Goal: Information Seeking & Learning: Learn about a topic

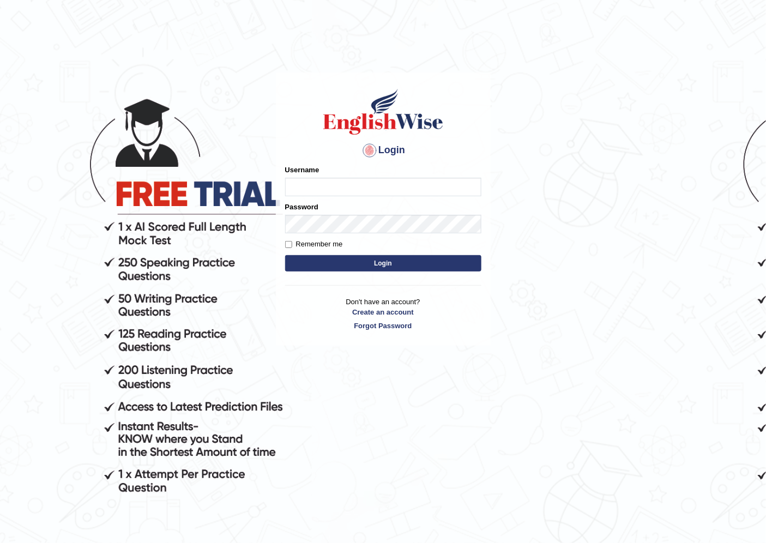
drag, startPoint x: 0, startPoint y: 0, endPoint x: 314, endPoint y: 184, distance: 364.0
click at [314, 184] on input "Username" at bounding box center [383, 187] width 196 height 19
type input "042"
type input "0425200959"
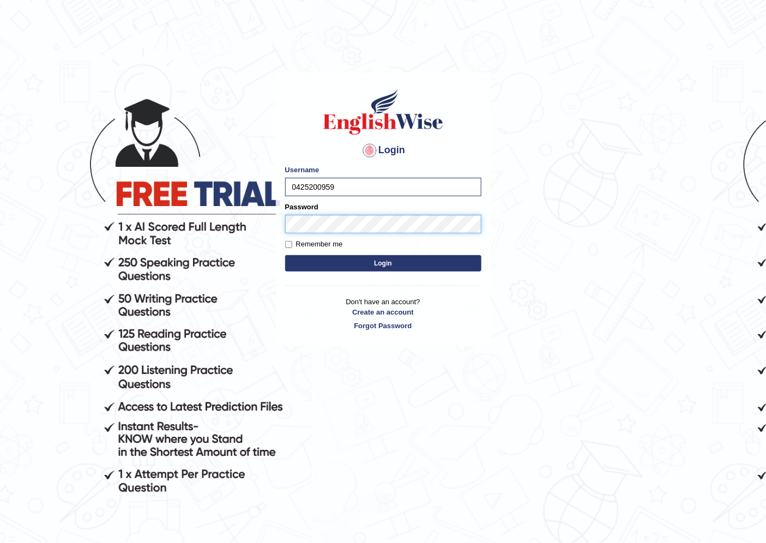
click at [285, 255] on button "Login" at bounding box center [383, 263] width 196 height 16
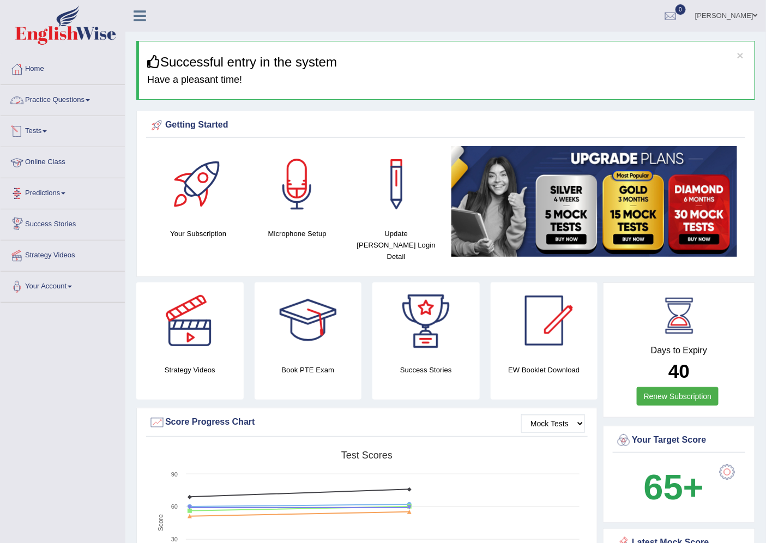
click at [83, 99] on link "Practice Questions" at bounding box center [63, 98] width 124 height 27
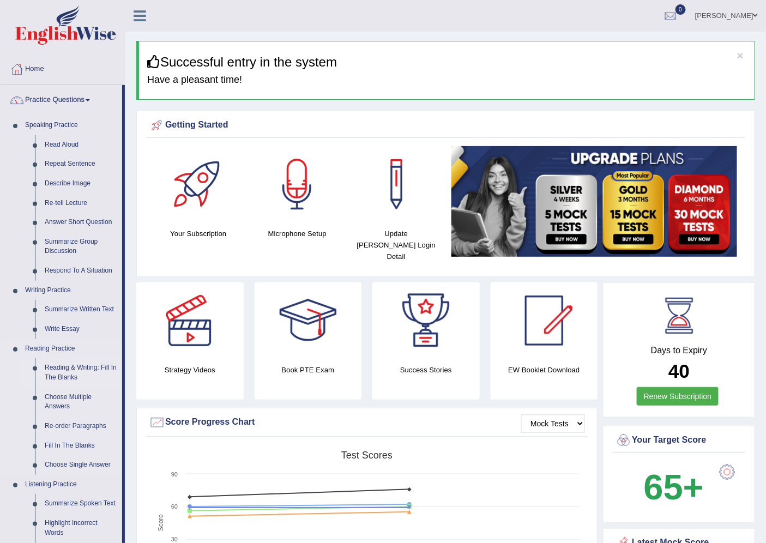
click at [58, 365] on link "Reading & Writing: Fill In The Blanks" at bounding box center [81, 372] width 82 height 29
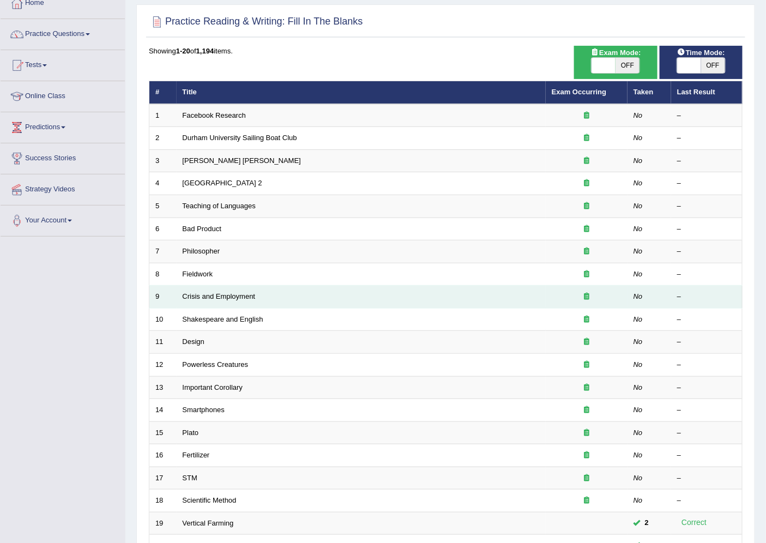
scroll to position [178, 0]
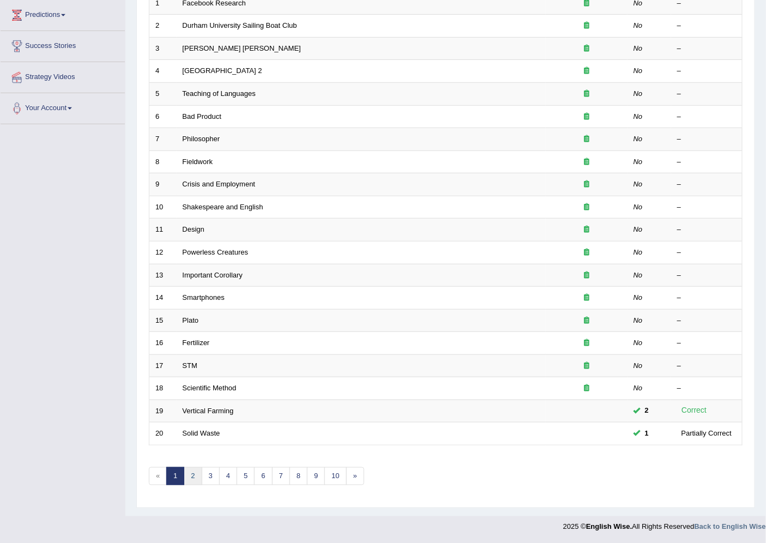
click at [192, 474] on link "2" at bounding box center [193, 476] width 18 height 18
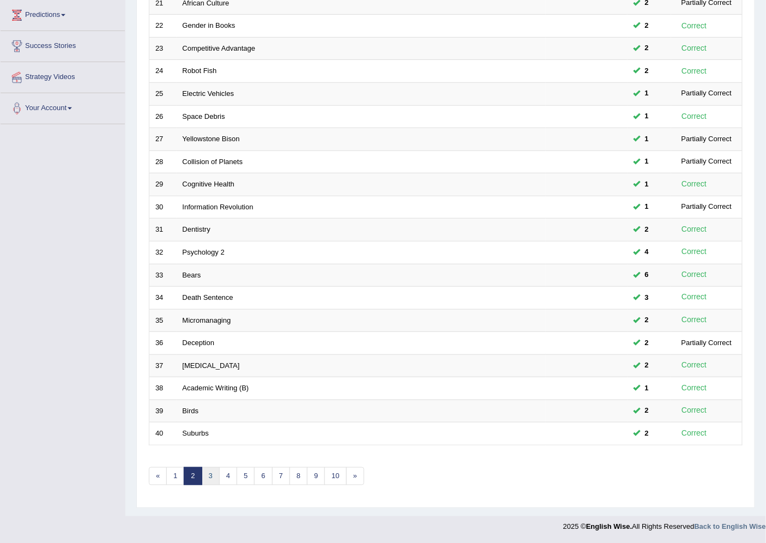
click at [211, 480] on link "3" at bounding box center [211, 476] width 18 height 18
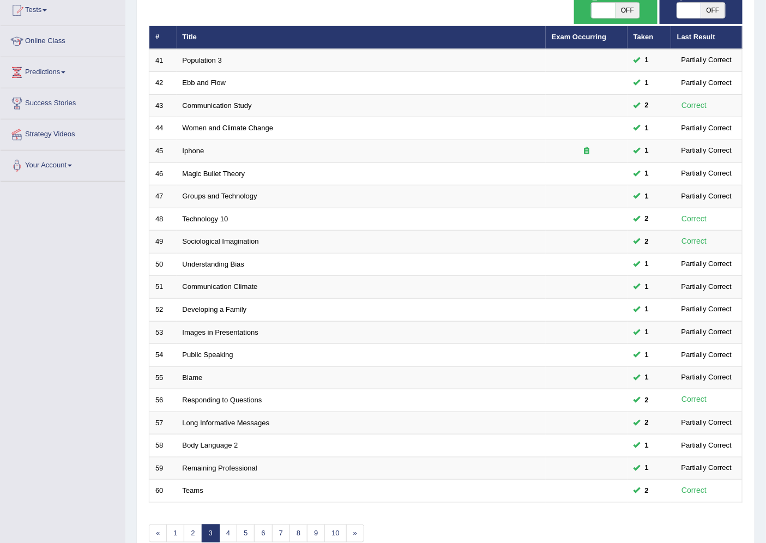
scroll to position [178, 0]
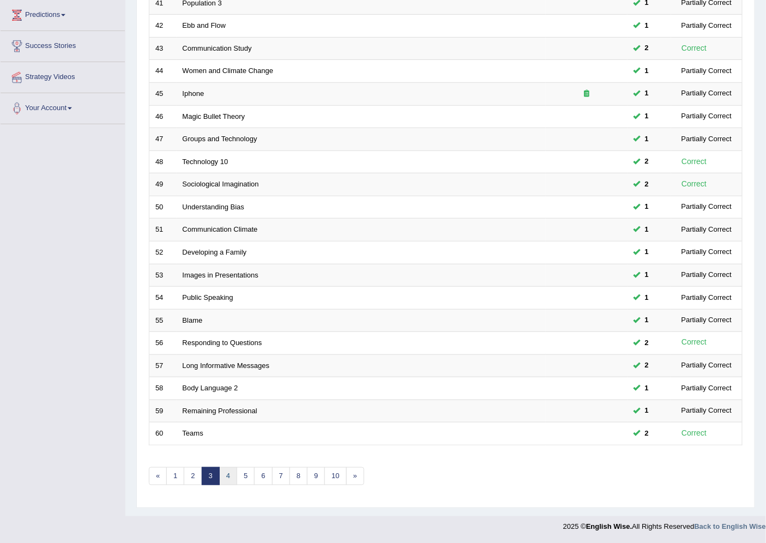
click at [226, 476] on link "4" at bounding box center [228, 476] width 18 height 18
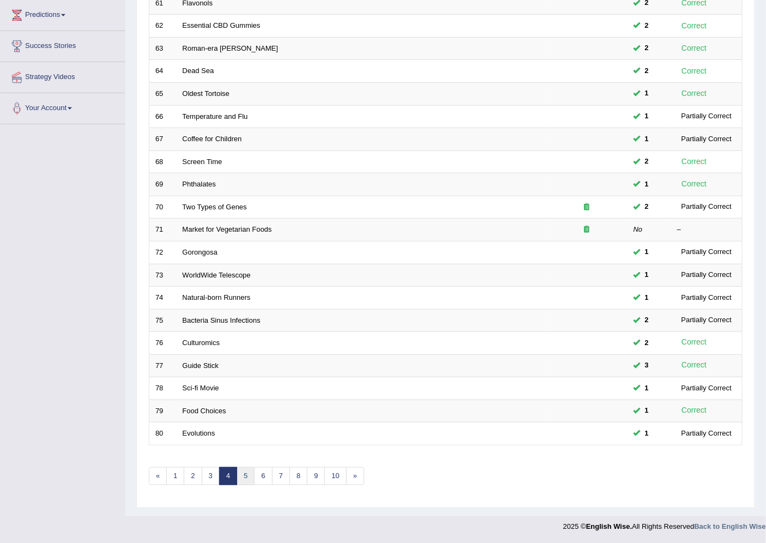
click at [243, 480] on link "5" at bounding box center [246, 476] width 18 height 18
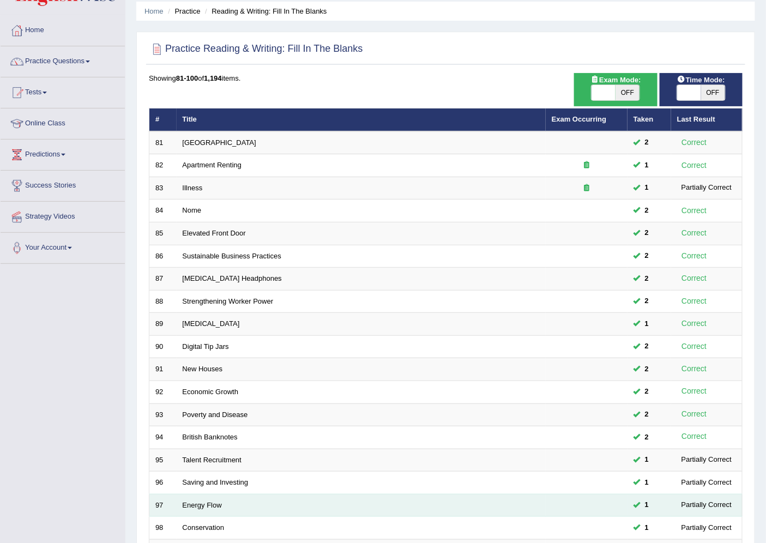
scroll to position [178, 0]
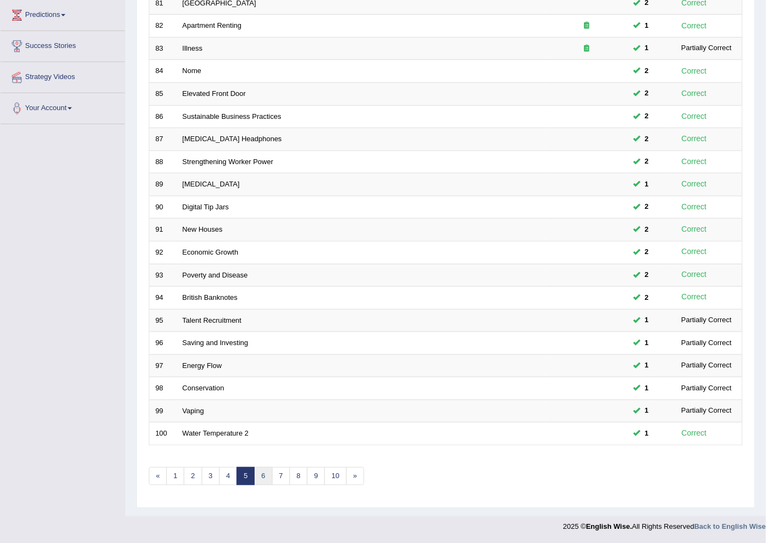
click at [261, 480] on link "6" at bounding box center [263, 476] width 18 height 18
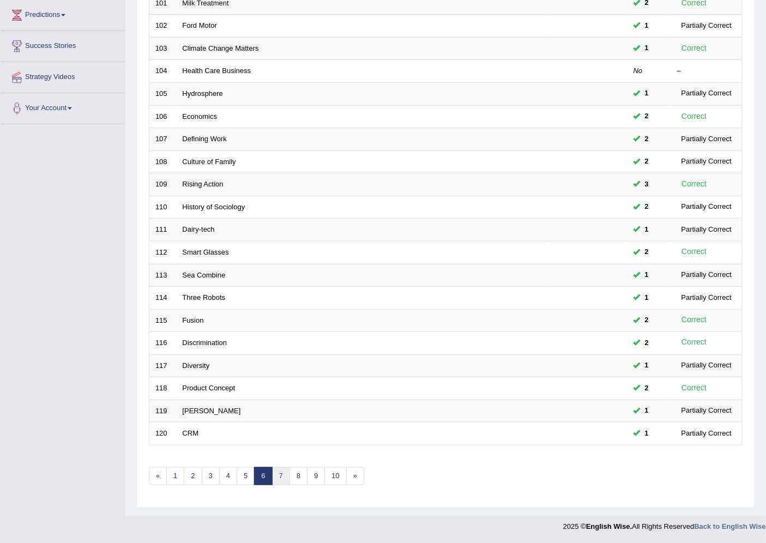
click at [285, 482] on link "7" at bounding box center [281, 476] width 18 height 18
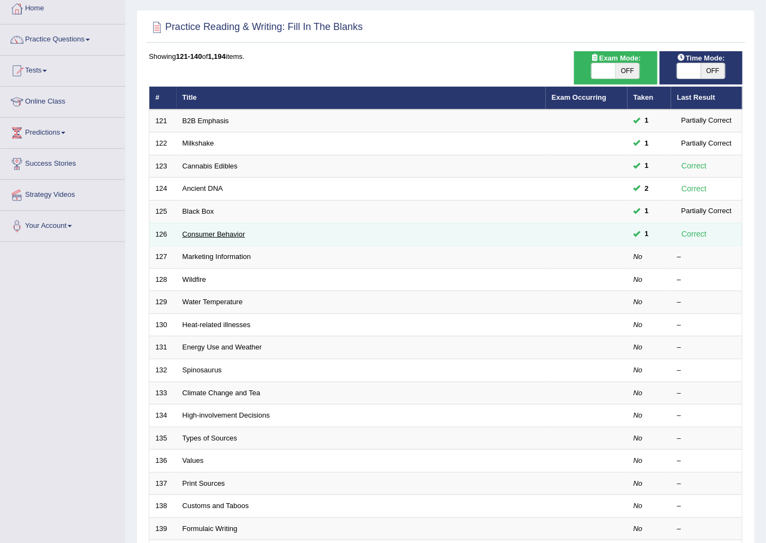
click at [206, 233] on link "Consumer Behavior" at bounding box center [214, 234] width 63 height 8
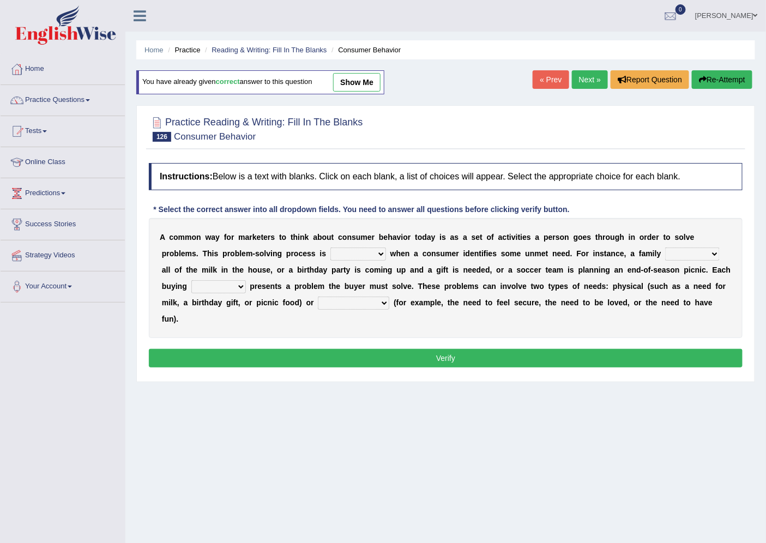
click at [377, 253] on select "staggered swaggered sniggered triggered" at bounding box center [358, 253] width 56 height 13
click at [330, 247] on select "staggered swaggered sniggered triggered" at bounding box center [358, 253] width 56 height 13
click at [379, 253] on select "staggered swaggered sniggered triggered" at bounding box center [358, 253] width 56 height 13
select select "triggered"
click at [330, 247] on select "staggered swaggered sniggered triggered" at bounding box center [358, 253] width 56 height 13
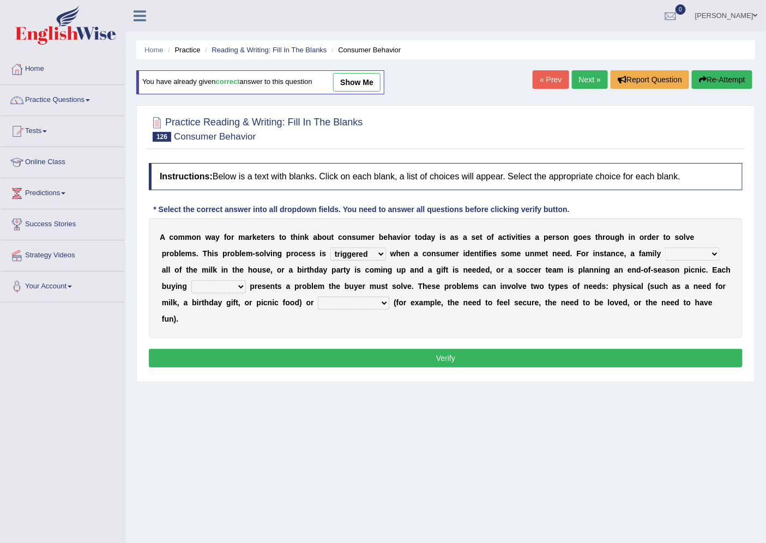
click at [717, 252] on select "presumes donates consumes sells" at bounding box center [692, 253] width 55 height 13
select select "consumes"
click at [665, 247] on select "presumes donates consumes sells" at bounding box center [692, 253] width 55 height 13
click at [240, 289] on select "aspiration ratio scenario trio" at bounding box center [218, 286] width 55 height 13
select select "aspiration"
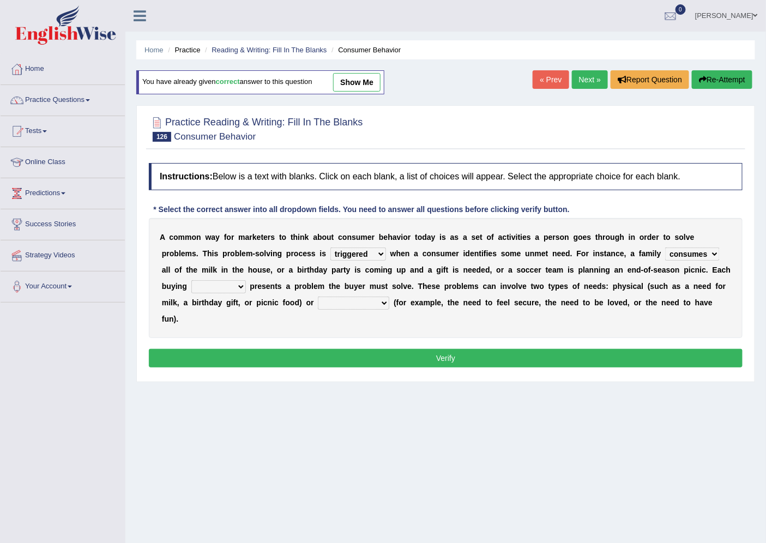
click at [191, 280] on select "aspiration ratio scenario trio" at bounding box center [218, 286] width 55 height 13
click at [237, 283] on select "aspiration ratio scenario trio" at bounding box center [218, 286] width 55 height 13
click at [499, 332] on div "A c o m m o n w a y f o r m a r k e t e r s t o t h i n k a b o u t c o n s u m…" at bounding box center [446, 278] width 594 height 120
click at [353, 303] on select "biological pharmaceutical technological psychological" at bounding box center [353, 303] width 71 height 13
select select "psychological"
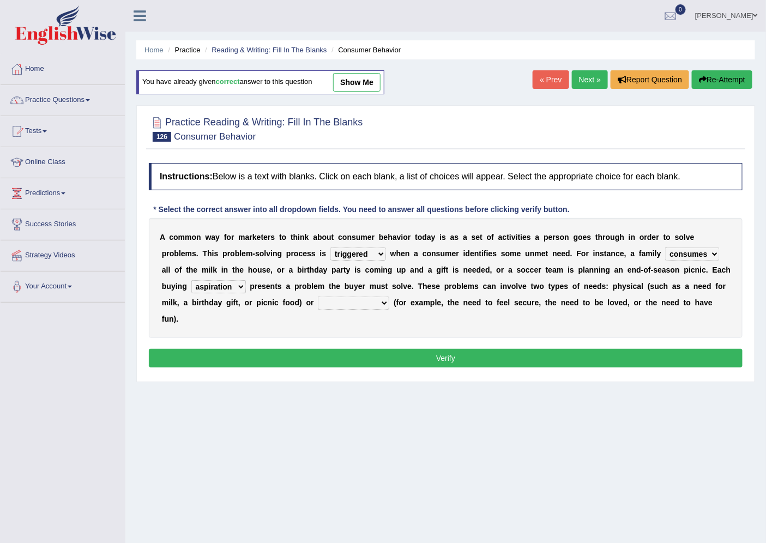
click at [318, 297] on select "biological pharmaceutical technological psychological" at bounding box center [353, 303] width 71 height 13
click at [365, 364] on button "Verify" at bounding box center [446, 358] width 594 height 19
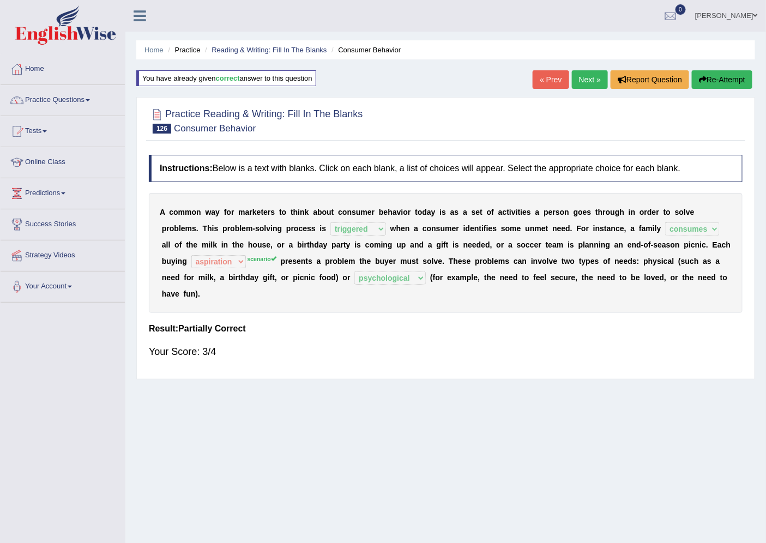
click at [588, 82] on link "Next »" at bounding box center [590, 79] width 36 height 19
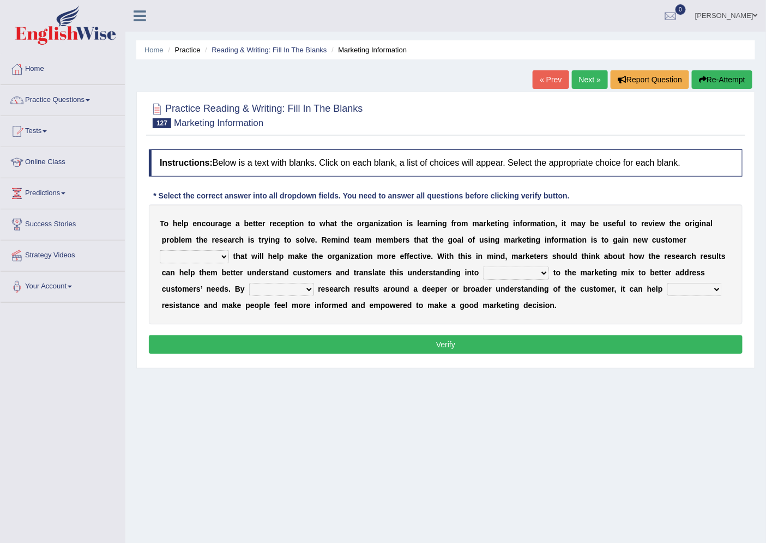
click at [219, 257] on select "ingeniousness invertebrate insights inspiration" at bounding box center [194, 256] width 69 height 13
select select "inspiration"
click at [160, 250] on select "ingeniousness invertebrate insights inspiration" at bounding box center [194, 256] width 69 height 13
click at [545, 271] on select "arrangements adjustments amusements testaments" at bounding box center [516, 273] width 66 height 13
click at [483, 267] on select "arrangements adjustments amusements testaments" at bounding box center [516, 273] width 66 height 13
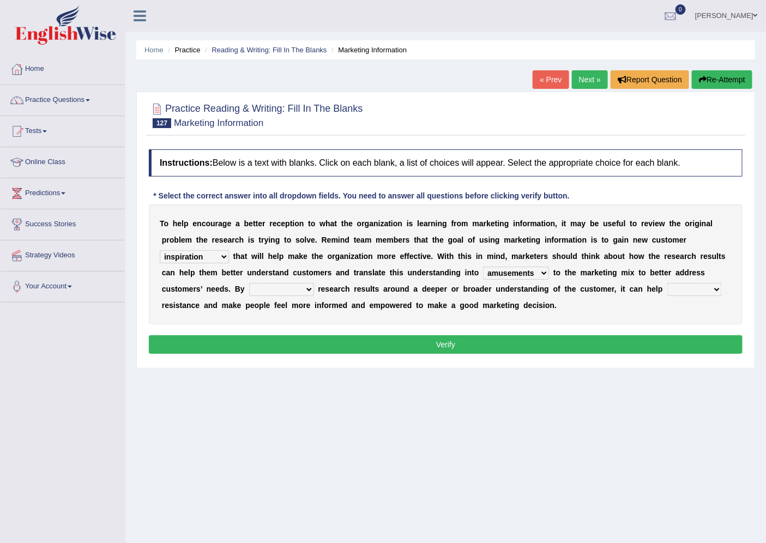
click at [544, 274] on select "arrangements adjustments amusements testaments" at bounding box center [516, 273] width 66 height 13
select select "adjustments"
click at [483, 267] on select "arrangements adjustments amusements testaments" at bounding box center [516, 273] width 66 height 13
click at [285, 290] on select "transforming programming consuming framing" at bounding box center [281, 289] width 65 height 13
select select "framing"
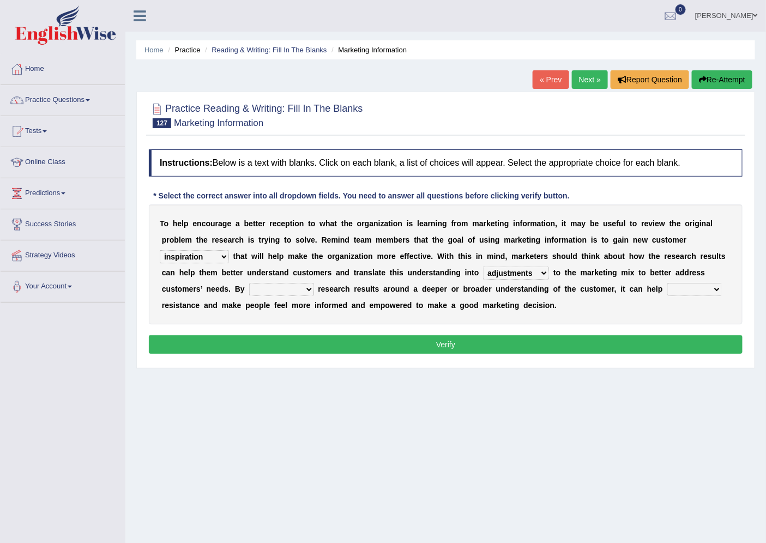
click at [249, 283] on select "transforming programming consuming framing" at bounding box center [281, 289] width 65 height 13
click at [682, 286] on select "defuse refuse confuse fuse" at bounding box center [694, 289] width 55 height 13
select select "defuse"
click at [667, 283] on select "defuse refuse confuse fuse" at bounding box center [694, 289] width 55 height 13
click at [368, 349] on button "Verify" at bounding box center [446, 344] width 594 height 19
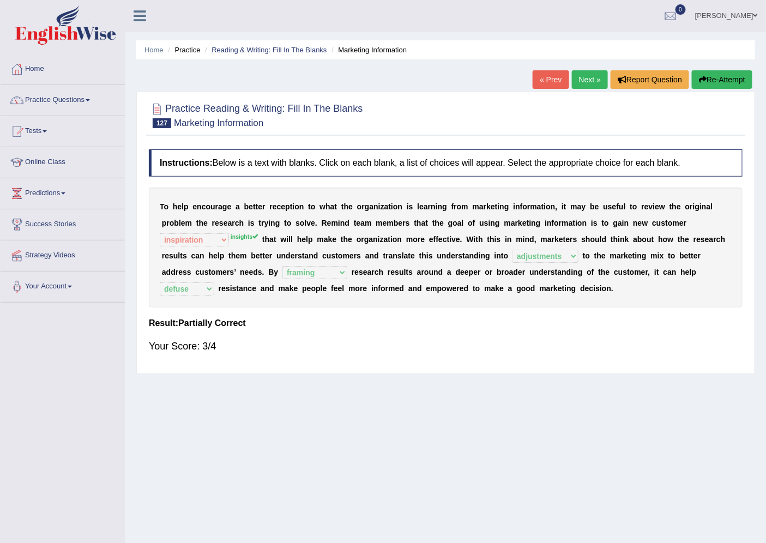
click at [592, 76] on link "Next »" at bounding box center [590, 79] width 36 height 19
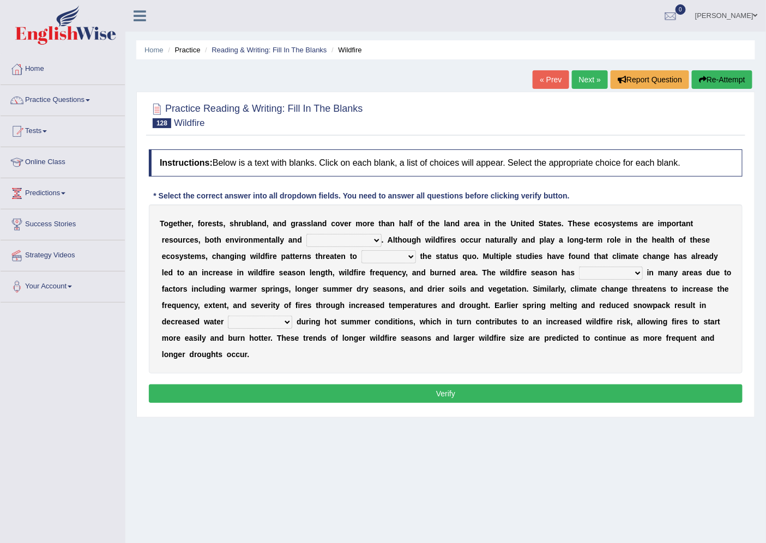
click at [335, 237] on select "archaeologically psychologically chronologically economically" at bounding box center [343, 240] width 75 height 13
select select "economically"
click at [306, 234] on select "archaeologically psychologically chronologically economically" at bounding box center [343, 240] width 75 height 13
click at [372, 240] on select "archaeologically psychologically chronologically economically" at bounding box center [343, 240] width 75 height 13
click at [329, 357] on div "T o g e t h e r , f o r e s t s , s h r u b l a n d , a n d g r a s s l a n d c…" at bounding box center [446, 288] width 594 height 169
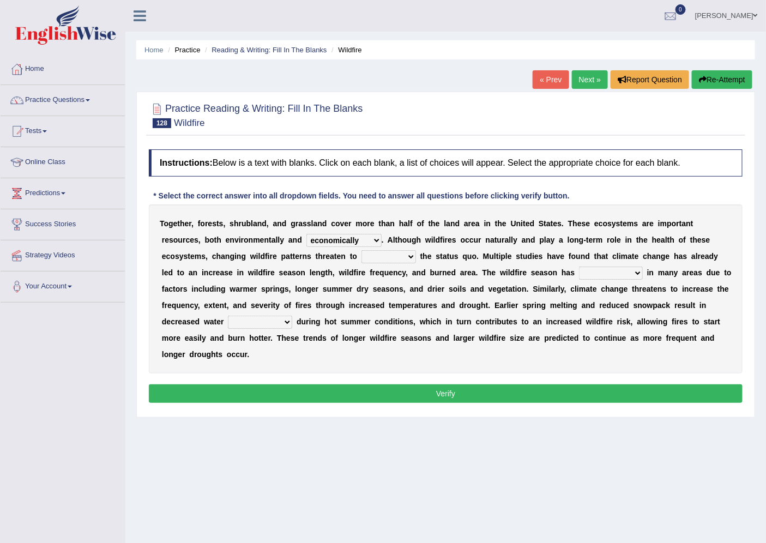
click at [404, 255] on select "upset posset set reset" at bounding box center [388, 256] width 55 height 13
select select "upset"
click at [361, 250] on select "upset posset set reset" at bounding box center [388, 256] width 55 height 13
click at [407, 256] on select "upset posset set reset" at bounding box center [388, 256] width 55 height 13
click at [516, 268] on b "f" at bounding box center [516, 272] width 3 height 9
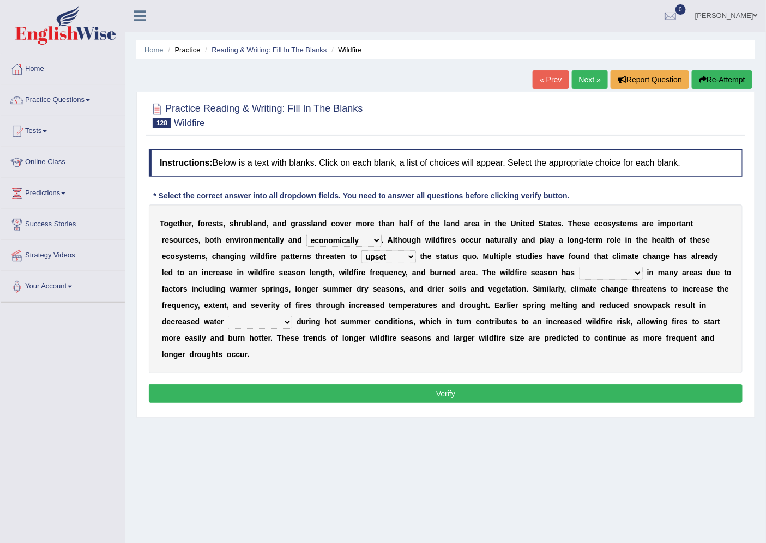
click at [596, 273] on select "freshened hyphened lengthened strengthened" at bounding box center [611, 273] width 64 height 13
select select "lengthened"
click at [579, 267] on select "freshened hyphened lengthened strengthened" at bounding box center [611, 273] width 64 height 13
click at [637, 274] on select "freshened hyphened lengthened strengthened" at bounding box center [611, 273] width 64 height 13
click at [579, 267] on select "freshened hyphened lengthened strengthened" at bounding box center [611, 273] width 64 height 13
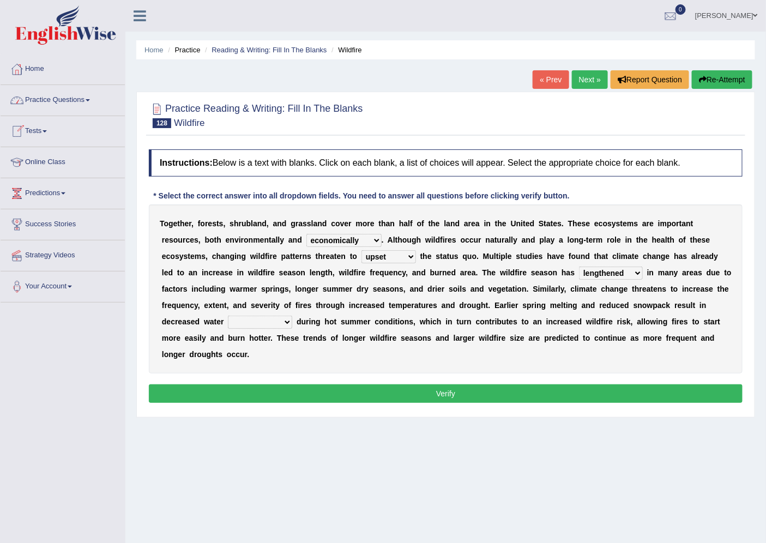
click at [280, 320] on select "susceptibility availability spirituality compatibility" at bounding box center [260, 322] width 64 height 13
select select "availability"
click at [228, 316] on select "susceptibility availability spirituality compatibility" at bounding box center [260, 322] width 64 height 13
click at [444, 395] on button "Verify" at bounding box center [446, 393] width 594 height 19
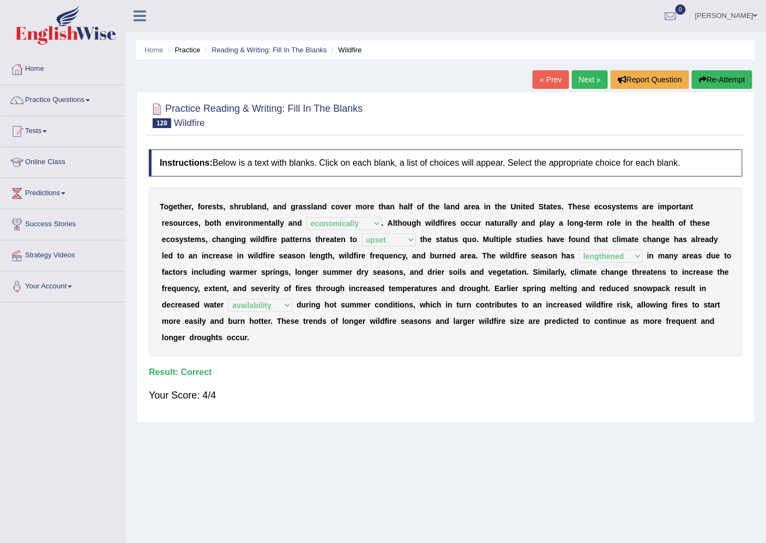
click at [579, 76] on link "Next »" at bounding box center [590, 79] width 36 height 19
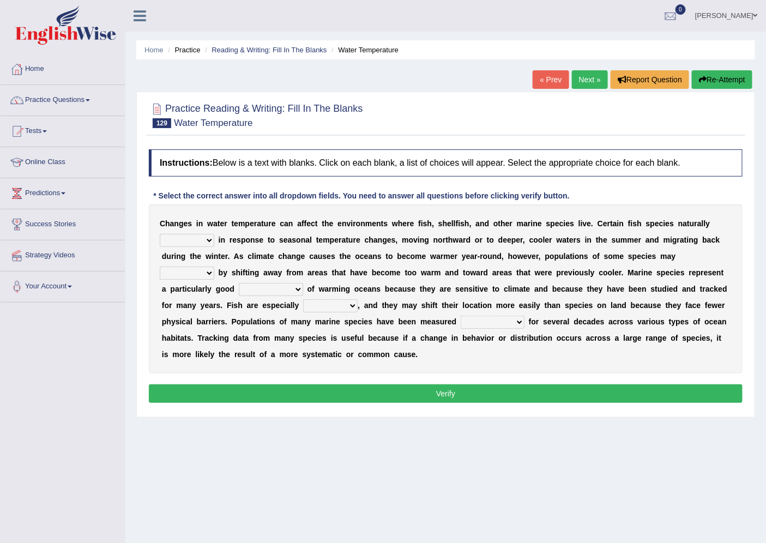
click at [210, 241] on select "migrate emigrate immigrate ingrate" at bounding box center [187, 240] width 55 height 13
select select "migrate"
click at [160, 234] on select "migrate emigrate immigrate ingrate" at bounding box center [187, 240] width 55 height 13
click at [213, 241] on select "migrate emigrate immigrate ingrate" at bounding box center [187, 240] width 55 height 13
click at [140, 275] on div "Practice Reading & Writing: Fill In The Blanks 129 Water Temperature Instructio…" at bounding box center [445, 255] width 619 height 326
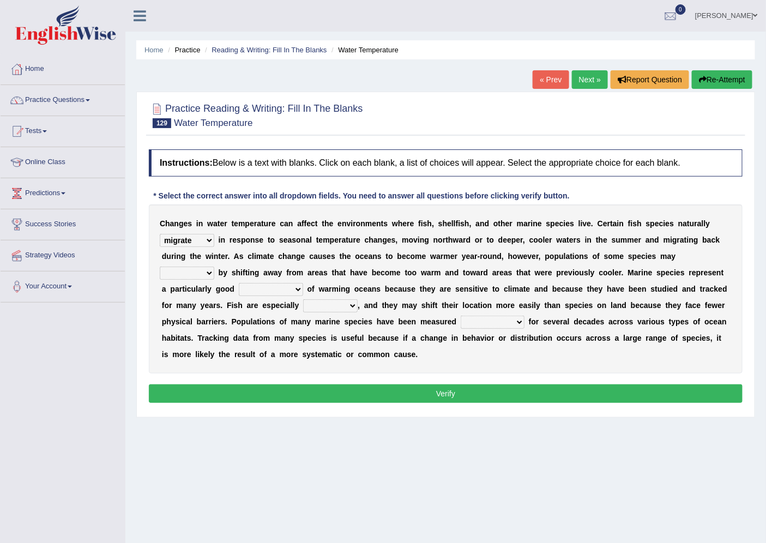
click at [205, 269] on select "prompt adapt adopt adept" at bounding box center [187, 273] width 55 height 13
select select "adept"
click at [160, 267] on select "prompt adapt adopt adept" at bounding box center [187, 273] width 55 height 13
click at [287, 286] on select "administrator emancipator indicator infiltrator" at bounding box center [271, 289] width 64 height 13
select select "indicator"
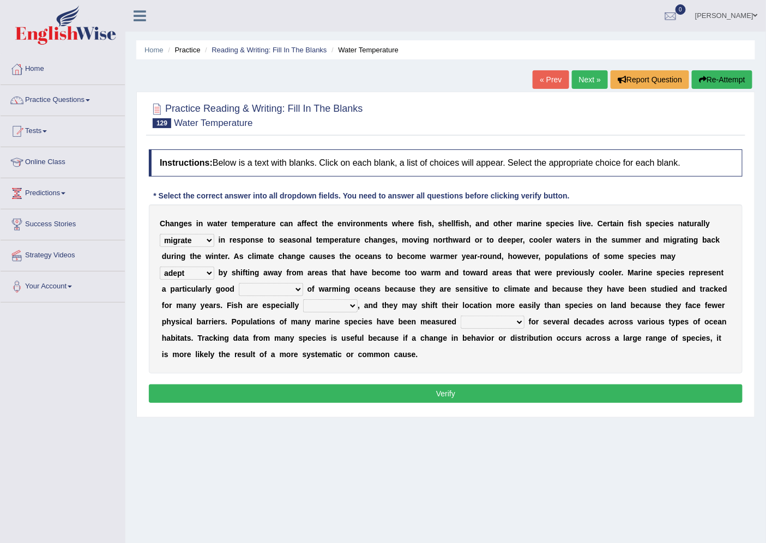
click at [239, 283] on select "administrator emancipator indicator infiltrator" at bounding box center [271, 289] width 64 height 13
click at [336, 306] on select "fragile juvenile hostile mobile" at bounding box center [330, 305] width 55 height 13
click at [303, 299] on select "fragile juvenile hostile mobile" at bounding box center [330, 305] width 55 height 13
click at [354, 306] on select "fragile juvenile hostile mobile" at bounding box center [330, 305] width 55 height 13
select select "juvenile"
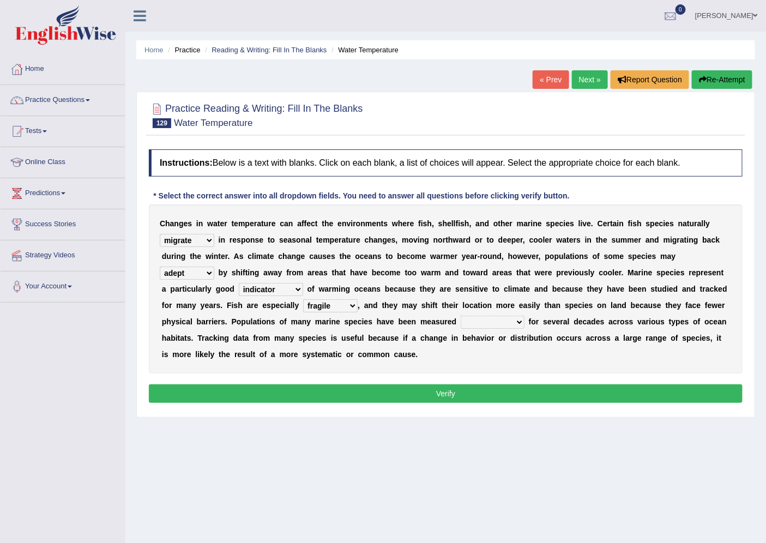
click at [303, 299] on select "fragile juvenile hostile mobile" at bounding box center [330, 305] width 55 height 13
click at [486, 319] on select "competently consistently potently intermittently" at bounding box center [493, 322] width 64 height 13
select select "consistently"
click at [461, 316] on select "competently consistently potently intermittently" at bounding box center [493, 322] width 64 height 13
click at [488, 389] on button "Verify" at bounding box center [446, 393] width 594 height 19
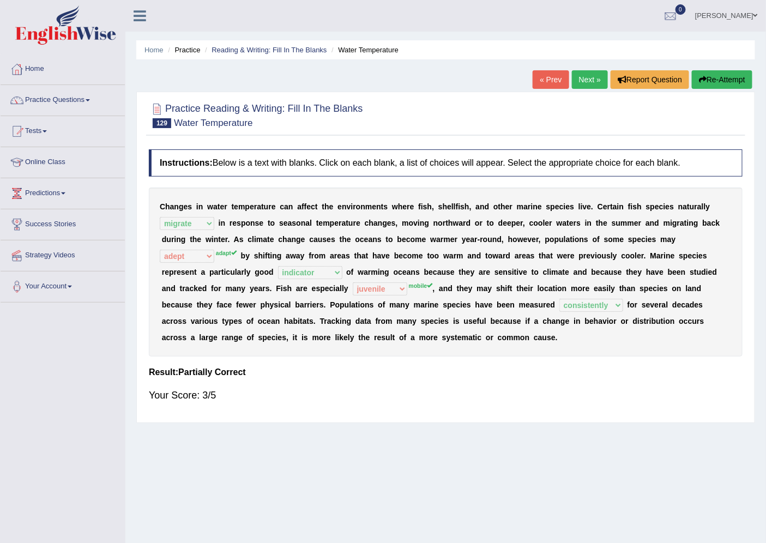
click at [704, 78] on icon "button" at bounding box center [703, 80] width 8 height 8
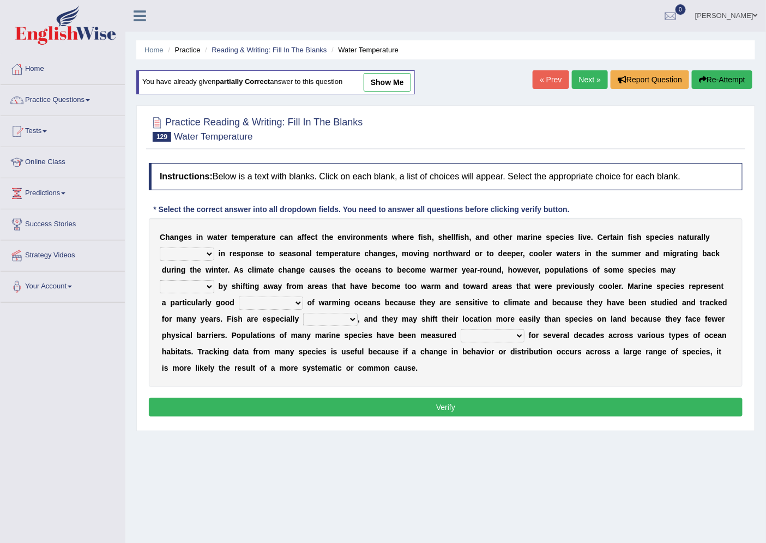
click at [207, 253] on select "migrate emigrate immigrate ingrate" at bounding box center [187, 253] width 55 height 13
select select "migrate"
click at [160, 247] on select "migrate emigrate immigrate ingrate" at bounding box center [187, 253] width 55 height 13
click at [188, 286] on select "prompt adapt adopt adept" at bounding box center [187, 286] width 55 height 13
select select "adept"
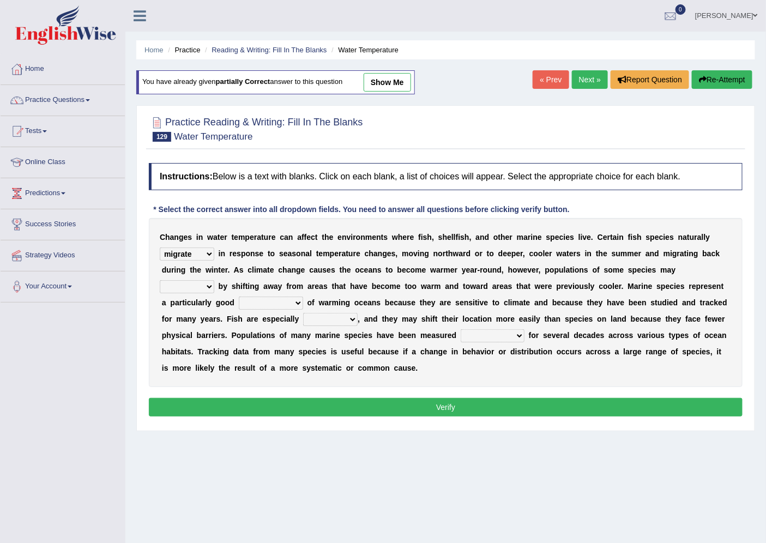
click at [160, 280] on select "prompt adapt adopt adept" at bounding box center [187, 286] width 55 height 13
click at [255, 303] on select "administrator emancipator indicator infiltrator" at bounding box center [271, 303] width 64 height 13
select select "indicator"
click at [239, 297] on select "administrator emancipator indicator infiltrator" at bounding box center [271, 303] width 64 height 13
click at [329, 322] on select "fragile juvenile hostile mobile" at bounding box center [330, 319] width 55 height 13
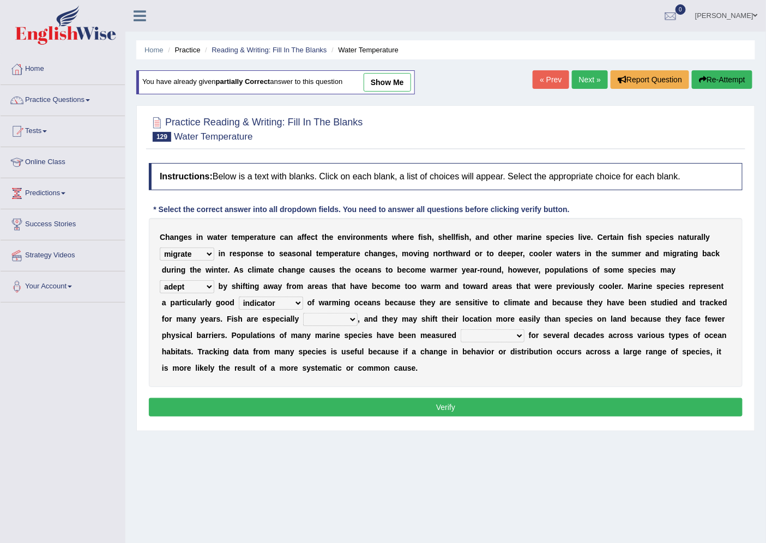
select select "mobile"
click at [303, 313] on select "fragile juvenile hostile mobile" at bounding box center [330, 319] width 55 height 13
click at [489, 334] on select "competently consistently potently intermittently" at bounding box center [493, 335] width 64 height 13
select select "consistently"
click at [461, 329] on select "competently consistently potently intermittently" at bounding box center [493, 335] width 64 height 13
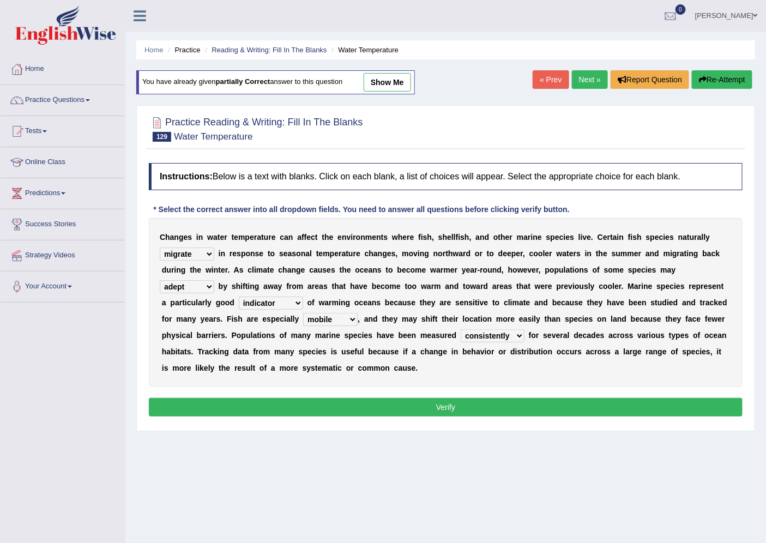
click at [503, 410] on button "Verify" at bounding box center [446, 407] width 594 height 19
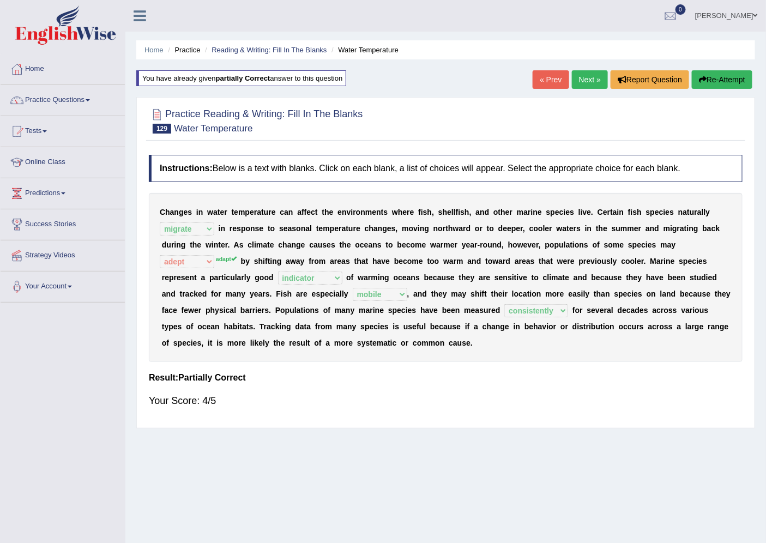
click at [591, 78] on link "Next »" at bounding box center [590, 79] width 36 height 19
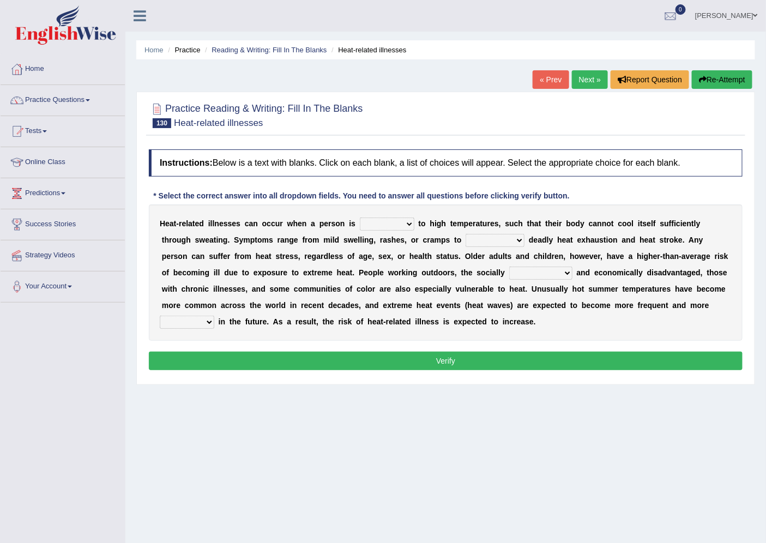
click at [396, 220] on select "proposed composed supposed exposed" at bounding box center [387, 223] width 55 height 13
select select "exposed"
click at [360, 217] on select "proposed composed supposed exposed" at bounding box center [387, 223] width 55 height 13
click at [500, 240] on select "prudentially celestially initially potentially" at bounding box center [494, 240] width 59 height 13
select select "prudentially"
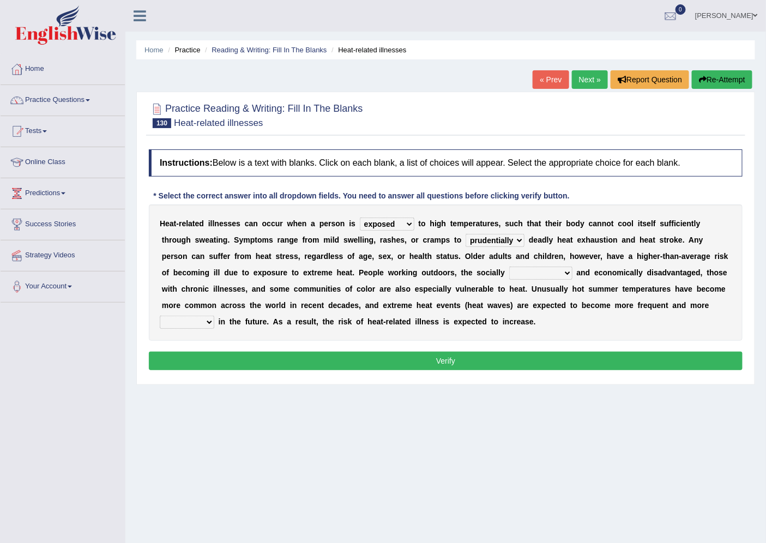
click at [465, 234] on select "prudentially celestially initially potentially" at bounding box center [494, 240] width 59 height 13
click at [545, 271] on select "assimilated regulated isolated demodulated" at bounding box center [540, 273] width 63 height 13
select select "isolated"
click at [509, 267] on select "assimilated regulated isolated demodulated" at bounding box center [540, 273] width 63 height 13
click at [561, 273] on select "assimilated regulated isolated demodulated" at bounding box center [540, 273] width 63 height 13
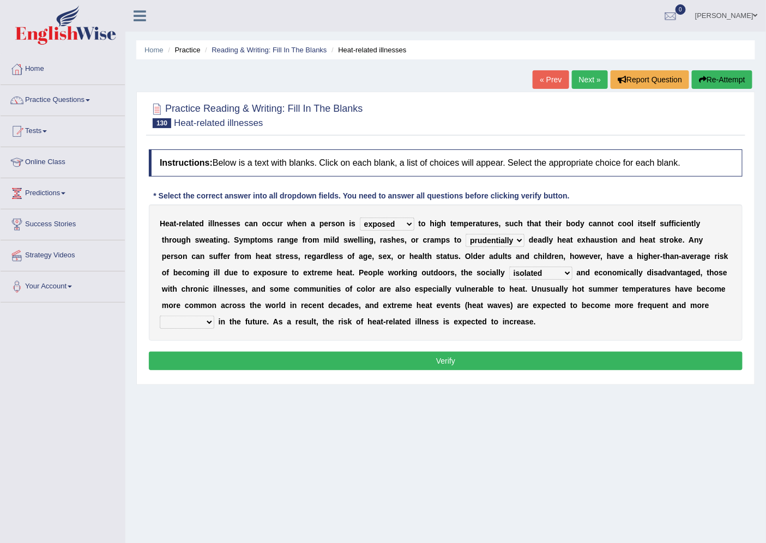
click at [589, 325] on div "H e a t - r e l a t e d i l l n e s s e s c a n o c c u r w h e n a p e r s o n…" at bounding box center [446, 272] width 594 height 136
click at [211, 320] on select "abating pretense attenuated intense" at bounding box center [187, 322] width 55 height 13
select select "intense"
click at [160, 316] on select "abating pretense attenuated intense" at bounding box center [187, 322] width 55 height 13
click at [288, 362] on button "Verify" at bounding box center [446, 361] width 594 height 19
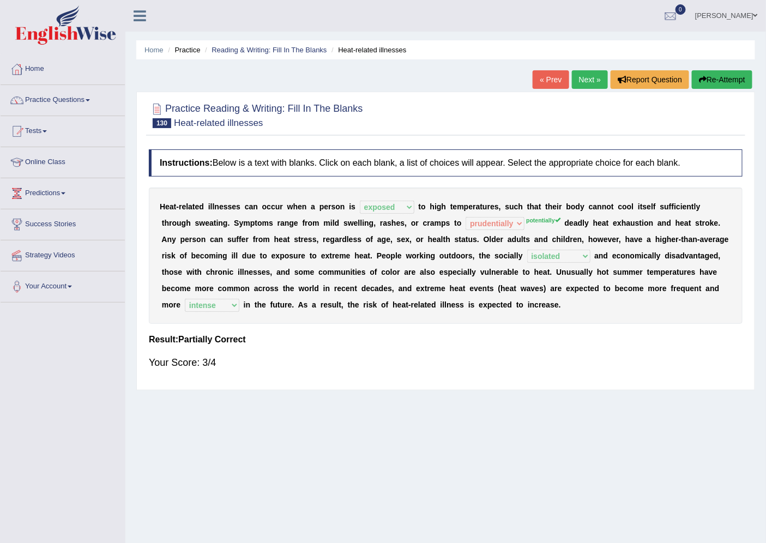
click at [717, 78] on button "Re-Attempt" at bounding box center [722, 79] width 61 height 19
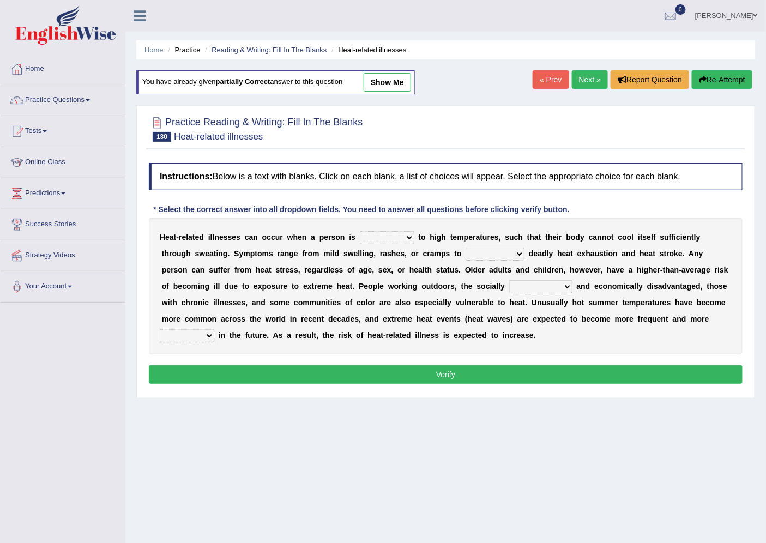
click at [406, 234] on select "proposed composed supposed exposed" at bounding box center [387, 237] width 55 height 13
select select "exposed"
click at [360, 231] on select "proposed composed supposed exposed" at bounding box center [387, 237] width 55 height 13
click at [483, 250] on select "prudentially celestially initially potentially" at bounding box center [494, 253] width 59 height 13
select select "potentially"
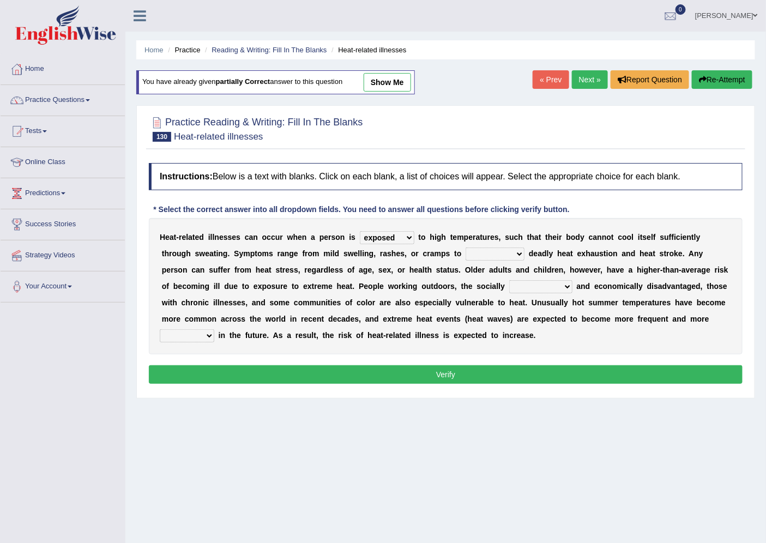
click at [465, 247] on select "prudentially celestially initially potentially" at bounding box center [494, 253] width 59 height 13
click at [546, 281] on select "assimilated regulated isolated demodulated" at bounding box center [540, 286] width 63 height 13
select select "isolated"
click at [509, 280] on select "assimilated regulated isolated demodulated" at bounding box center [540, 286] width 63 height 13
drag, startPoint x: 197, startPoint y: 330, endPoint x: 203, endPoint y: 331, distance: 5.6
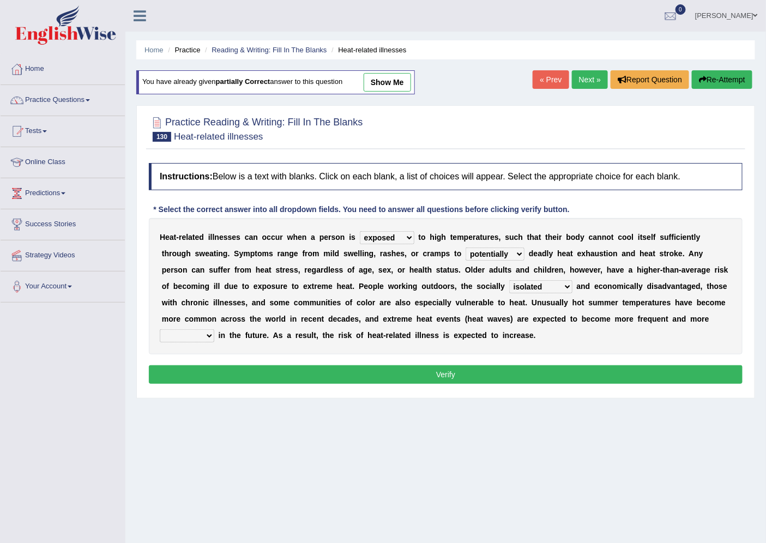
click at [199, 331] on select "abating pretense attenuated intense" at bounding box center [187, 335] width 55 height 13
select select "intense"
click at [160, 329] on select "abating pretense attenuated intense" at bounding box center [187, 335] width 55 height 13
click at [300, 373] on button "Verify" at bounding box center [446, 374] width 594 height 19
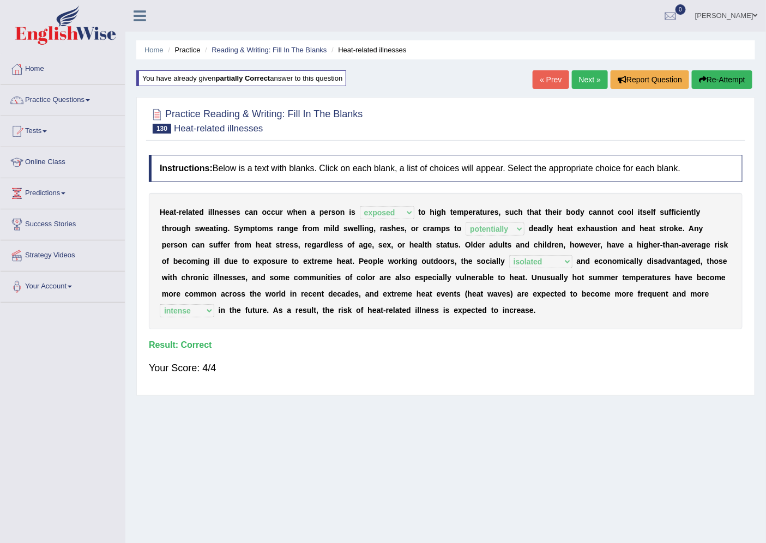
click at [584, 77] on link "Next »" at bounding box center [590, 79] width 36 height 19
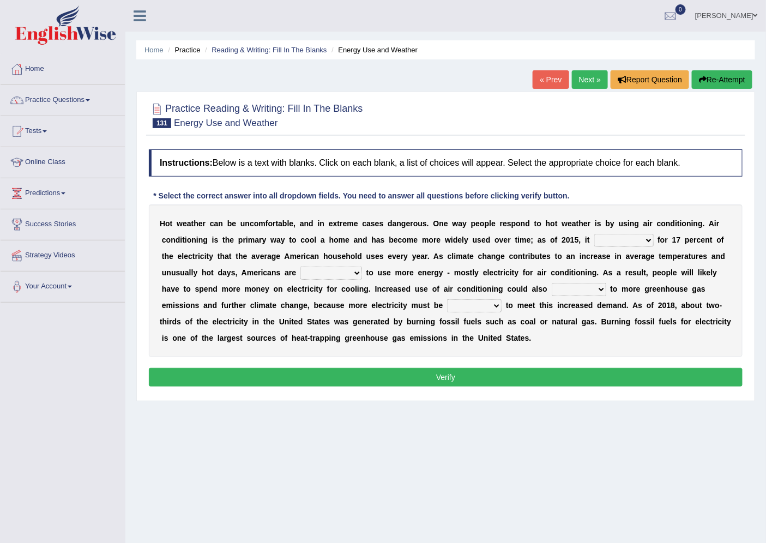
click at [629, 237] on select "represented accounted identified equaled" at bounding box center [623, 240] width 59 height 13
select select "accounted"
click at [594, 234] on select "represented accounted identified equaled" at bounding box center [623, 240] width 59 height 13
click at [647, 240] on select "represented accounted identified equaled" at bounding box center [623, 240] width 59 height 13
click at [594, 234] on select "represented accounted identified equaled" at bounding box center [623, 240] width 59 height 13
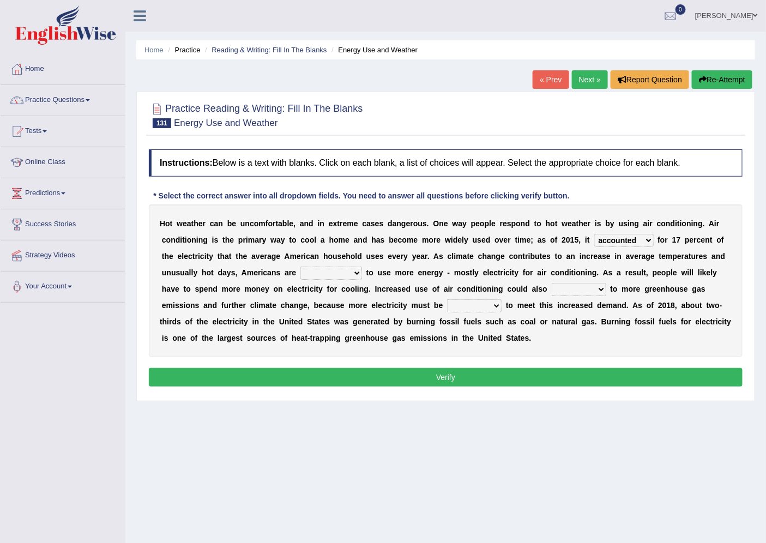
click at [652, 241] on select "represented accounted identified equaled" at bounding box center [623, 240] width 59 height 13
click at [729, 281] on div "H o t w e a t h e r c a n b e u n c o m f o r t a b l e , a n d i n e x t r e m…" at bounding box center [446, 280] width 594 height 153
click at [340, 274] on select "expected subjected retrospected suspected" at bounding box center [331, 273] width 62 height 13
select select "suspected"
click at [300, 267] on select "expected subjected retrospected suspected" at bounding box center [331, 273] width 62 height 13
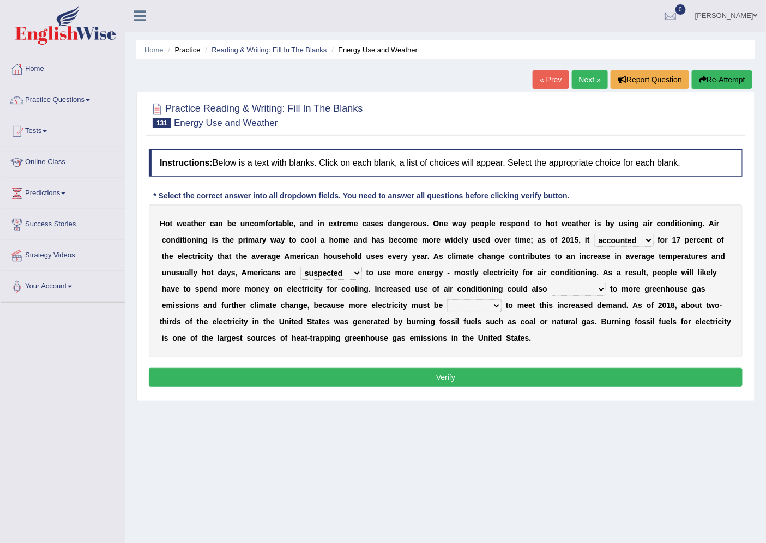
click at [584, 289] on select "refer return require lead" at bounding box center [579, 289] width 55 height 13
select select "lead"
click at [552, 283] on select "refer return require lead" at bounding box center [579, 289] width 55 height 13
click at [477, 304] on select "generated correlated separated integrated" at bounding box center [474, 305] width 55 height 13
select select "generated"
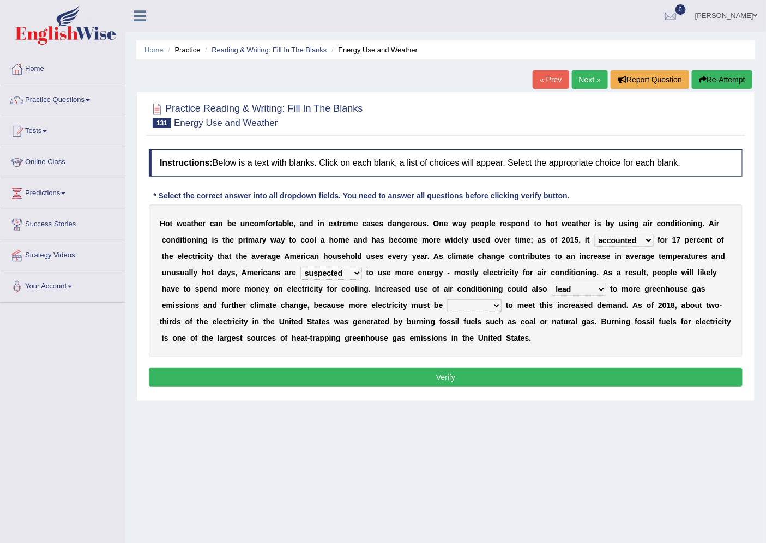
click at [447, 299] on select "generated correlated separated integrated" at bounding box center [474, 305] width 55 height 13
click at [468, 377] on button "Verify" at bounding box center [446, 377] width 594 height 19
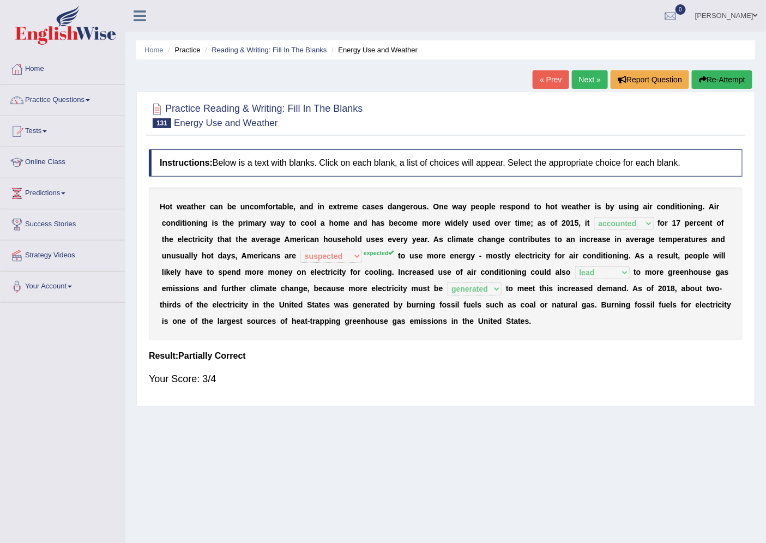
click at [718, 78] on button "Re-Attempt" at bounding box center [722, 79] width 61 height 19
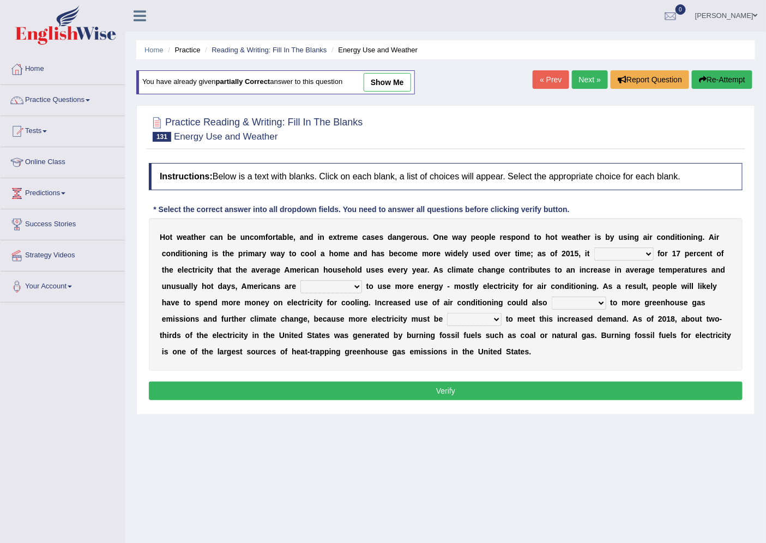
click at [633, 252] on select "represented accounted identified equaled" at bounding box center [623, 253] width 59 height 13
select select "accounted"
click at [594, 247] on select "represented accounted identified equaled" at bounding box center [623, 253] width 59 height 13
click at [358, 286] on select "expected subjected retrospected suspected" at bounding box center [331, 286] width 62 height 13
select select "expected"
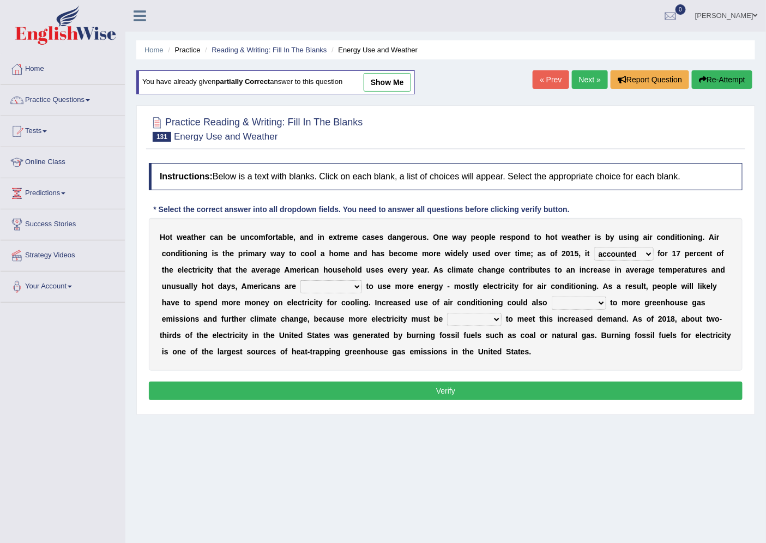
click at [300, 280] on select "expected subjected retrospected suspected" at bounding box center [331, 286] width 62 height 13
click at [583, 301] on select "refer return require lead" at bounding box center [579, 303] width 55 height 13
select select "lead"
click at [552, 297] on select "refer return require lead" at bounding box center [579, 303] width 55 height 13
click at [494, 313] on select "generated correlated separated integrated" at bounding box center [474, 319] width 55 height 13
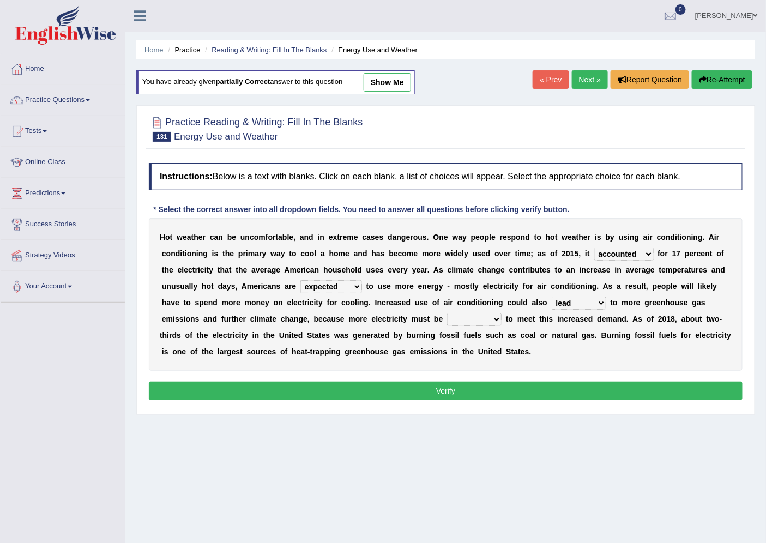
select select "generated"
click at [447, 313] on select "generated correlated separated integrated" at bounding box center [474, 319] width 55 height 13
click at [477, 385] on button "Verify" at bounding box center [446, 391] width 594 height 19
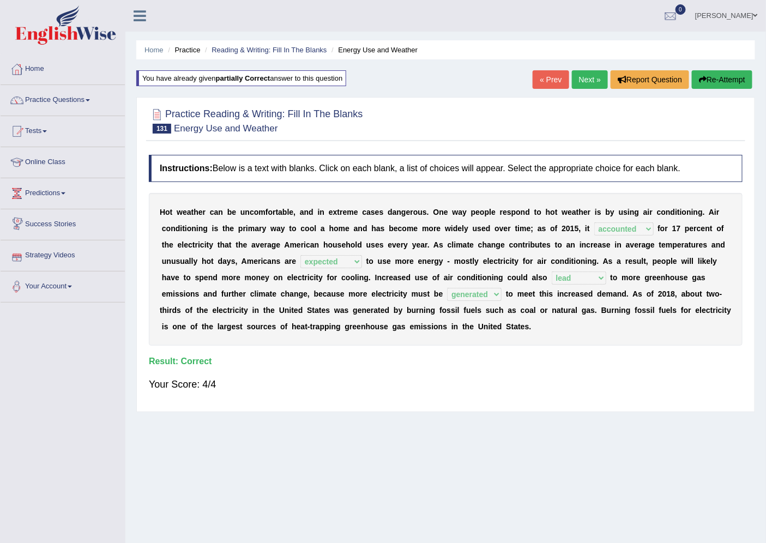
click at [584, 74] on link "Next »" at bounding box center [590, 79] width 36 height 19
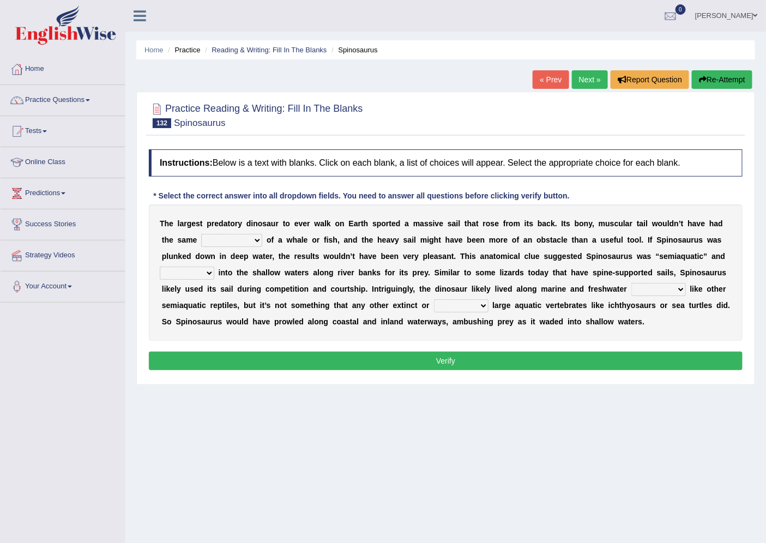
click at [233, 240] on select "affordability flexibility functionality availability" at bounding box center [231, 240] width 61 height 13
select select "flexibility"
click at [201, 234] on select "affordability flexibility functionality availability" at bounding box center [231, 240] width 61 height 13
click at [208, 273] on select "bounded waded plunged faded" at bounding box center [187, 273] width 55 height 13
select select "plunged"
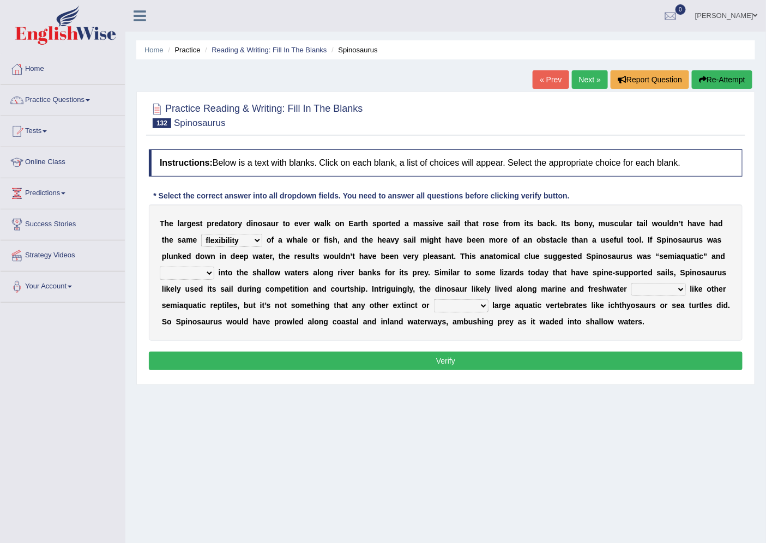
click at [160, 267] on select "bounded waded plunged faded" at bounding box center [187, 273] width 55 height 13
click at [210, 270] on select "bounded waded plunged faded" at bounding box center [187, 273] width 55 height 13
click at [257, 383] on div "Practice Reading & Writing: Fill In The Blanks 132 Spinosaurus Instructions: Be…" at bounding box center [445, 238] width 619 height 293
click at [639, 286] on select "habitats species fluxes pools" at bounding box center [658, 289] width 55 height 13
select select "species"
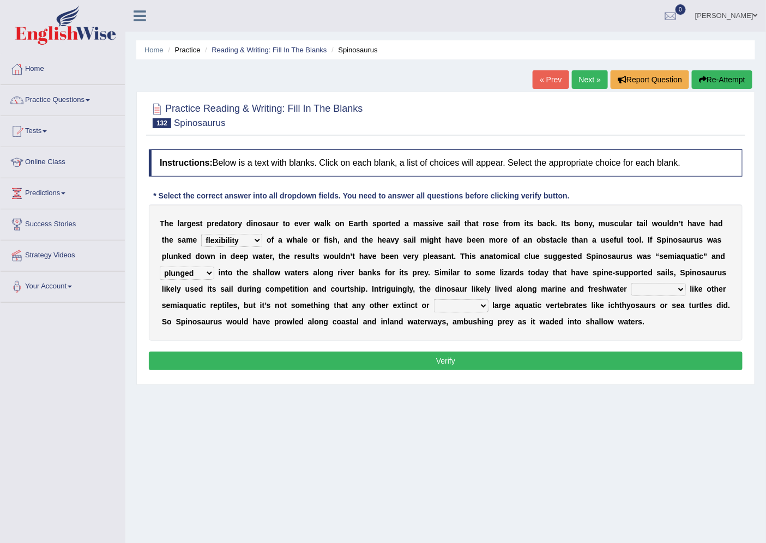
click at [631, 283] on select "habitats species fluxes pools" at bounding box center [658, 289] width 55 height 13
click at [449, 303] on select "extent resistant extant dominant" at bounding box center [461, 305] width 55 height 13
select select "dominant"
click at [434, 299] on select "extent resistant extant dominant" at bounding box center [461, 305] width 55 height 13
click at [468, 367] on button "Verify" at bounding box center [446, 361] width 594 height 19
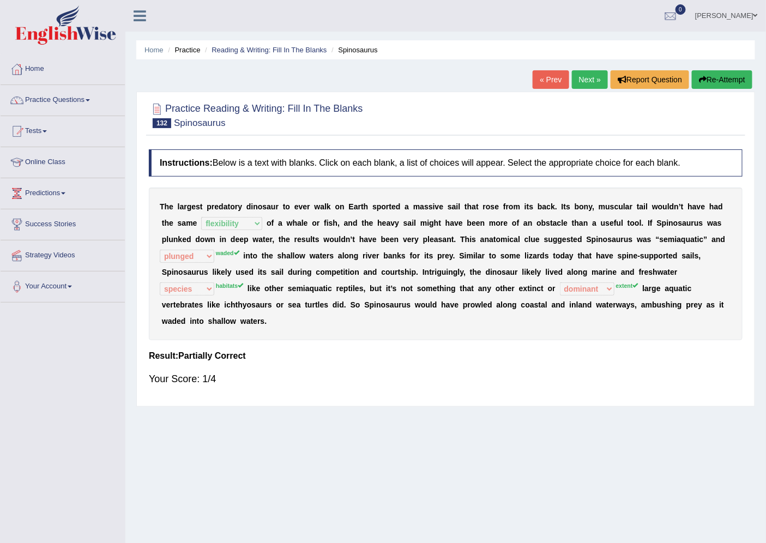
click at [736, 76] on button "Re-Attempt" at bounding box center [722, 79] width 61 height 19
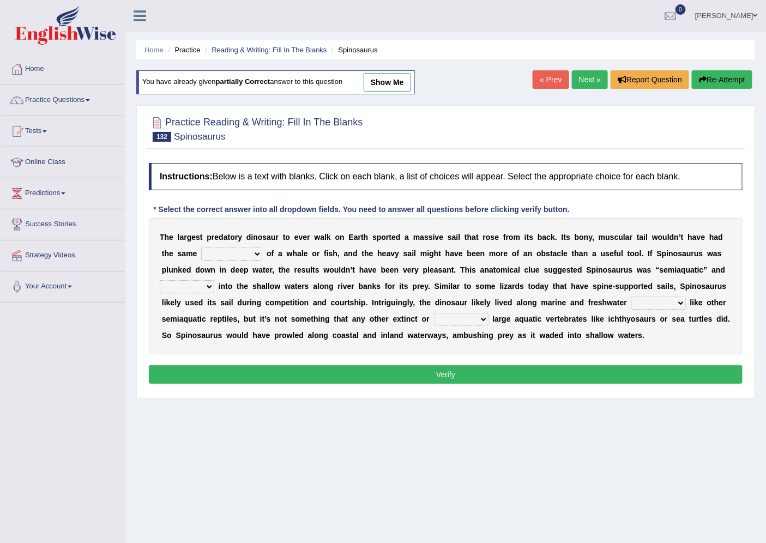
click at [246, 252] on select "affordability flexibility functionality availability" at bounding box center [231, 253] width 61 height 13
select select "flexibility"
click at [201, 247] on select "affordability flexibility functionality availability" at bounding box center [231, 253] width 61 height 13
click at [199, 291] on select "bounded waded plunged faded" at bounding box center [187, 286] width 55 height 13
select select "waded"
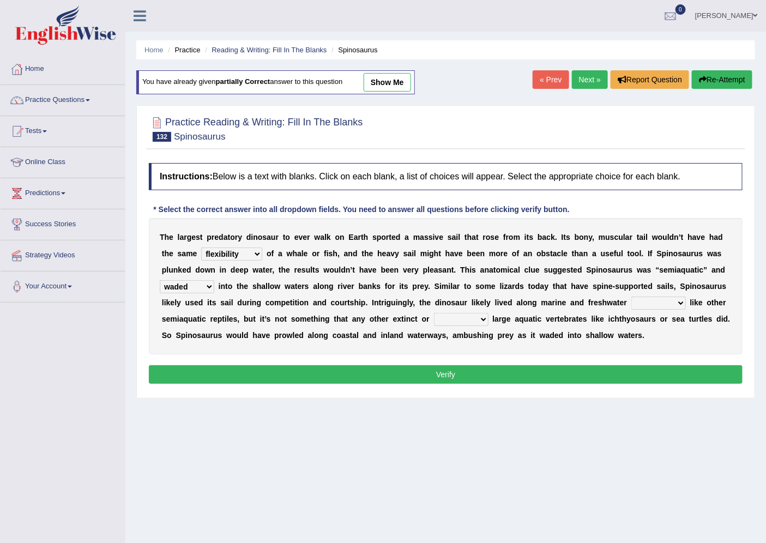
click at [160, 280] on select "bounded waded plunged faded" at bounding box center [187, 286] width 55 height 13
click at [651, 302] on select "habitats species fluxes pools" at bounding box center [658, 303] width 55 height 13
select select "habitats"
click at [631, 297] on select "habitats species fluxes pools" at bounding box center [658, 303] width 55 height 13
click at [465, 313] on select "extent resistant extant dominant" at bounding box center [461, 319] width 55 height 13
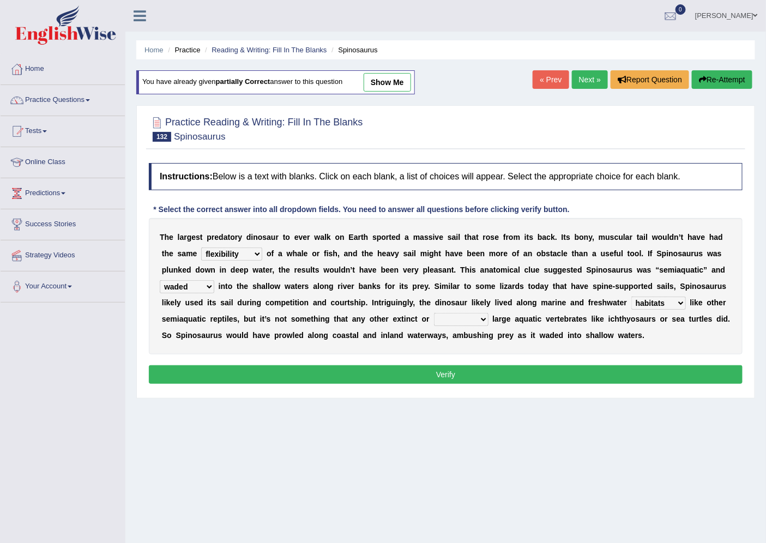
select select "extant"
click at [434, 313] on select "extent resistant extant dominant" at bounding box center [461, 319] width 55 height 13
click at [445, 380] on button "Verify" at bounding box center [446, 374] width 594 height 19
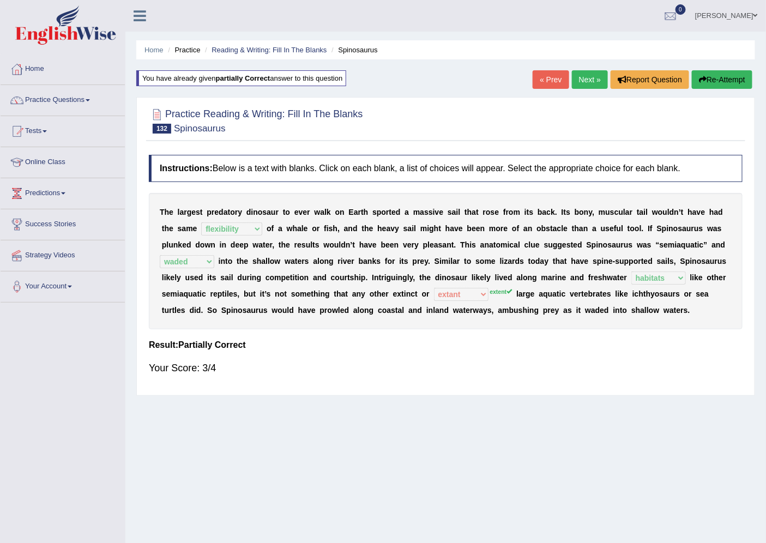
click at [592, 81] on link "Next »" at bounding box center [590, 79] width 36 height 19
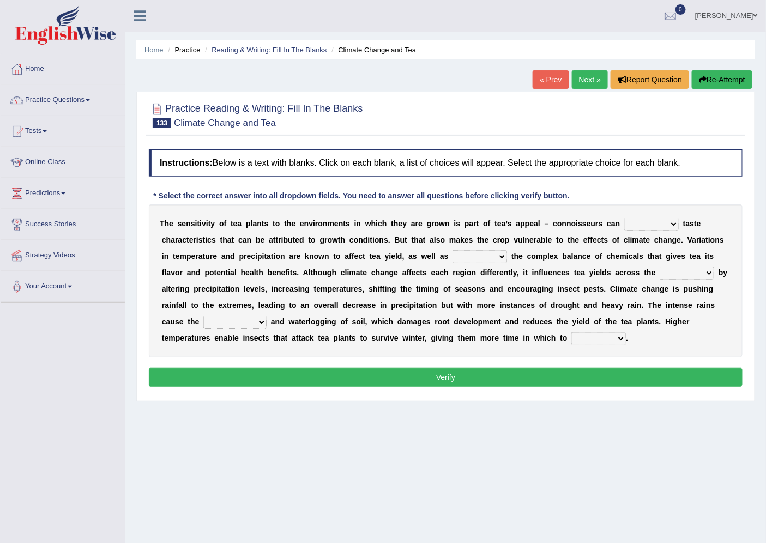
click at [652, 221] on select "concern disregard disarrange discern" at bounding box center [651, 223] width 55 height 13
select select "concern"
click at [624, 217] on select "concern disregard disarrange discern" at bounding box center [651, 223] width 55 height 13
click at [674, 223] on select "concern disregard disarrange discern" at bounding box center [651, 223] width 55 height 13
click at [524, 449] on div "Home Practice Reading & Writing: Fill In The Blanks Climate Change and Tea « Pr…" at bounding box center [445, 272] width 640 height 545
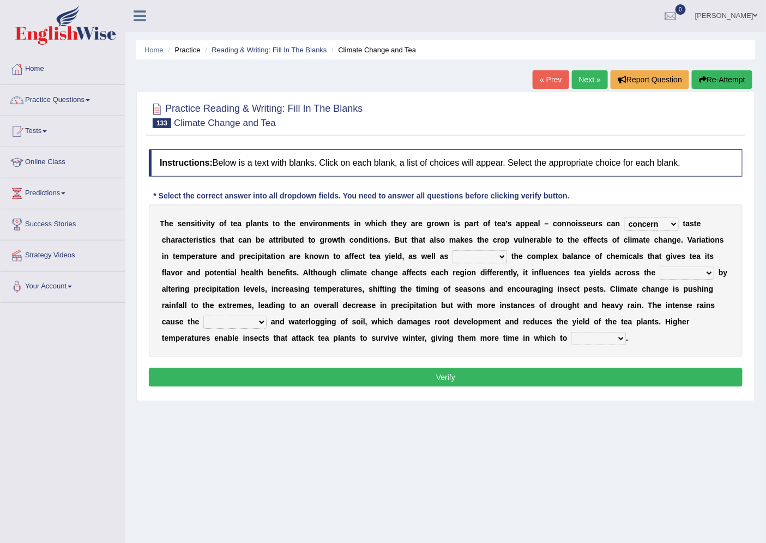
click at [488, 253] on select "poster altar alter deter" at bounding box center [479, 256] width 55 height 13
select select "alter"
click at [452, 250] on select "poster altar alter deter" at bounding box center [479, 256] width 55 height 13
click at [670, 269] on select "river street board border" at bounding box center [687, 273] width 55 height 13
click at [660, 267] on select "river street board border" at bounding box center [687, 273] width 55 height 13
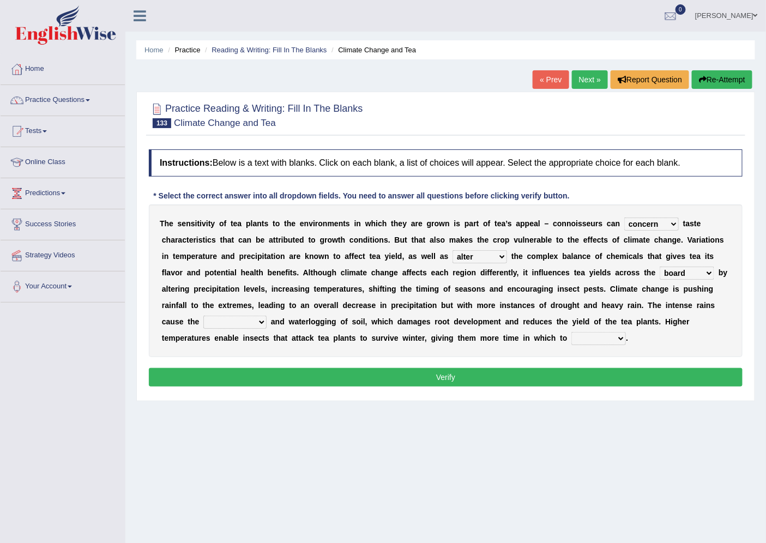
click at [704, 268] on select "river street board border" at bounding box center [687, 273] width 55 height 13
click at [726, 308] on div "T h e s e n s i t i v i t y o f t e a p l a n t s t o t h e e n v i r o n m e n…" at bounding box center [446, 280] width 594 height 153
click at [709, 273] on select "river street board border" at bounding box center [687, 273] width 55 height 13
select select "river"
click at [660, 267] on select "river street board border" at bounding box center [687, 273] width 55 height 13
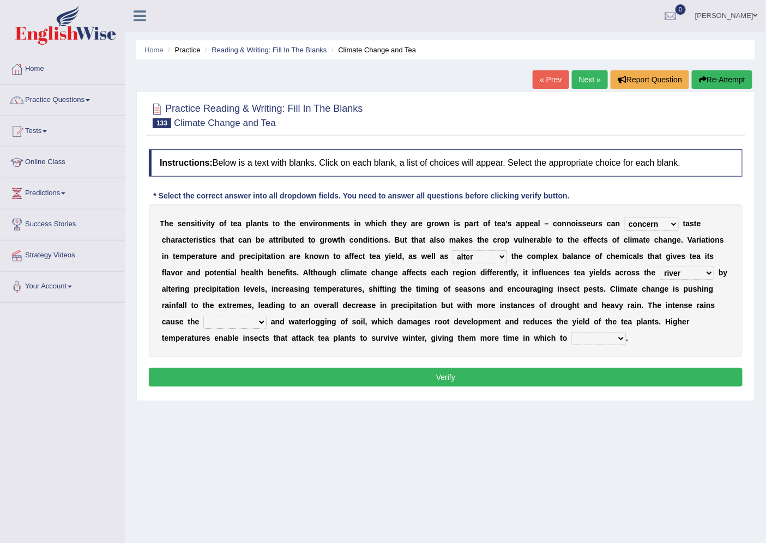
click at [221, 323] on select "compression diffusion erosion conversion" at bounding box center [234, 322] width 63 height 13
select select "diffusion"
click at [203, 316] on select "compression diffusion erosion conversion" at bounding box center [234, 322] width 63 height 13
click at [600, 339] on select "reproduce conduce educe adduce" at bounding box center [598, 338] width 55 height 13
select select "reproduce"
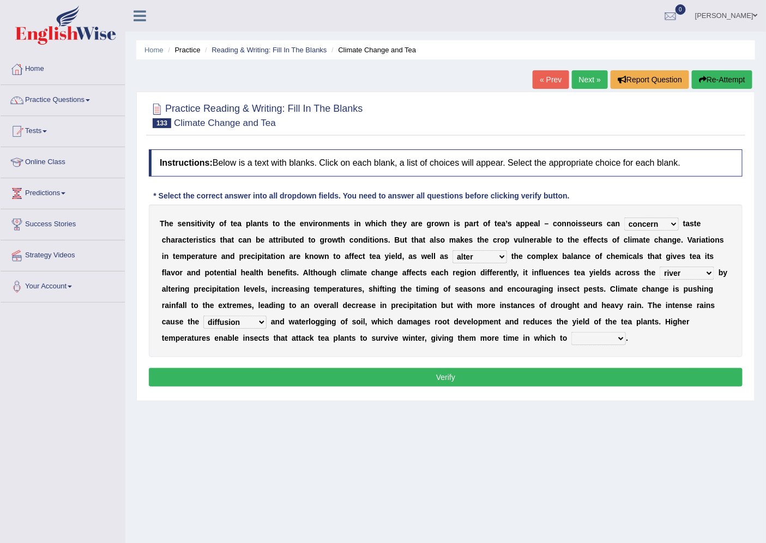
click at [571, 332] on select "reproduce conduce educe adduce" at bounding box center [598, 338] width 55 height 13
click at [594, 380] on button "Verify" at bounding box center [446, 377] width 594 height 19
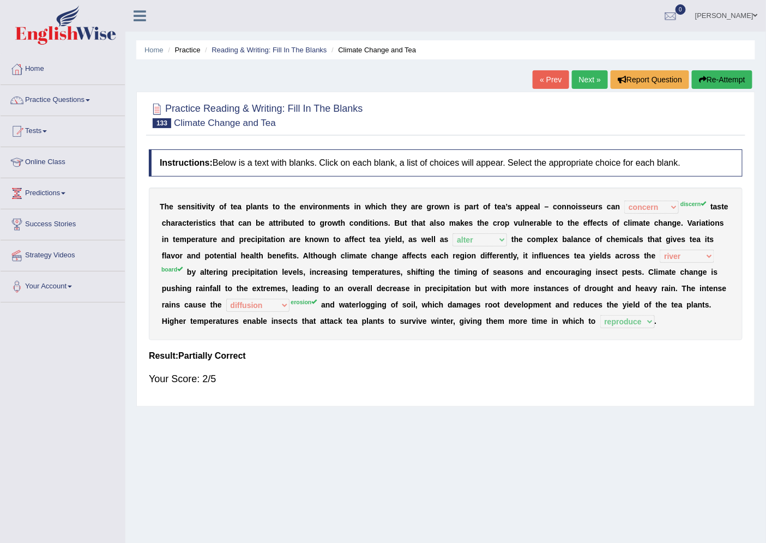
click at [717, 73] on button "Re-Attempt" at bounding box center [722, 79] width 61 height 19
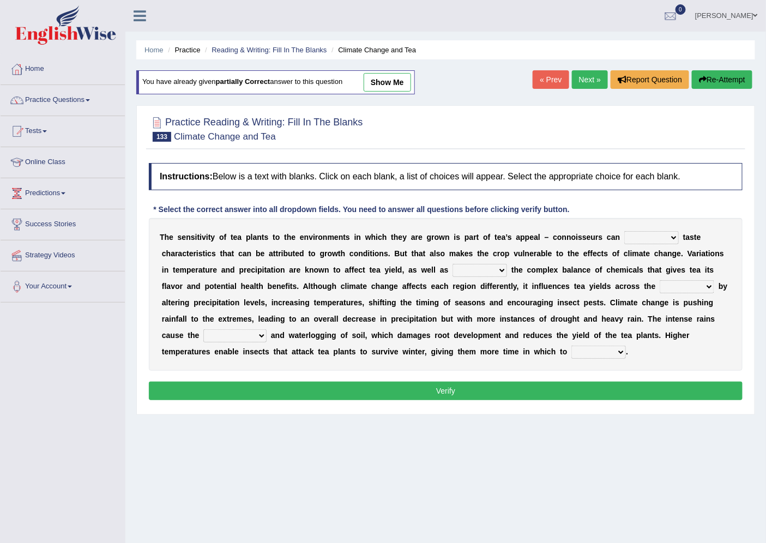
drag, startPoint x: 0, startPoint y: 0, endPoint x: 676, endPoint y: 237, distance: 716.6
click at [676, 237] on select "concern disregard disarrange discern" at bounding box center [651, 237] width 55 height 13
select select "discern"
click at [624, 231] on select "concern disregard disarrange discern" at bounding box center [651, 237] width 55 height 13
click at [453, 268] on select "poster altar alter deter" at bounding box center [479, 270] width 55 height 13
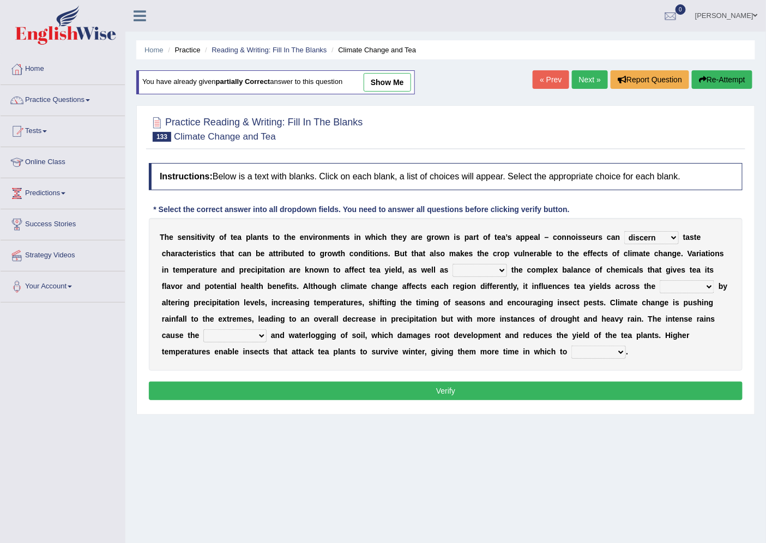
select select "alter"
click at [452, 264] on select "poster altar alter deter" at bounding box center [479, 270] width 55 height 13
click at [678, 285] on select "river street board border" at bounding box center [687, 286] width 55 height 13
select select "board"
click at [660, 280] on select "river street board border" at bounding box center [687, 286] width 55 height 13
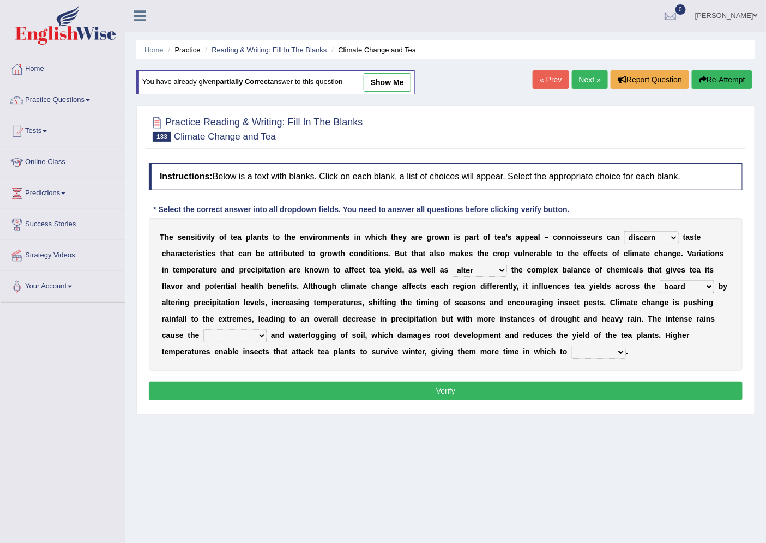
click at [255, 330] on select "compression diffusion erosion conversion" at bounding box center [234, 335] width 63 height 13
select select "erosion"
click at [203, 329] on select "compression diffusion erosion conversion" at bounding box center [234, 335] width 63 height 13
click at [605, 350] on select "reproduce conduce educe adduce" at bounding box center [598, 352] width 55 height 13
select select "reproduce"
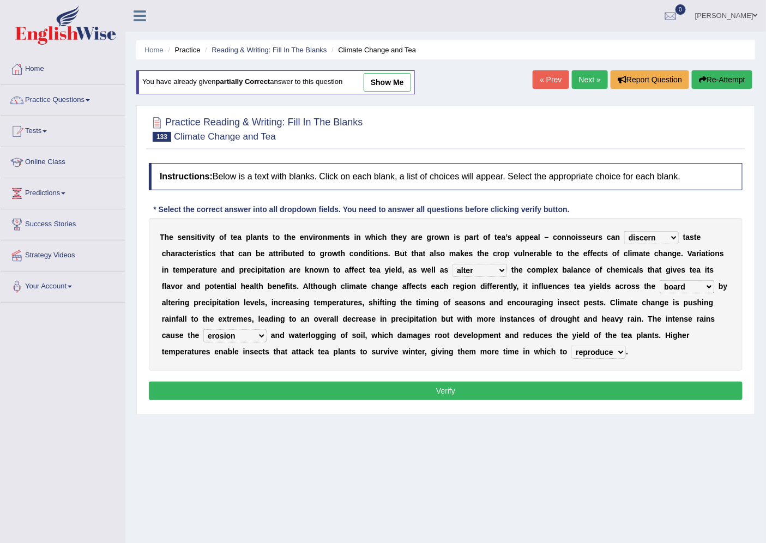
click at [571, 346] on select "reproduce conduce educe adduce" at bounding box center [598, 352] width 55 height 13
click at [575, 389] on button "Verify" at bounding box center [446, 391] width 594 height 19
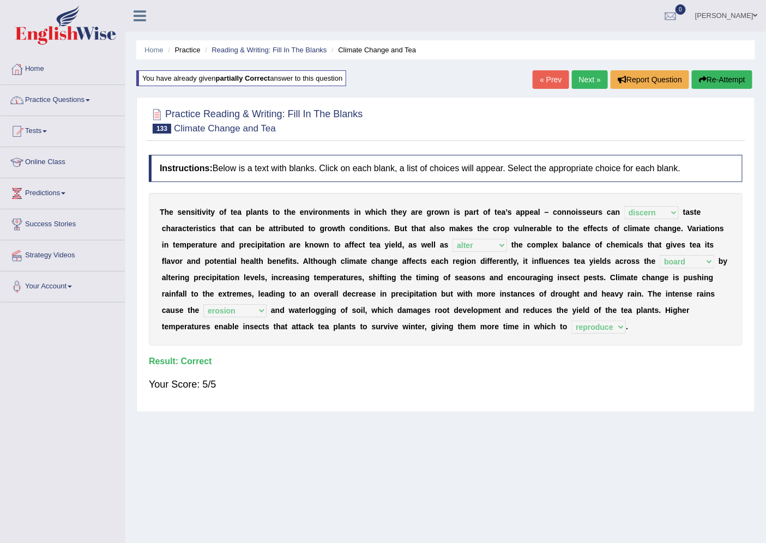
click at [601, 83] on link "Next »" at bounding box center [590, 79] width 36 height 19
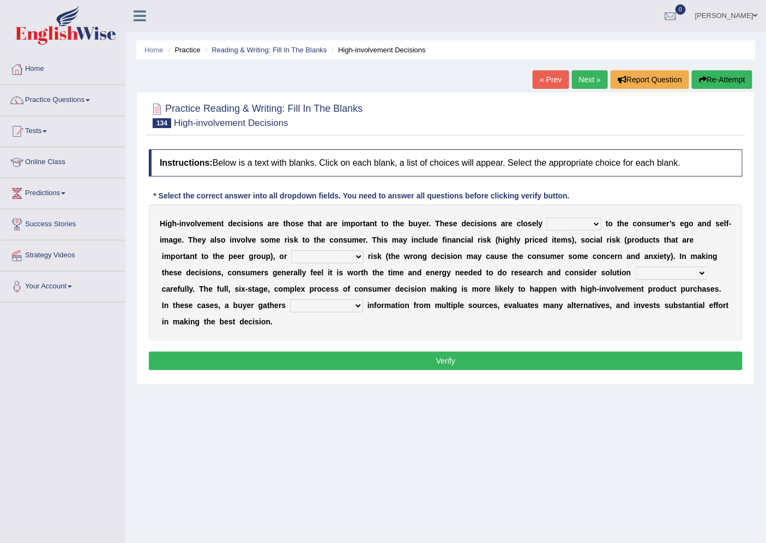
click at [582, 225] on select "retired received wired tied" at bounding box center [574, 223] width 55 height 13
select select "wired"
click at [547, 217] on select "retired received wired tied" at bounding box center [574, 223] width 55 height 13
click at [314, 252] on select "anthropological psychological chronological neurological" at bounding box center [327, 256] width 72 height 13
select select "psychological"
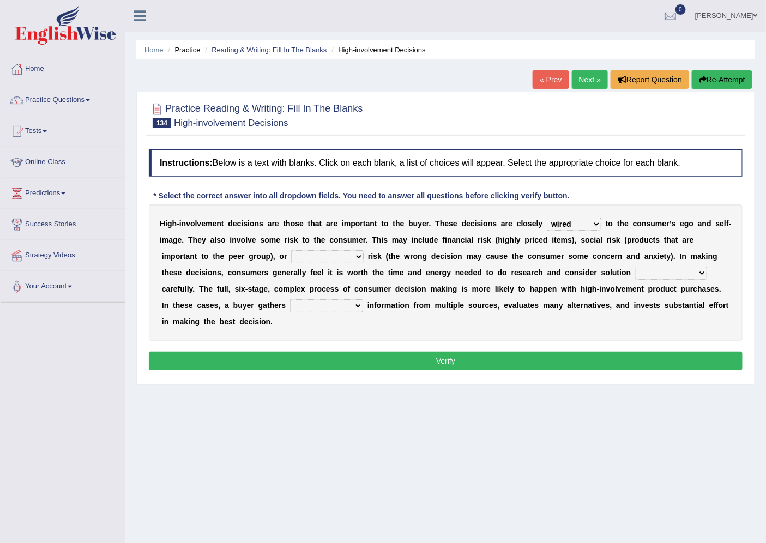
click at [291, 250] on select "anthropological psychological chronological neurological" at bounding box center [327, 256] width 72 height 13
click at [672, 275] on select "alternatives conjunctives executives representatives" at bounding box center [671, 273] width 72 height 13
select select "alternatives"
click at [635, 267] on select "alternatives conjunctives executives representatives" at bounding box center [671, 273] width 72 height 13
click at [701, 273] on select "alternatives conjunctives executives representatives" at bounding box center [671, 273] width 72 height 13
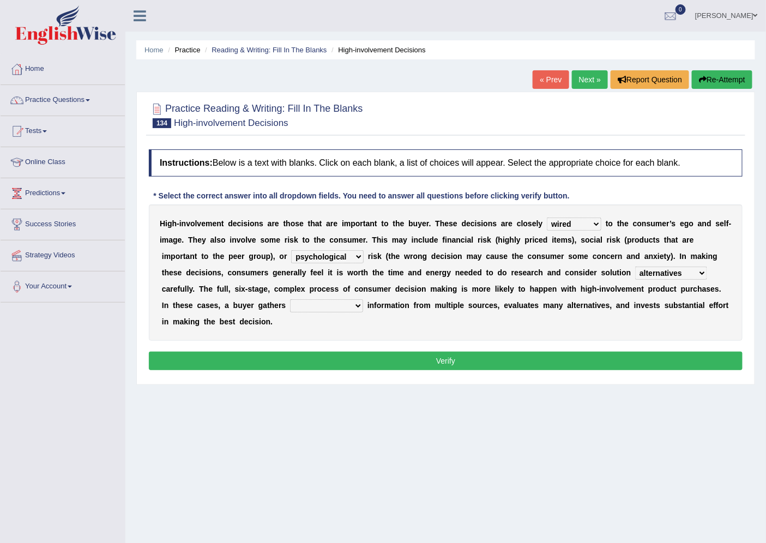
click at [744, 273] on div "Instructions: Below is a text with blanks. Click on each blank, a list of choic…" at bounding box center [445, 261] width 599 height 235
click at [339, 303] on select "insurmountable extensive limited extricated" at bounding box center [326, 305] width 73 height 13
select select "extensive"
click at [290, 299] on select "insurmountable extensive limited extricated" at bounding box center [326, 305] width 73 height 13
click at [331, 362] on button "Verify" at bounding box center [446, 361] width 594 height 19
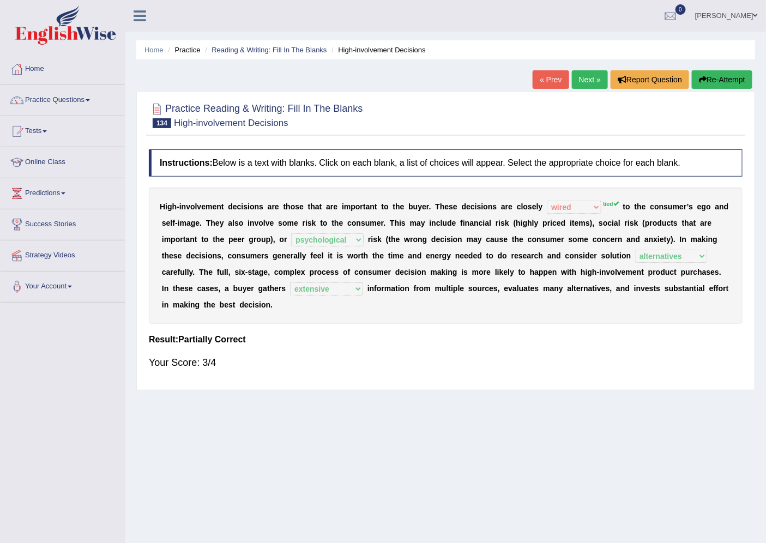
click at [728, 78] on button "Re-Attempt" at bounding box center [722, 79] width 61 height 19
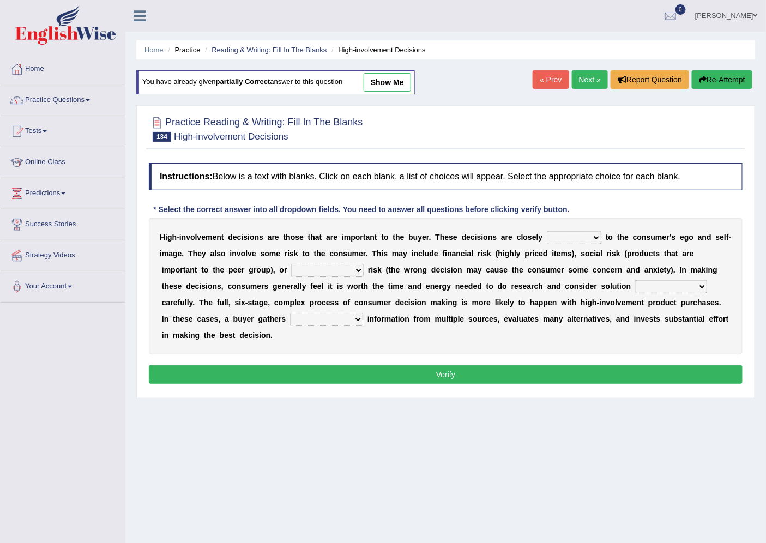
click at [579, 237] on select "retired received wired tied" at bounding box center [574, 237] width 55 height 13
select select "tied"
click at [547, 231] on select "retired received wired tied" at bounding box center [574, 237] width 55 height 13
click at [357, 271] on select "anthropological psychological chronological neurological" at bounding box center [327, 270] width 72 height 13
select select "psychological"
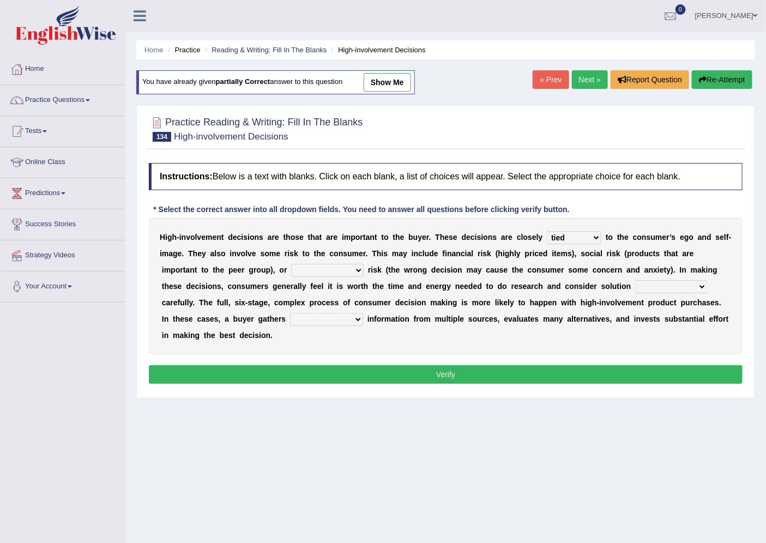
click at [291, 264] on select "anthropological psychological chronological neurological" at bounding box center [327, 270] width 72 height 13
click at [655, 285] on select "alternatives conjunctives executives representatives" at bounding box center [671, 286] width 72 height 13
select select "alternatives"
click at [635, 280] on select "alternatives conjunctives executives representatives" at bounding box center [671, 286] width 72 height 13
click at [353, 318] on select "insurmountable extensive limited extricated" at bounding box center [326, 319] width 73 height 13
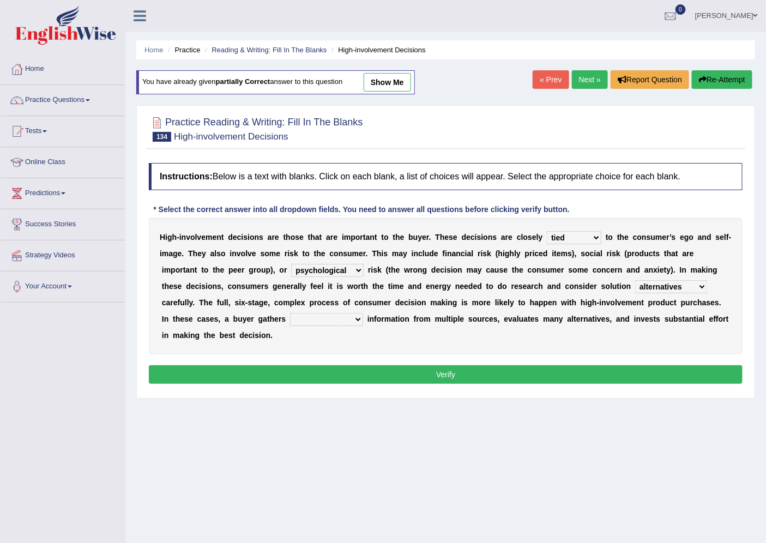
select select "extensive"
click at [290, 313] on select "insurmountable extensive limited extricated" at bounding box center [326, 319] width 73 height 13
click at [350, 320] on select "insurmountable extensive limited extricated" at bounding box center [326, 319] width 73 height 13
click at [453, 341] on div "H i g h - i n v o l v e m e n t d e c i s i o n s a r e t h o s e t h a t a r e…" at bounding box center [446, 286] width 594 height 136
click at [444, 377] on button "Verify" at bounding box center [446, 374] width 594 height 19
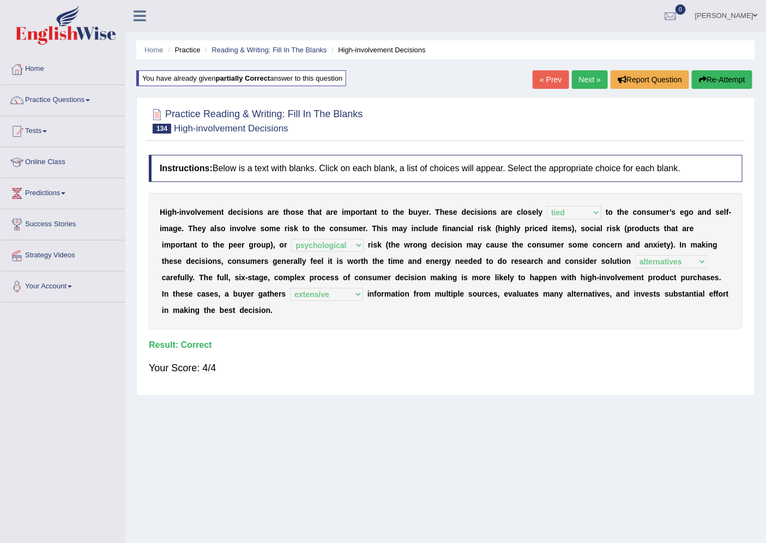
click at [595, 77] on link "Next »" at bounding box center [590, 79] width 36 height 19
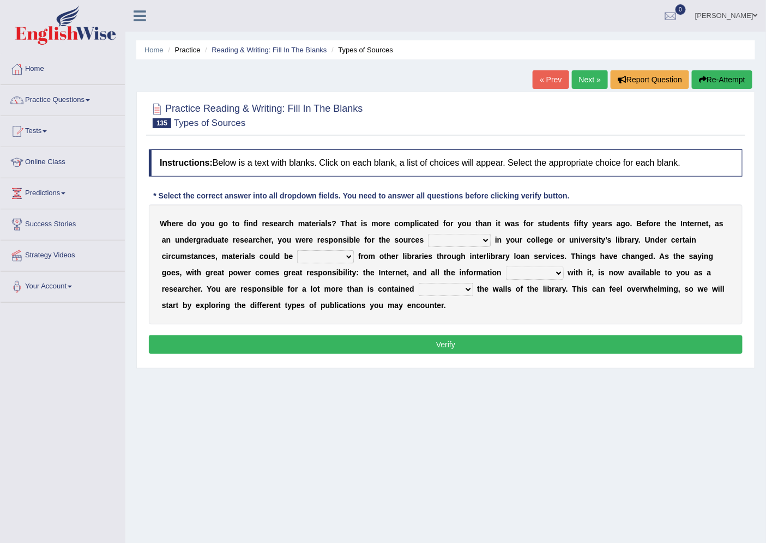
click at [473, 240] on select "decipherable saleable conceivable available" at bounding box center [459, 240] width 63 height 13
select select "available"
click at [428, 234] on select "decipherable saleable conceivable available" at bounding box center [459, 240] width 63 height 13
click at [336, 258] on select "sustained refrained obtained guaranteed" at bounding box center [325, 256] width 57 height 13
select select "obtained"
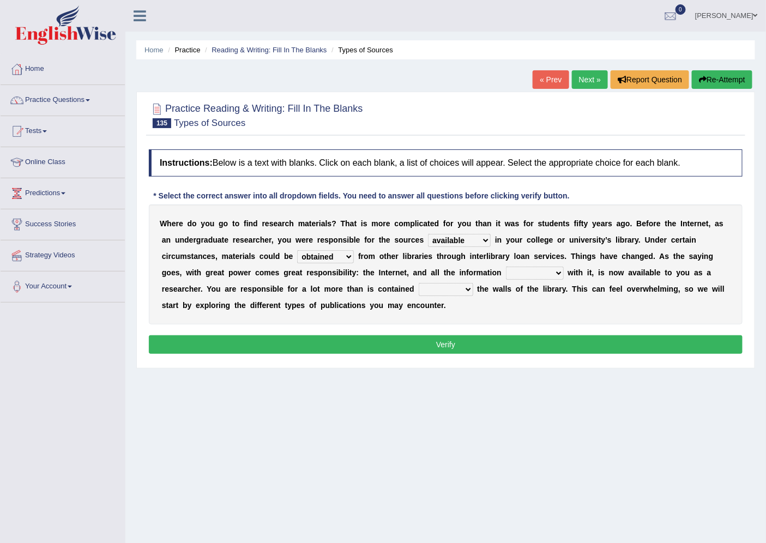
click at [297, 250] on select "sustained refrained obtained guaranteed" at bounding box center [325, 256] width 57 height 13
click at [543, 269] on select "redeemed disowned associated dissociated" at bounding box center [535, 273] width 58 height 13
select select "associated"
click at [506, 267] on select "redeemed disowned associated dissociated" at bounding box center [535, 273] width 58 height 13
click at [454, 289] on select "within off besides over" at bounding box center [446, 289] width 55 height 13
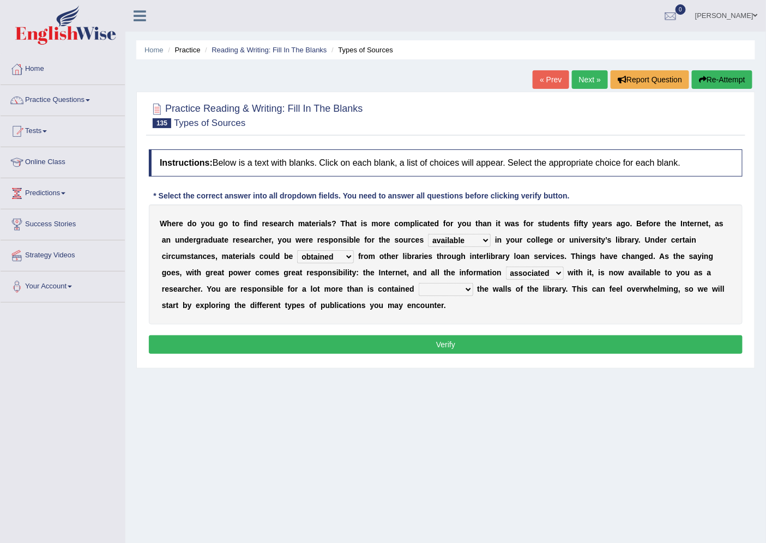
select select "within"
click at [419, 283] on select "within off besides over" at bounding box center [446, 289] width 55 height 13
click at [458, 289] on select "within off besides over" at bounding box center [446, 289] width 55 height 13
click at [479, 310] on div "W h e r e d o y o u g o t o f i n d r e s e a r c h m a t e r i a l s ? T h a t…" at bounding box center [446, 264] width 594 height 120
click at [465, 347] on button "Verify" at bounding box center [446, 344] width 594 height 19
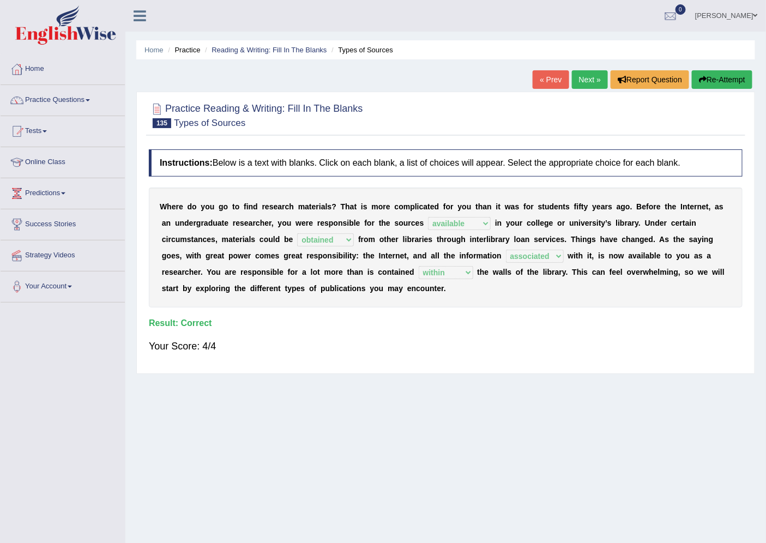
click at [584, 84] on link "Next »" at bounding box center [590, 79] width 36 height 19
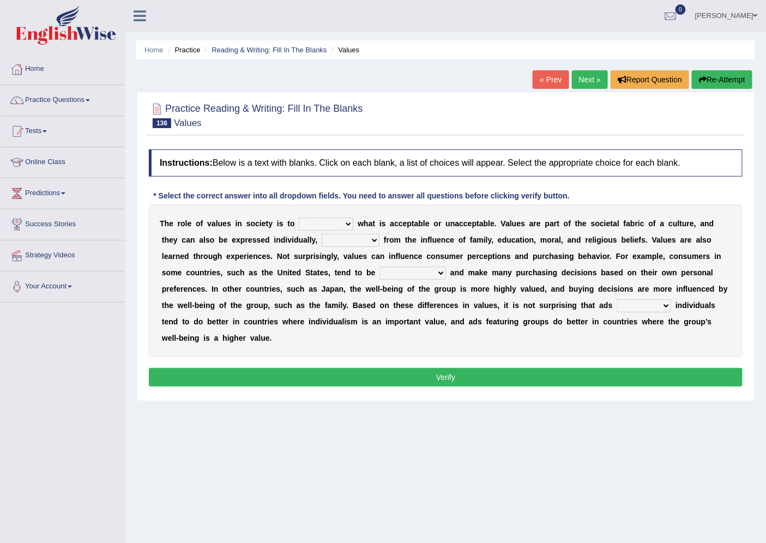
click at [335, 221] on select "prostate dictate facilitate refine" at bounding box center [326, 223] width 55 height 13
select select "facilitate"
click at [299, 217] on select "prostate dictate facilitate refine" at bounding box center [326, 223] width 55 height 13
click at [338, 237] on select "rise descending raising arising" at bounding box center [351, 240] width 58 height 13
select select "rise"
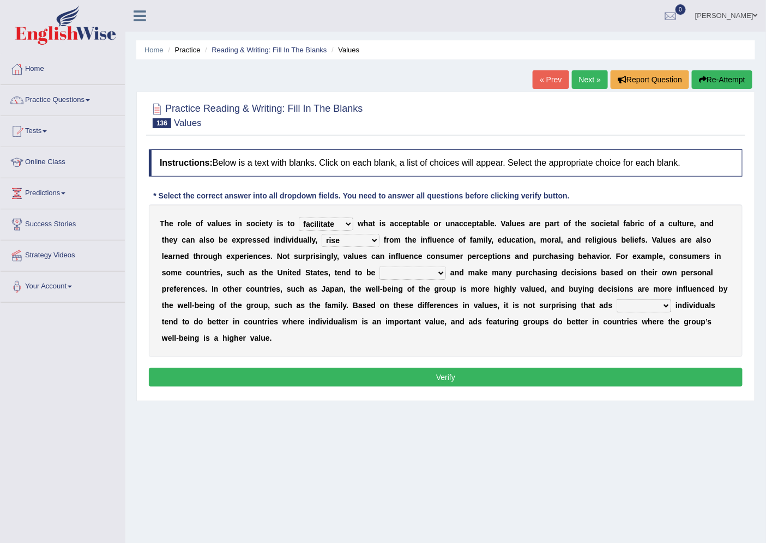
click at [322, 234] on select "rise descending raising arising" at bounding box center [351, 240] width 58 height 13
click at [402, 269] on select "moralistic ritualistic linguistic individualistic" at bounding box center [412, 273] width 66 height 13
select select "moralistic"
click at [379, 267] on select "moralistic ritualistic linguistic individualistic" at bounding box center [412, 273] width 66 height 13
click at [644, 304] on select "venturing capturing suturing featuring" at bounding box center [643, 305] width 55 height 13
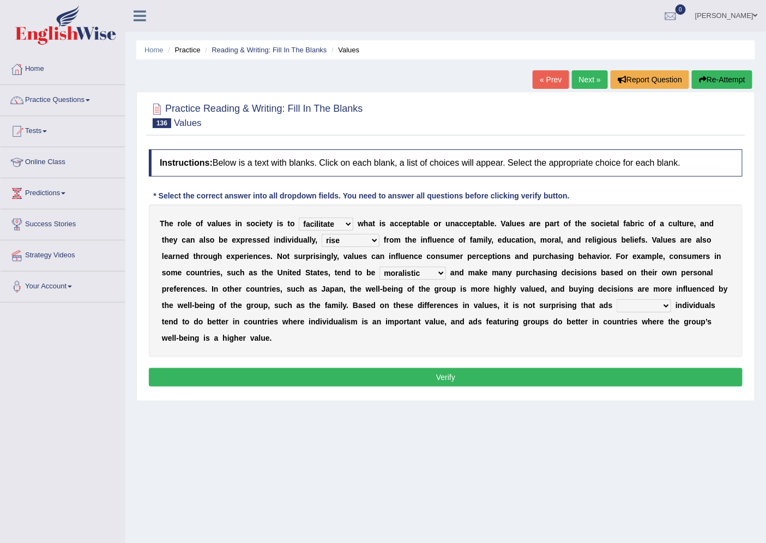
select select "featuring"
click at [617, 299] on select "venturing capturing suturing featuring" at bounding box center [643, 305] width 55 height 13
click at [496, 378] on button "Verify" at bounding box center [446, 377] width 594 height 19
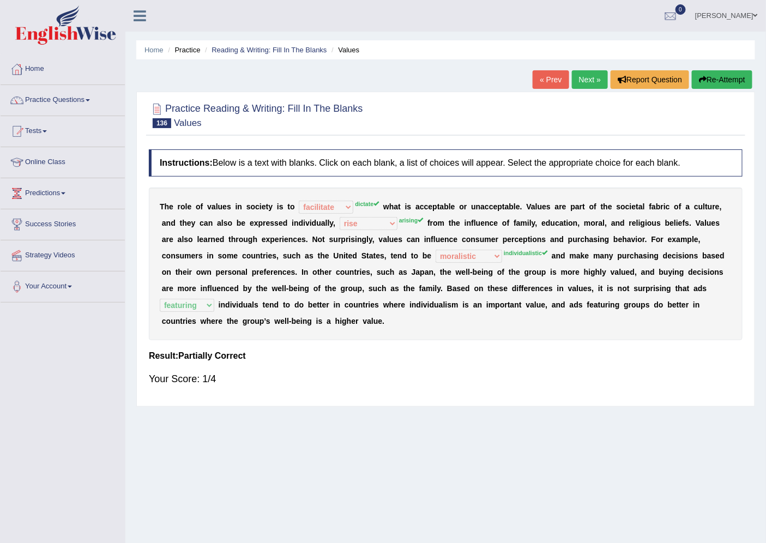
click at [735, 74] on button "Re-Attempt" at bounding box center [722, 79] width 61 height 19
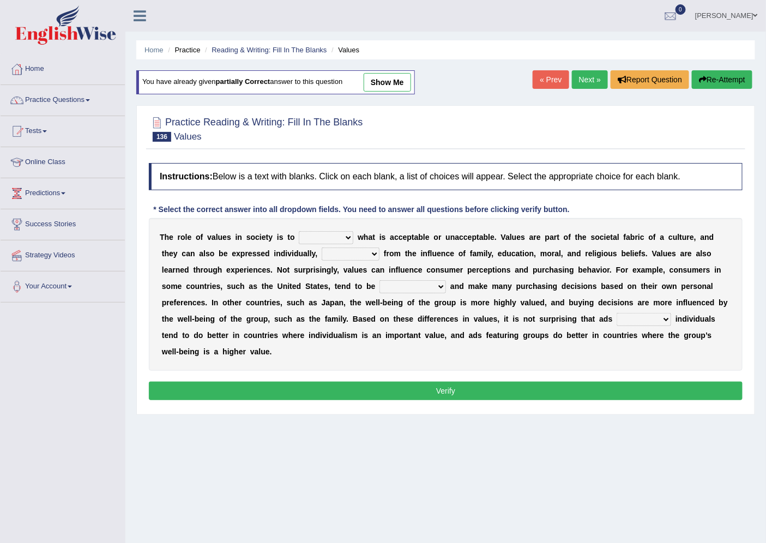
click at [313, 233] on select "prostate dictate facilitate refine" at bounding box center [326, 237] width 55 height 13
select select "dictate"
click at [299, 231] on select "prostate dictate facilitate refine" at bounding box center [326, 237] width 55 height 13
click at [356, 249] on select "rise descending raising arising" at bounding box center [351, 253] width 58 height 13
click at [322, 247] on select "rise descending raising arising" at bounding box center [351, 253] width 58 height 13
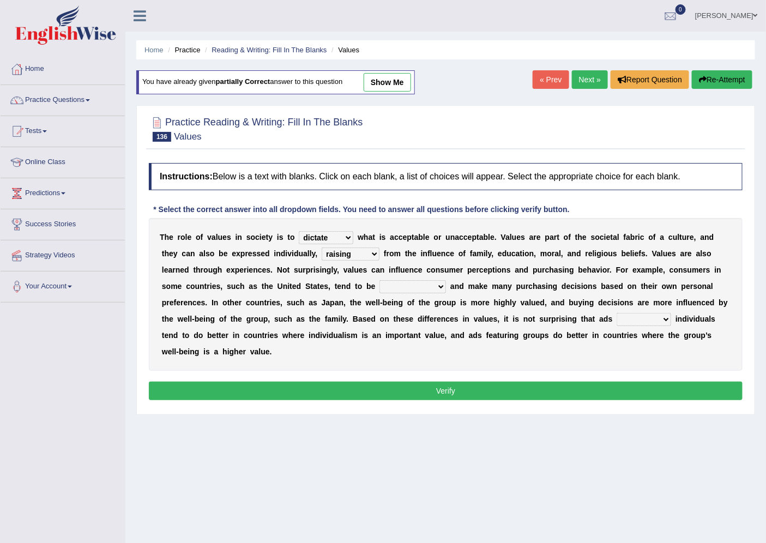
click at [352, 249] on select "rise descending raising arising" at bounding box center [351, 253] width 58 height 13
select select "arising"
click at [322, 247] on select "rise descending raising arising" at bounding box center [351, 253] width 58 height 13
click at [409, 284] on select "moralistic ritualistic linguistic individualistic" at bounding box center [412, 286] width 66 height 13
select select "individualistic"
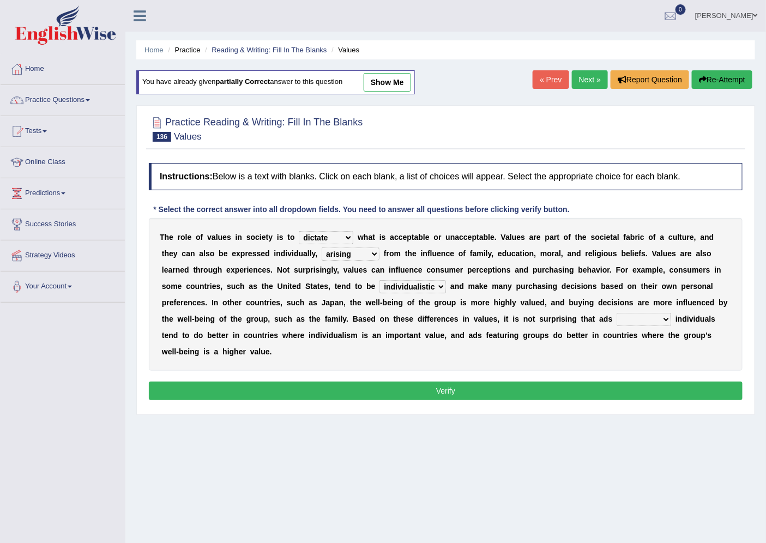
click at [379, 280] on select "moralistic ritualistic linguistic individualistic" at bounding box center [412, 286] width 66 height 13
click at [633, 320] on select "venturing capturing suturing featuring" at bounding box center [643, 319] width 55 height 13
select select "featuring"
click at [617, 313] on select "venturing capturing suturing featuring" at bounding box center [643, 319] width 55 height 13
click at [588, 398] on button "Verify" at bounding box center [446, 391] width 594 height 19
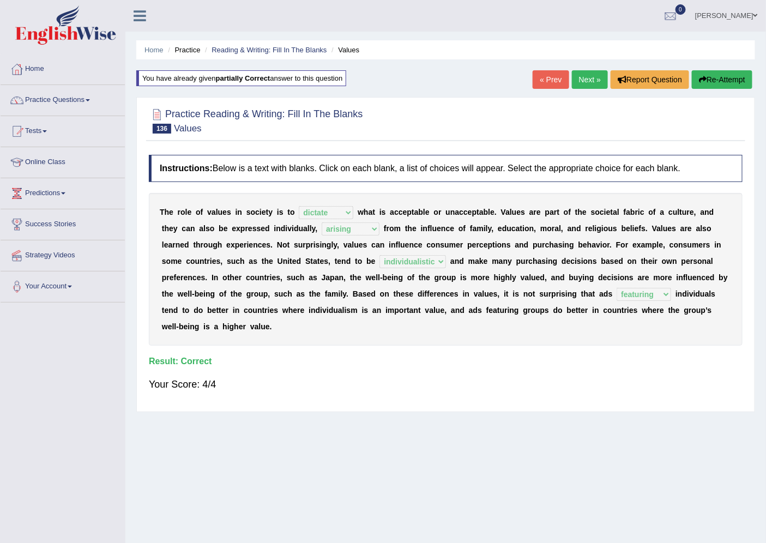
click at [584, 77] on link "Next »" at bounding box center [590, 79] width 36 height 19
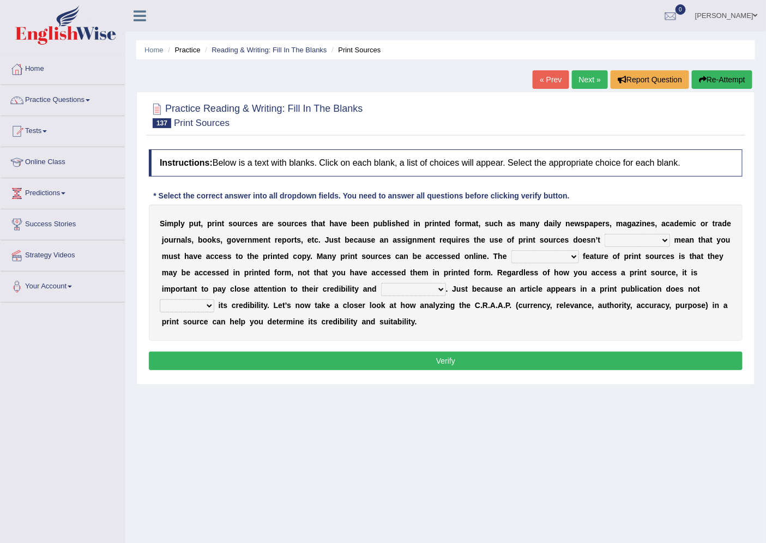
click at [627, 238] on select "necessarily aggressively momentously indecisively" at bounding box center [636, 240] width 65 height 13
select select "necessarily"
click at [604, 234] on select "necessarily aggressively momentously indecisively" at bounding box center [636, 240] width 65 height 13
click at [534, 255] on select "brainwashing distinguishing refurbishing establishing" at bounding box center [545, 256] width 68 height 13
select select "establishing"
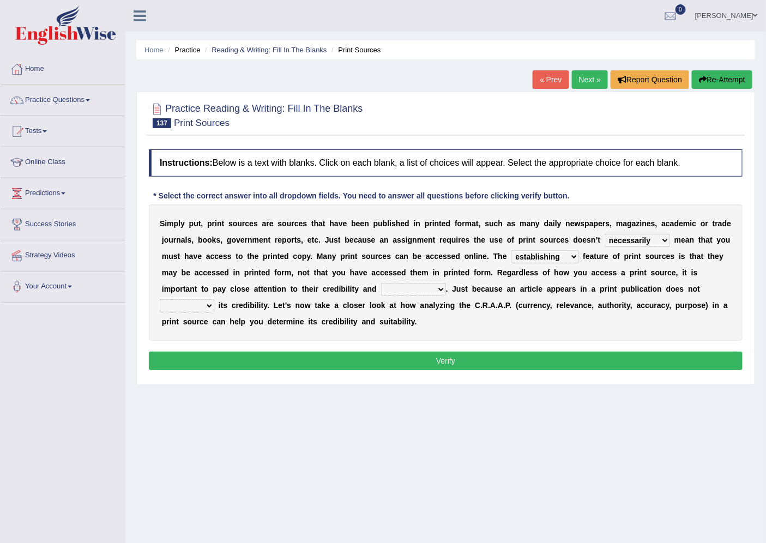
click at [511, 250] on select "brainwashing distinguishing refurbishing establishing" at bounding box center [545, 256] width 68 height 13
click at [406, 291] on select "compatibility conductibility susceptibility reliability" at bounding box center [413, 289] width 65 height 13
select select "compatibility"
click at [381, 283] on select "compatibility conductibility susceptibility reliability" at bounding box center [413, 289] width 65 height 13
click at [533, 257] on select "brainwashing distinguishing refurbishing establishing" at bounding box center [545, 256] width 68 height 13
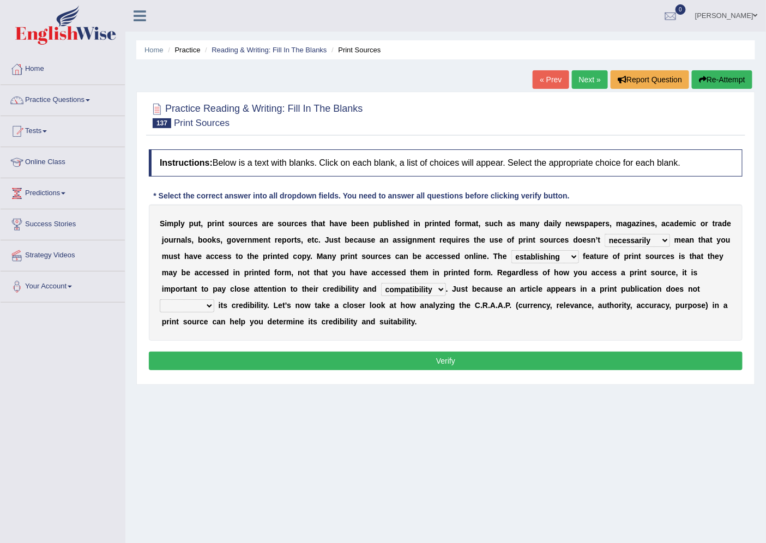
click at [470, 323] on div "S i m p l y p u t , p r i n t s o u r c e s a r e s o u r c e s t h a t h a v e…" at bounding box center [446, 272] width 594 height 136
click at [209, 306] on select "reassure ensure issue ensue" at bounding box center [187, 305] width 55 height 13
select select "ensure"
click at [160, 299] on select "reassure ensure issue ensue" at bounding box center [187, 305] width 55 height 13
click at [192, 367] on button "Verify" at bounding box center [446, 361] width 594 height 19
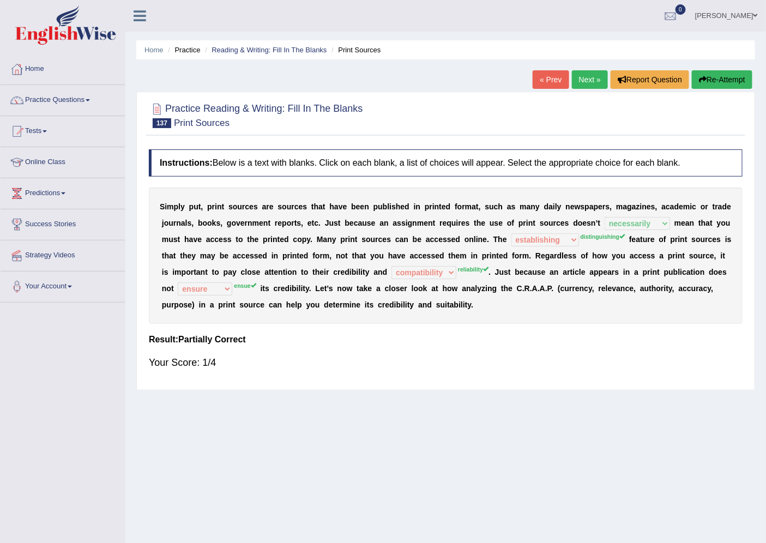
click at [711, 78] on button "Re-Attempt" at bounding box center [722, 79] width 61 height 19
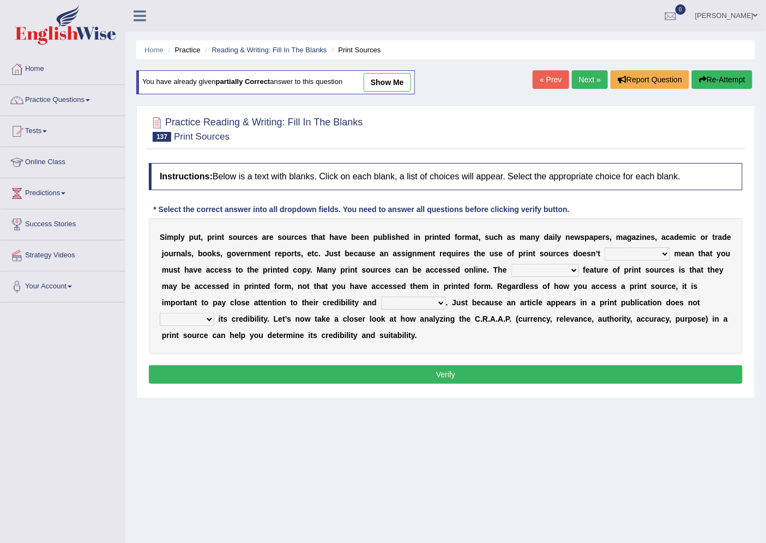
click at [614, 251] on select "necessarily aggressively momentously indecisively" at bounding box center [636, 253] width 65 height 13
select select "necessarily"
click at [604, 247] on select "necessarily aggressively momentously indecisively" at bounding box center [636, 253] width 65 height 13
click at [546, 266] on select "brainwashing distinguishing refurbishing establishing" at bounding box center [545, 270] width 68 height 13
select select "distinguishing"
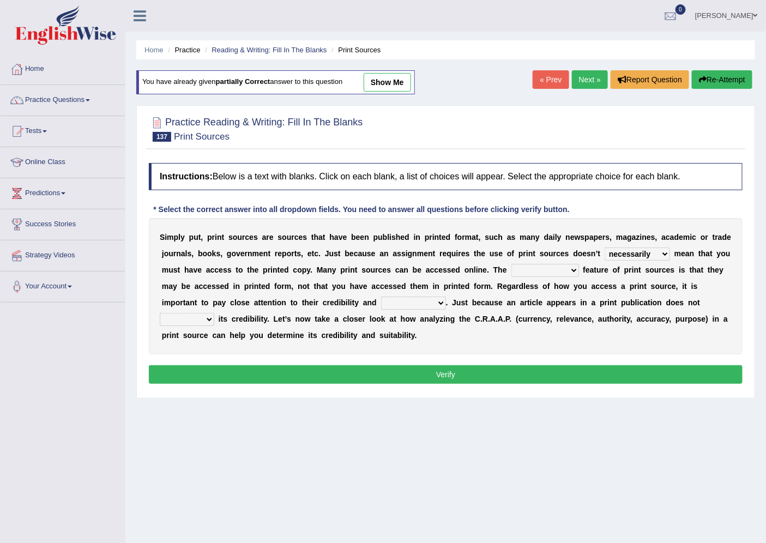
click at [511, 264] on select "brainwashing distinguishing refurbishing establishing" at bounding box center [545, 270] width 68 height 13
click at [438, 303] on select "compatibility conductibility susceptibility reliability" at bounding box center [413, 303] width 65 height 13
select select "reliability"
click at [381, 297] on select "compatibility conductibility susceptibility reliability" at bounding box center [413, 303] width 65 height 13
click at [211, 320] on select "reassure ensure issue ensue" at bounding box center [187, 319] width 55 height 13
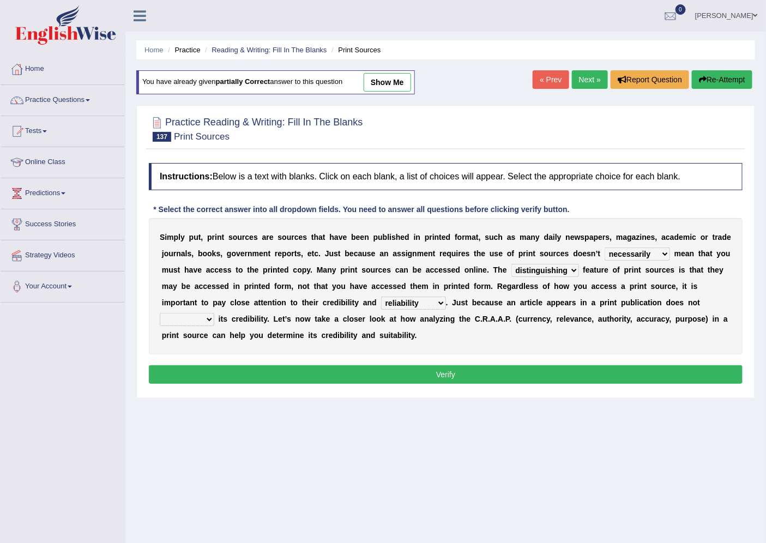
select select "ensure"
click at [160, 313] on select "reassure ensure issue ensue" at bounding box center [187, 319] width 55 height 13
click at [214, 374] on button "Verify" at bounding box center [446, 374] width 594 height 19
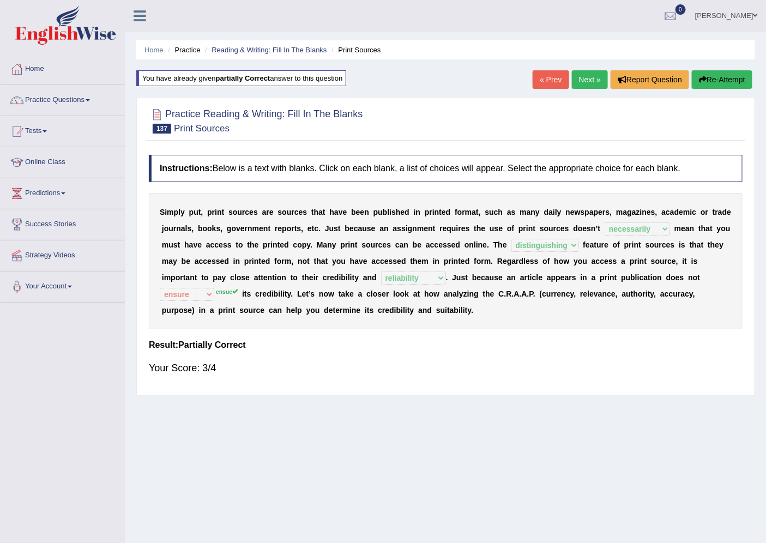
click at [588, 75] on link "Next »" at bounding box center [590, 79] width 36 height 19
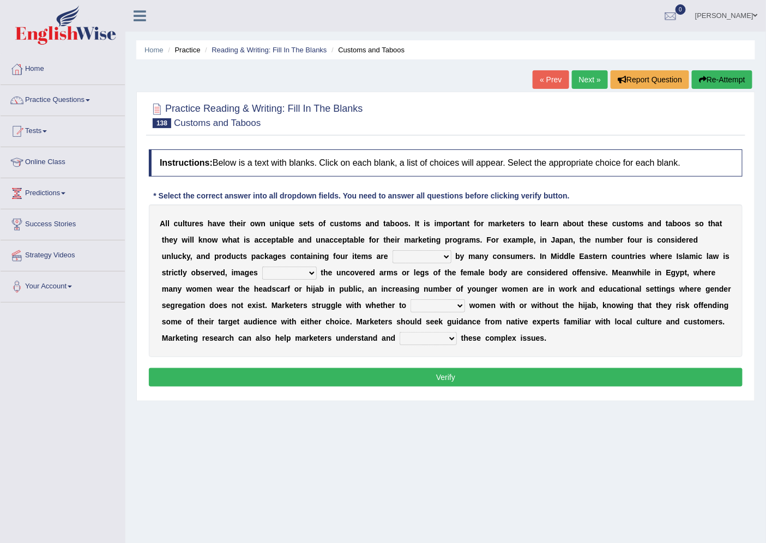
click at [411, 255] on select "encouraged pursued avoided terrified" at bounding box center [421, 256] width 59 height 13
select select "avoided"
click at [392, 250] on select "encouraged pursued avoided terrified" at bounding box center [421, 256] width 59 height 13
click at [292, 270] on select "displaying projected projecting displayed" at bounding box center [289, 273] width 55 height 13
select select "displaying"
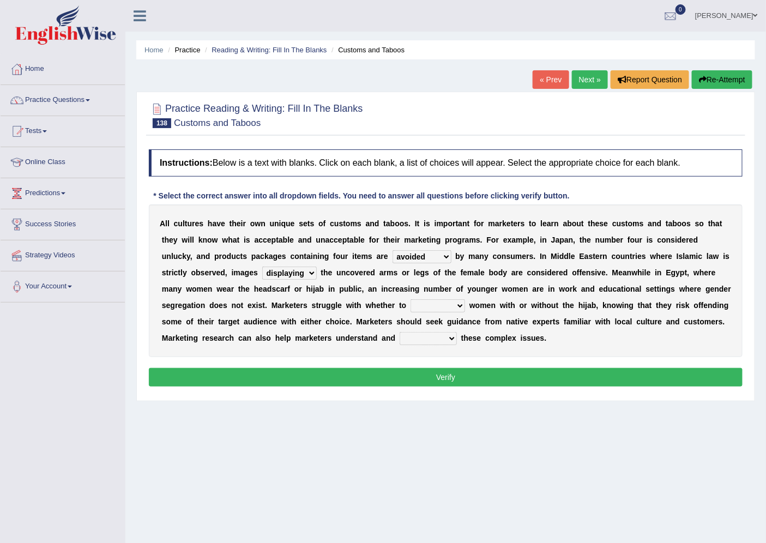
click at [262, 267] on select "displaying projected projecting displayed" at bounding box center [289, 273] width 55 height 13
click at [447, 304] on select "betray bewilder stray portray" at bounding box center [437, 305] width 55 height 13
select select "portray"
click at [410, 299] on select "betray bewilder stray portray" at bounding box center [437, 305] width 55 height 13
click at [437, 336] on select "promulgate negate navigate aggregate" at bounding box center [428, 338] width 57 height 13
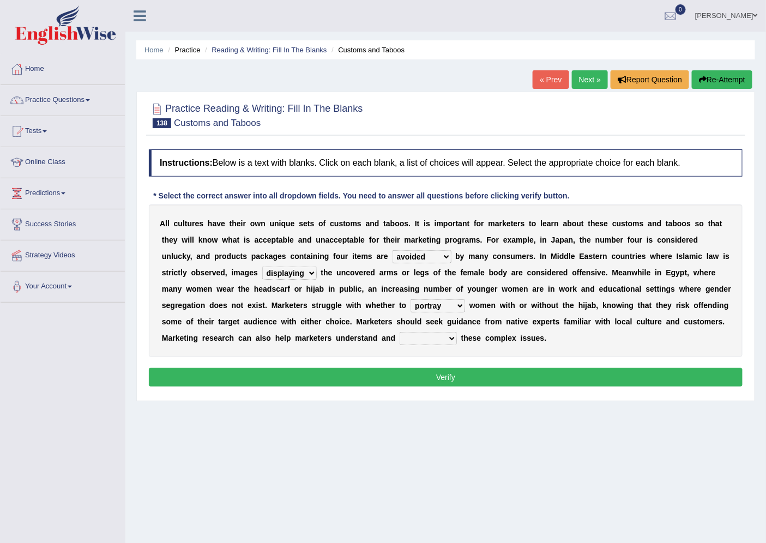
select select "aggregate"
click at [400, 332] on select "promulgate negate navigate aggregate" at bounding box center [428, 338] width 57 height 13
click at [441, 380] on button "Verify" at bounding box center [446, 377] width 594 height 19
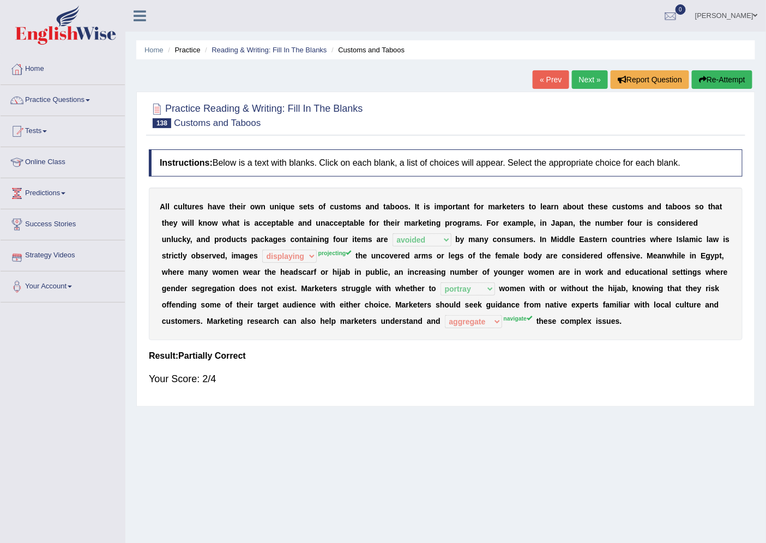
click at [707, 75] on button "Re-Attempt" at bounding box center [722, 79] width 61 height 19
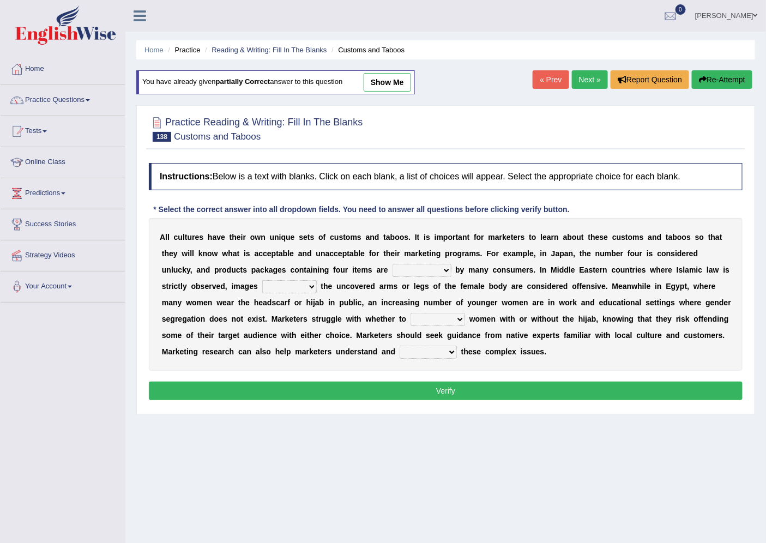
click at [427, 274] on select "encouraged pursued avoided terrified" at bounding box center [421, 270] width 59 height 13
select select "avoided"
click at [392, 264] on select "encouraged pursued avoided terrified" at bounding box center [421, 270] width 59 height 13
click at [275, 286] on select "displaying projected projecting displayed" at bounding box center [289, 286] width 55 height 13
select select "projecting"
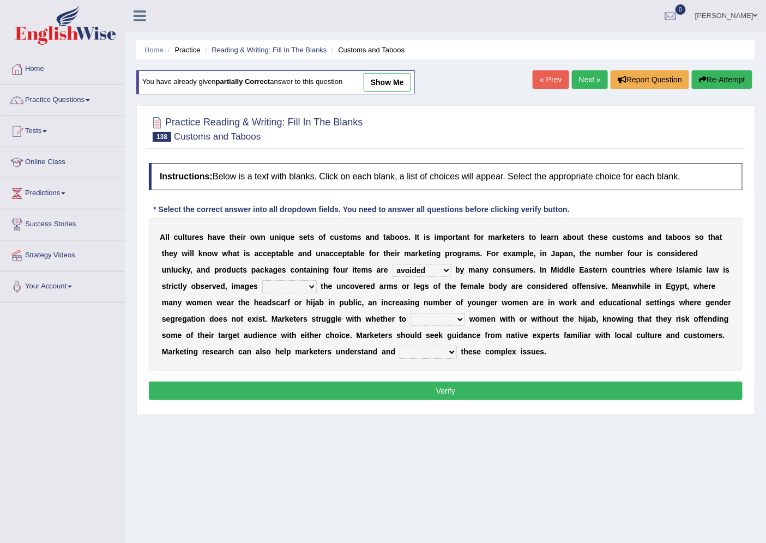
click at [262, 280] on select "displaying projected projecting displayed" at bounding box center [289, 286] width 55 height 13
click at [452, 319] on select "betray bewilder stray portray" at bounding box center [437, 319] width 55 height 13
select select "portray"
click at [410, 313] on select "betray bewilder stray portray" at bounding box center [437, 319] width 55 height 13
click at [434, 349] on select "promulgate negate navigate aggregate" at bounding box center [428, 352] width 57 height 13
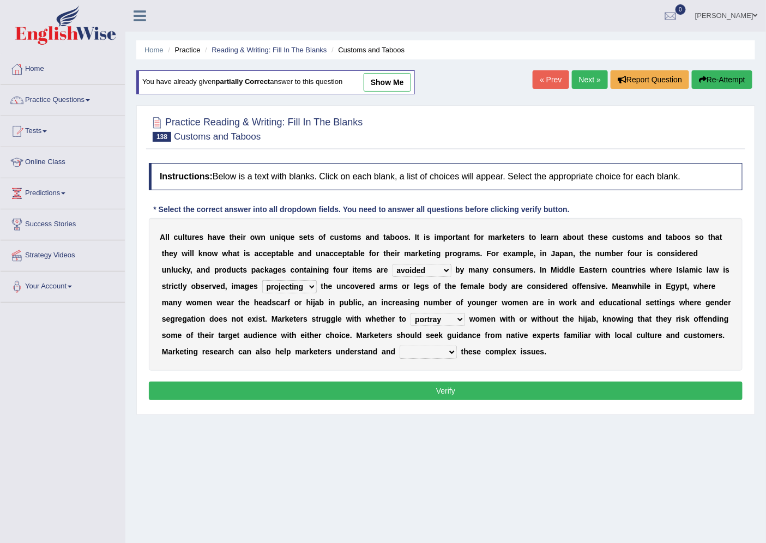
select select "navigate"
click at [400, 346] on select "promulgate negate navigate aggregate" at bounding box center [428, 352] width 57 height 13
click at [481, 398] on button "Verify" at bounding box center [446, 391] width 594 height 19
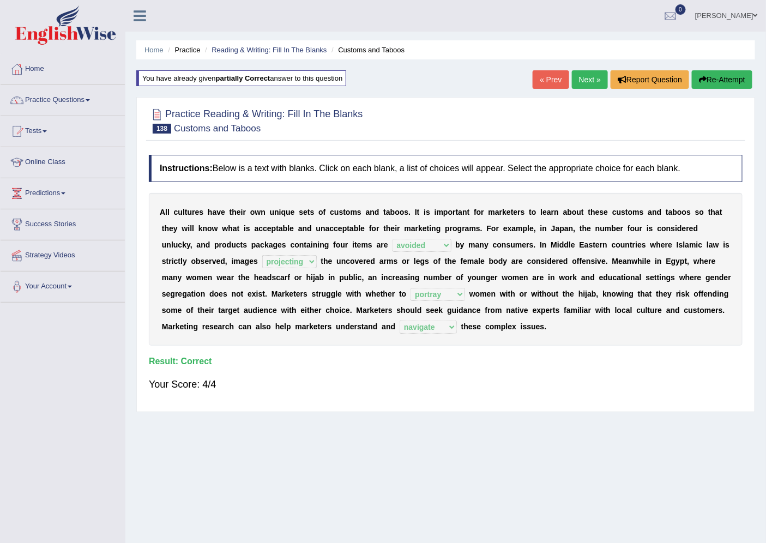
click at [585, 84] on link "Next »" at bounding box center [590, 79] width 36 height 19
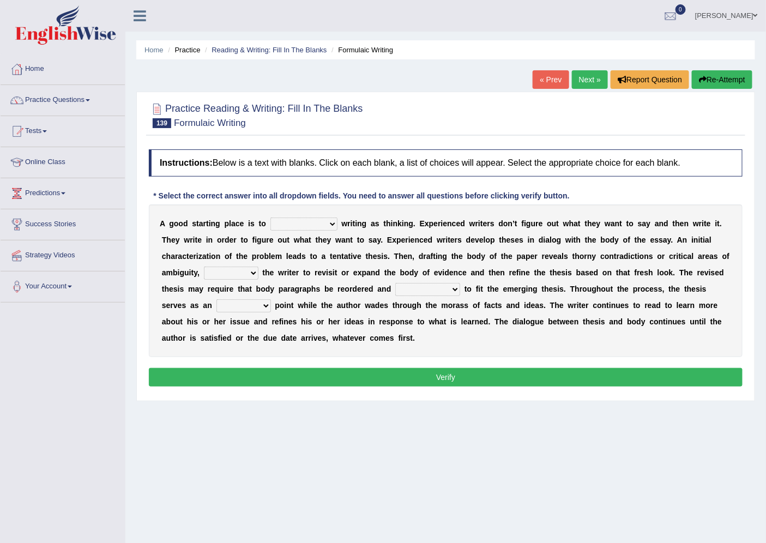
click at [328, 226] on select "revolutionize recharacterize rehospitalize resocialize" at bounding box center [303, 223] width 67 height 13
select select "recharacterize"
click at [270, 217] on select "revolutionize recharacterize rehospitalize resocialize" at bounding box center [303, 223] width 67 height 13
click at [235, 279] on div "A g o o d s t a r t i n g p l a c e i s t o revolutionize recharacterize rehosp…" at bounding box center [446, 280] width 594 height 153
click at [252, 268] on select "converting prompting diluting computing" at bounding box center [231, 273] width 55 height 13
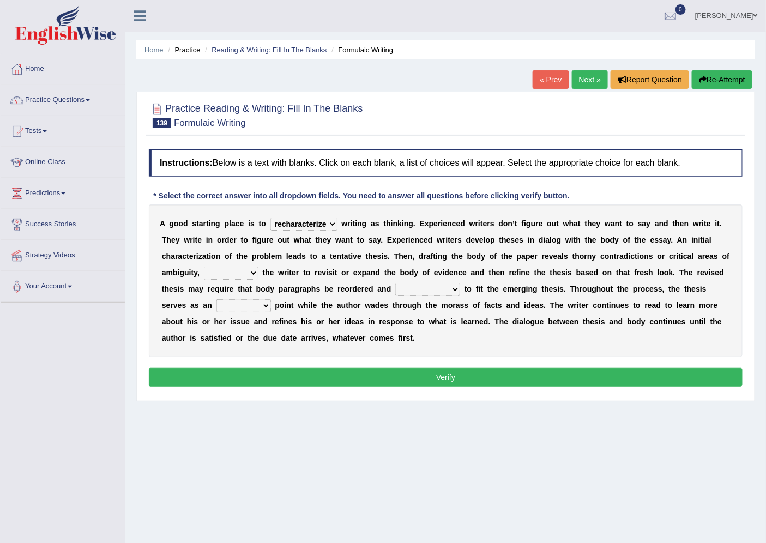
select select "prompting"
click at [204, 267] on select "converting prompting diluting computing" at bounding box center [231, 273] width 55 height 13
click at [425, 286] on select "sophisticated sustained reshaped penetrated" at bounding box center [427, 289] width 65 height 13
select select "reshaped"
click at [395, 283] on select "sophisticated sustained reshaped penetrated" at bounding box center [427, 289] width 65 height 13
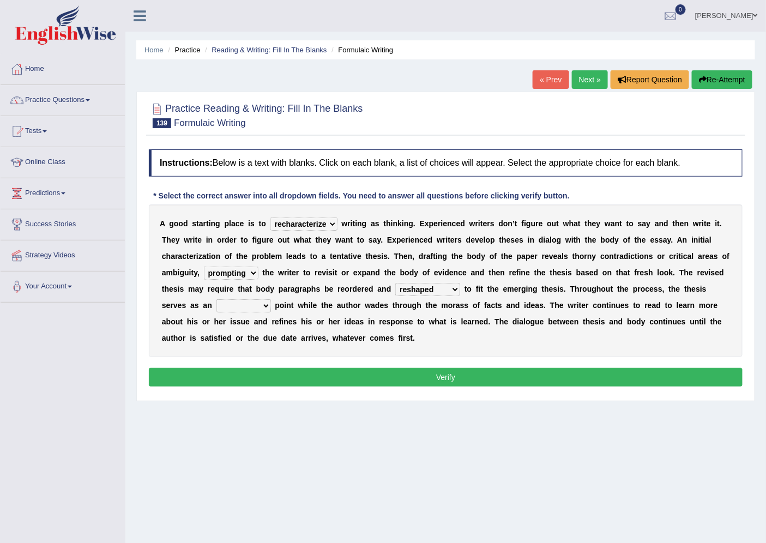
click at [254, 302] on select "obvious anchor insightful interesting" at bounding box center [243, 305] width 55 height 13
select select "interesting"
click at [216, 299] on select "obvious anchor insightful interesting" at bounding box center [243, 305] width 55 height 13
click at [346, 379] on button "Verify" at bounding box center [446, 377] width 594 height 19
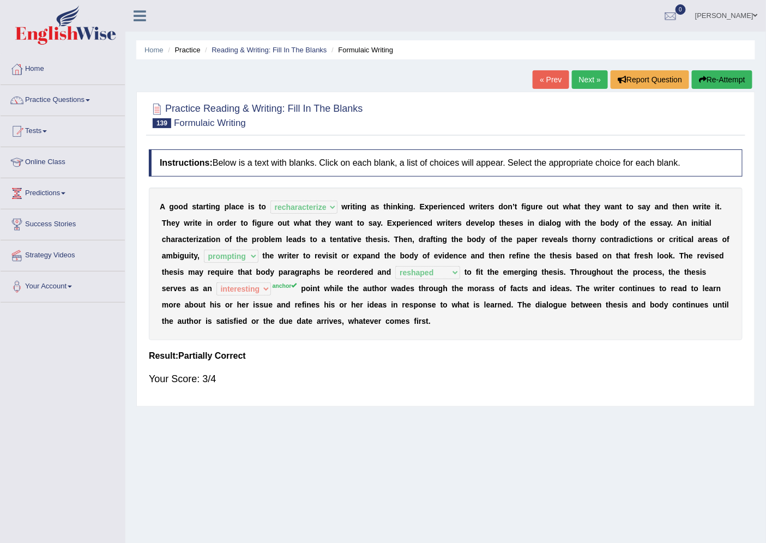
click at [589, 83] on link "Next »" at bounding box center [590, 79] width 36 height 19
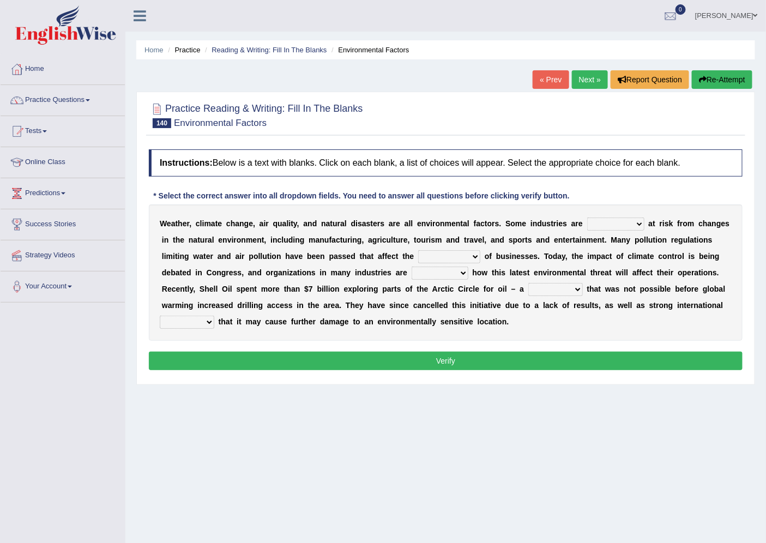
click at [601, 223] on select "necessarily remotely spatially especially" at bounding box center [615, 223] width 57 height 13
select select "especially"
click at [587, 217] on select "necessarily remotely spatially especially" at bounding box center [615, 223] width 57 height 13
click at [451, 255] on select "deterioration decoration operation transaction" at bounding box center [449, 256] width 62 height 13
select select "operation"
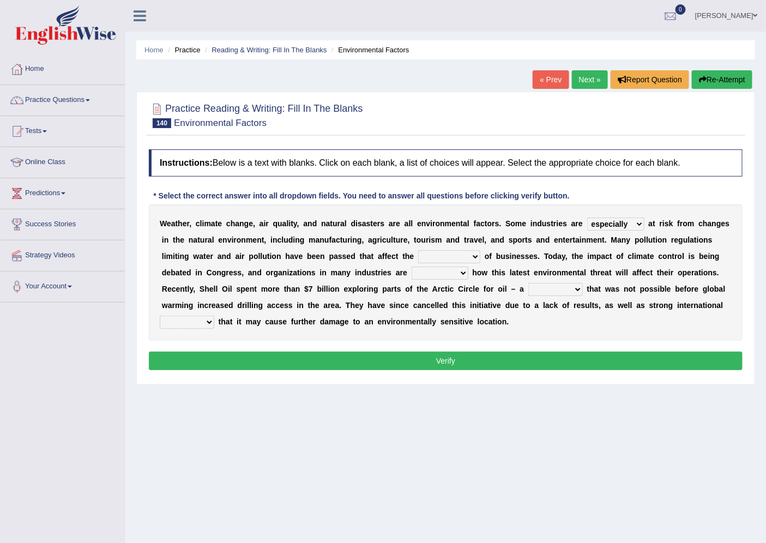
click at [418, 250] on select "deterioration decoration operation transaction" at bounding box center [449, 256] width 62 height 13
click at [475, 257] on select "deterioration decoration operation transaction" at bounding box center [449, 256] width 62 height 13
click at [512, 333] on div "W e a t h e r , c l i m a t e c h a n g e , a i r q u a l i t y , a n d n a t u…" at bounding box center [446, 272] width 594 height 136
click at [429, 267] on select "discerning concerning concerned discerned" at bounding box center [440, 273] width 57 height 13
select select "concerned"
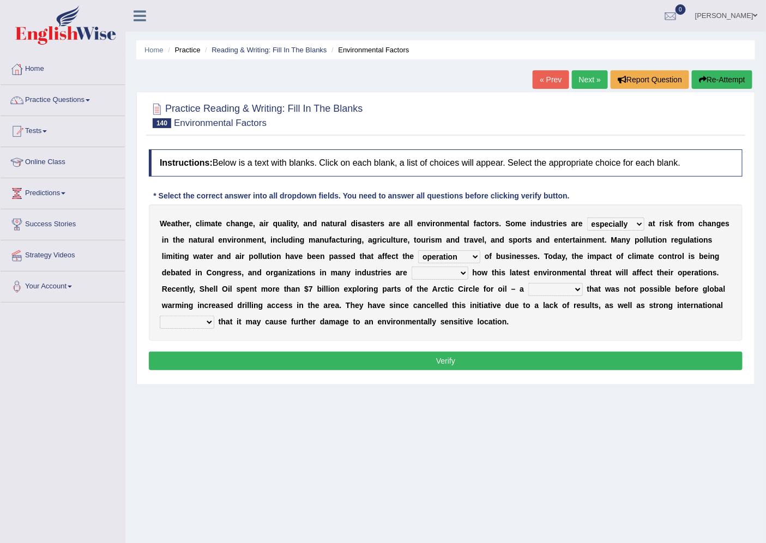
click at [412, 267] on select "discerning concerning concerned discerned" at bounding box center [440, 273] width 57 height 13
click at [554, 289] on select "vulture motion motive venture" at bounding box center [555, 289] width 55 height 13
select select "vulture"
click at [528, 283] on select "vulture motion motive venture" at bounding box center [555, 289] width 55 height 13
click at [208, 324] on select "detests digests protests contests" at bounding box center [187, 322] width 55 height 13
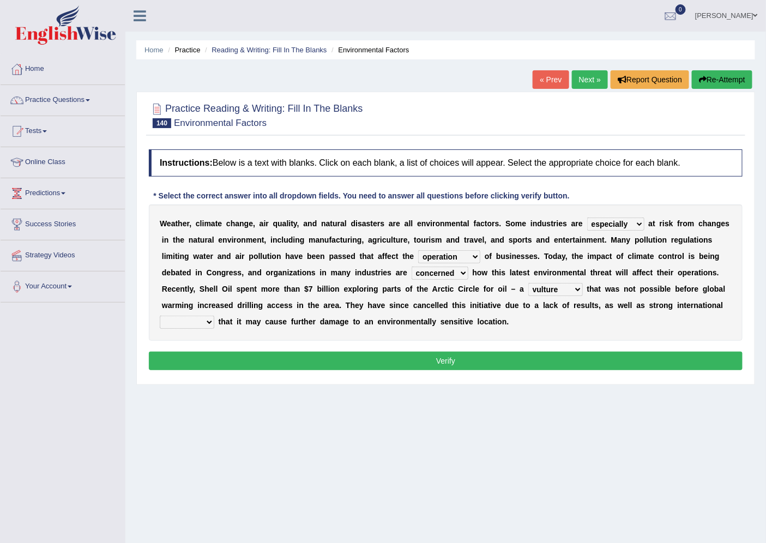
select select "protests"
click at [160, 316] on select "detests digests protests contests" at bounding box center [187, 322] width 55 height 13
click at [221, 356] on button "Verify" at bounding box center [446, 361] width 594 height 19
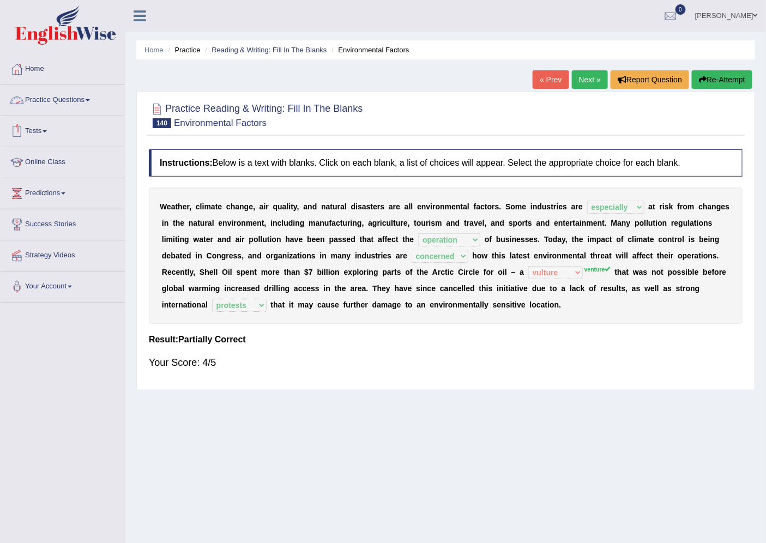
click at [90, 101] on span at bounding box center [88, 100] width 4 height 2
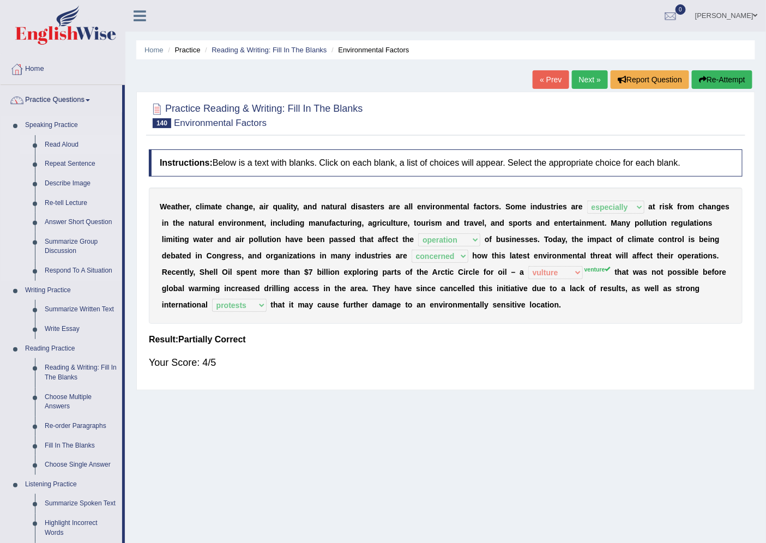
click at [71, 144] on link "Read Aloud" at bounding box center [81, 145] width 82 height 20
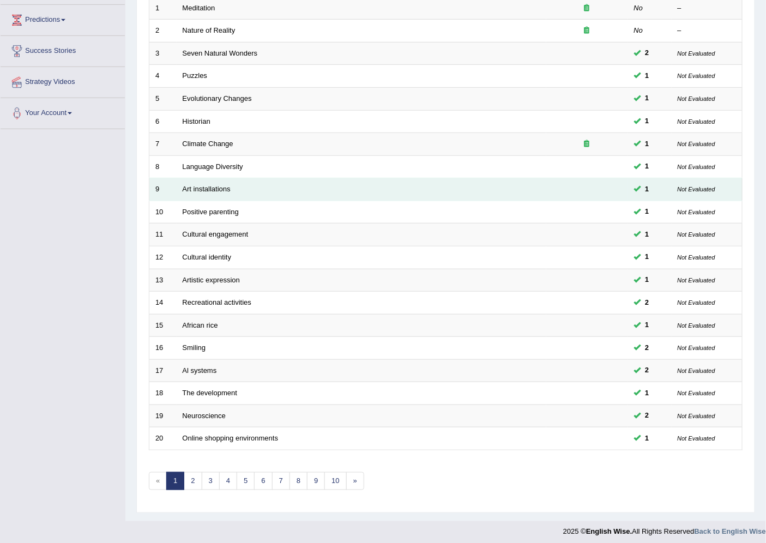
scroll to position [178, 0]
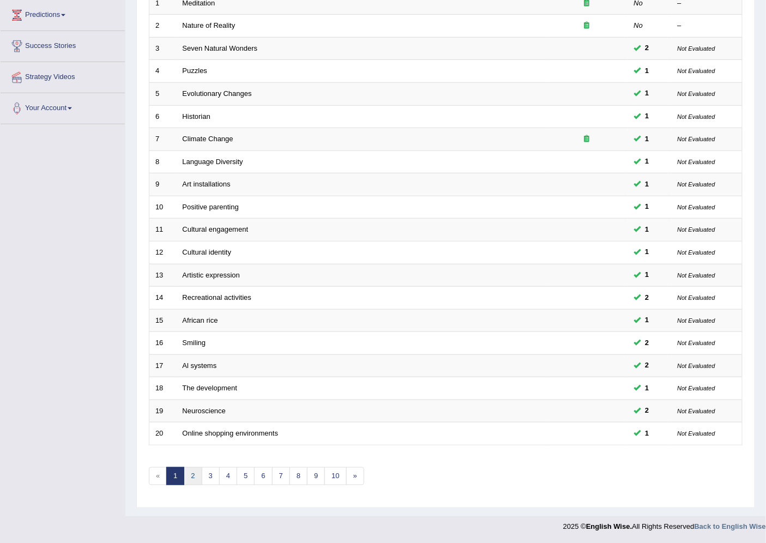
click at [195, 476] on link "2" at bounding box center [193, 476] width 18 height 18
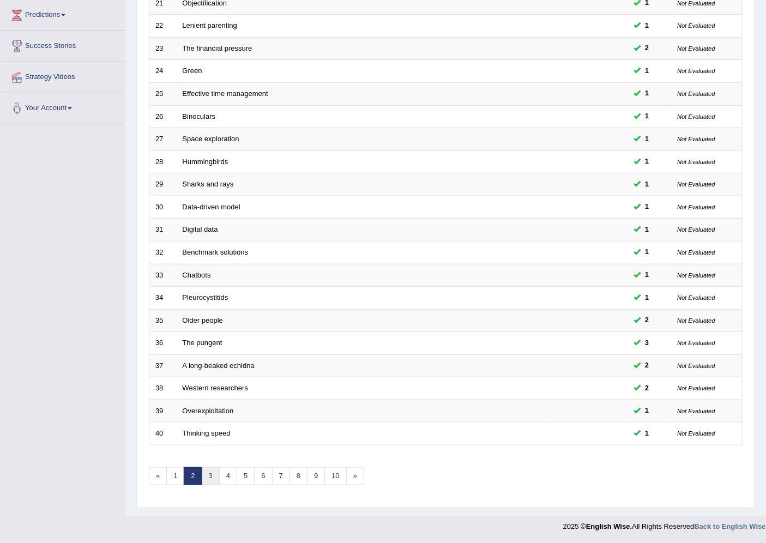
click at [213, 475] on link "3" at bounding box center [211, 476] width 18 height 18
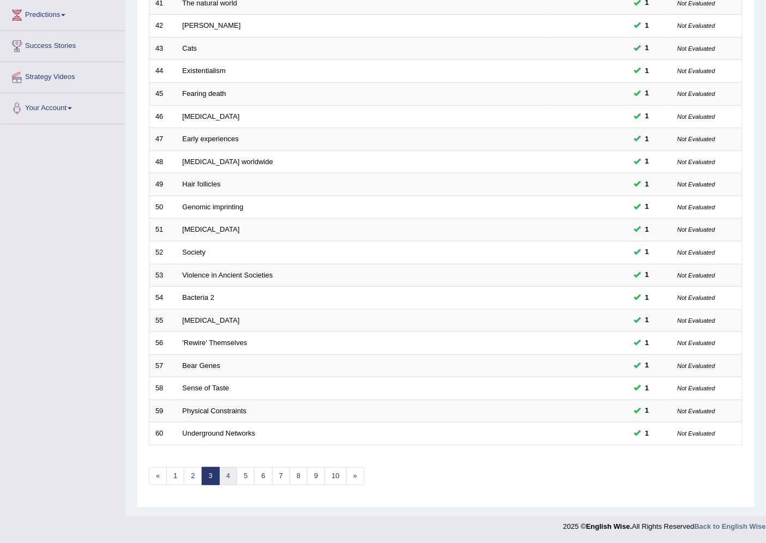
click at [230, 477] on link "4" at bounding box center [228, 476] width 18 height 18
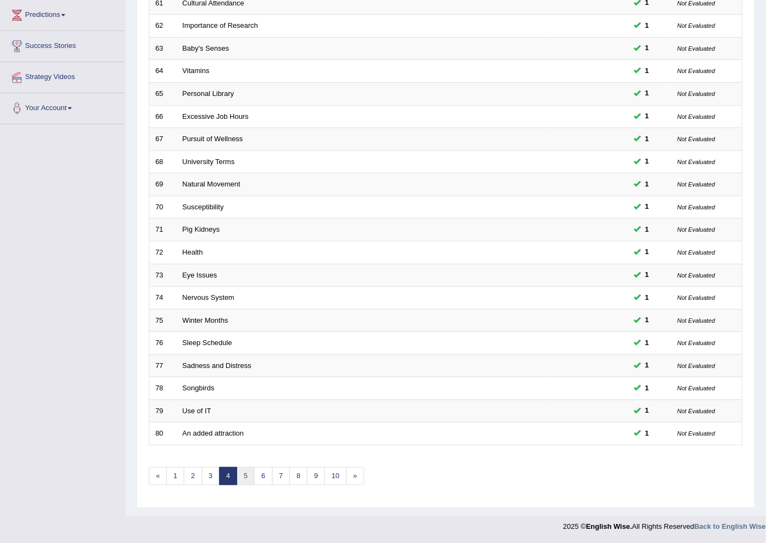
click at [249, 480] on link "5" at bounding box center [246, 476] width 18 height 18
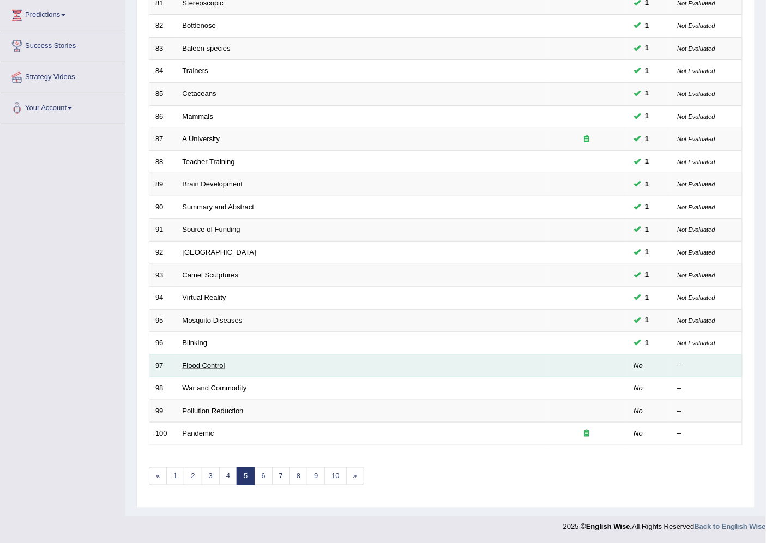
click at [200, 365] on link "Flood Control" at bounding box center [204, 365] width 43 height 8
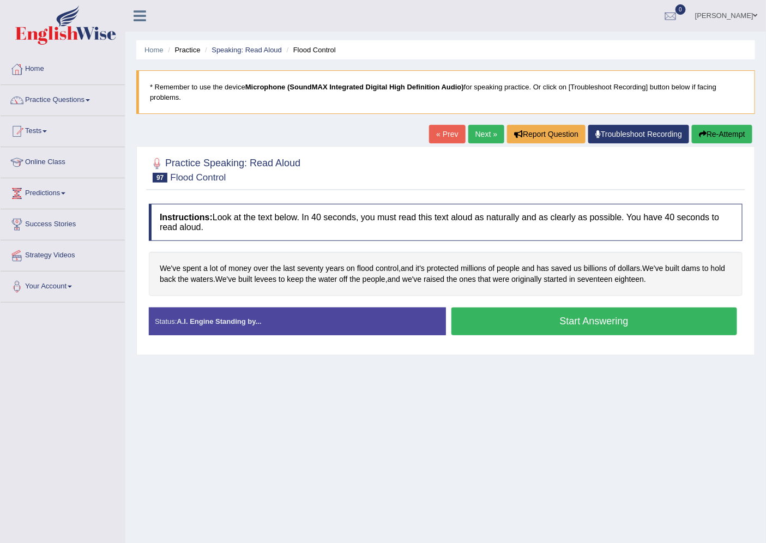
click at [515, 325] on button "Start Answering" at bounding box center [594, 321] width 286 height 28
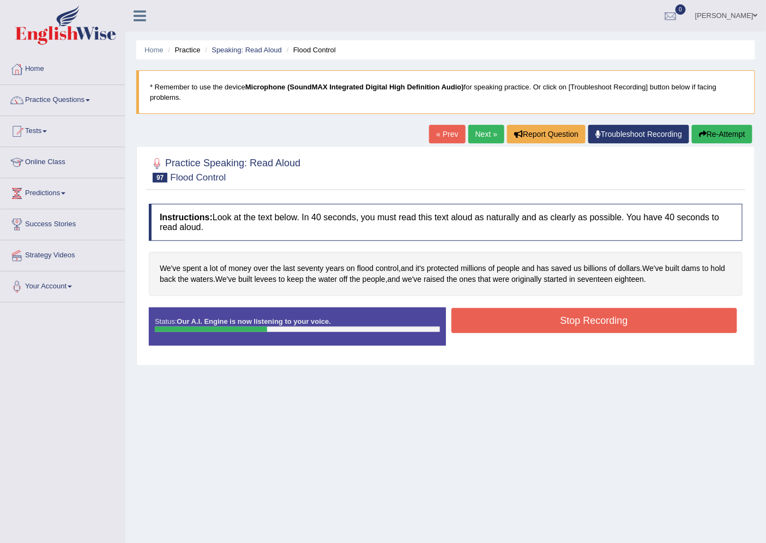
click at [716, 128] on button "Re-Attempt" at bounding box center [722, 134] width 61 height 19
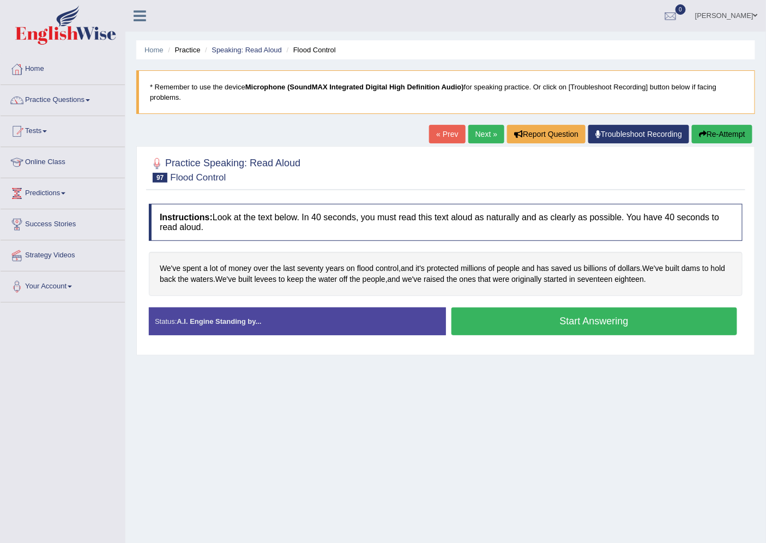
click at [565, 324] on button "Start Answering" at bounding box center [594, 321] width 286 height 28
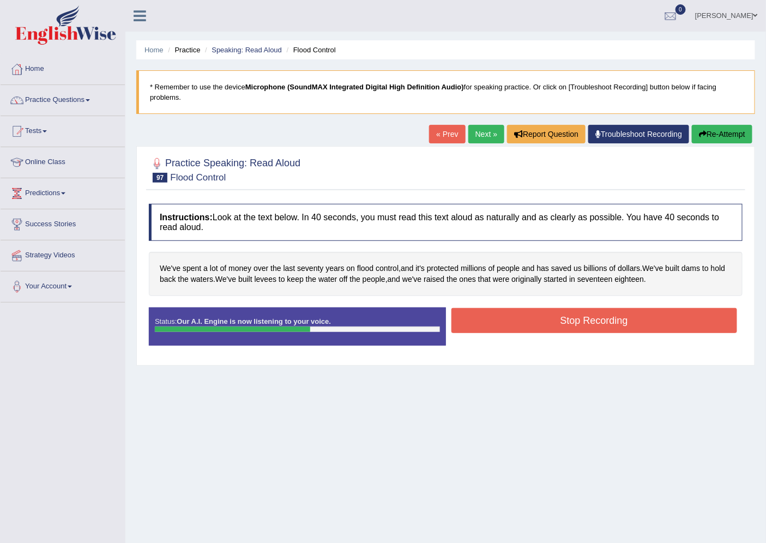
click at [567, 330] on button "Stop Recording" at bounding box center [594, 320] width 286 height 25
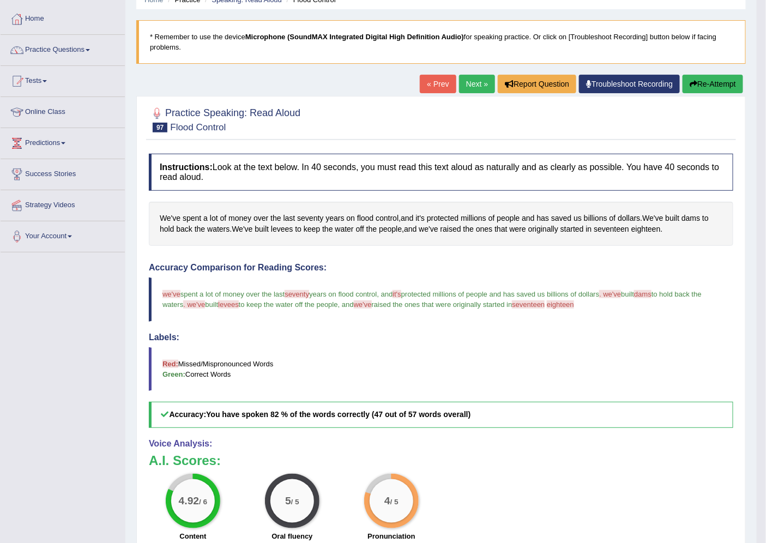
scroll to position [8, 0]
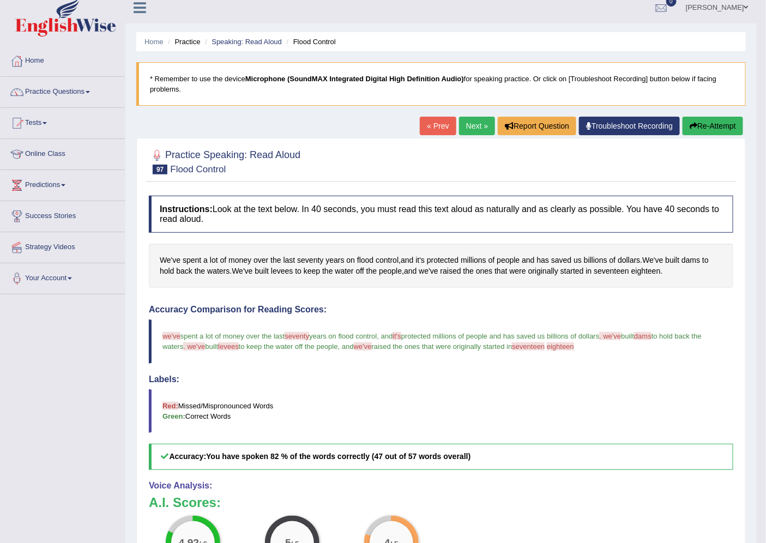
click at [469, 126] on link "Next »" at bounding box center [477, 126] width 36 height 19
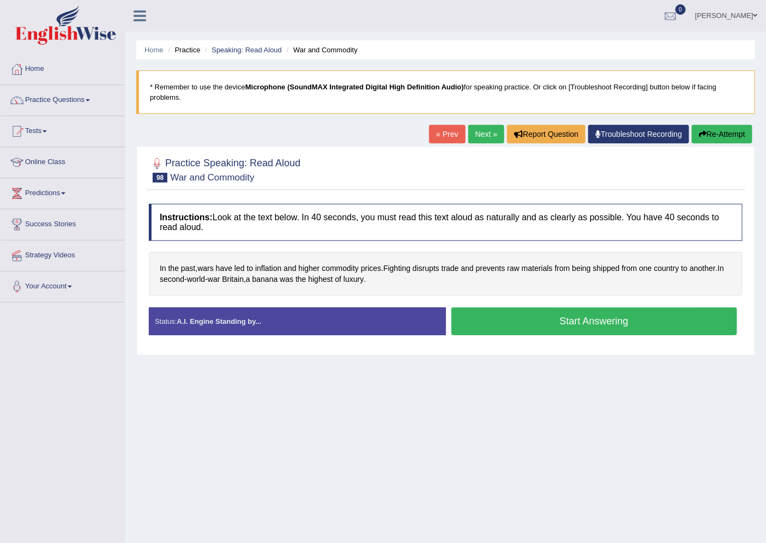
click at [571, 329] on button "Start Answering" at bounding box center [594, 321] width 286 height 28
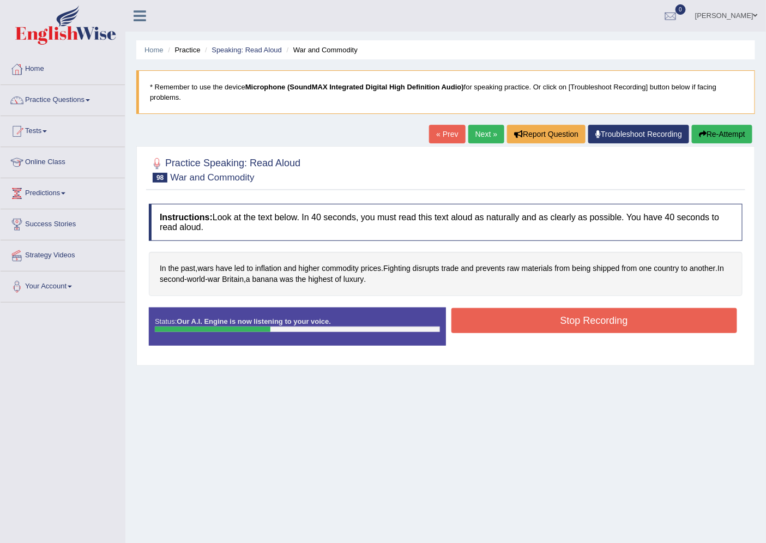
click at [624, 329] on button "Stop Recording" at bounding box center [594, 320] width 286 height 25
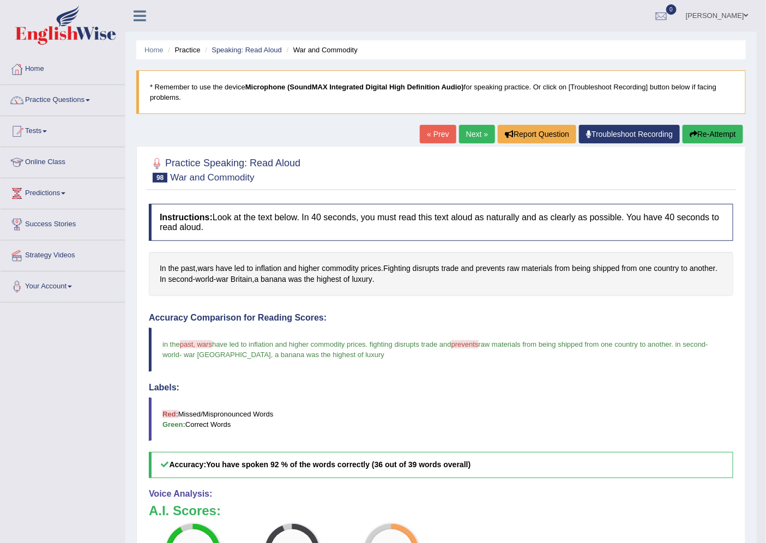
click at [464, 127] on link "Next »" at bounding box center [477, 134] width 36 height 19
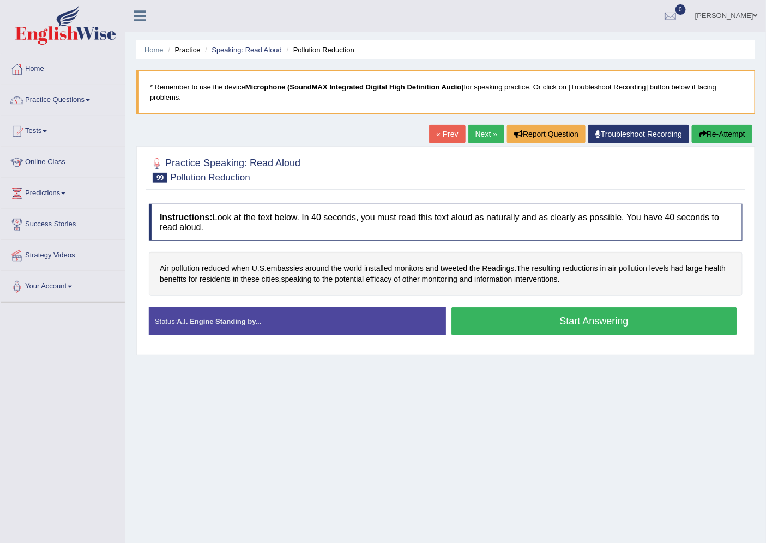
click at [605, 329] on button "Start Answering" at bounding box center [594, 321] width 286 height 28
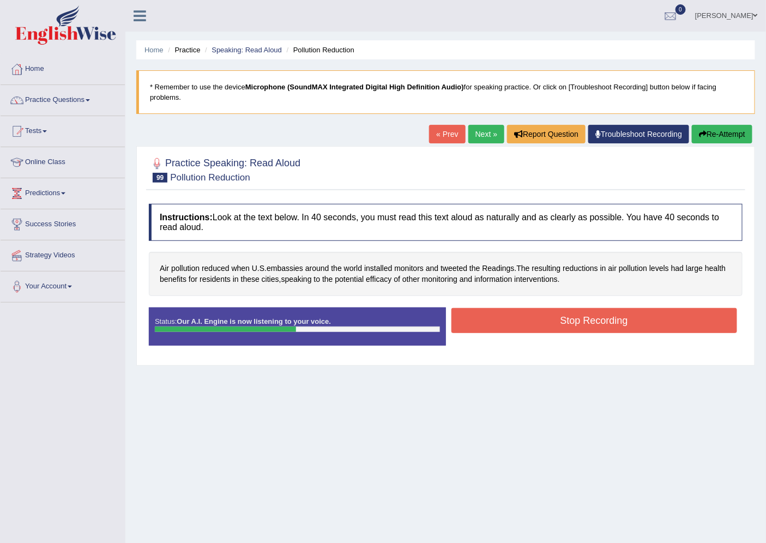
click at [577, 320] on button "Stop Recording" at bounding box center [594, 320] width 286 height 25
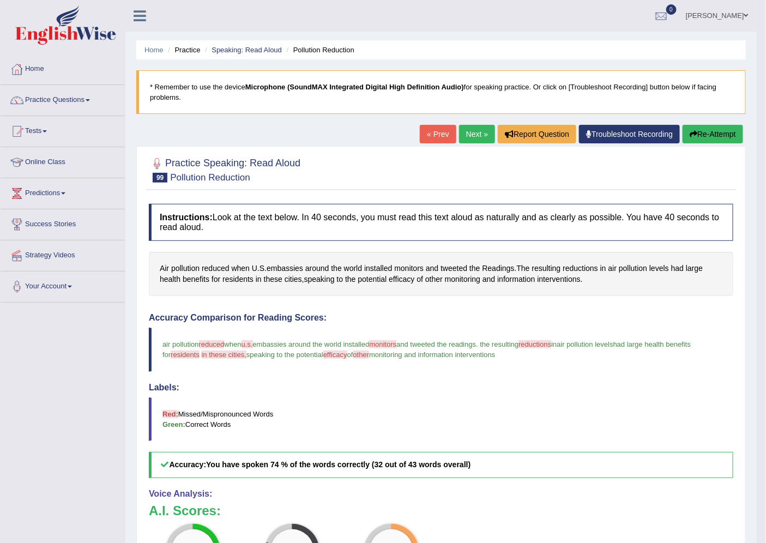
click at [460, 134] on link "Next »" at bounding box center [477, 134] width 36 height 19
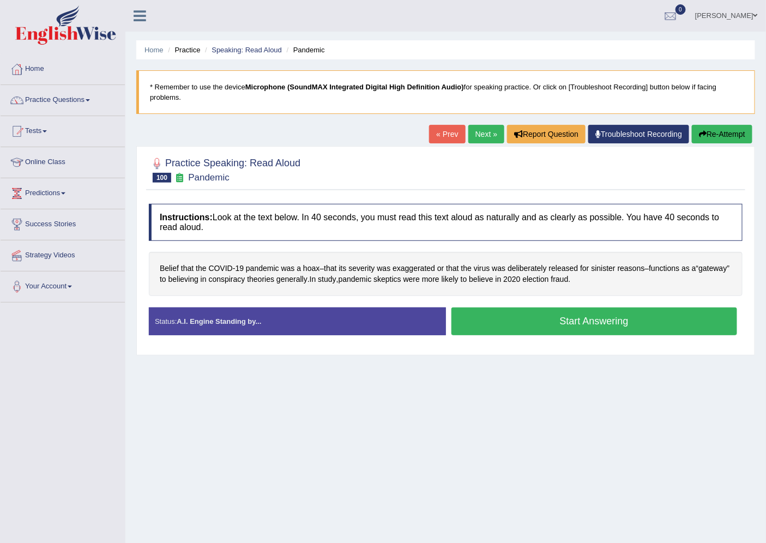
click at [576, 323] on button "Start Answering" at bounding box center [594, 321] width 286 height 28
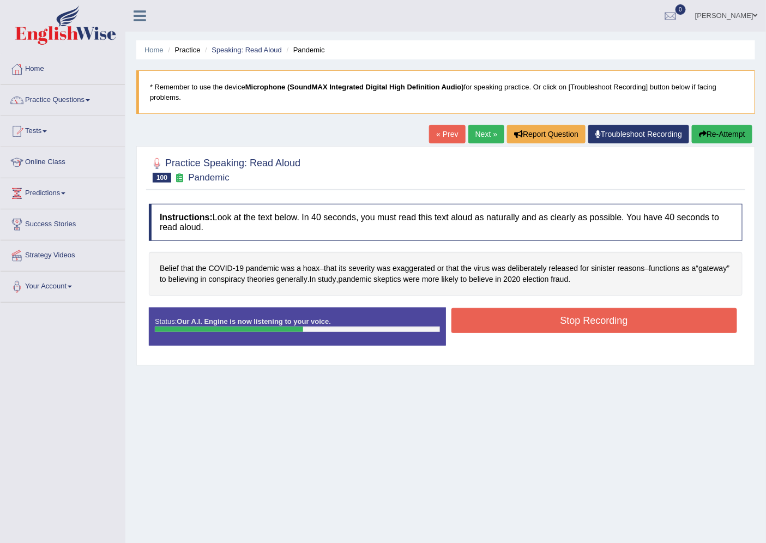
click at [613, 328] on button "Stop Recording" at bounding box center [594, 320] width 286 height 25
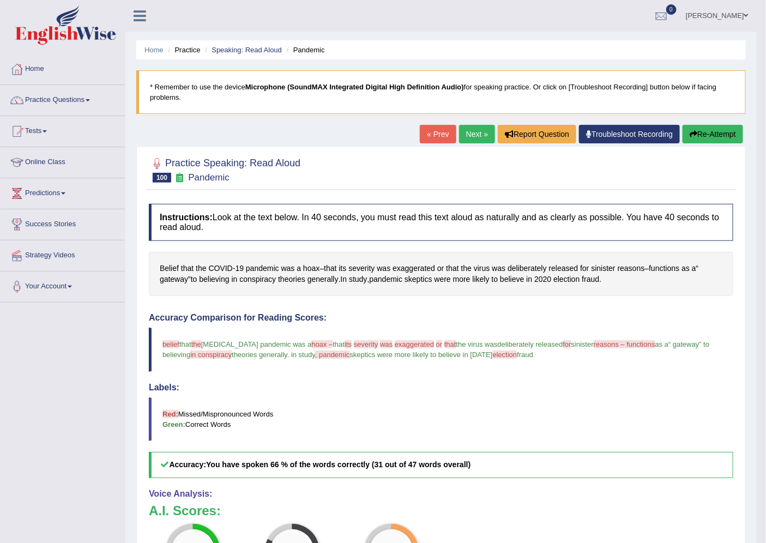
click at [467, 135] on link "Next »" at bounding box center [477, 134] width 36 height 19
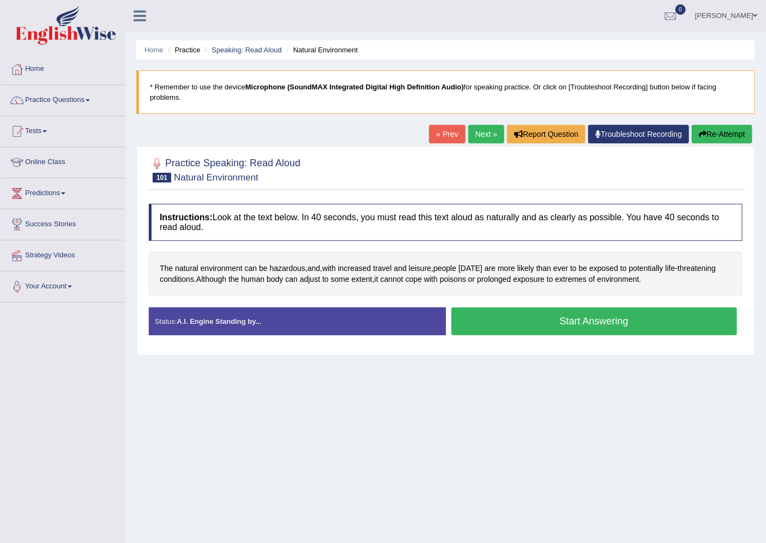
click at [491, 322] on button "Start Answering" at bounding box center [594, 321] width 286 height 28
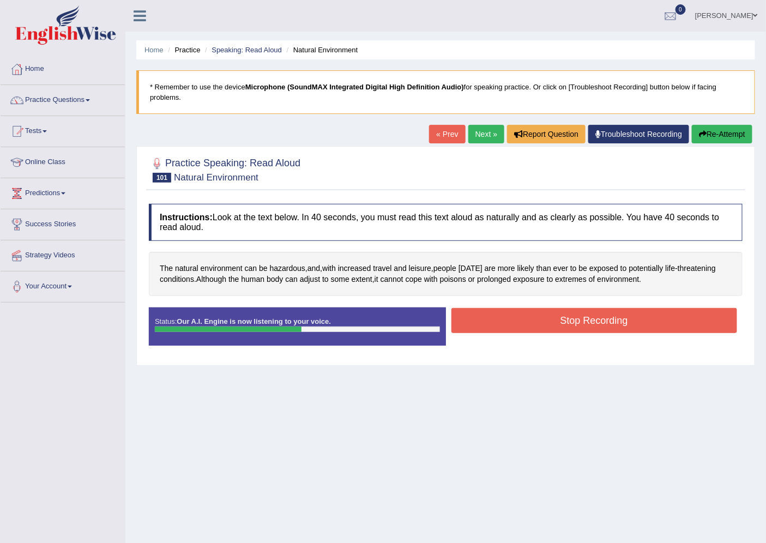
click at [622, 326] on button "Stop Recording" at bounding box center [594, 320] width 286 height 25
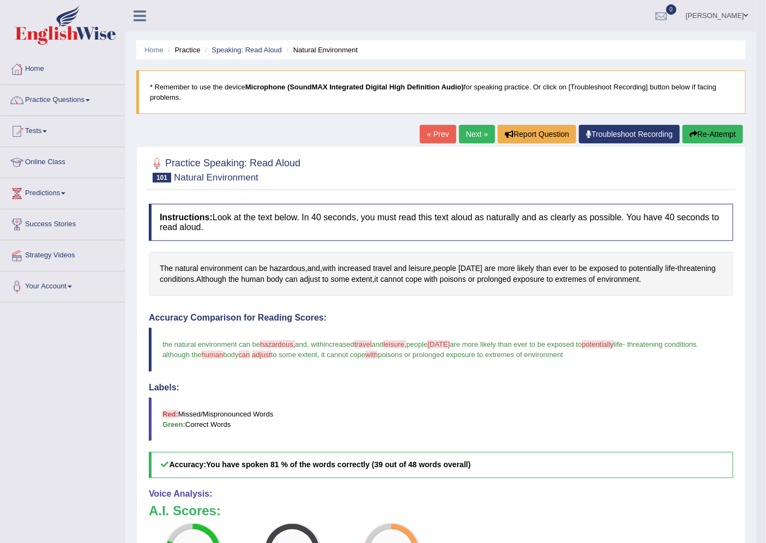
click at [466, 132] on link "Next »" at bounding box center [477, 134] width 36 height 19
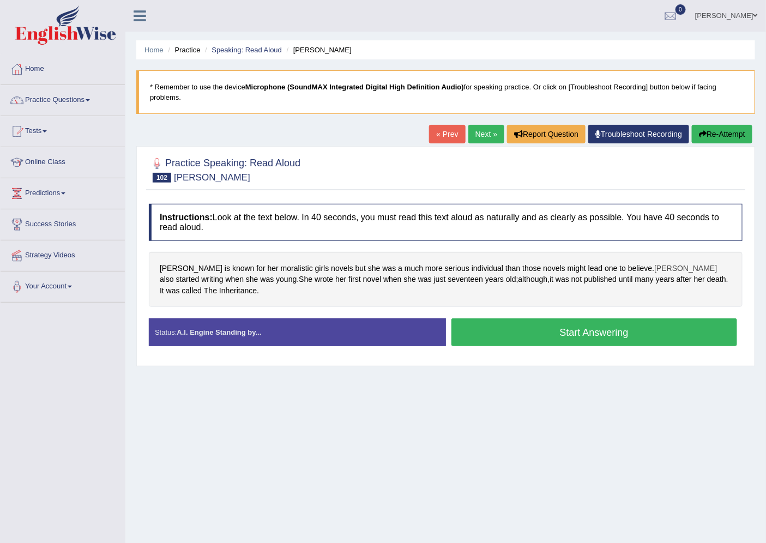
click at [654, 270] on span "[PERSON_NAME]" at bounding box center [685, 268] width 63 height 11
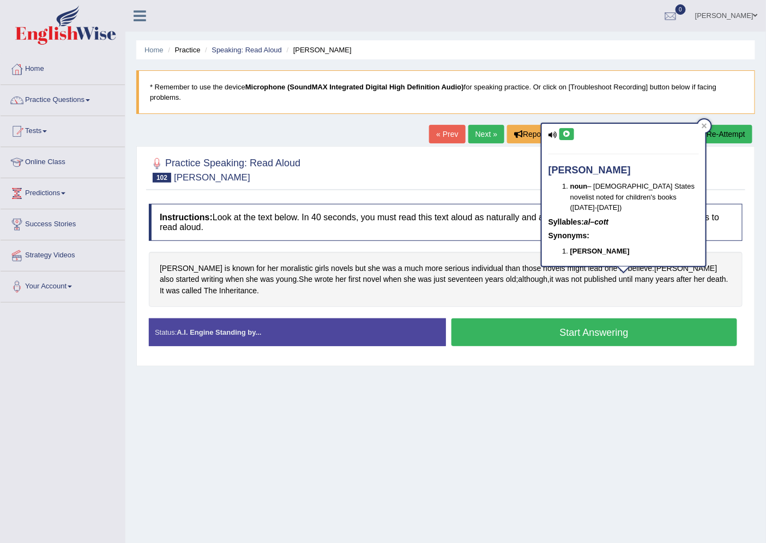
click at [563, 131] on icon at bounding box center [566, 134] width 8 height 7
click at [540, 386] on div "Home Practice Speaking: Read [PERSON_NAME] * Remember to use the device Microph…" at bounding box center [445, 272] width 640 height 545
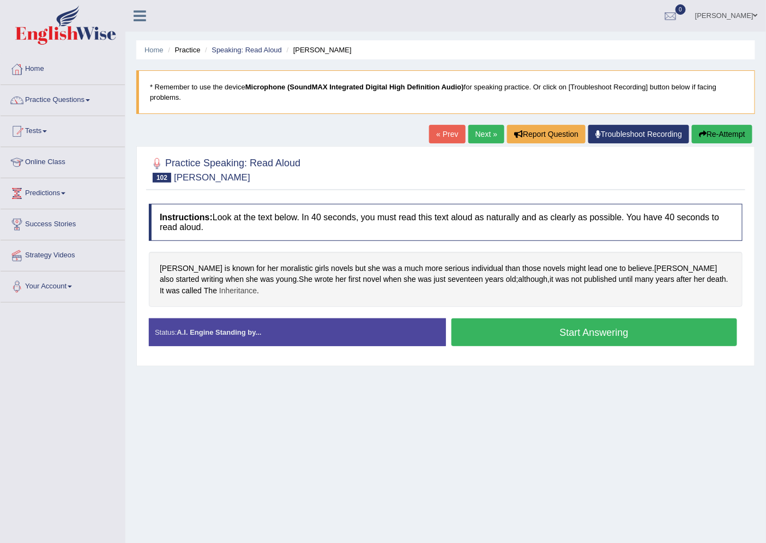
click at [219, 291] on span "Inheritance" at bounding box center [238, 290] width 38 height 11
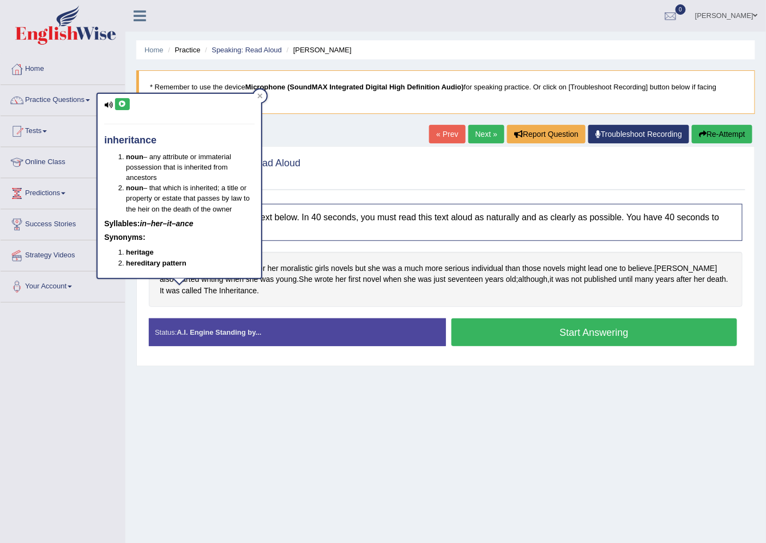
click at [117, 100] on button at bounding box center [122, 104] width 15 height 12
click at [199, 380] on div "Home Practice Speaking: Read [PERSON_NAME] * Remember to use the device Microph…" at bounding box center [445, 272] width 640 height 545
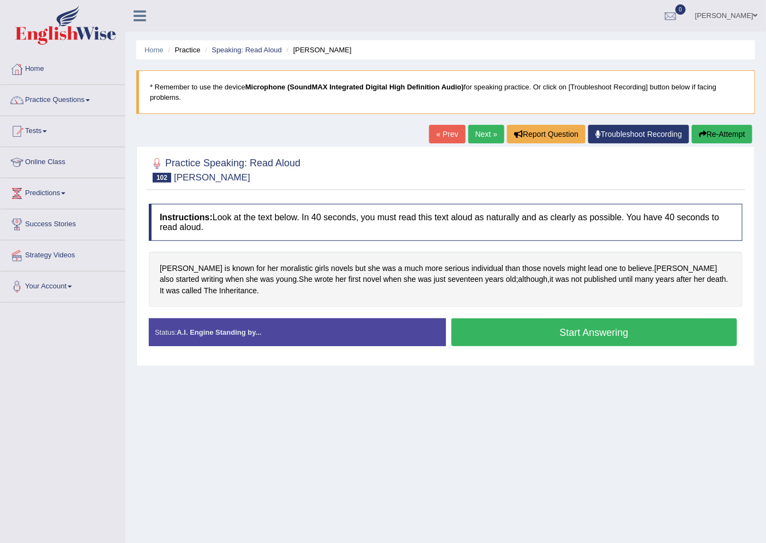
click at [562, 333] on button "Start Answering" at bounding box center [594, 332] width 286 height 28
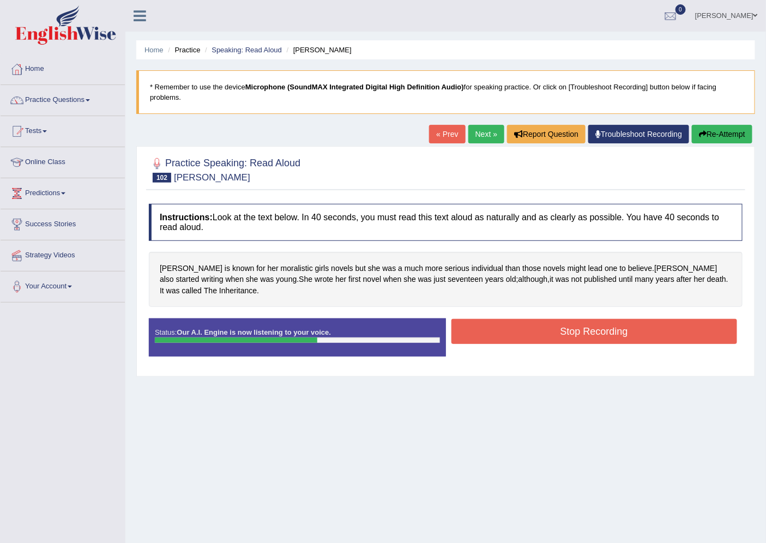
click at [517, 341] on button "Stop Recording" at bounding box center [594, 331] width 286 height 25
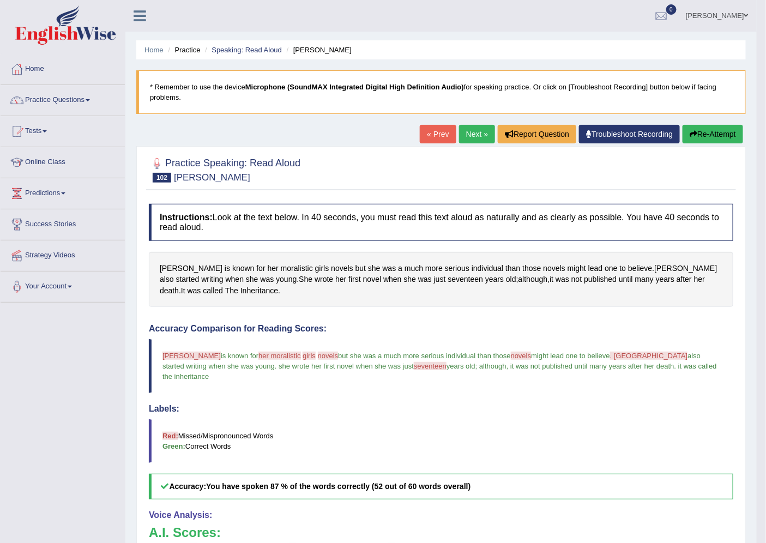
click at [470, 128] on link "Next »" at bounding box center [477, 134] width 36 height 19
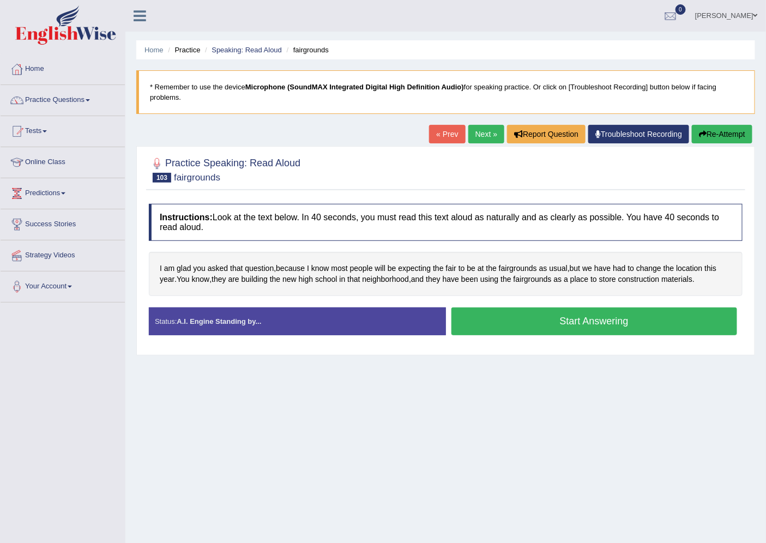
click at [560, 329] on button "Start Answering" at bounding box center [594, 321] width 286 height 28
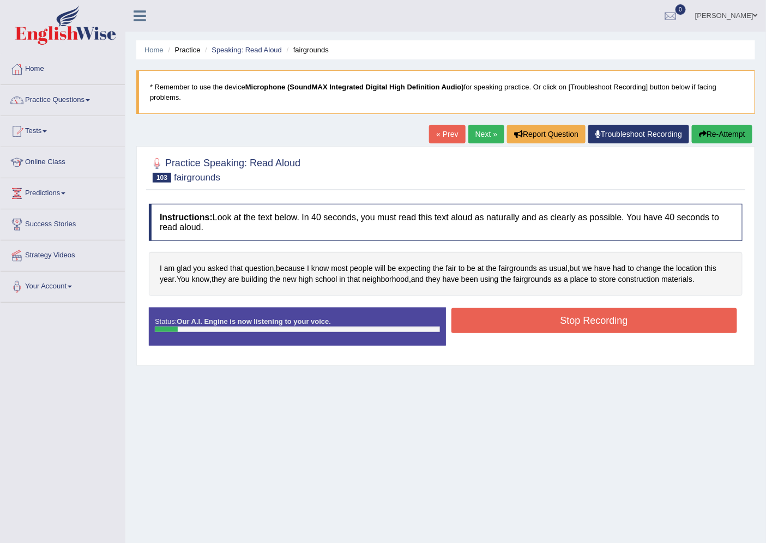
click at [729, 139] on button "Re-Attempt" at bounding box center [722, 134] width 61 height 19
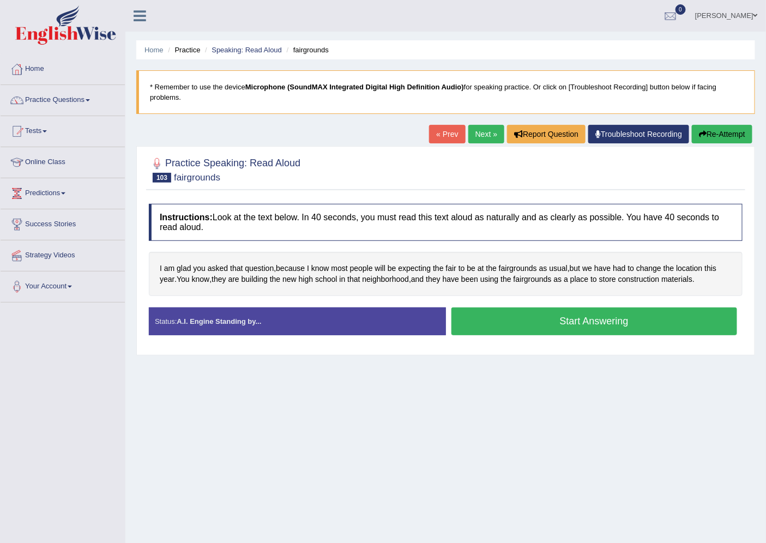
click at [510, 318] on button "Start Answering" at bounding box center [594, 321] width 286 height 28
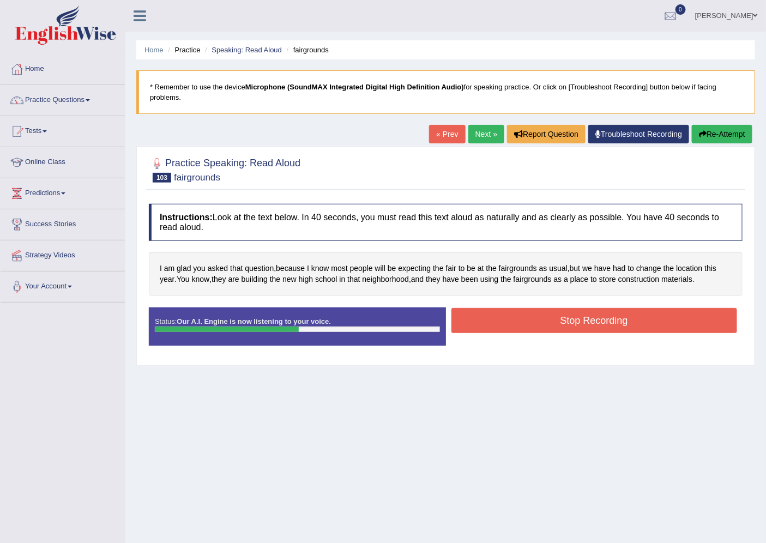
click at [617, 313] on button "Stop Recording" at bounding box center [594, 320] width 286 height 25
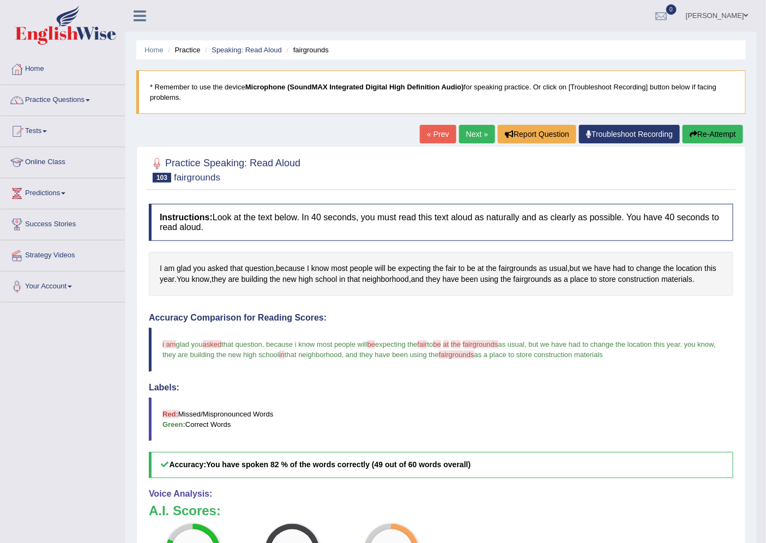
click at [473, 128] on link "Next »" at bounding box center [477, 134] width 36 height 19
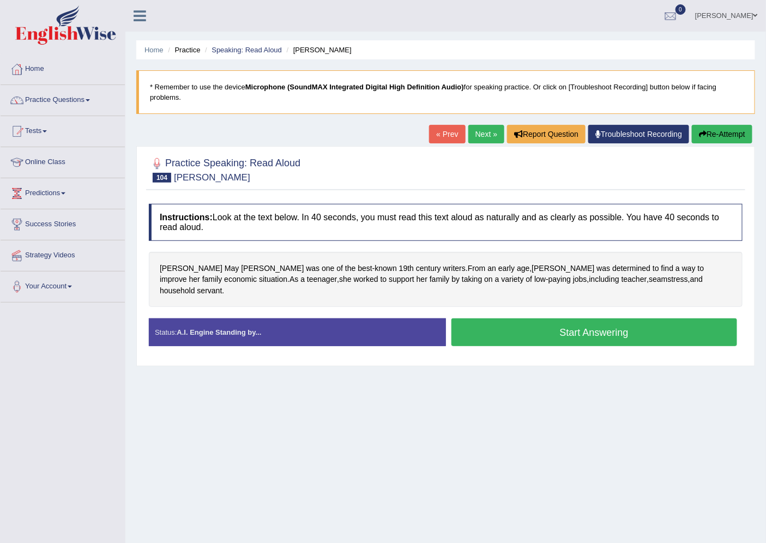
click at [515, 325] on button "Start Answering" at bounding box center [594, 332] width 286 height 28
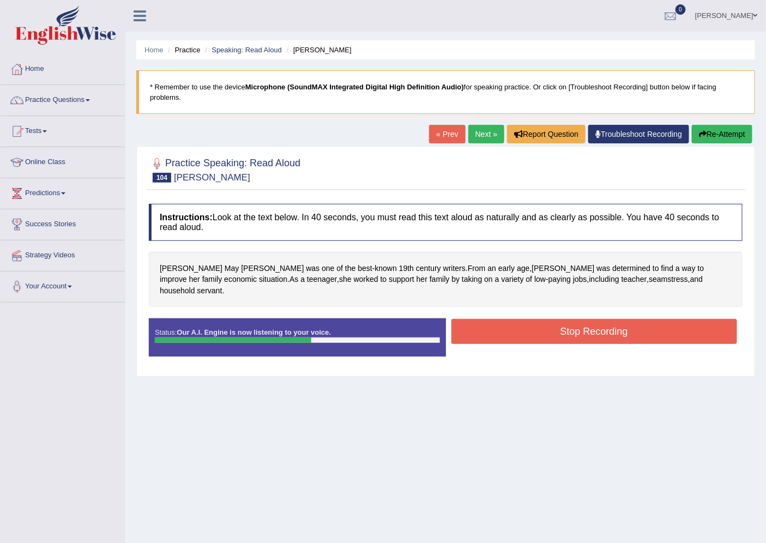
click at [655, 319] on button "Stop Recording" at bounding box center [594, 331] width 286 height 25
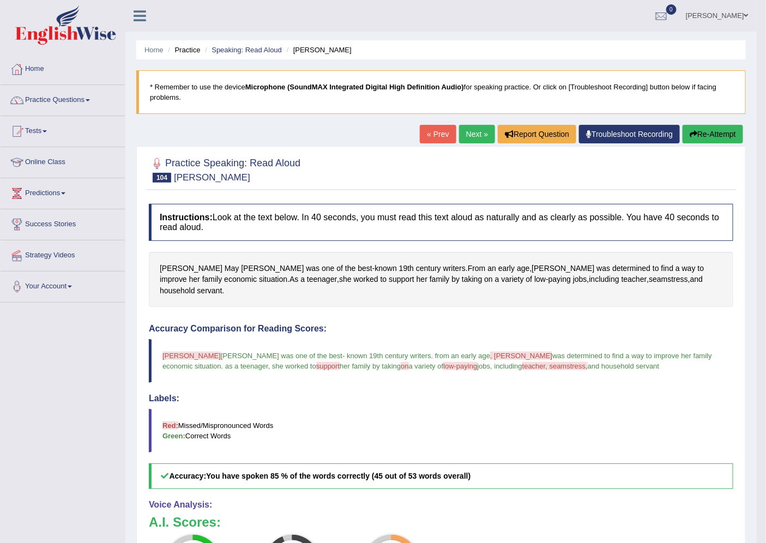
click at [473, 135] on link "Next »" at bounding box center [477, 134] width 36 height 19
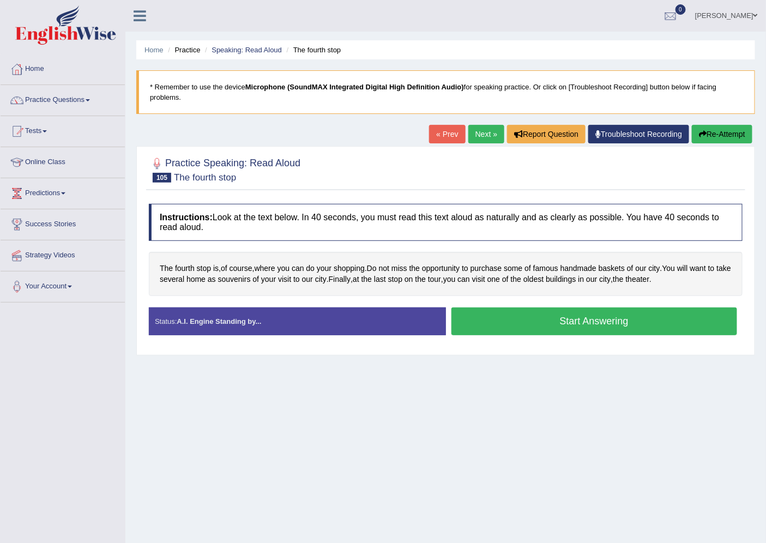
click at [543, 323] on button "Start Answering" at bounding box center [594, 321] width 286 height 28
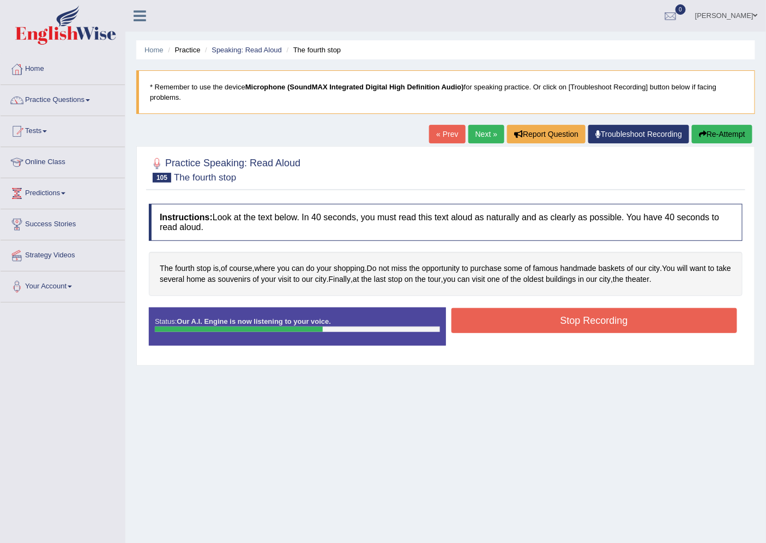
click at [606, 324] on button "Stop Recording" at bounding box center [594, 320] width 286 height 25
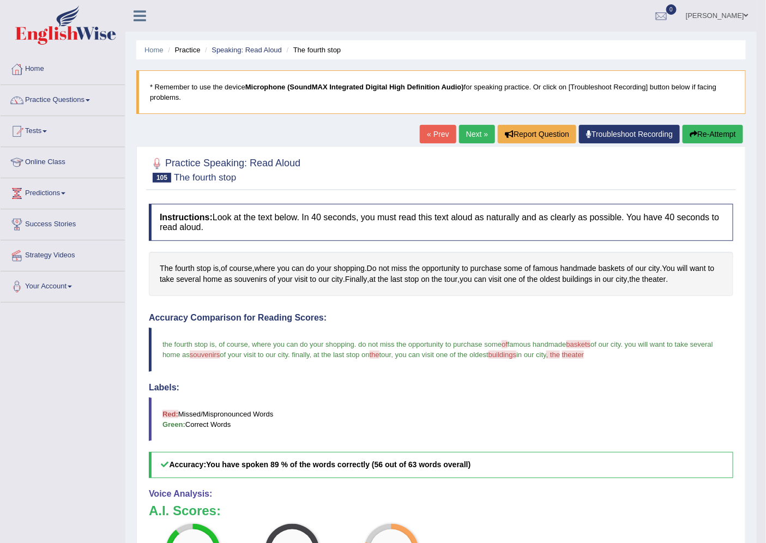
click at [476, 132] on link "Next »" at bounding box center [477, 134] width 36 height 19
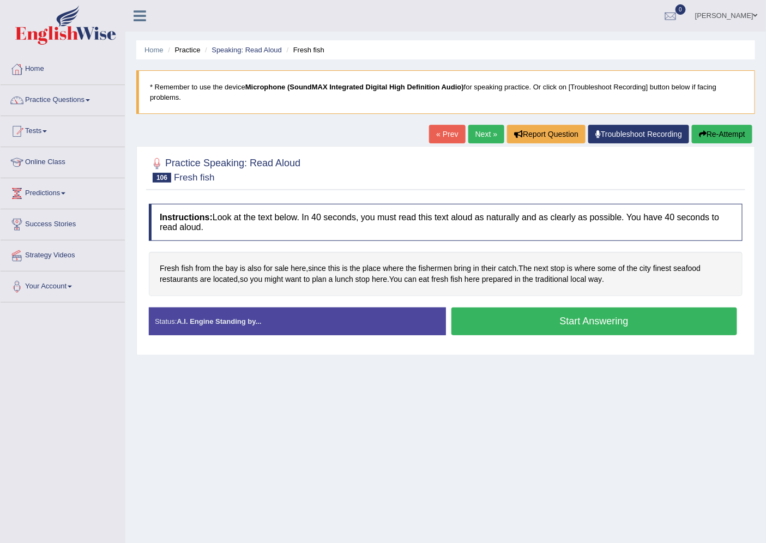
click at [516, 327] on button "Start Answering" at bounding box center [594, 321] width 286 height 28
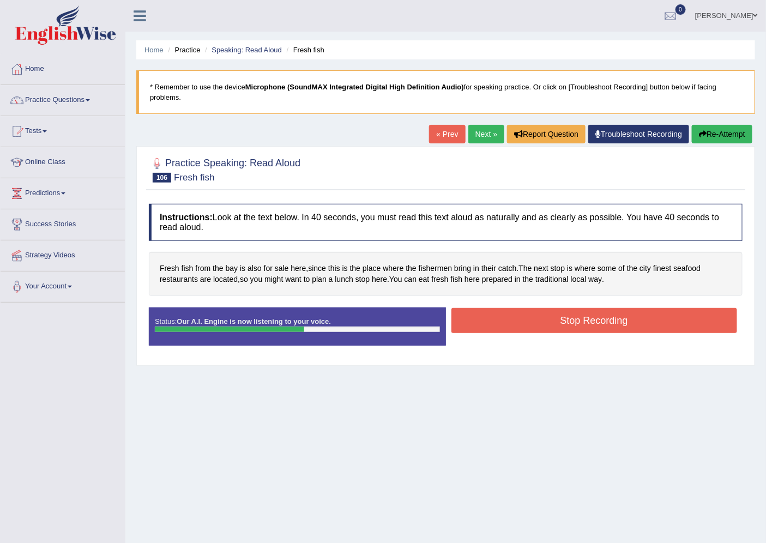
click at [718, 134] on button "Re-Attempt" at bounding box center [722, 134] width 61 height 19
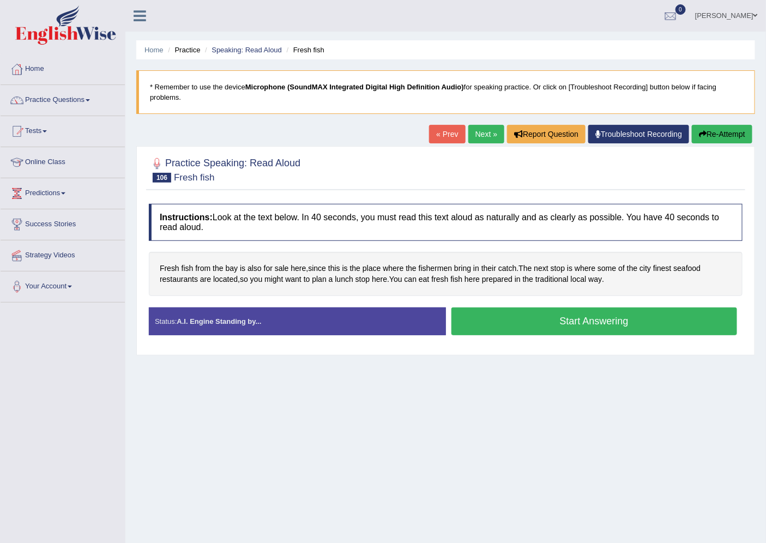
click at [538, 329] on button "Start Answering" at bounding box center [594, 321] width 286 height 28
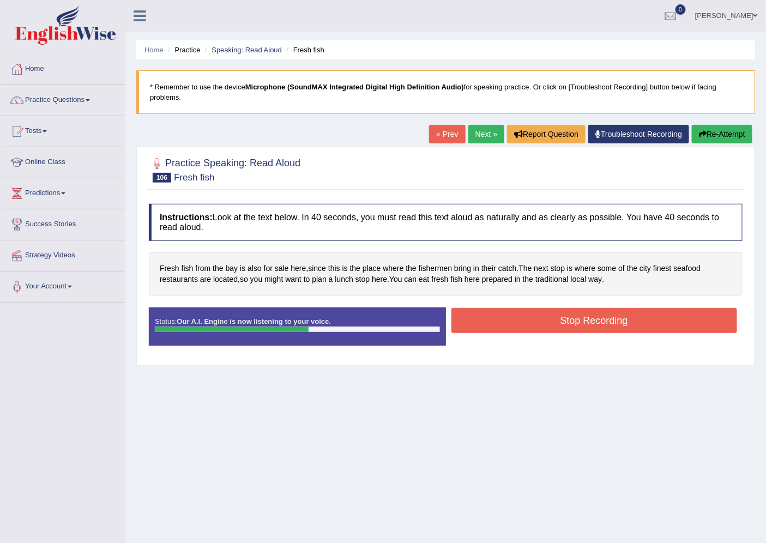
click at [586, 326] on button "Stop Recording" at bounding box center [594, 320] width 286 height 25
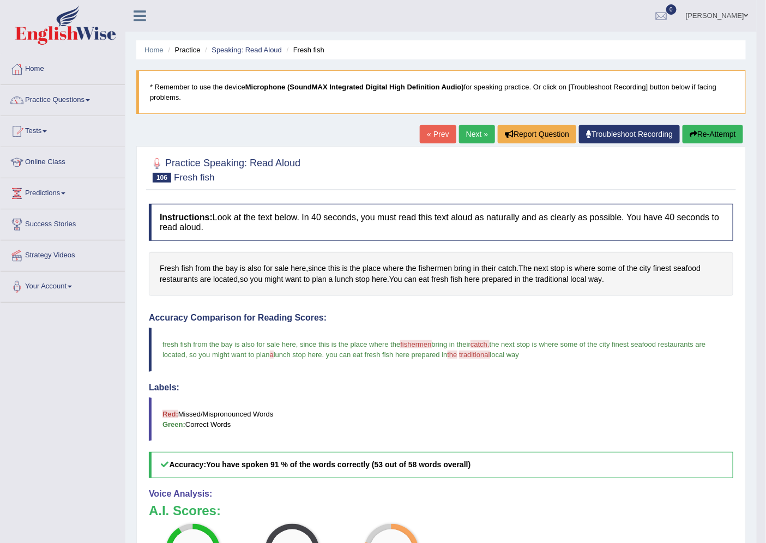
click at [473, 132] on link "Next »" at bounding box center [477, 134] width 36 height 19
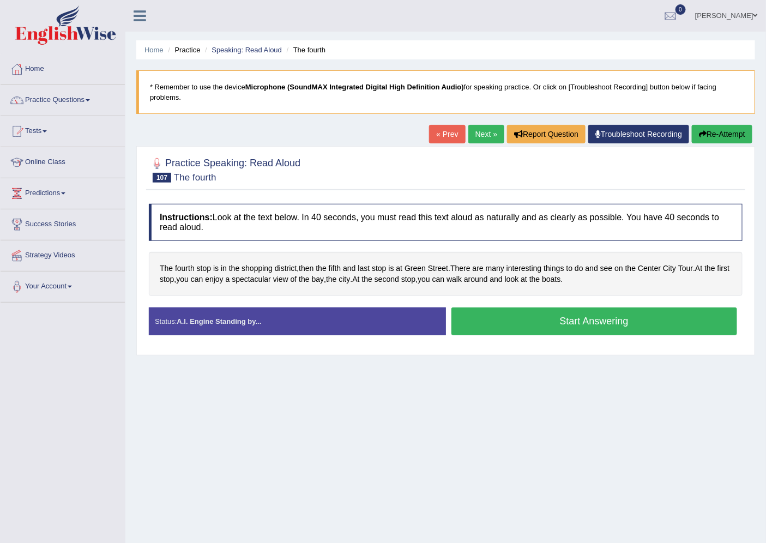
click at [562, 326] on button "Start Answering" at bounding box center [594, 321] width 286 height 28
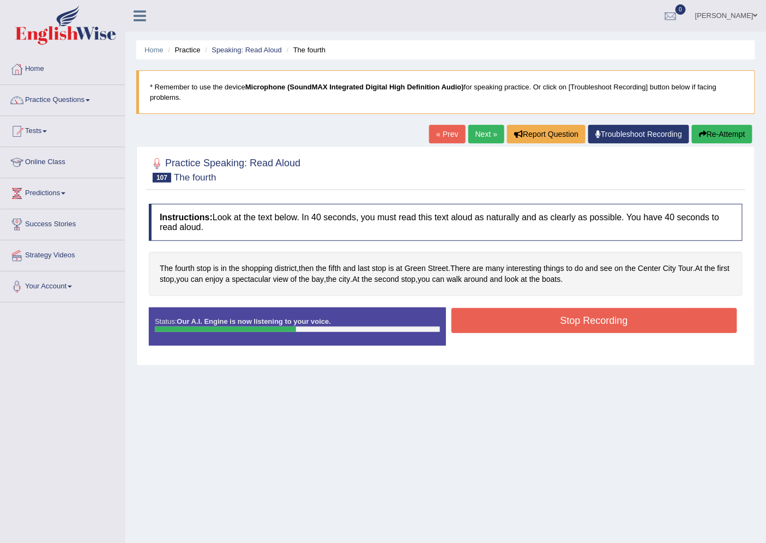
click at [666, 320] on button "Stop Recording" at bounding box center [594, 320] width 286 height 25
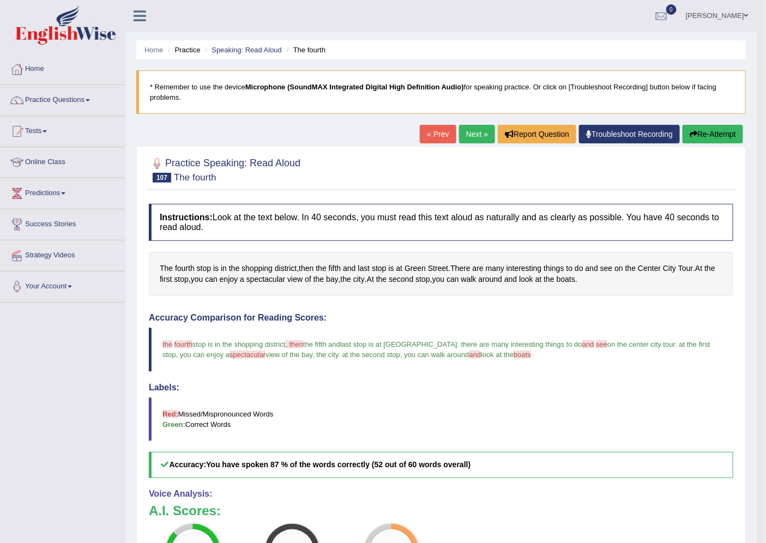
click at [486, 134] on link "Next »" at bounding box center [477, 134] width 36 height 19
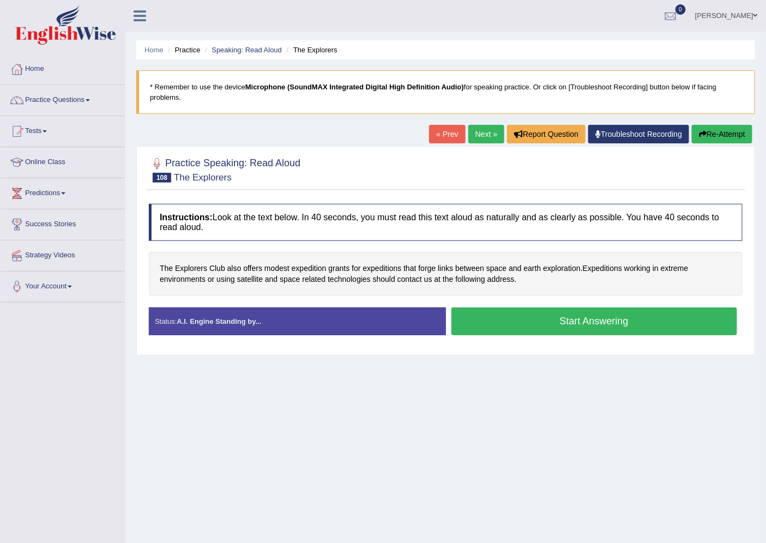
click at [534, 326] on button "Start Answering" at bounding box center [594, 321] width 286 height 28
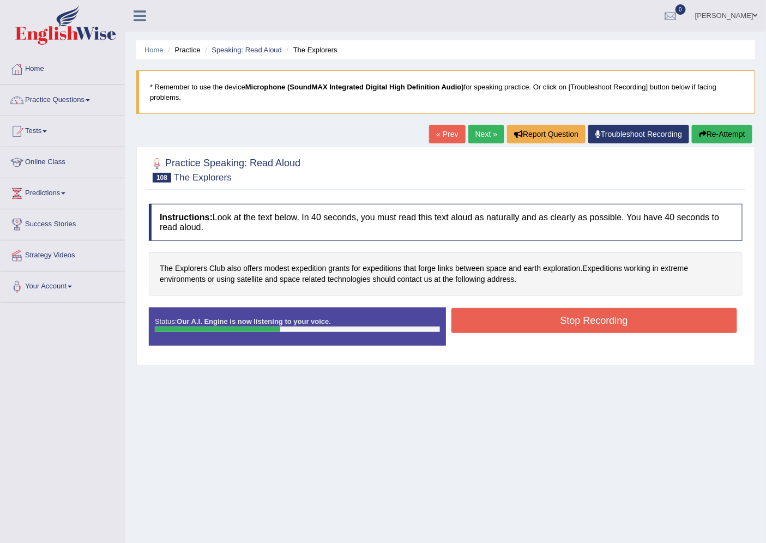
click at [516, 318] on button "Stop Recording" at bounding box center [594, 320] width 286 height 25
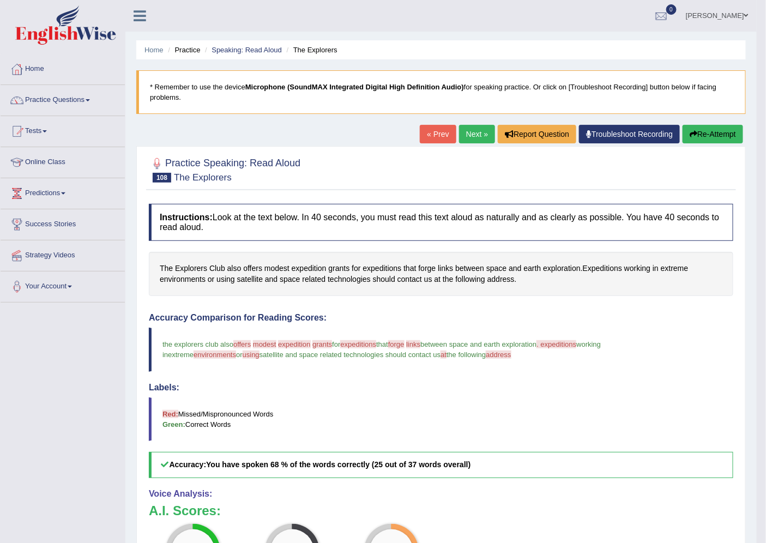
click at [474, 128] on link "Next »" at bounding box center [477, 134] width 36 height 19
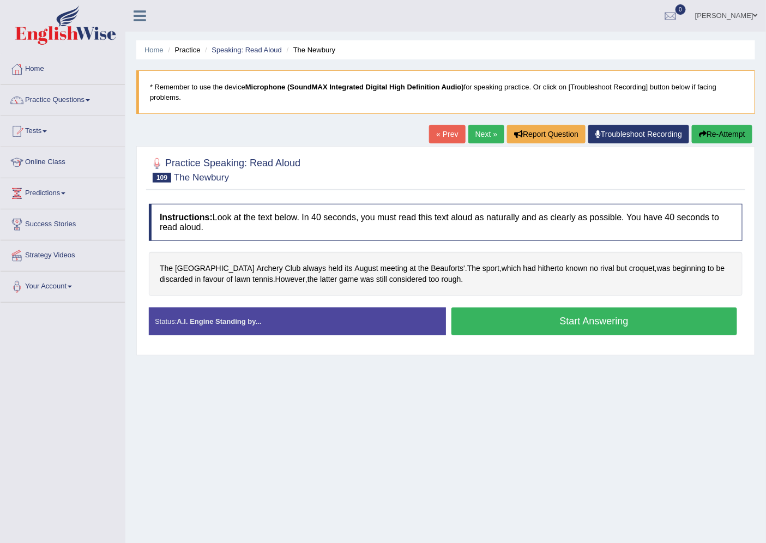
click at [551, 328] on button "Start Answering" at bounding box center [594, 321] width 286 height 28
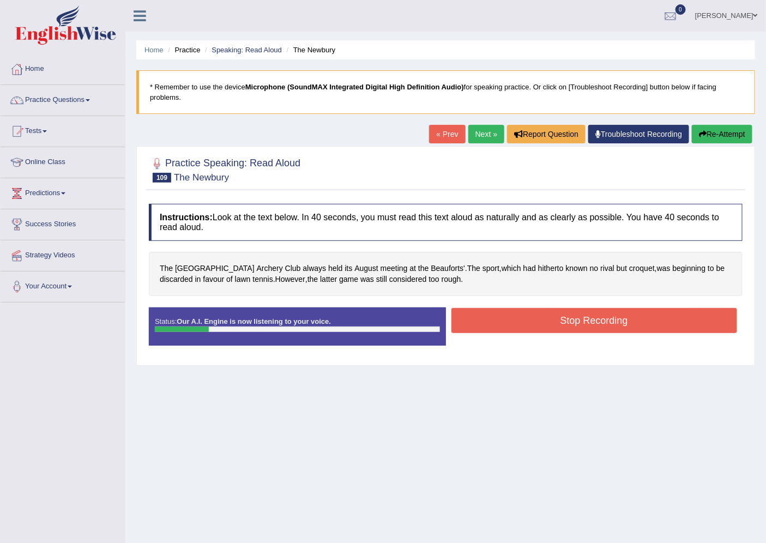
click at [707, 137] on button "Re-Attempt" at bounding box center [722, 134] width 61 height 19
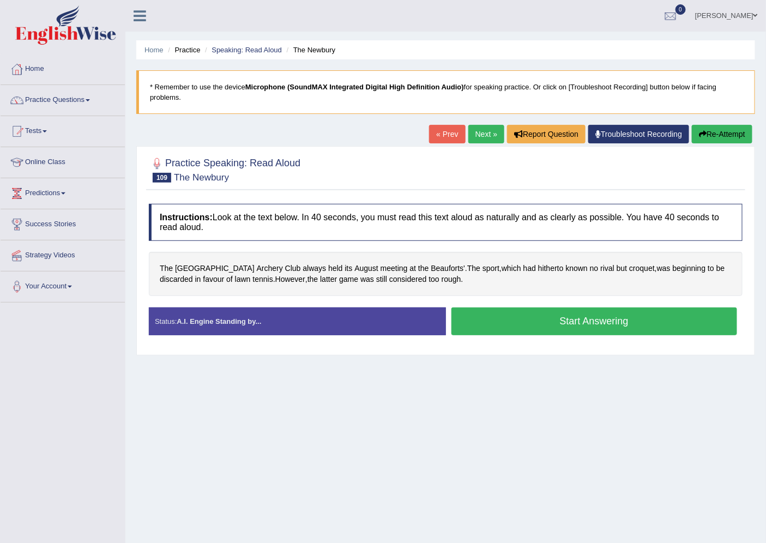
click at [494, 320] on button "Start Answering" at bounding box center [594, 321] width 286 height 28
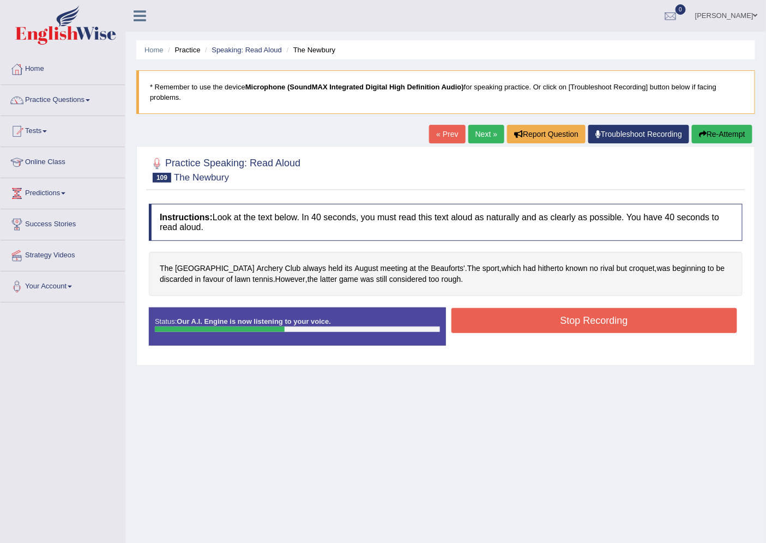
click at [584, 312] on button "Stop Recording" at bounding box center [594, 320] width 286 height 25
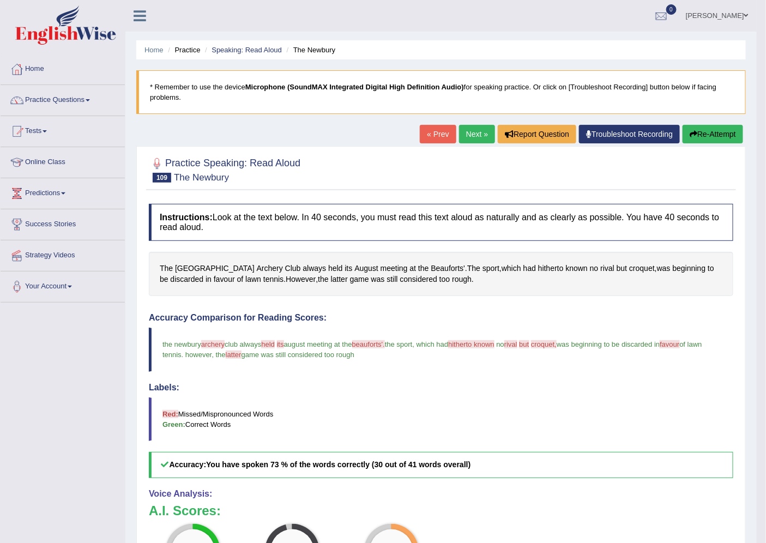
click at [467, 135] on link "Next »" at bounding box center [477, 134] width 36 height 19
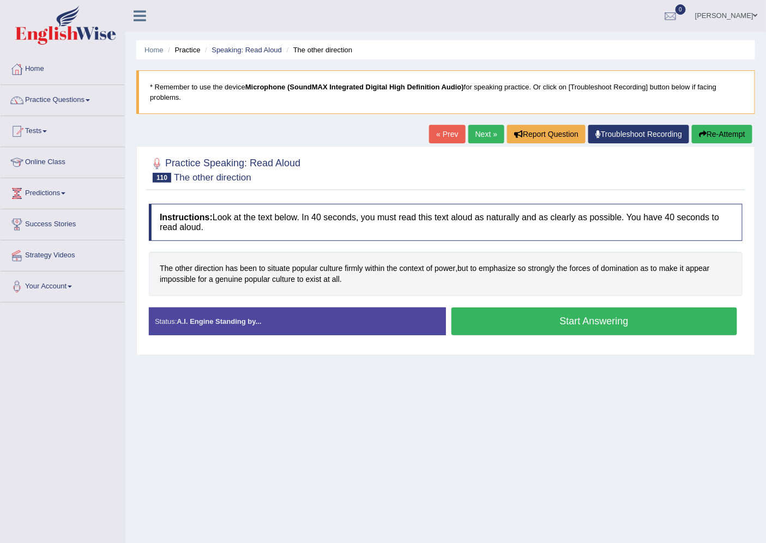
click at [497, 326] on button "Start Answering" at bounding box center [594, 321] width 286 height 28
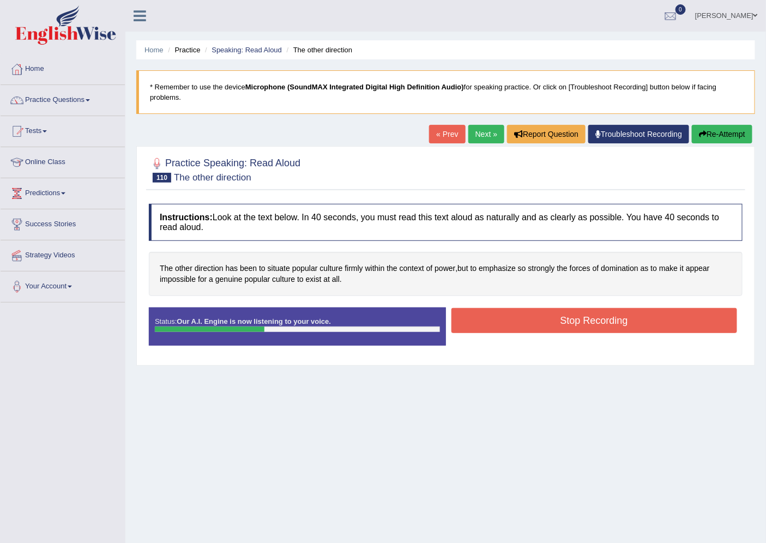
click at [591, 325] on button "Stop Recording" at bounding box center [594, 320] width 286 height 25
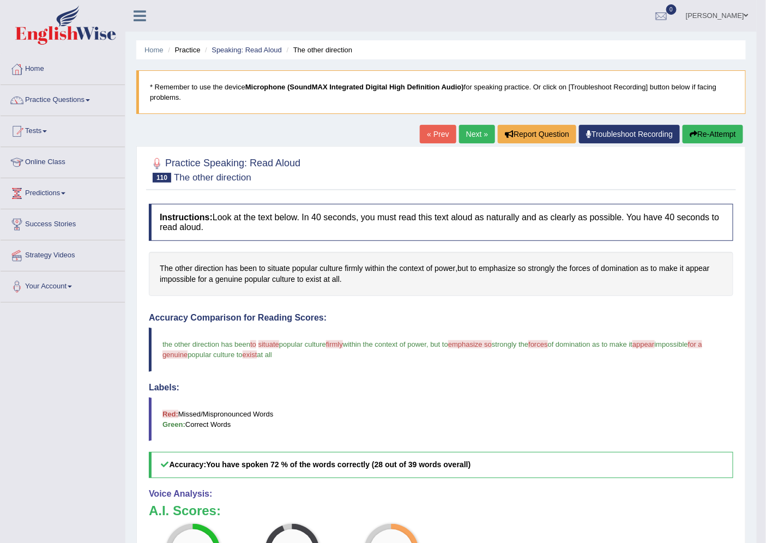
click at [475, 129] on link "Next »" at bounding box center [477, 134] width 36 height 19
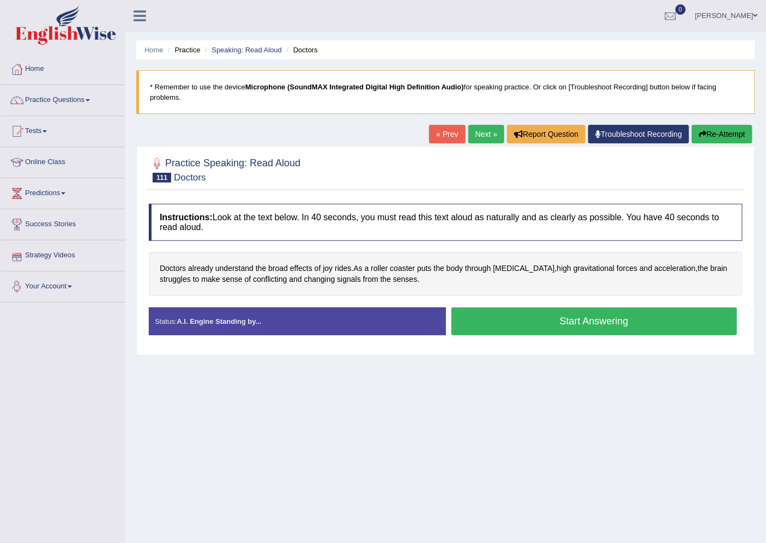
click at [476, 329] on button "Start Answering" at bounding box center [594, 321] width 286 height 28
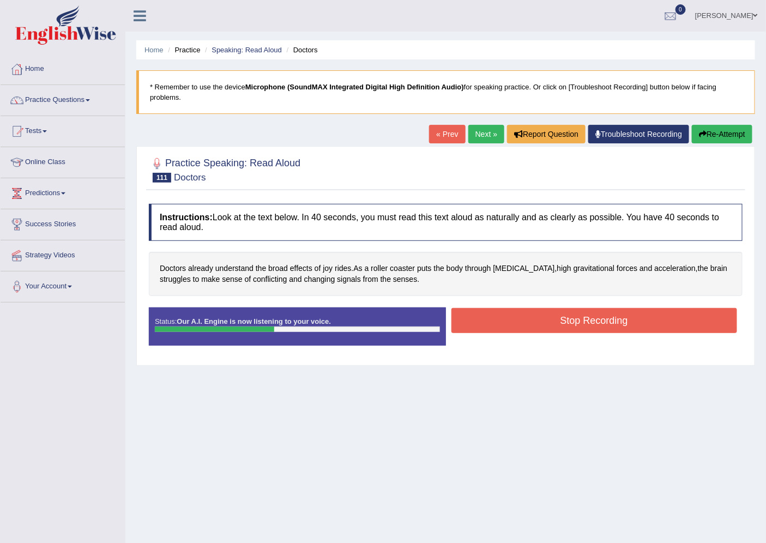
click at [616, 309] on button "Stop Recording" at bounding box center [594, 320] width 286 height 25
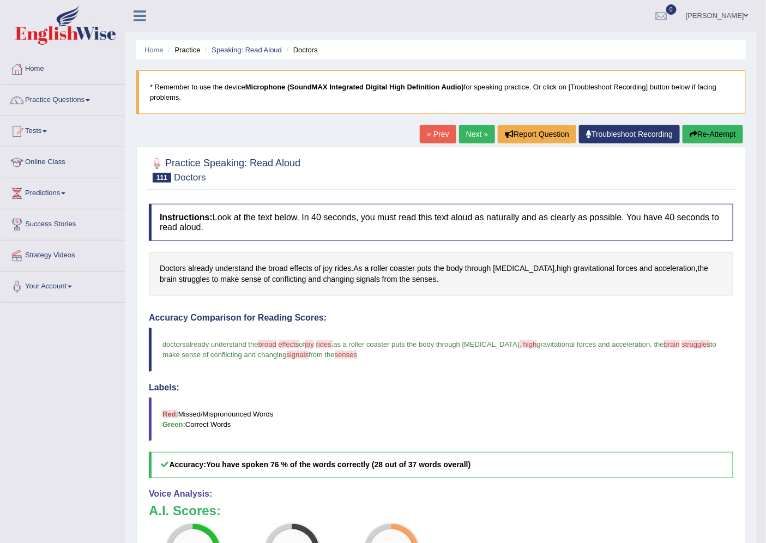
click at [459, 132] on link "Next »" at bounding box center [477, 134] width 36 height 19
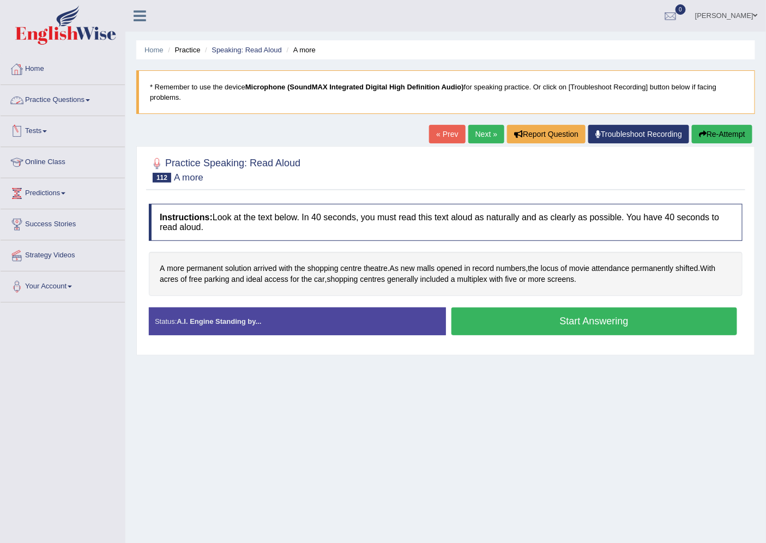
click at [90, 95] on link "Practice Questions" at bounding box center [63, 98] width 124 height 27
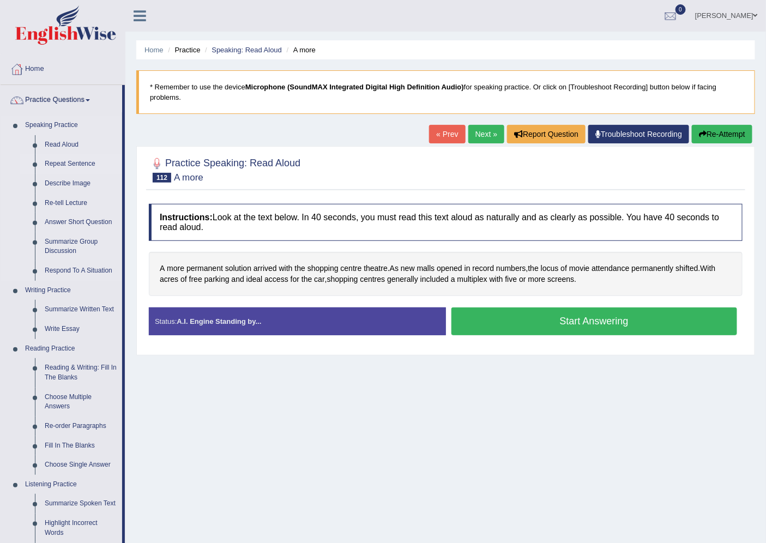
click at [56, 167] on link "Repeat Sentence" at bounding box center [81, 164] width 82 height 20
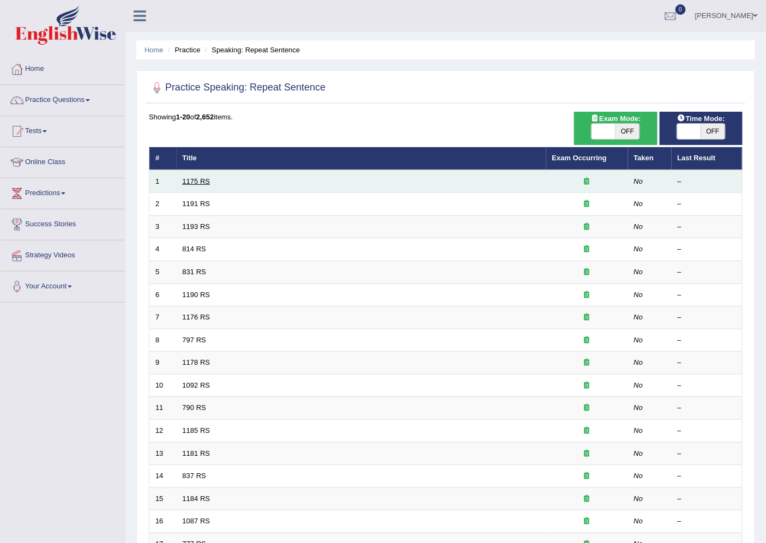
click at [205, 184] on link "1175 RS" at bounding box center [197, 181] width 28 height 8
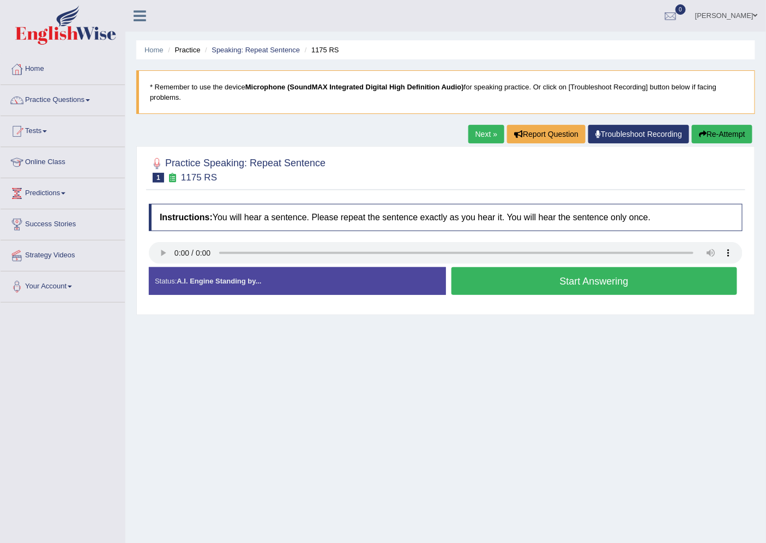
click at [500, 292] on button "Start Answering" at bounding box center [594, 281] width 286 height 28
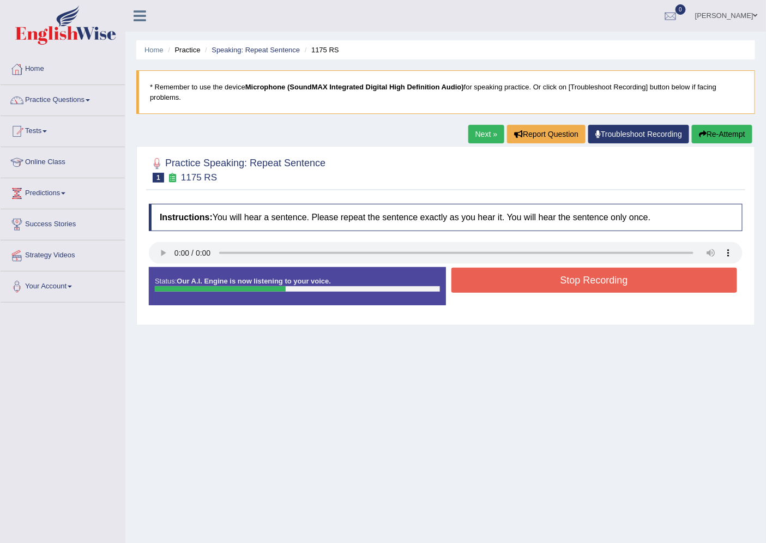
click at [510, 288] on button "Stop Recording" at bounding box center [594, 280] width 286 height 25
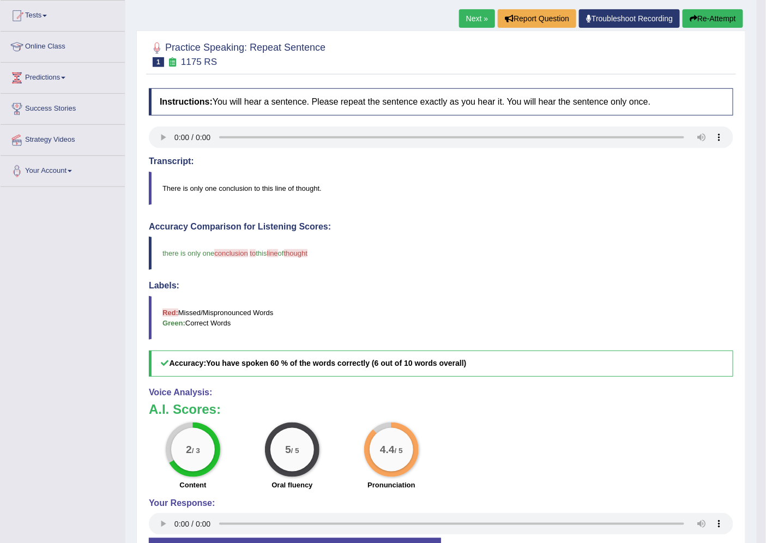
scroll to position [121, 0]
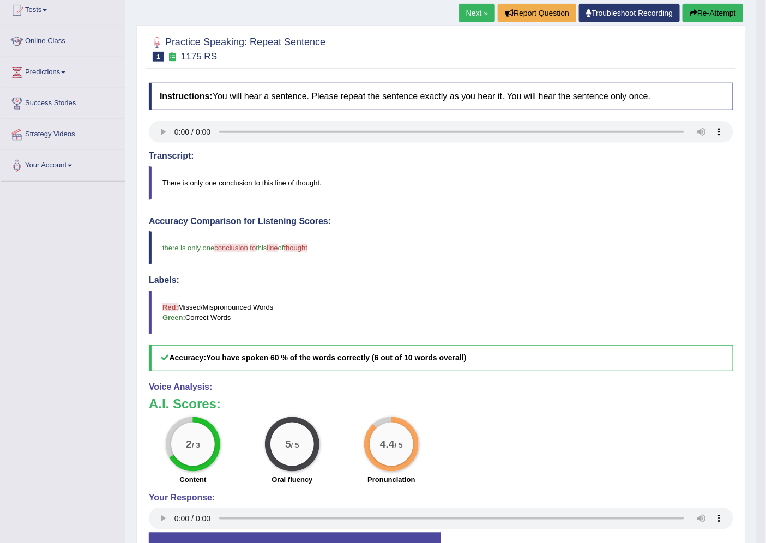
click at [468, 11] on link "Next »" at bounding box center [477, 13] width 36 height 19
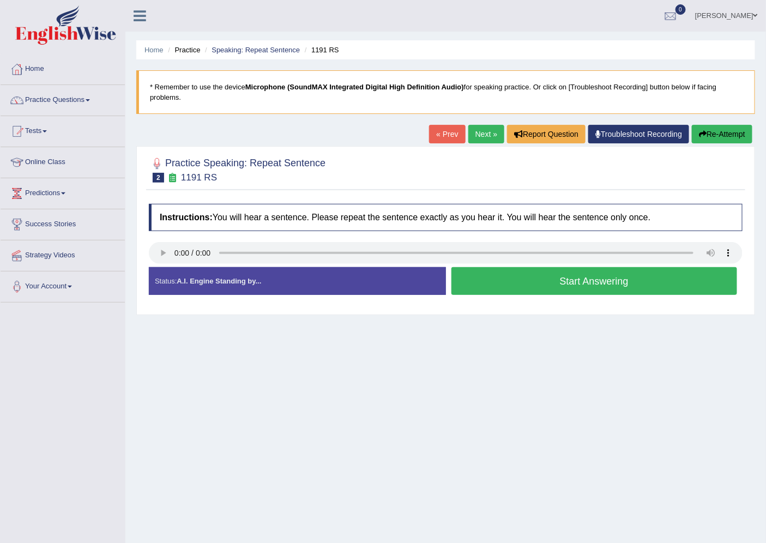
click at [523, 288] on button "Start Answering" at bounding box center [594, 281] width 286 height 28
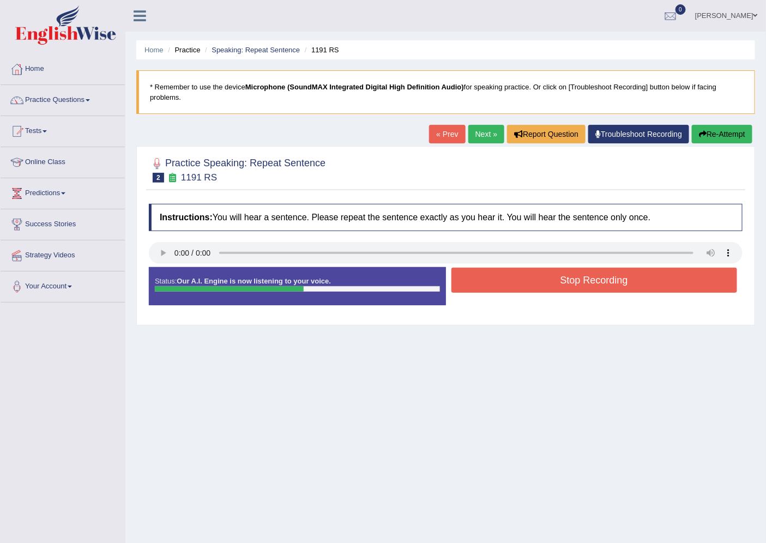
click at [551, 268] on button "Stop Recording" at bounding box center [594, 280] width 286 height 25
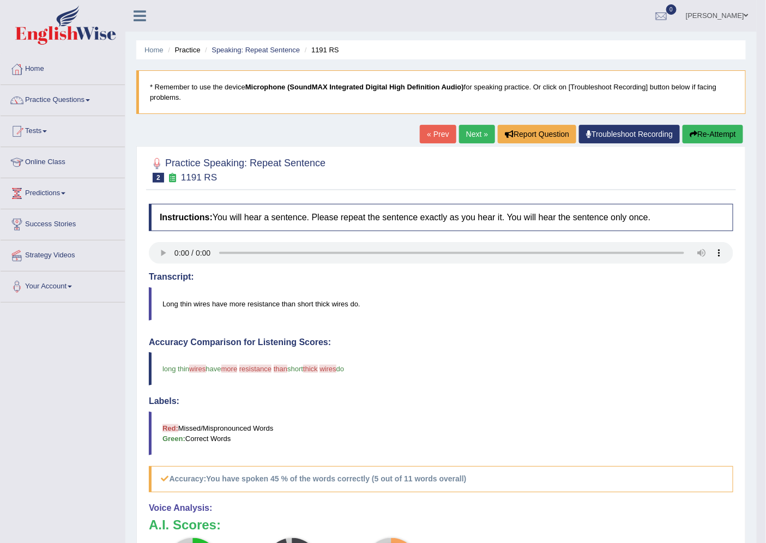
click at [696, 136] on button "Re-Attempt" at bounding box center [712, 134] width 61 height 19
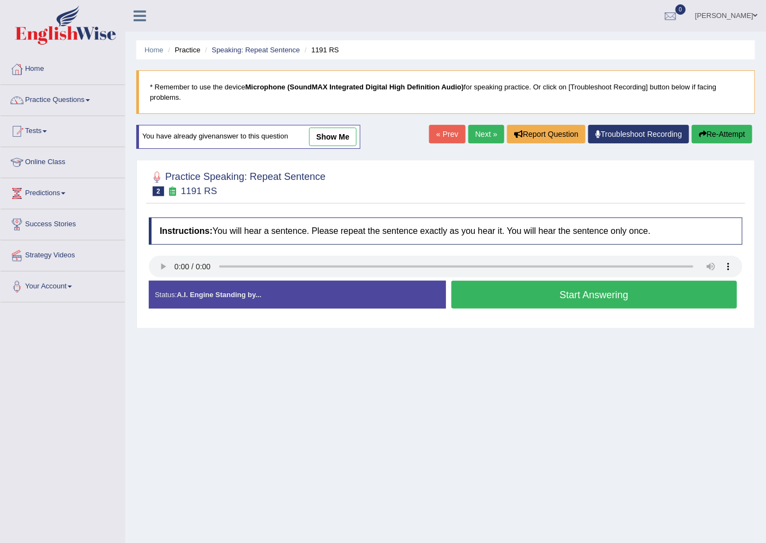
click at [540, 302] on button "Start Answering" at bounding box center [594, 295] width 286 height 28
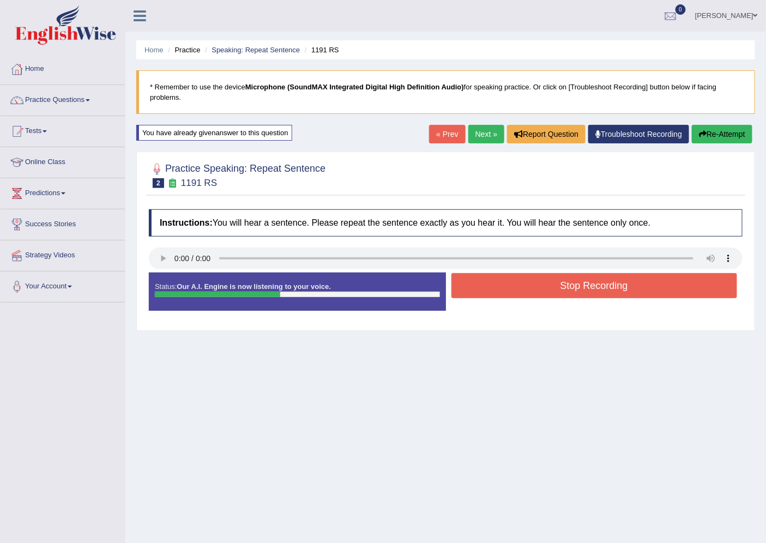
click at [530, 293] on button "Stop Recording" at bounding box center [594, 285] width 286 height 25
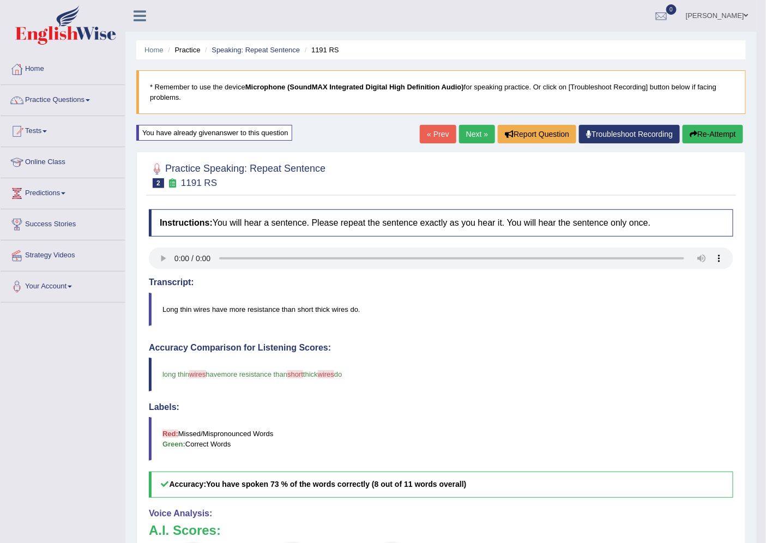
click at [473, 136] on link "Next »" at bounding box center [477, 134] width 36 height 19
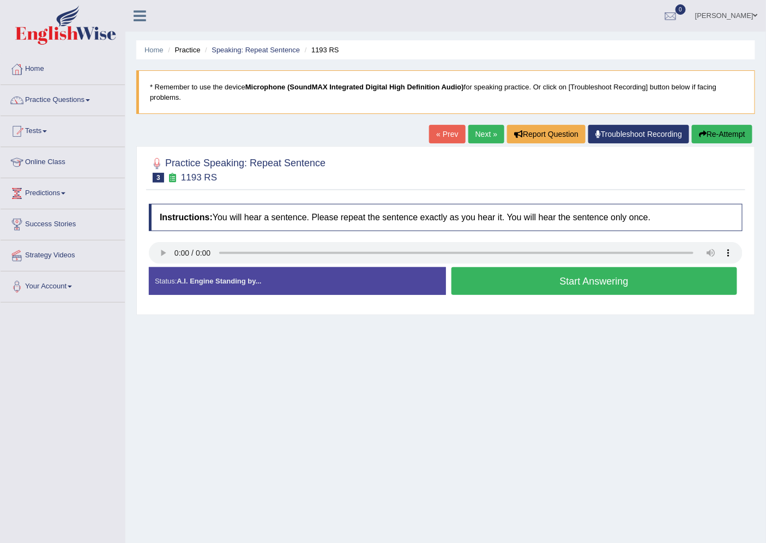
click at [529, 292] on button "Start Answering" at bounding box center [594, 281] width 286 height 28
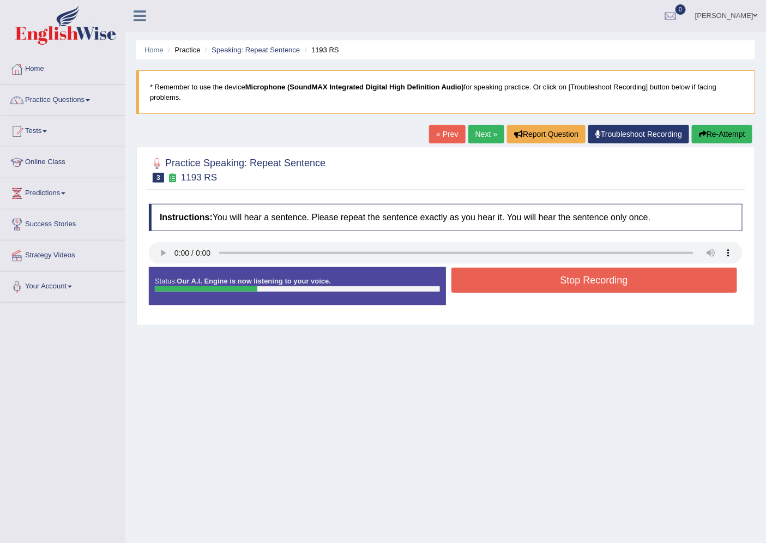
click at [564, 274] on button "Stop Recording" at bounding box center [594, 280] width 286 height 25
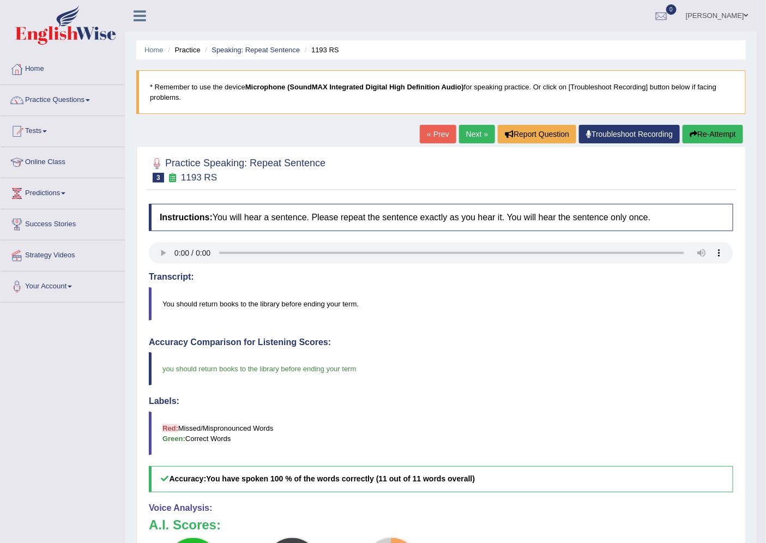
click at [477, 128] on link "Next »" at bounding box center [477, 134] width 36 height 19
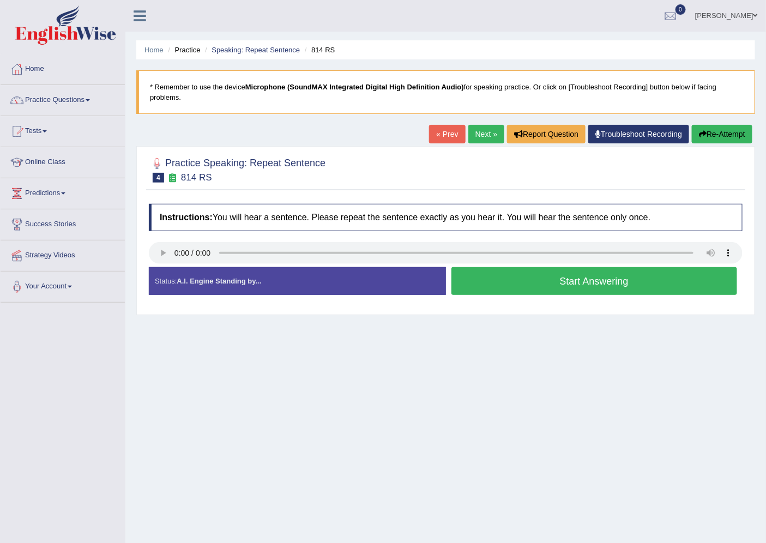
click at [537, 282] on button "Start Answering" at bounding box center [594, 281] width 286 height 28
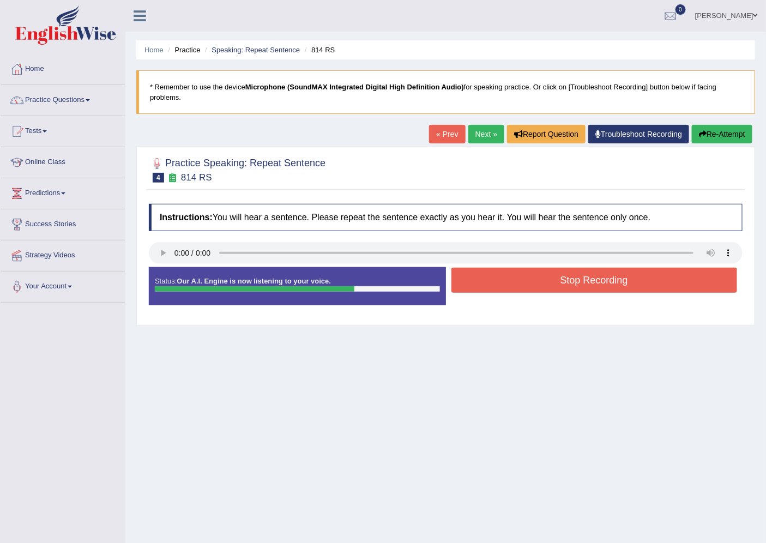
click at [553, 282] on button "Stop Recording" at bounding box center [594, 280] width 286 height 25
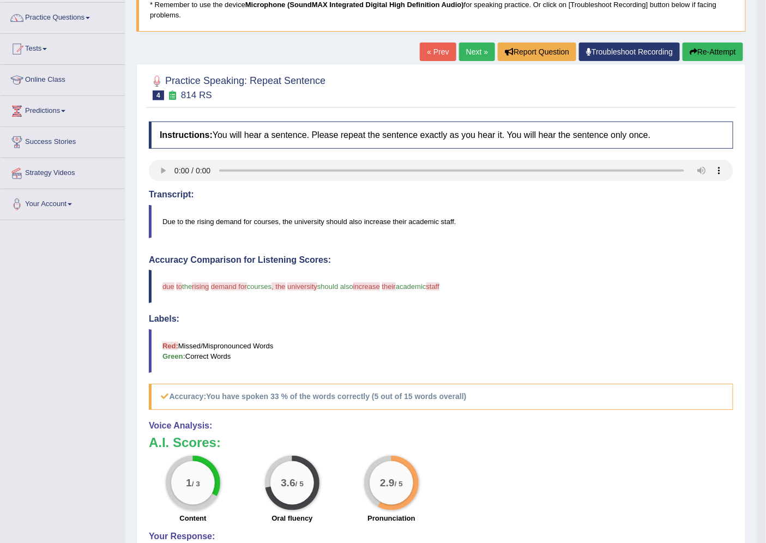
scroll to position [61, 0]
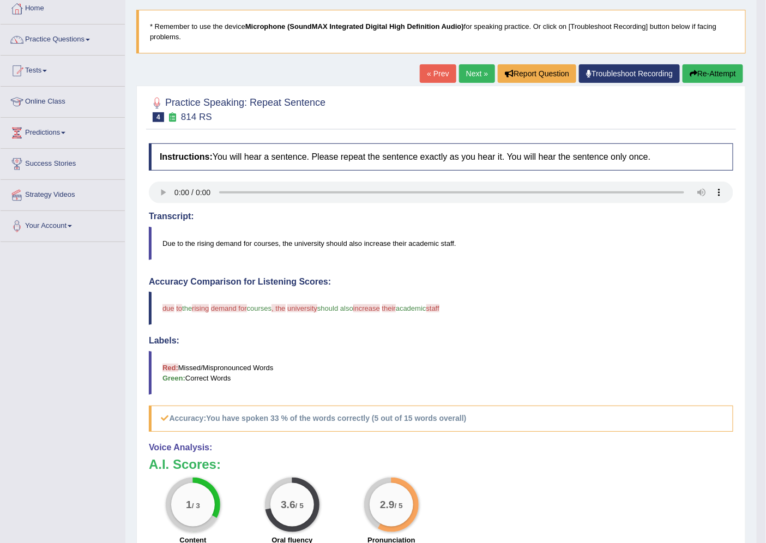
click at [715, 73] on button "Re-Attempt" at bounding box center [712, 73] width 61 height 19
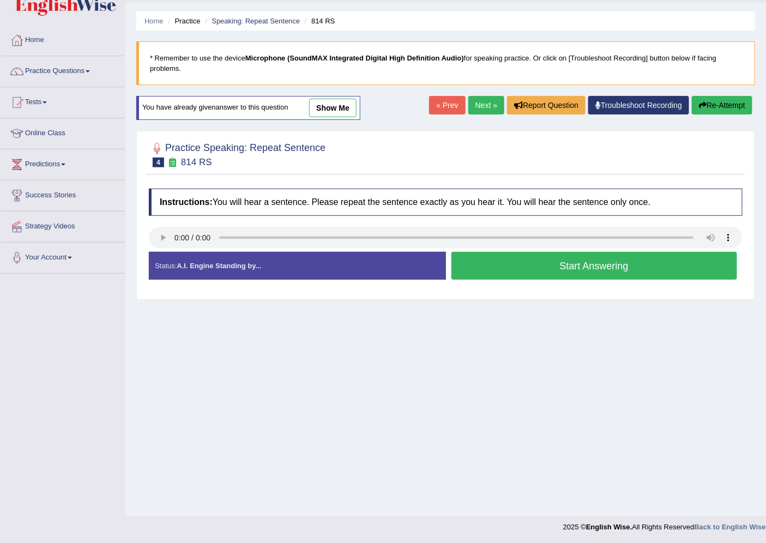
click at [167, 266] on div "Status: A.I. Engine Standing by..." at bounding box center [297, 266] width 297 height 28
click at [491, 268] on button "Start Answering" at bounding box center [594, 266] width 286 height 28
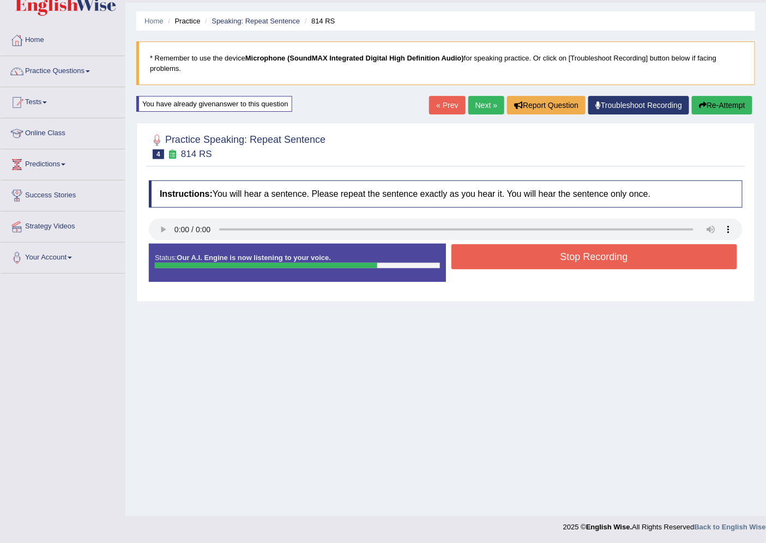
click at [551, 264] on button "Stop Recording" at bounding box center [594, 256] width 286 height 25
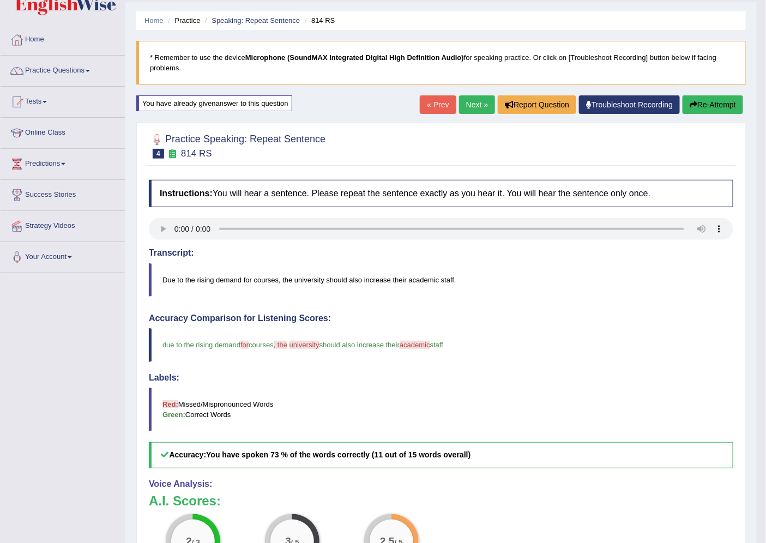
scroll to position [29, 0]
click at [487, 101] on link "Next »" at bounding box center [477, 105] width 36 height 19
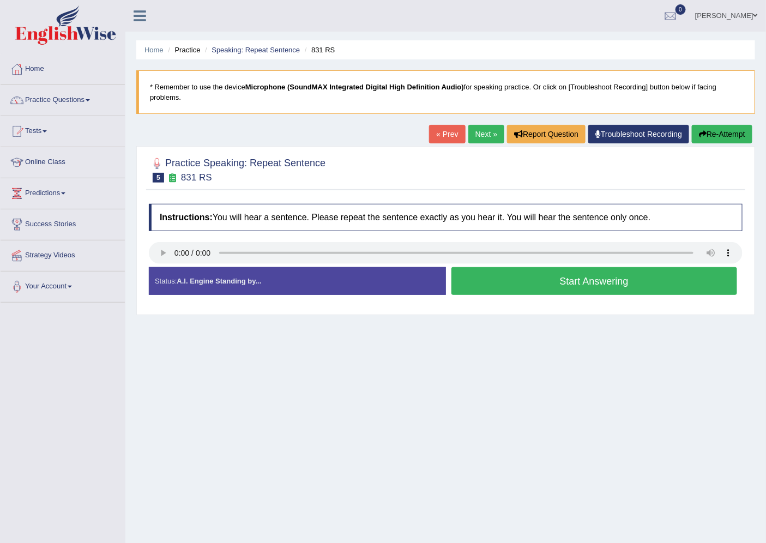
click at [535, 285] on button "Start Answering" at bounding box center [594, 281] width 286 height 28
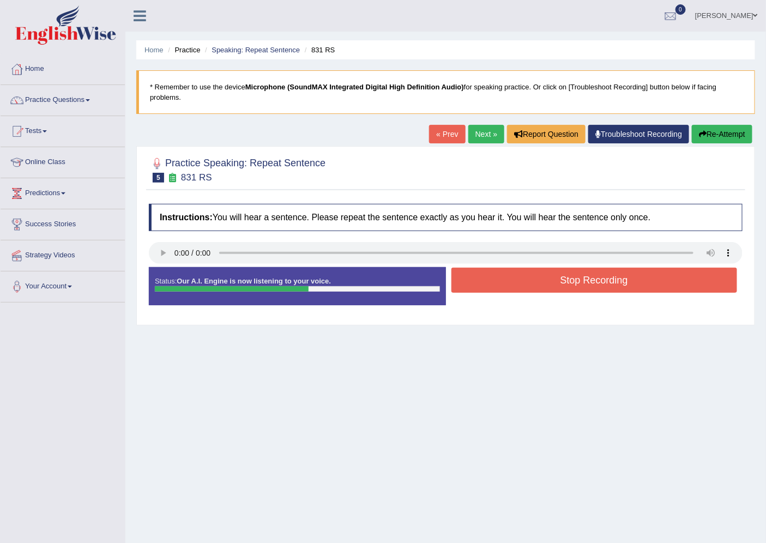
click at [561, 286] on button "Stop Recording" at bounding box center [594, 280] width 286 height 25
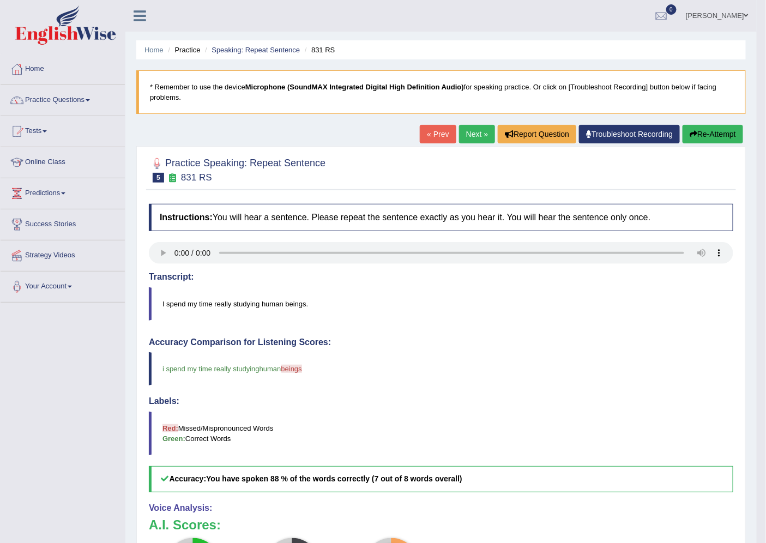
click at [471, 130] on link "Next »" at bounding box center [477, 134] width 36 height 19
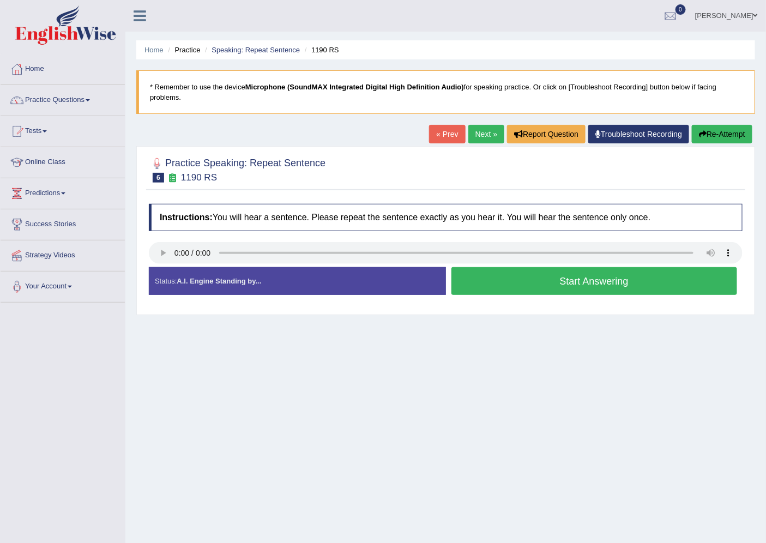
click at [513, 292] on button "Start Answering" at bounding box center [594, 281] width 286 height 28
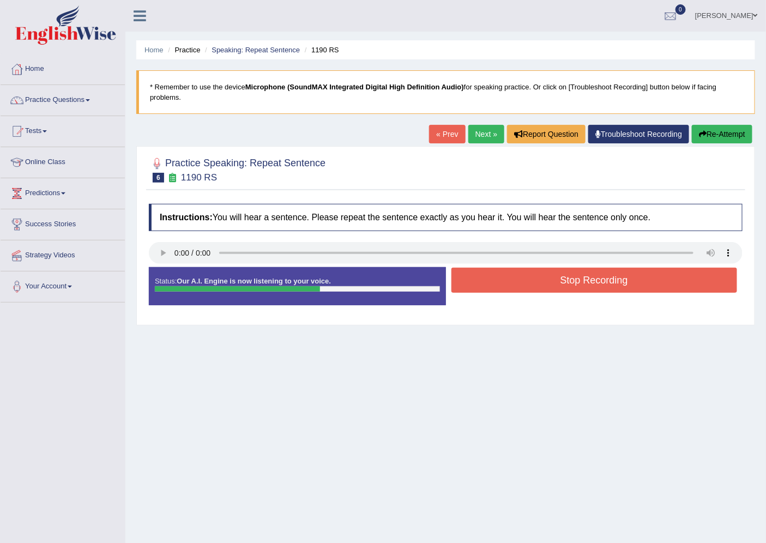
click at [529, 282] on button "Stop Recording" at bounding box center [594, 280] width 286 height 25
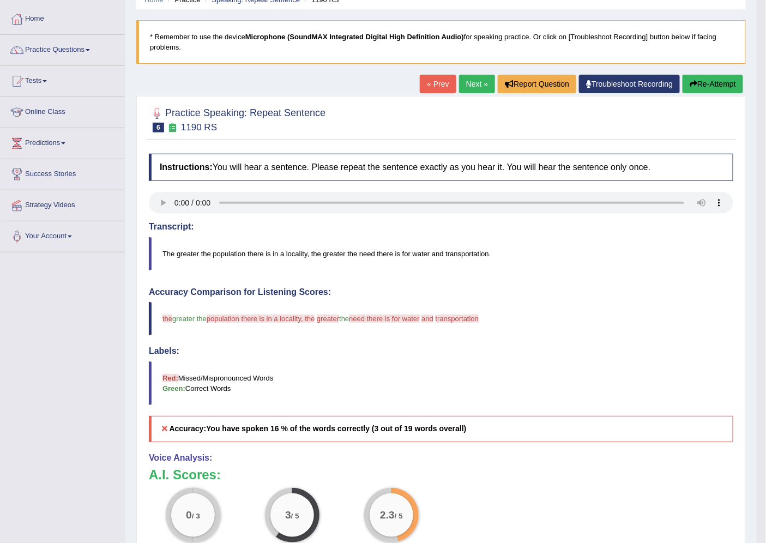
scroll to position [22, 0]
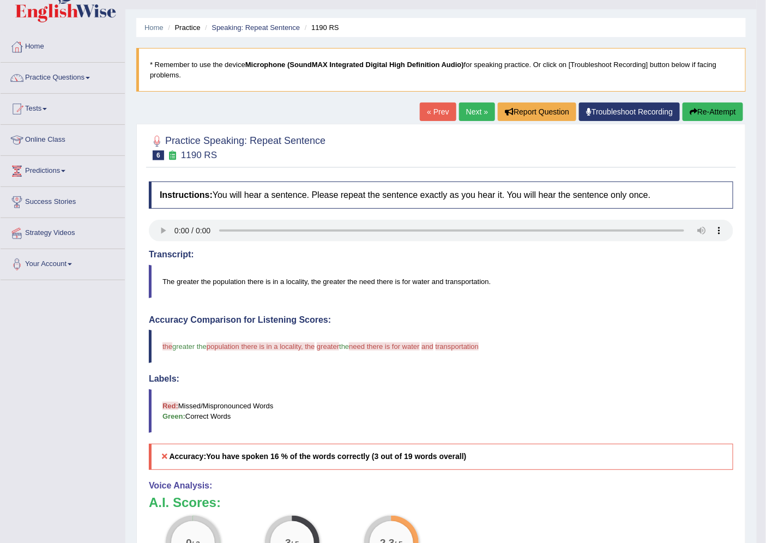
click at [722, 112] on button "Re-Attempt" at bounding box center [712, 111] width 61 height 19
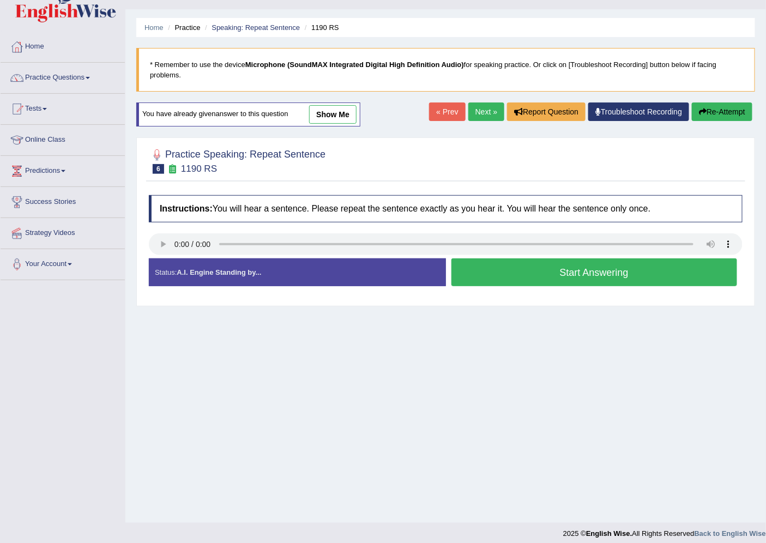
scroll to position [22, 0]
click at [507, 280] on button "Start Answering" at bounding box center [594, 272] width 286 height 28
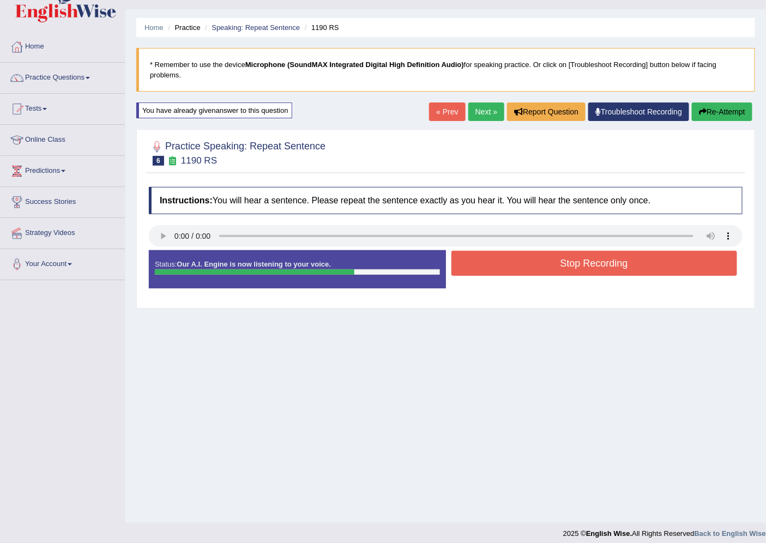
click at [542, 252] on button "Stop Recording" at bounding box center [594, 263] width 286 height 25
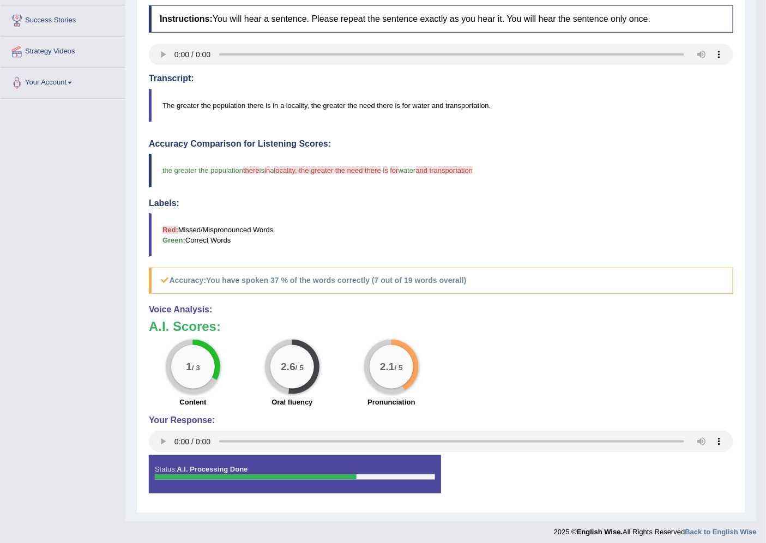
scroll to position [0, 0]
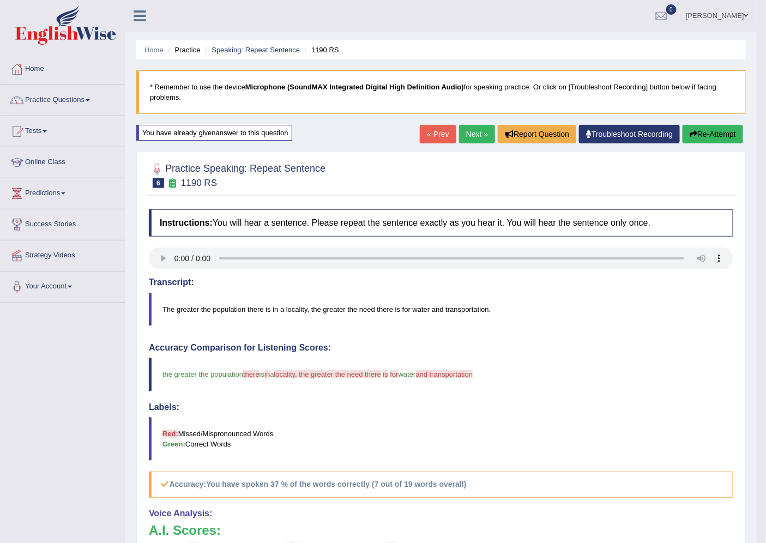
click at [467, 139] on link "Next »" at bounding box center [477, 134] width 36 height 19
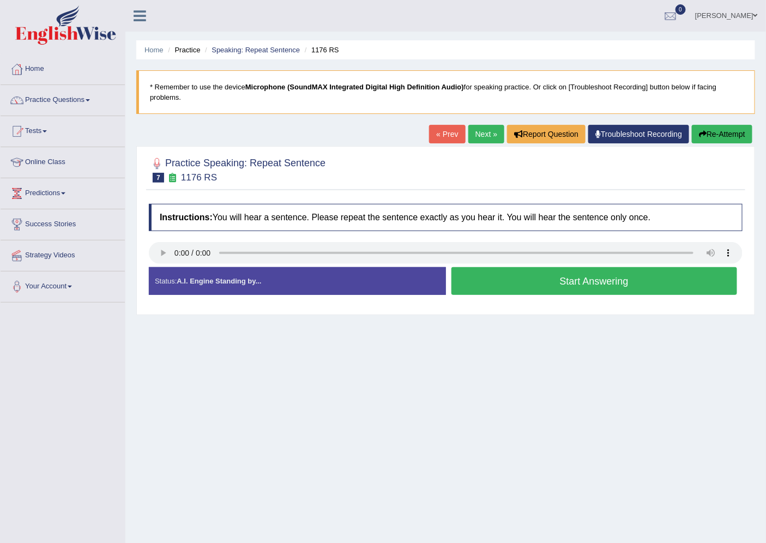
click at [512, 290] on button "Start Answering" at bounding box center [594, 281] width 286 height 28
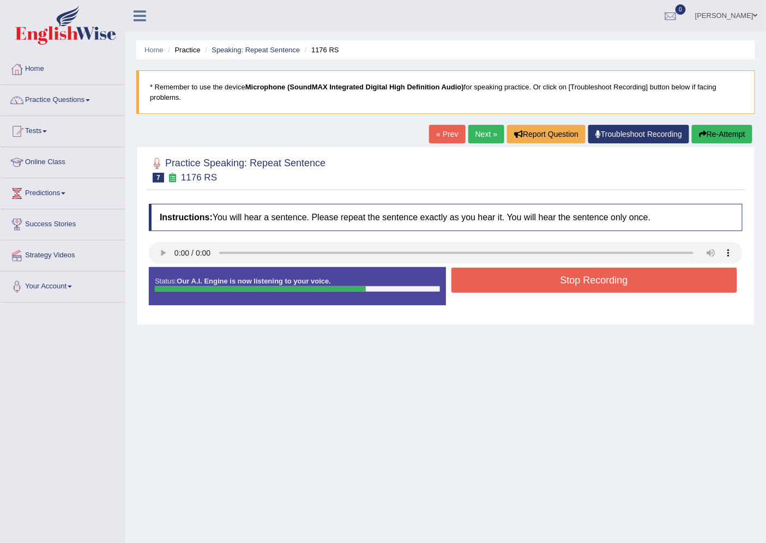
click at [721, 138] on button "Re-Attempt" at bounding box center [722, 134] width 61 height 19
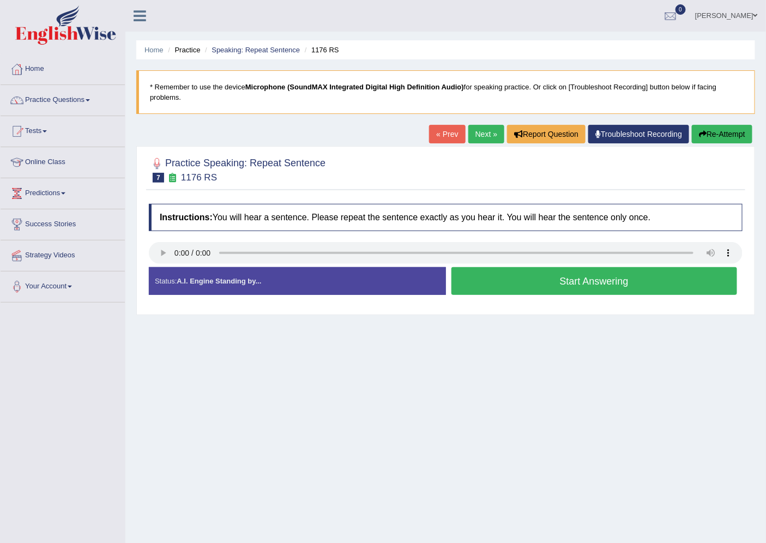
click at [477, 286] on button "Start Answering" at bounding box center [594, 281] width 286 height 28
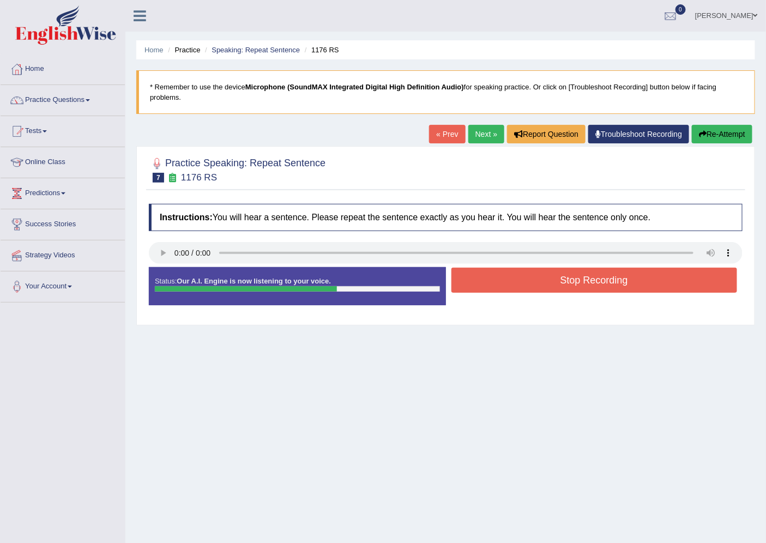
click at [543, 280] on button "Stop Recording" at bounding box center [594, 280] width 286 height 25
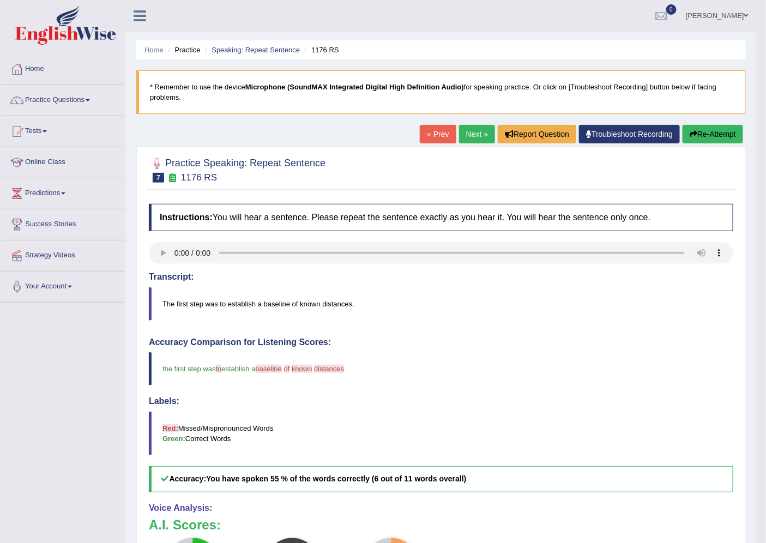
click at [477, 131] on link "Next »" at bounding box center [477, 134] width 36 height 19
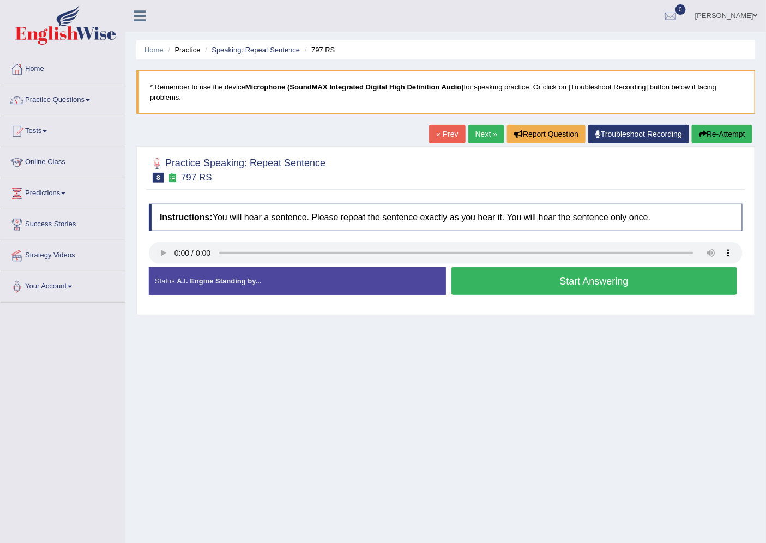
click at [506, 280] on button "Start Answering" at bounding box center [594, 281] width 286 height 28
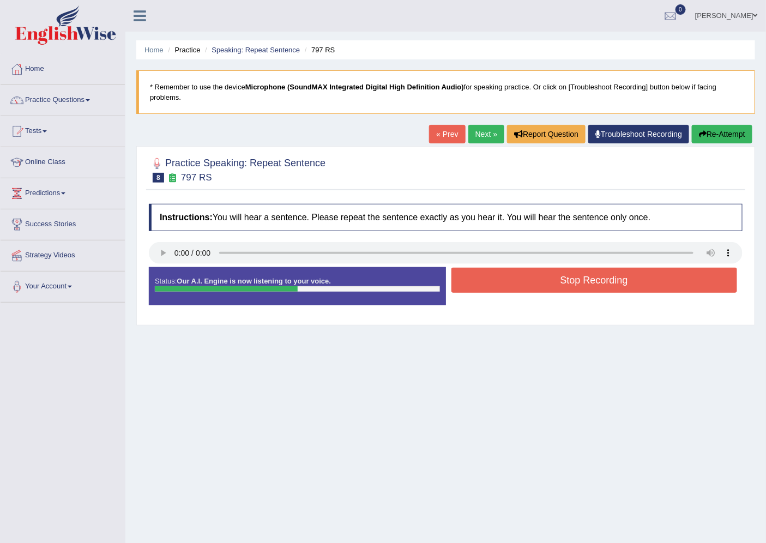
click at [554, 291] on button "Stop Recording" at bounding box center [594, 280] width 286 height 25
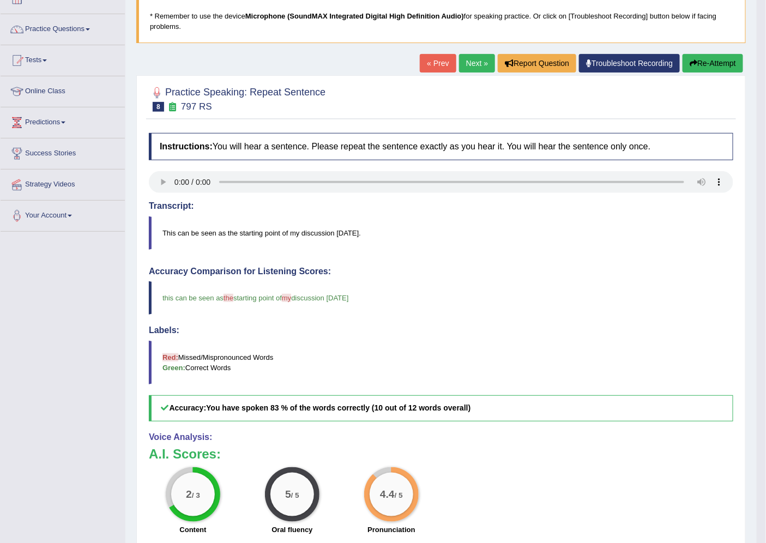
scroll to position [61, 0]
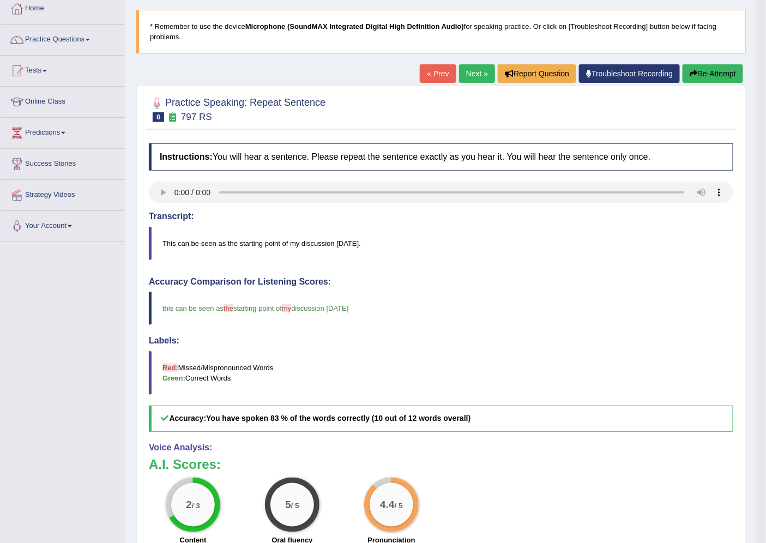
click at [475, 75] on link "Next »" at bounding box center [477, 73] width 36 height 19
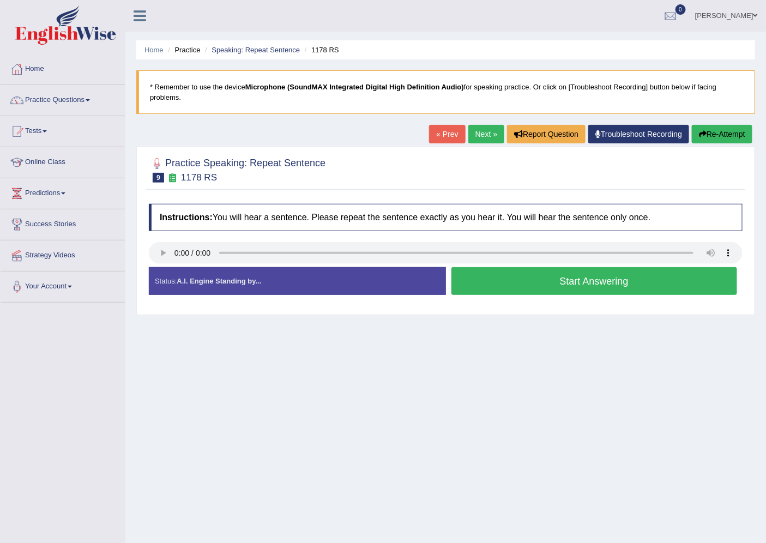
click at [566, 278] on button "Start Answering" at bounding box center [594, 281] width 286 height 28
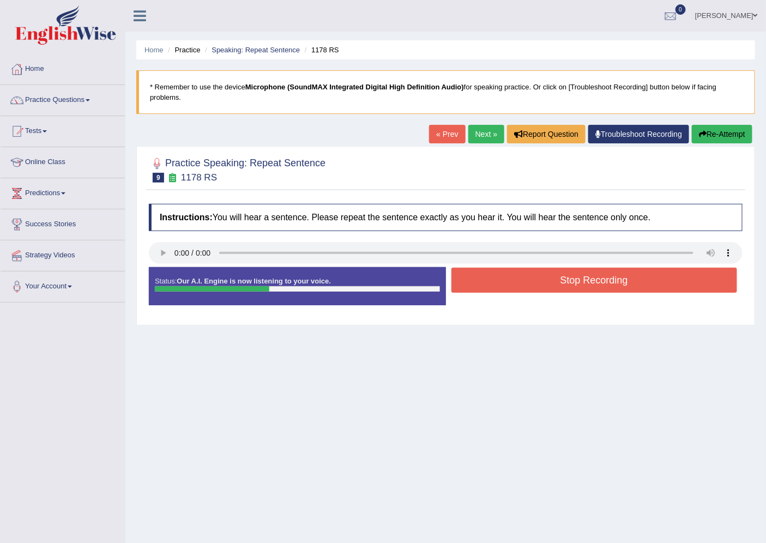
click at [536, 280] on button "Stop Recording" at bounding box center [594, 280] width 286 height 25
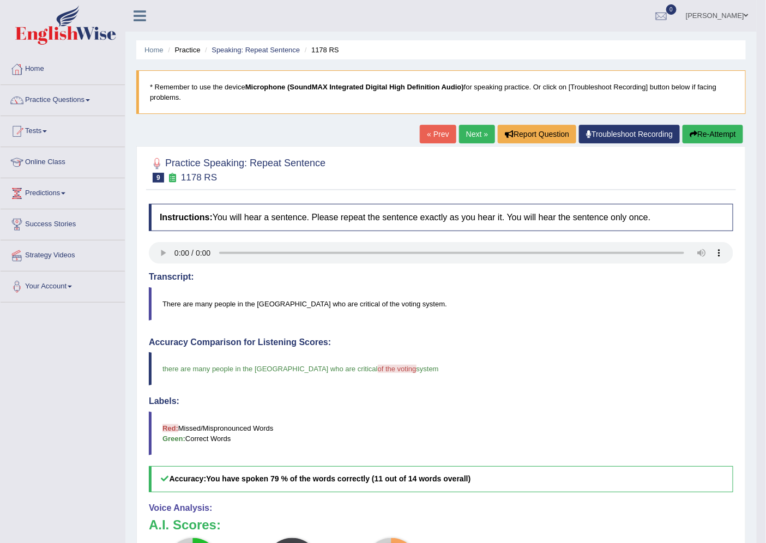
click at [476, 136] on link "Next »" at bounding box center [477, 134] width 36 height 19
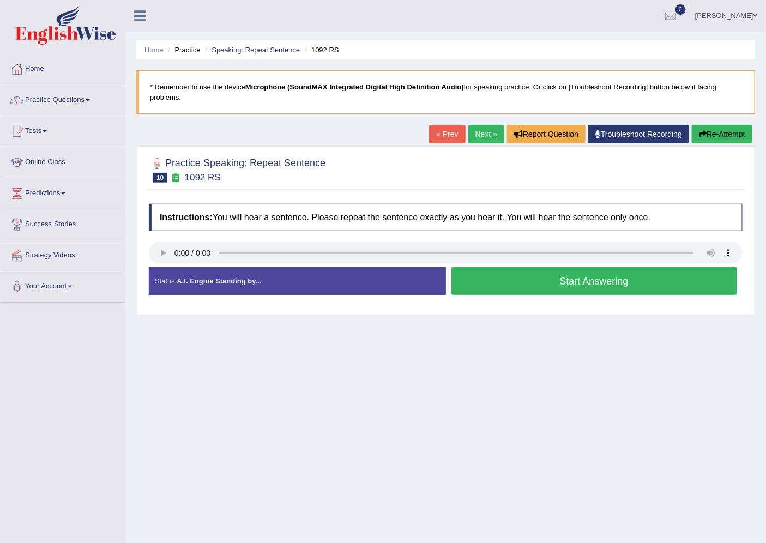
click at [495, 277] on button "Start Answering" at bounding box center [594, 281] width 286 height 28
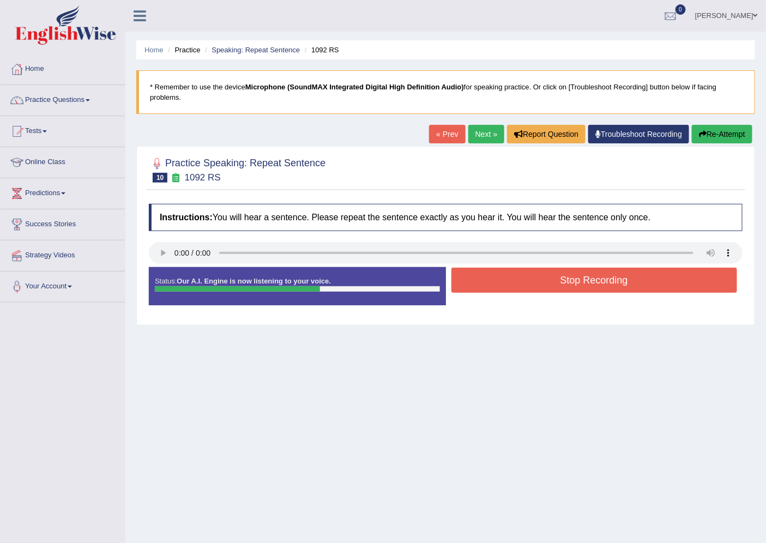
click at [579, 285] on button "Stop Recording" at bounding box center [594, 280] width 286 height 25
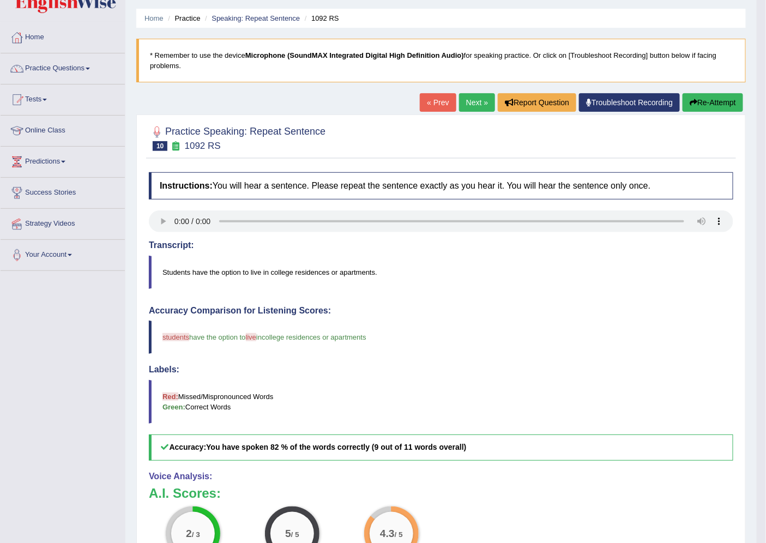
scroll to position [22, 0]
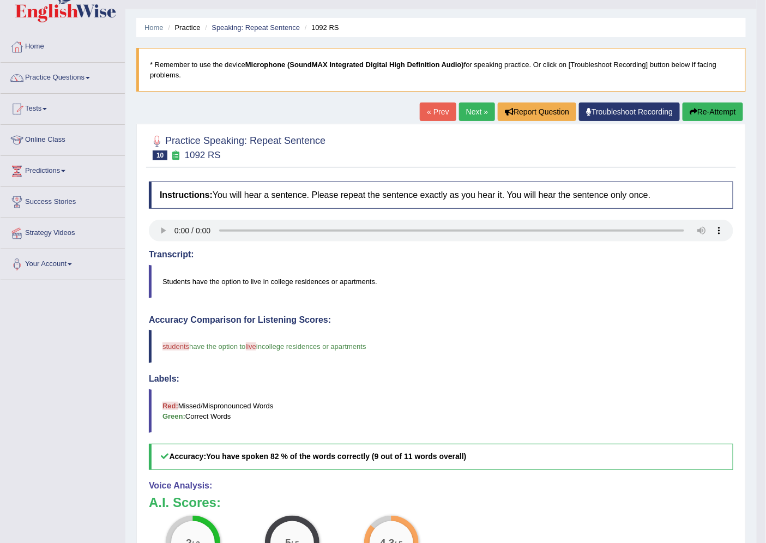
click at [471, 111] on link "Next »" at bounding box center [477, 111] width 36 height 19
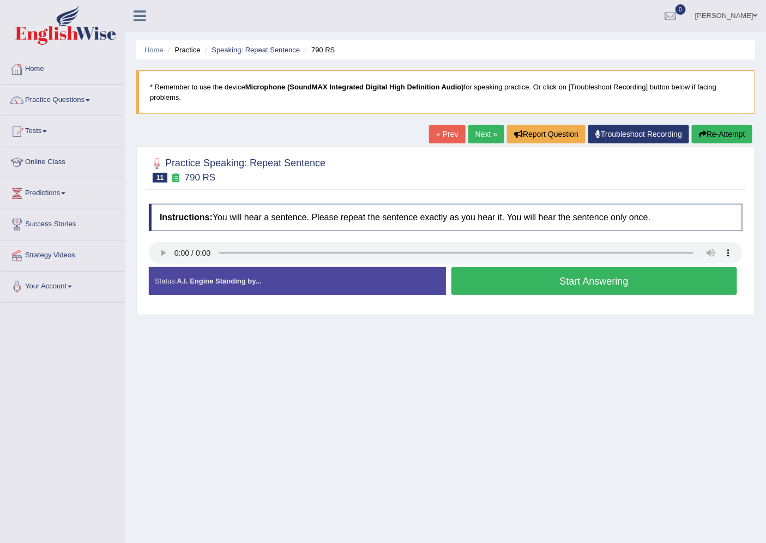
click at [526, 286] on button "Start Answering" at bounding box center [594, 281] width 286 height 28
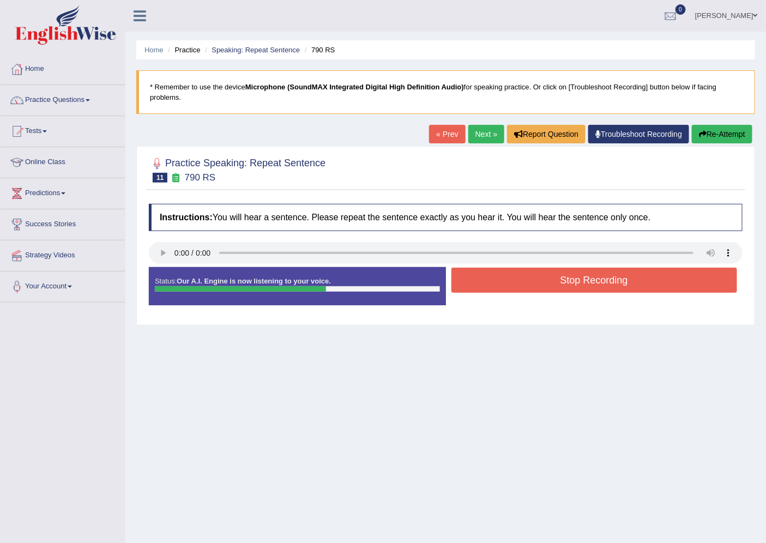
click at [608, 289] on button "Stop Recording" at bounding box center [594, 280] width 286 height 25
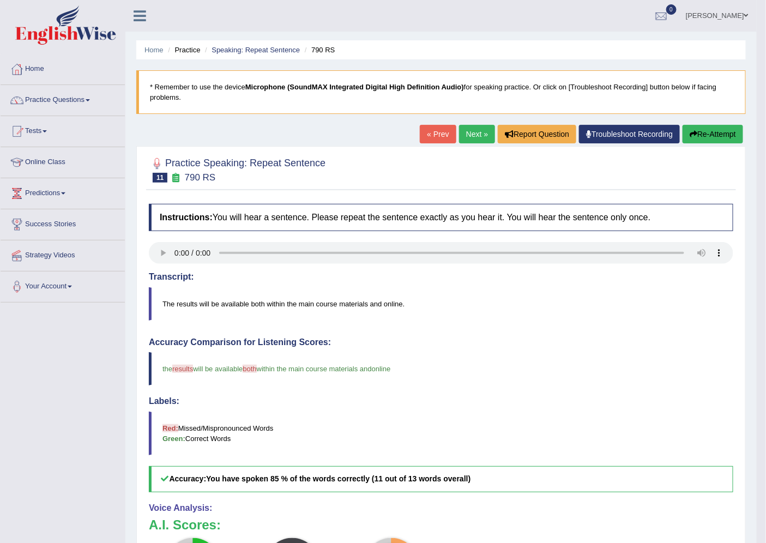
click at [476, 136] on link "Next »" at bounding box center [477, 134] width 36 height 19
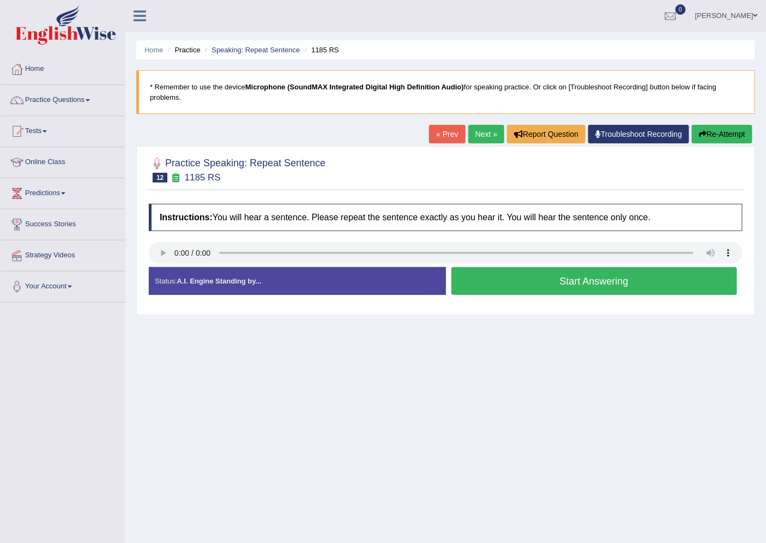
click at [535, 279] on button "Start Answering" at bounding box center [594, 281] width 286 height 28
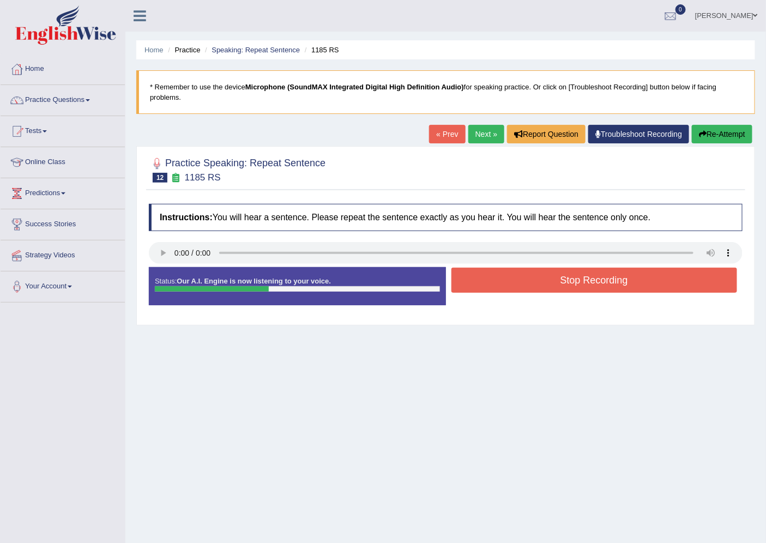
click at [585, 289] on button "Stop Recording" at bounding box center [594, 280] width 286 height 25
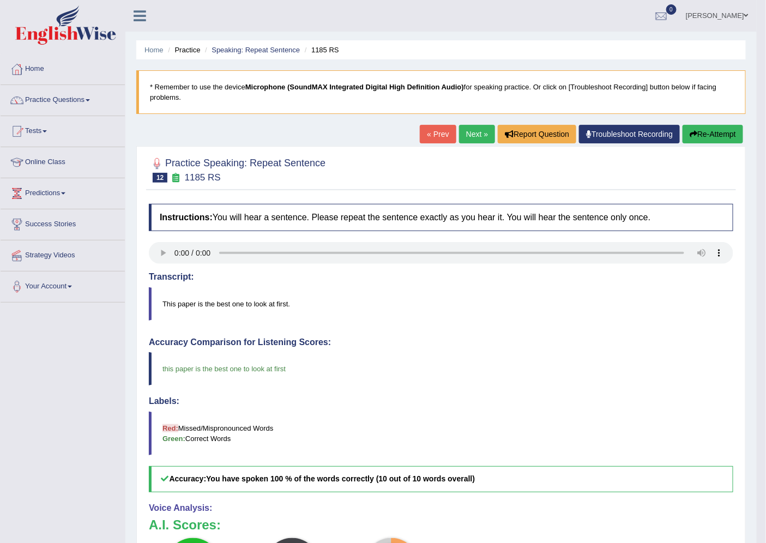
click at [463, 128] on link "Next »" at bounding box center [477, 134] width 36 height 19
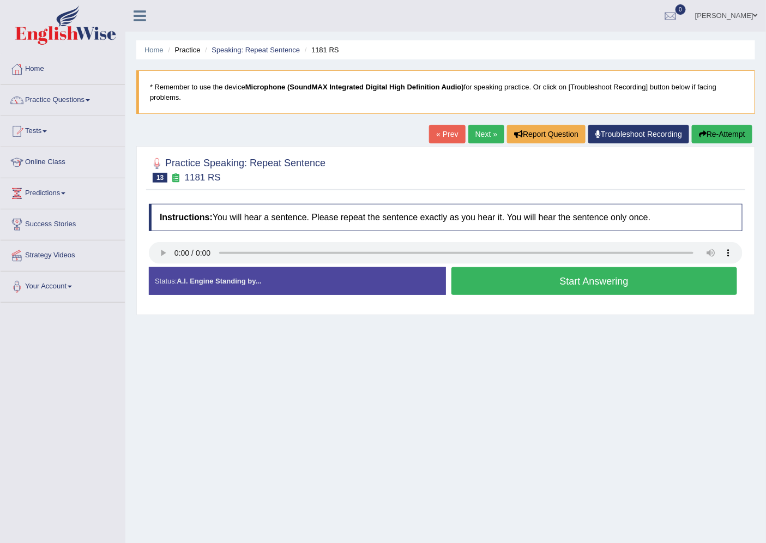
click at [501, 285] on button "Start Answering" at bounding box center [594, 281] width 286 height 28
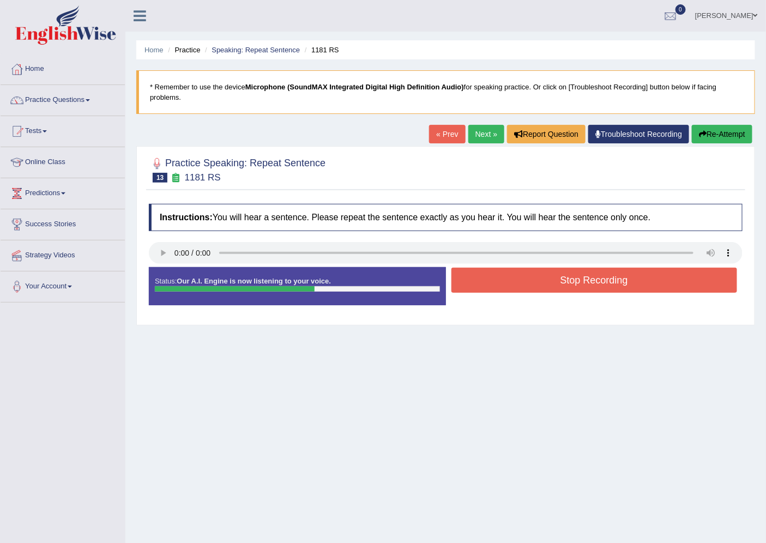
click at [540, 274] on button "Stop Recording" at bounding box center [594, 280] width 286 height 25
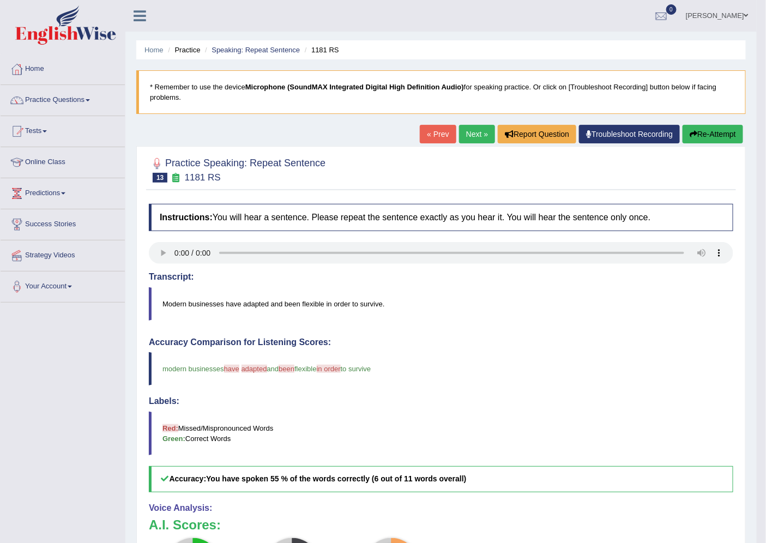
click at [485, 135] on link "Next »" at bounding box center [477, 134] width 36 height 19
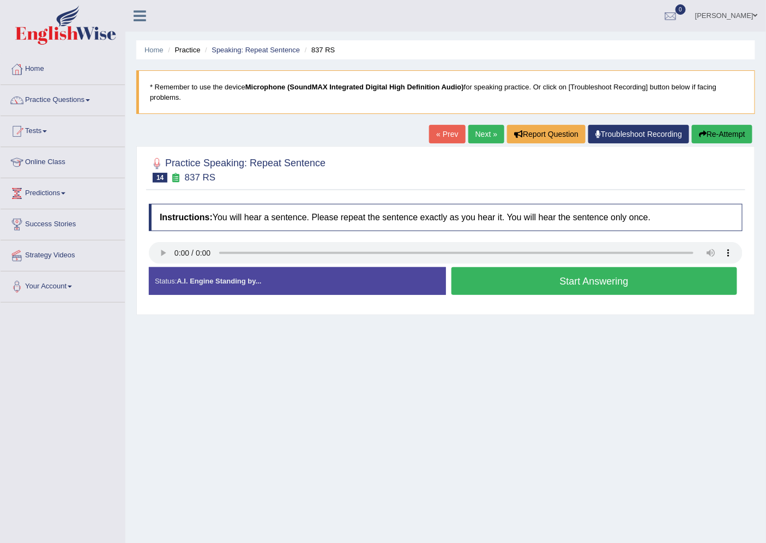
click at [491, 280] on button "Start Answering" at bounding box center [594, 281] width 286 height 28
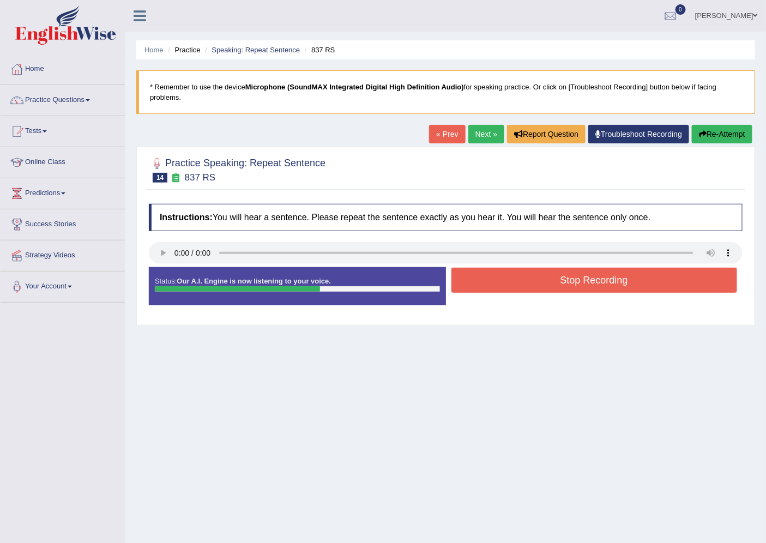
click at [578, 276] on button "Stop Recording" at bounding box center [594, 280] width 286 height 25
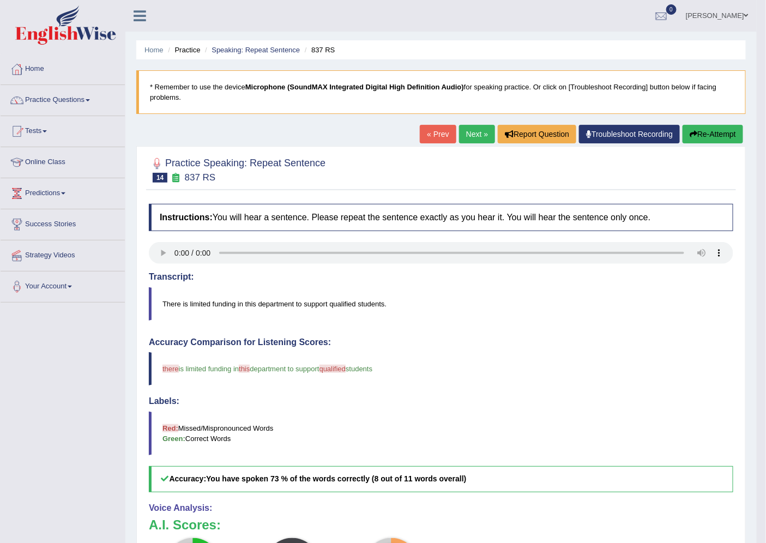
drag, startPoint x: 475, startPoint y: 135, endPoint x: 467, endPoint y: 154, distance: 20.8
click at [475, 135] on link "Next »" at bounding box center [477, 134] width 36 height 19
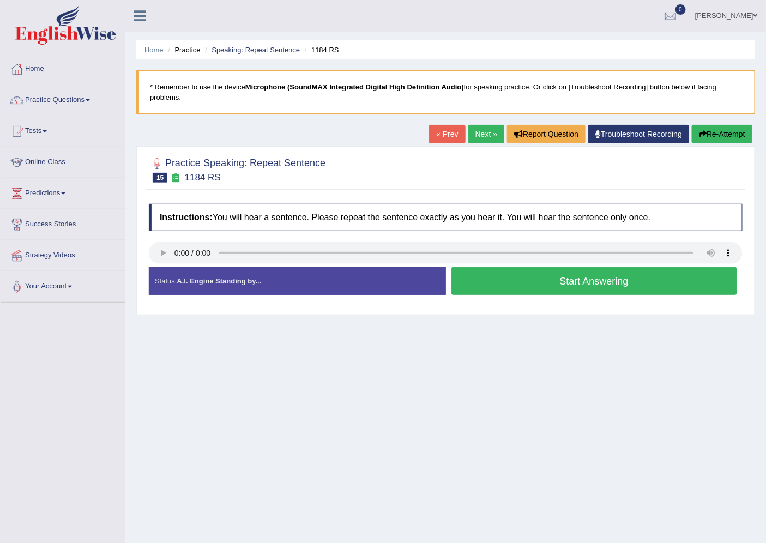
click at [501, 291] on button "Start Answering" at bounding box center [594, 281] width 286 height 28
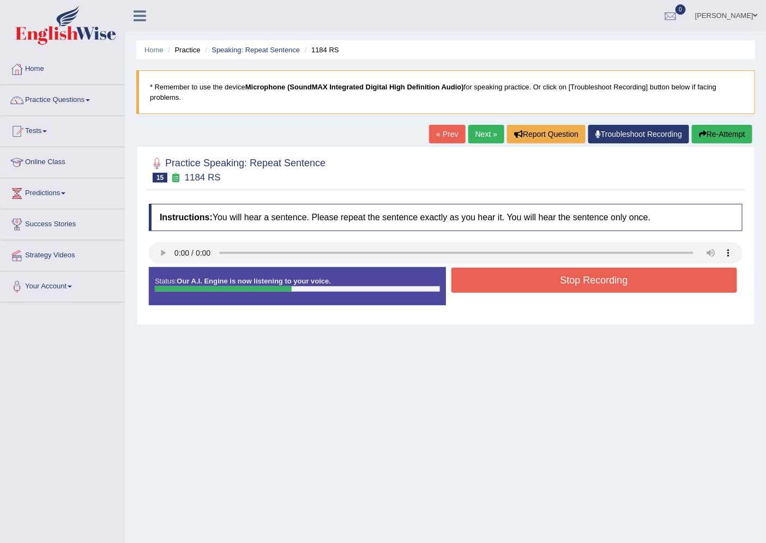
click at [539, 276] on button "Stop Recording" at bounding box center [594, 280] width 286 height 25
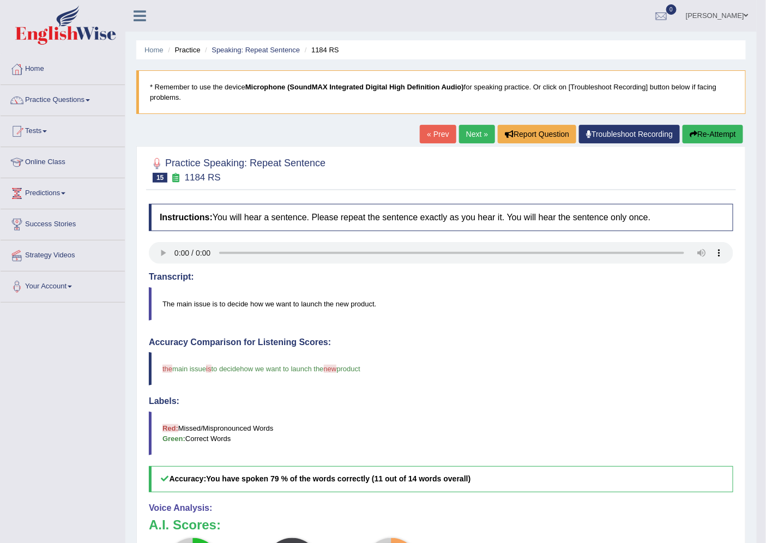
click at [466, 135] on link "Next »" at bounding box center [477, 134] width 36 height 19
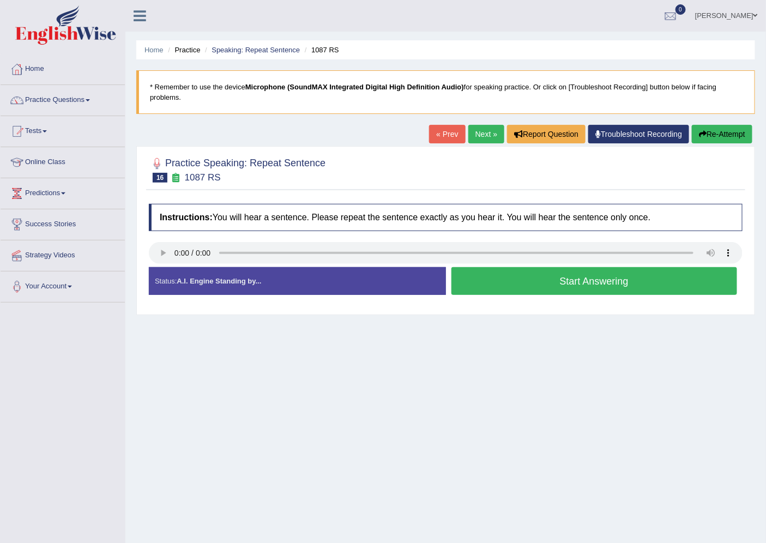
click at [581, 290] on button "Start Answering" at bounding box center [594, 281] width 286 height 28
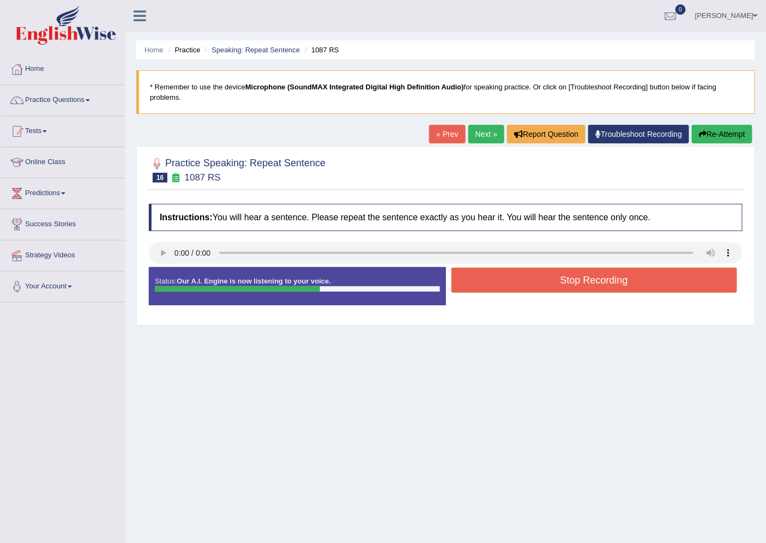
click at [552, 281] on button "Stop Recording" at bounding box center [594, 280] width 286 height 25
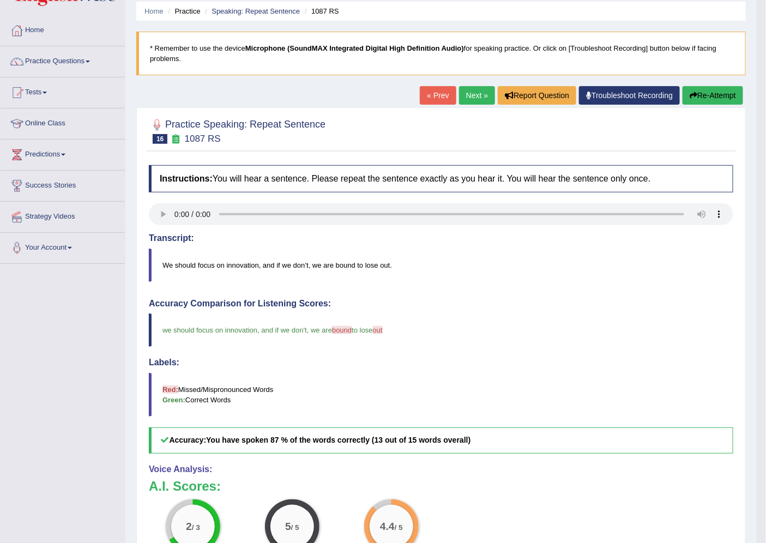
scroll to position [22, 0]
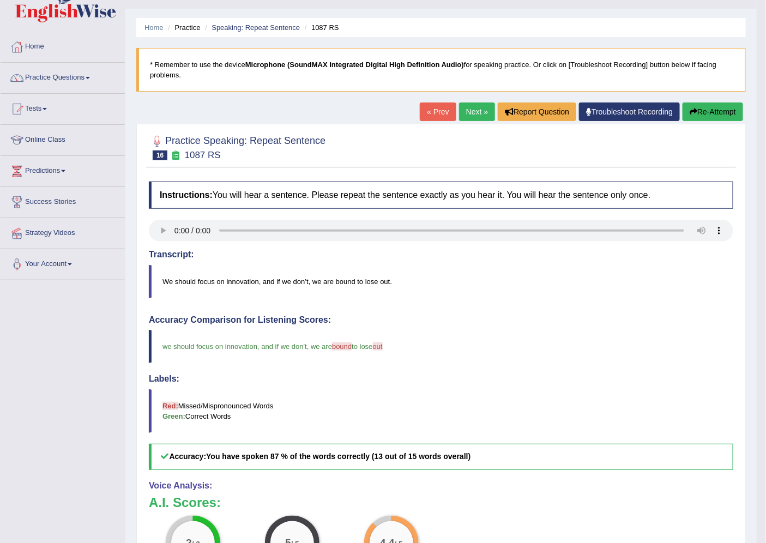
click at [476, 110] on link "Next »" at bounding box center [477, 111] width 36 height 19
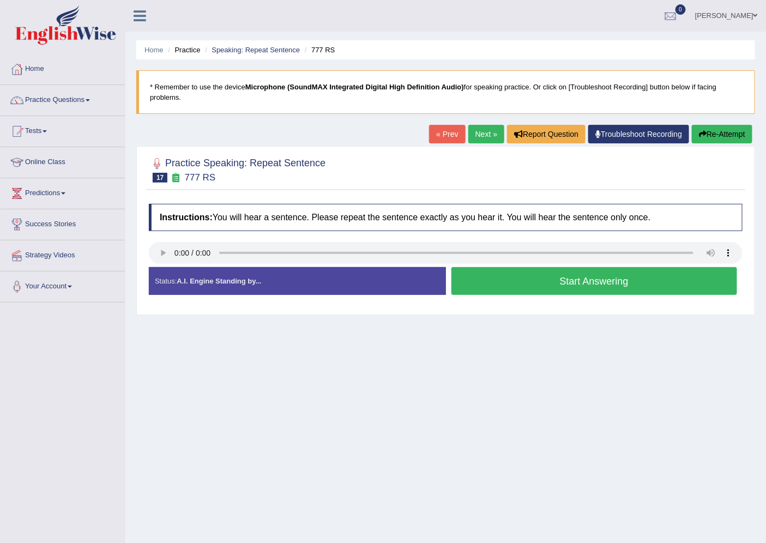
click at [553, 276] on button "Start Answering" at bounding box center [594, 281] width 286 height 28
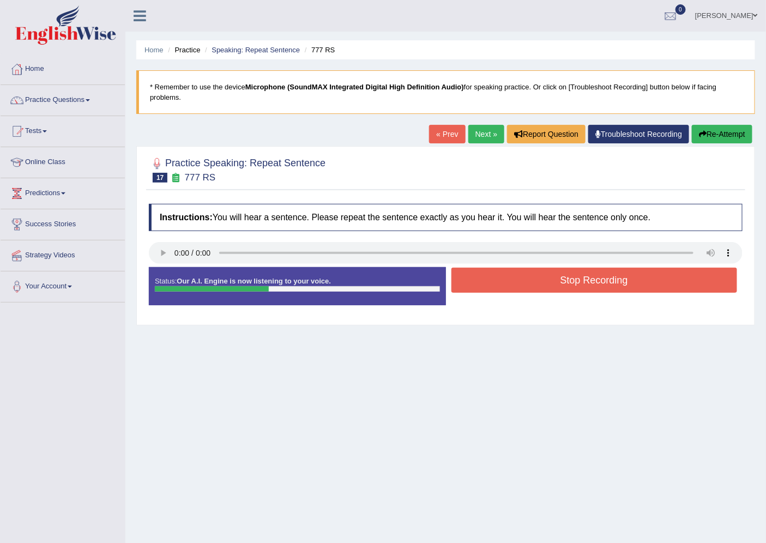
click at [529, 286] on button "Stop Recording" at bounding box center [594, 280] width 286 height 25
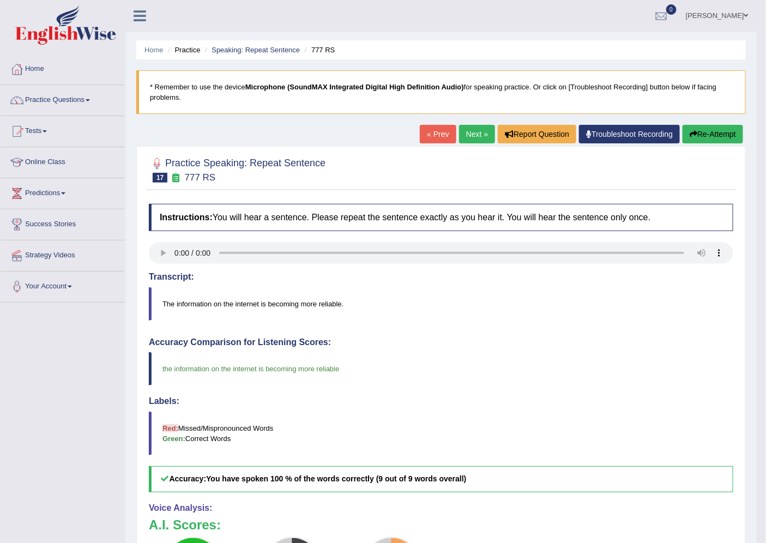
click at [464, 135] on link "Next »" at bounding box center [477, 134] width 36 height 19
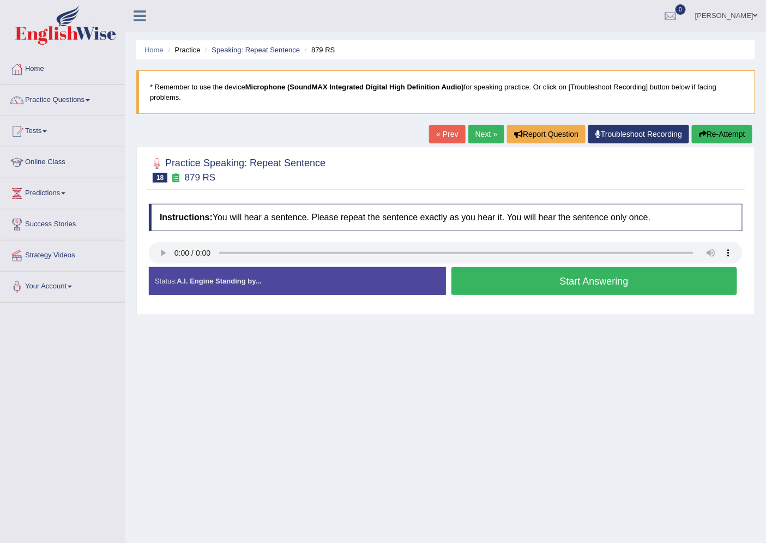
click at [531, 293] on button "Start Answering" at bounding box center [594, 281] width 286 height 28
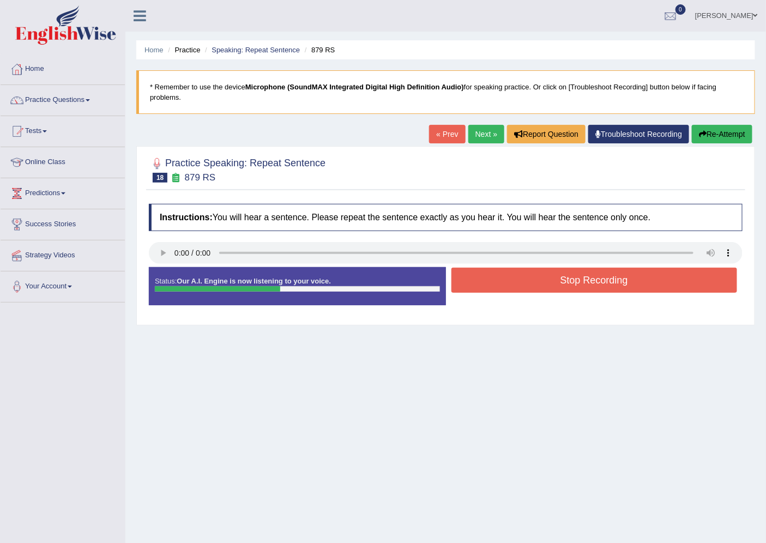
click at [516, 280] on button "Stop Recording" at bounding box center [594, 280] width 286 height 25
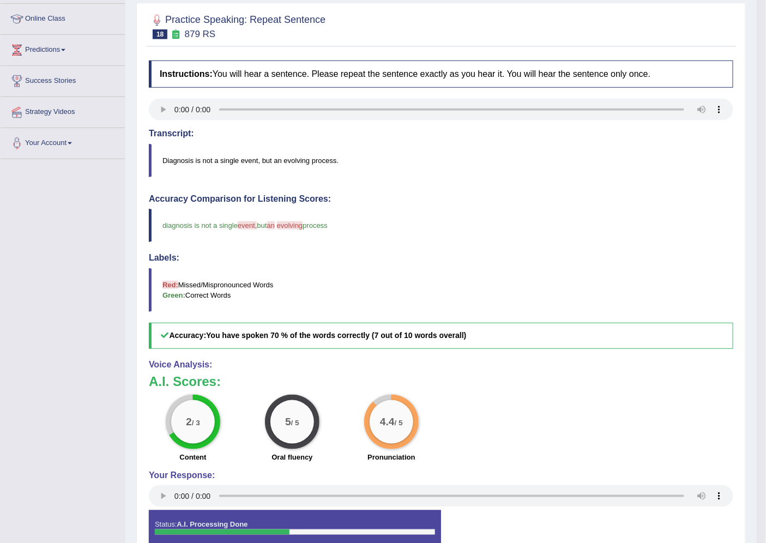
scroll to position [22, 0]
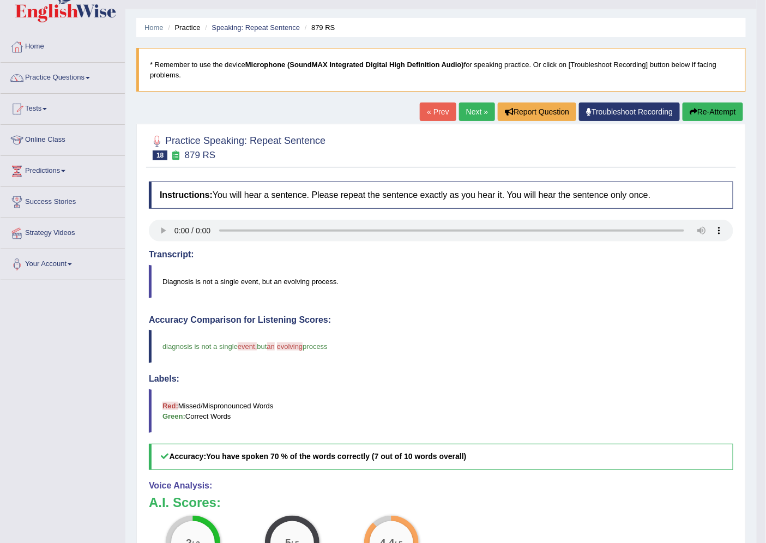
click at [465, 113] on link "Next »" at bounding box center [477, 111] width 36 height 19
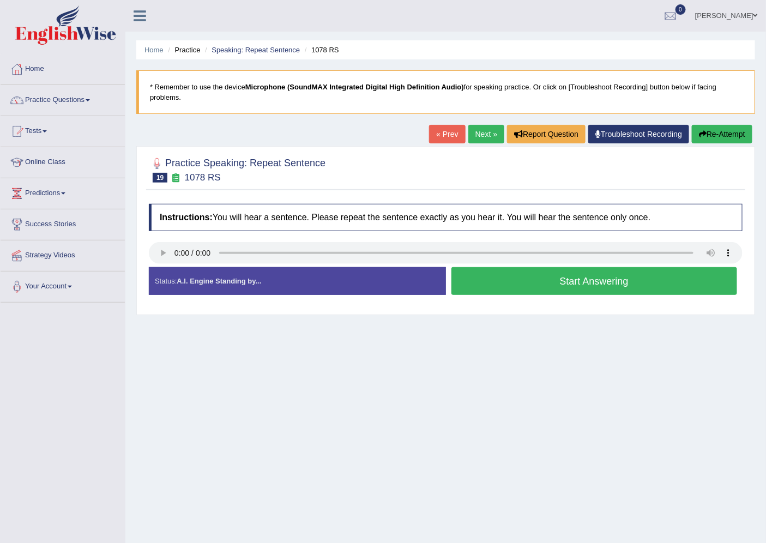
click at [518, 282] on button "Start Answering" at bounding box center [594, 281] width 286 height 28
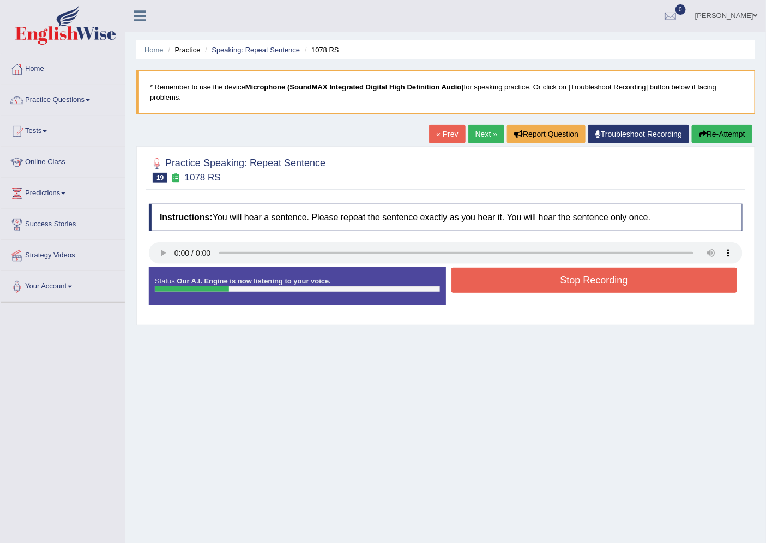
click at [551, 281] on button "Stop Recording" at bounding box center [594, 280] width 286 height 25
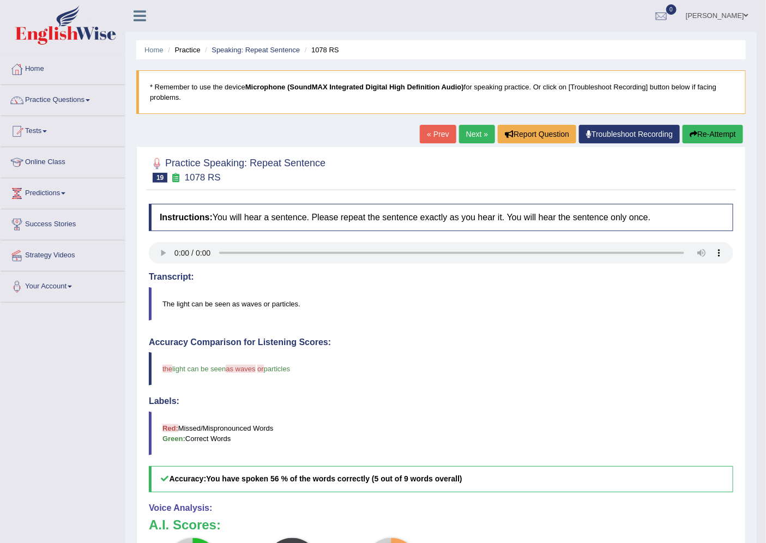
click at [483, 137] on link "Next »" at bounding box center [477, 134] width 36 height 19
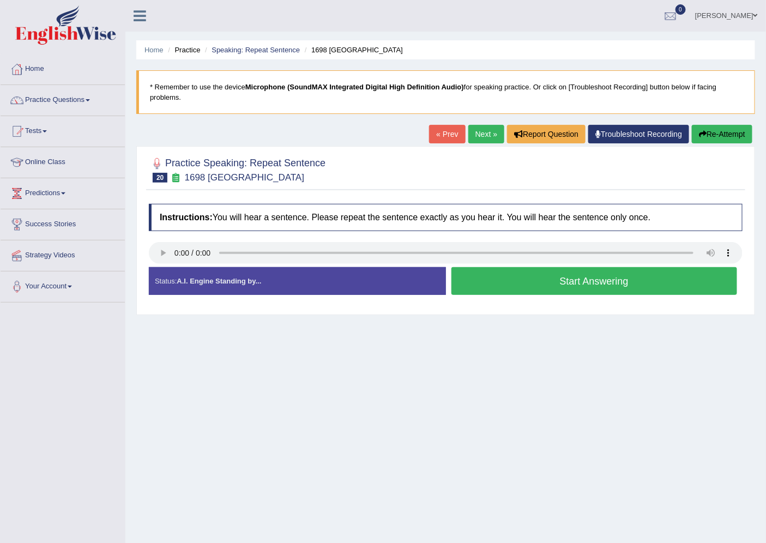
click at [496, 287] on button "Start Answering" at bounding box center [594, 281] width 286 height 28
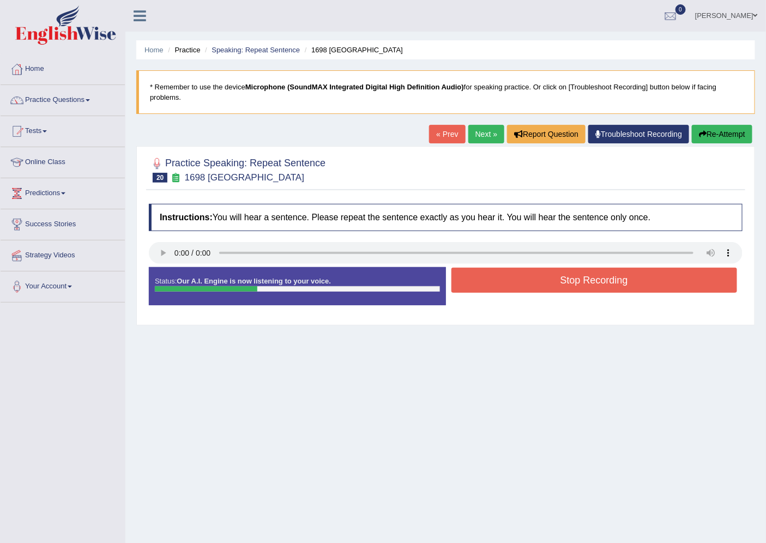
click at [493, 282] on button "Stop Recording" at bounding box center [594, 280] width 286 height 25
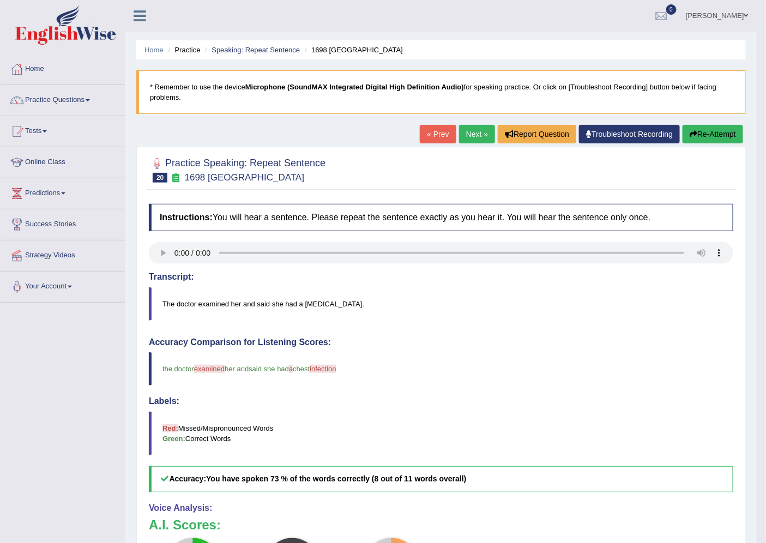
click at [473, 132] on link "Next »" at bounding box center [477, 134] width 36 height 19
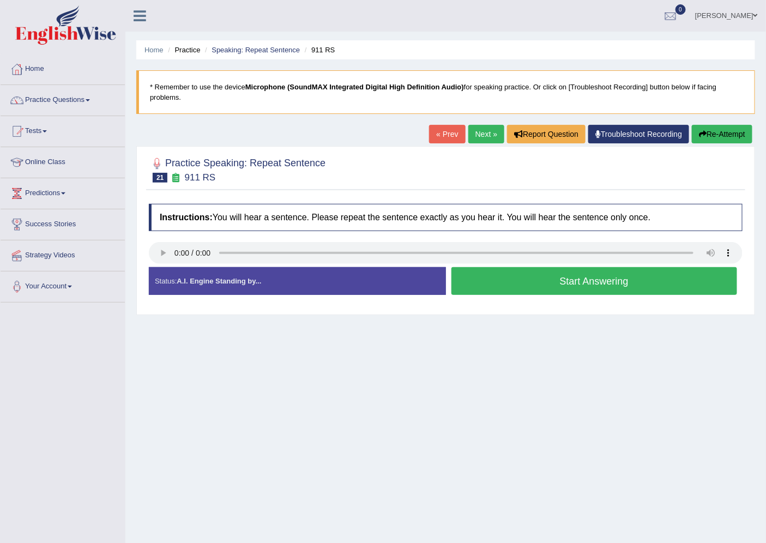
click at [496, 279] on button "Start Answering" at bounding box center [594, 281] width 286 height 28
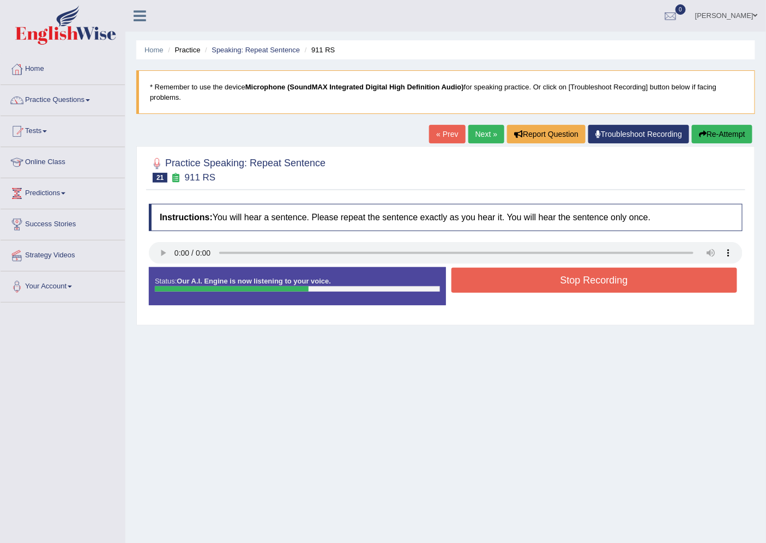
click at [487, 283] on button "Stop Recording" at bounding box center [594, 280] width 286 height 25
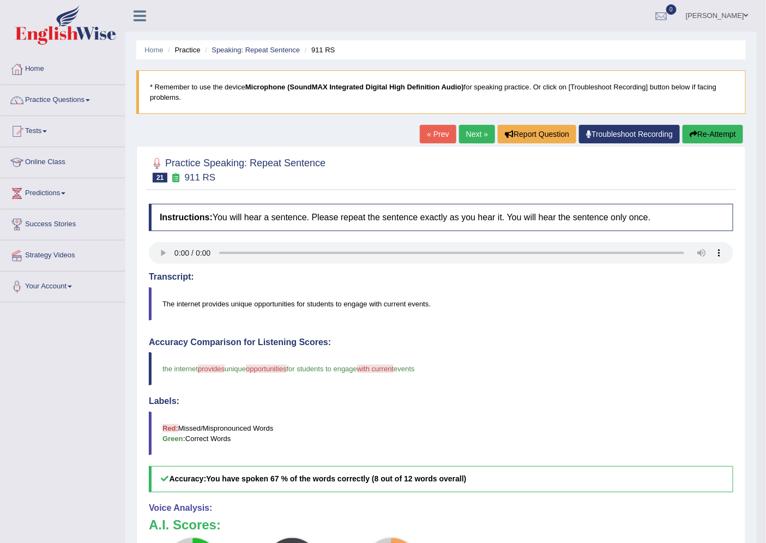
click at [482, 129] on link "Next »" at bounding box center [477, 134] width 36 height 19
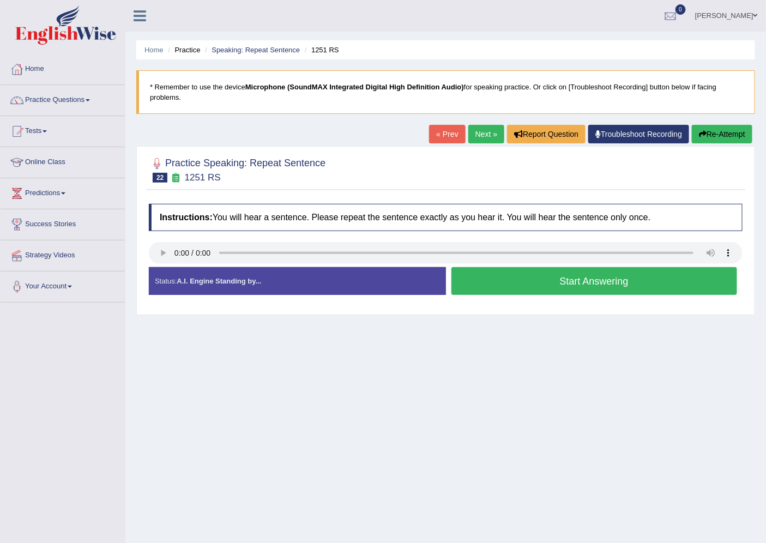
click at [498, 285] on button "Start Answering" at bounding box center [594, 281] width 286 height 28
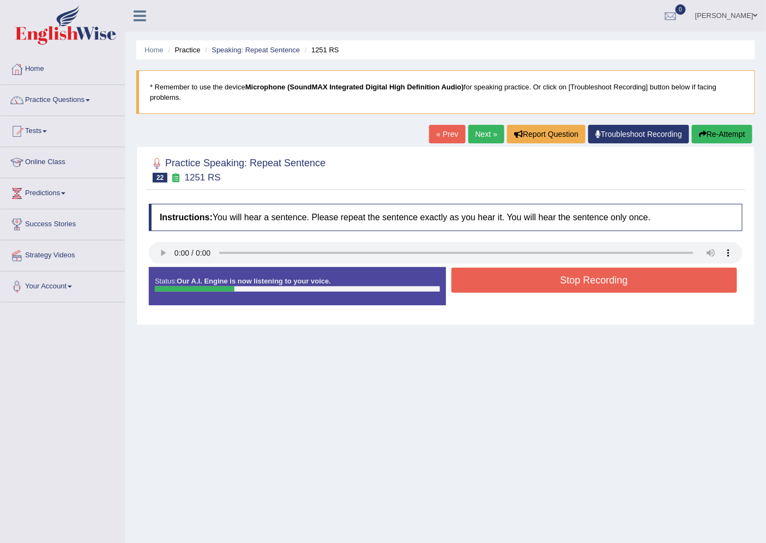
click at [495, 282] on button "Stop Recording" at bounding box center [594, 280] width 286 height 25
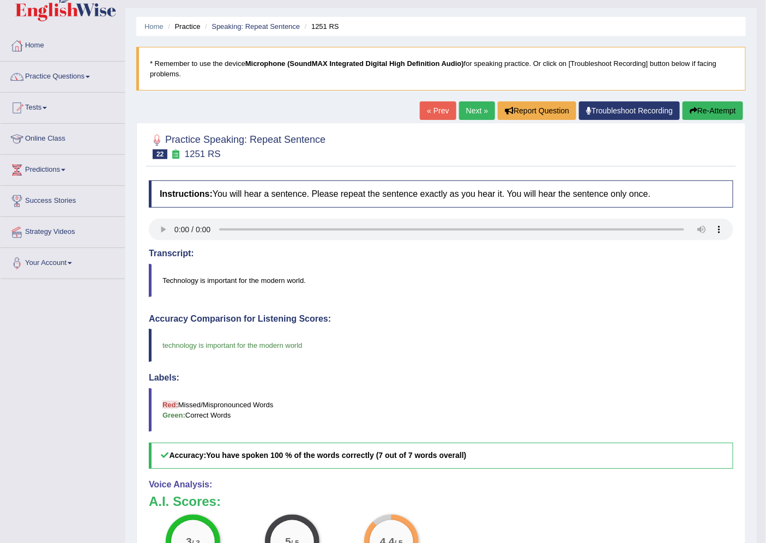
scroll to position [22, 0]
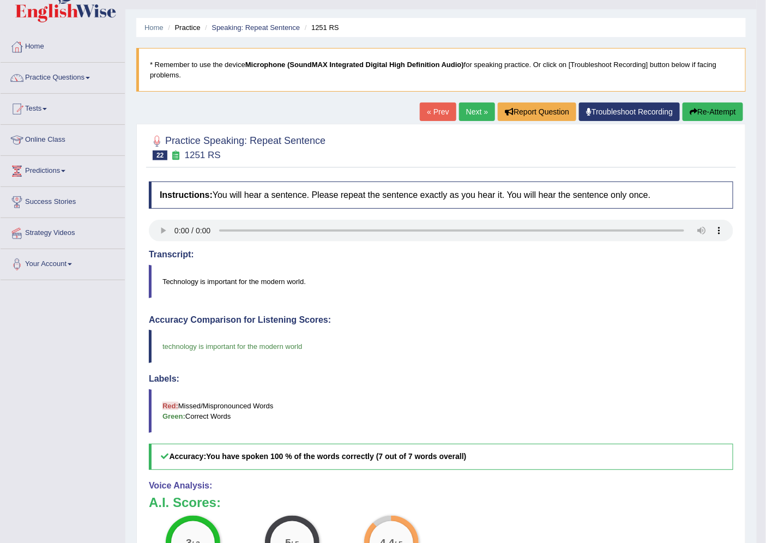
click at [466, 111] on link "Next »" at bounding box center [477, 111] width 36 height 19
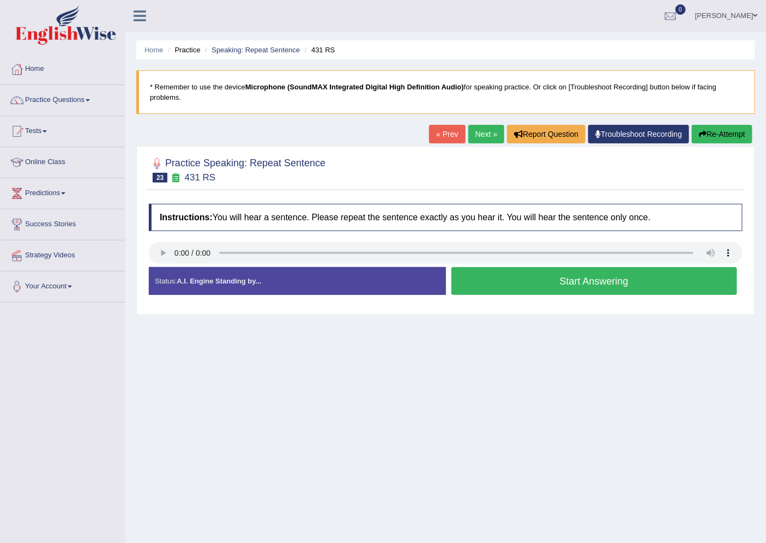
click at [482, 291] on button "Start Answering" at bounding box center [594, 281] width 286 height 28
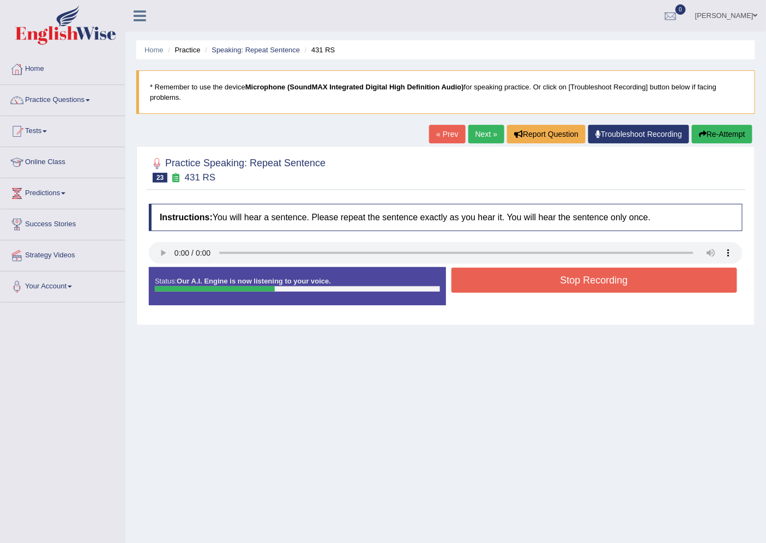
click at [540, 282] on button "Stop Recording" at bounding box center [594, 280] width 286 height 25
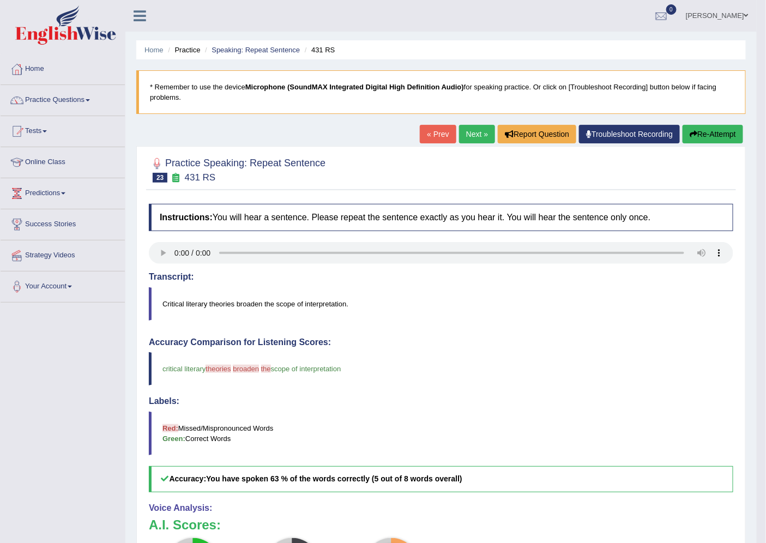
click at [462, 129] on link "Next »" at bounding box center [477, 134] width 36 height 19
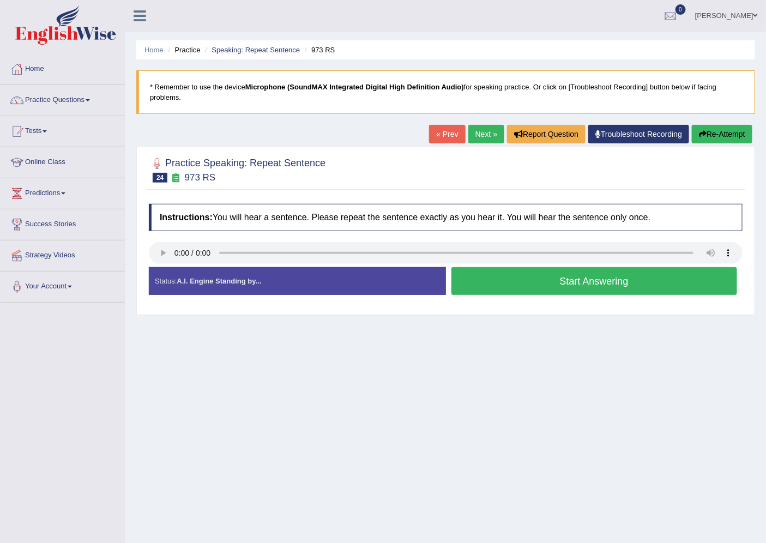
click at [507, 287] on button "Start Answering" at bounding box center [594, 281] width 286 height 28
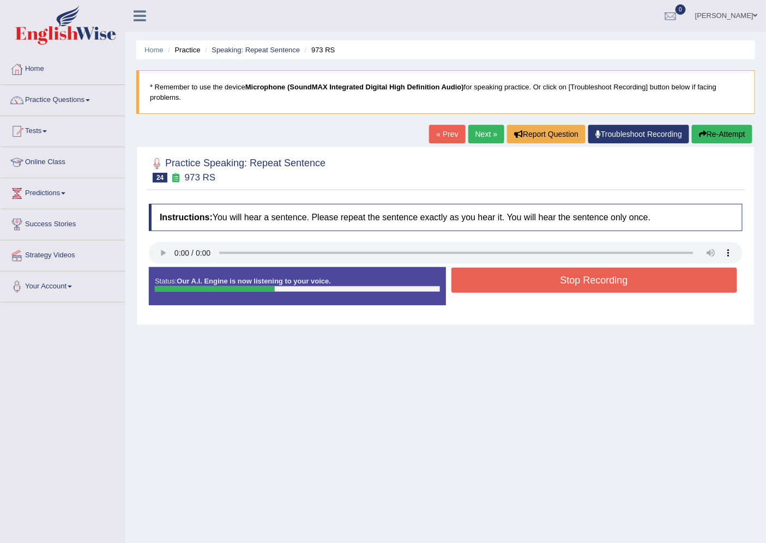
click at [522, 285] on button "Stop Recording" at bounding box center [594, 280] width 286 height 25
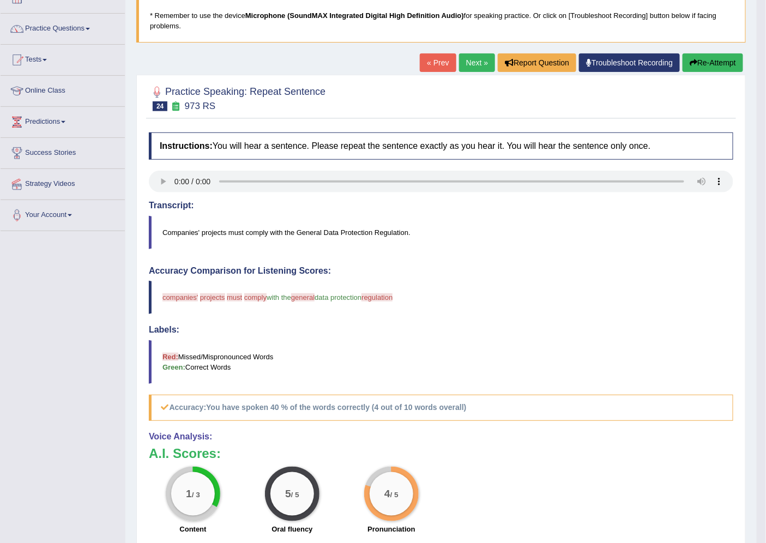
scroll to position [61, 0]
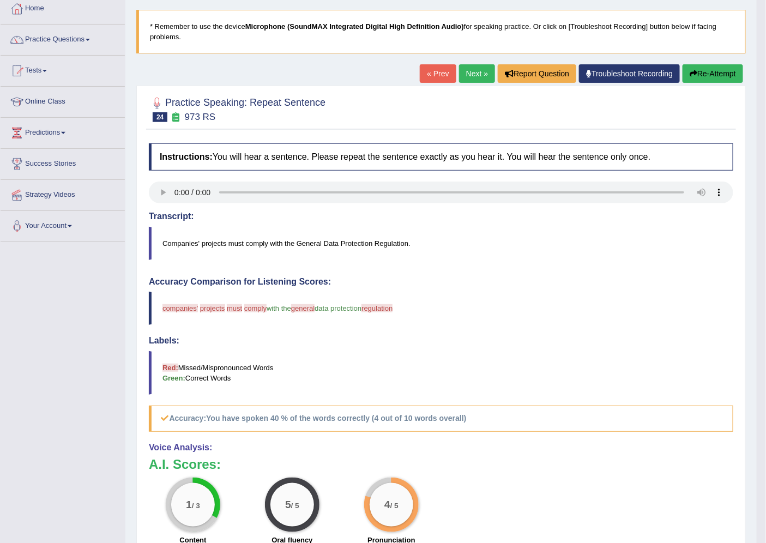
click at [469, 77] on link "Next »" at bounding box center [477, 73] width 36 height 19
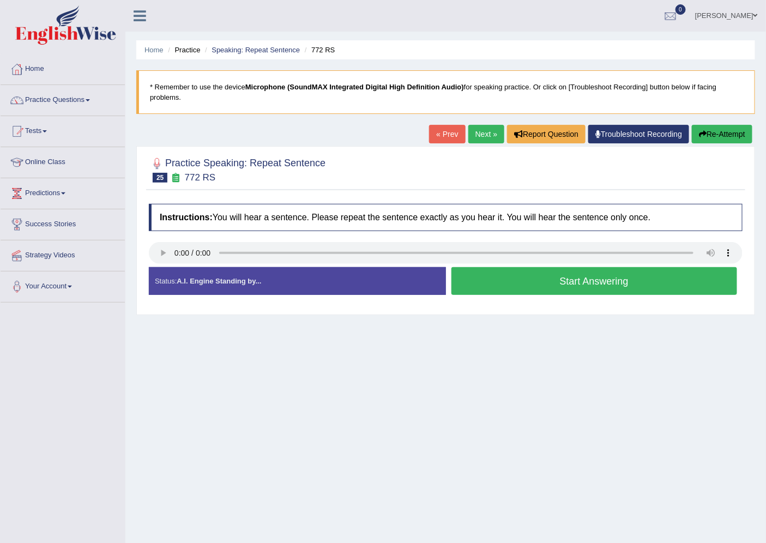
click at [548, 287] on button "Start Answering" at bounding box center [594, 281] width 286 height 28
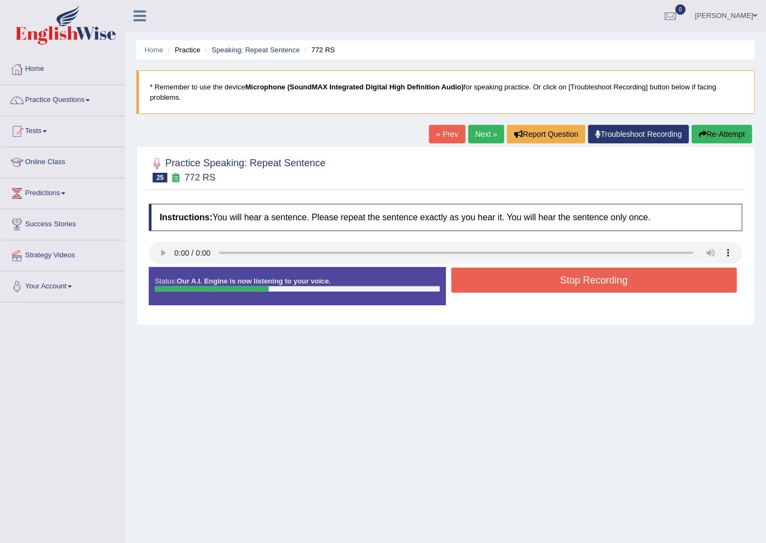
click at [537, 292] on button "Stop Recording" at bounding box center [594, 280] width 286 height 25
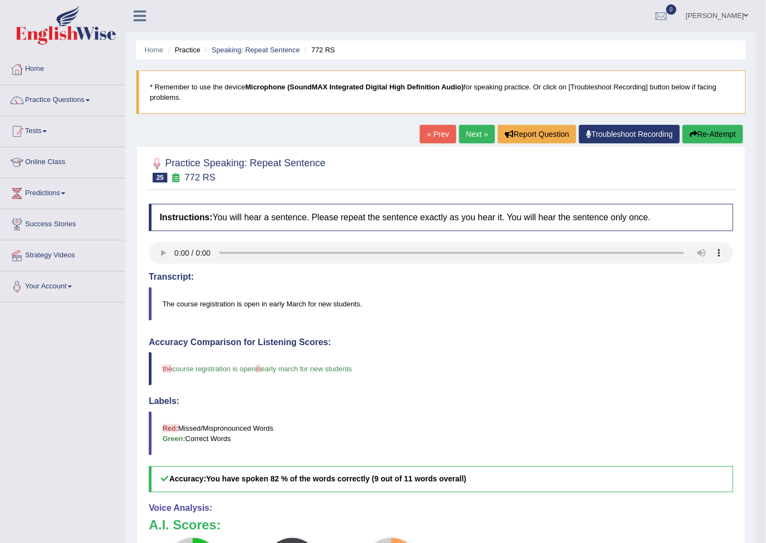
click at [468, 130] on link "Next »" at bounding box center [477, 134] width 36 height 19
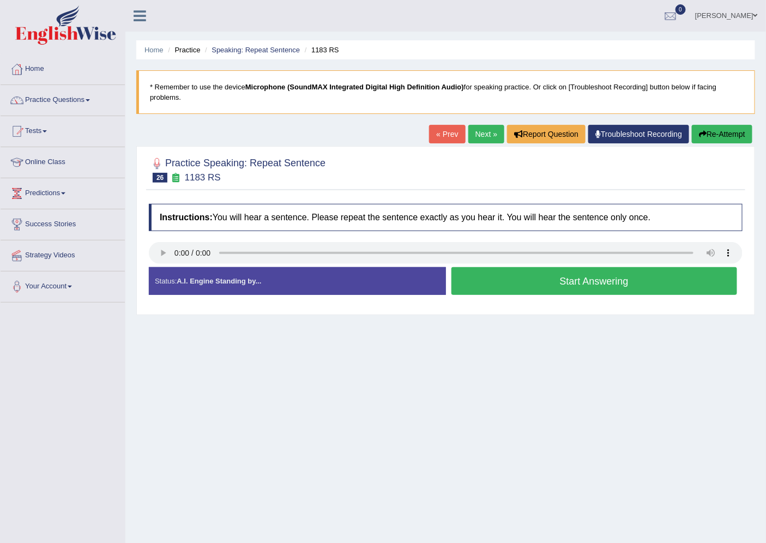
click at [487, 292] on button "Start Answering" at bounding box center [594, 281] width 286 height 28
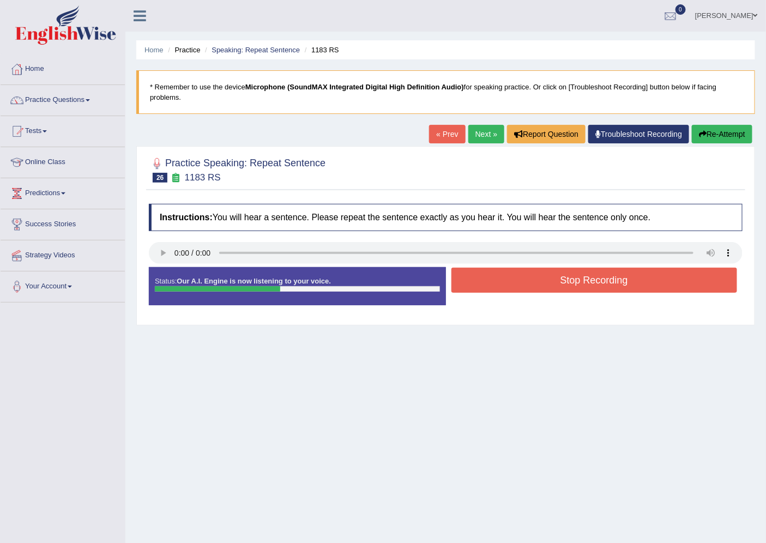
click at [555, 284] on button "Stop Recording" at bounding box center [594, 280] width 286 height 25
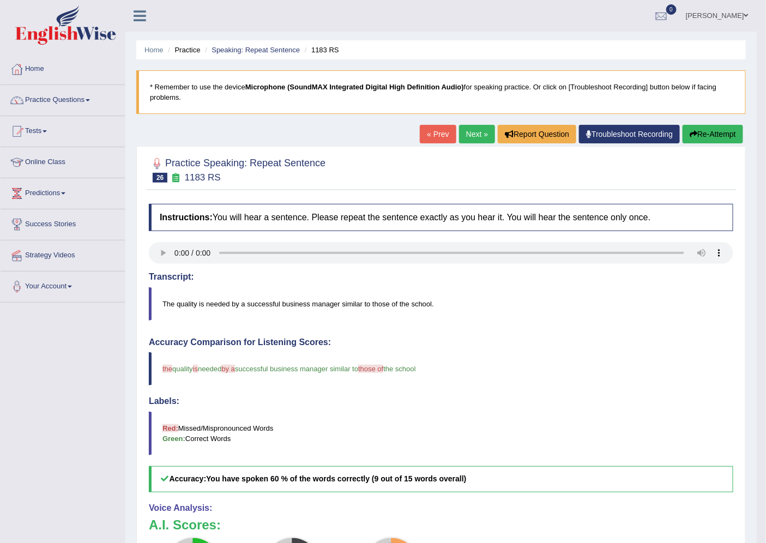
click at [473, 132] on link "Next »" at bounding box center [477, 134] width 36 height 19
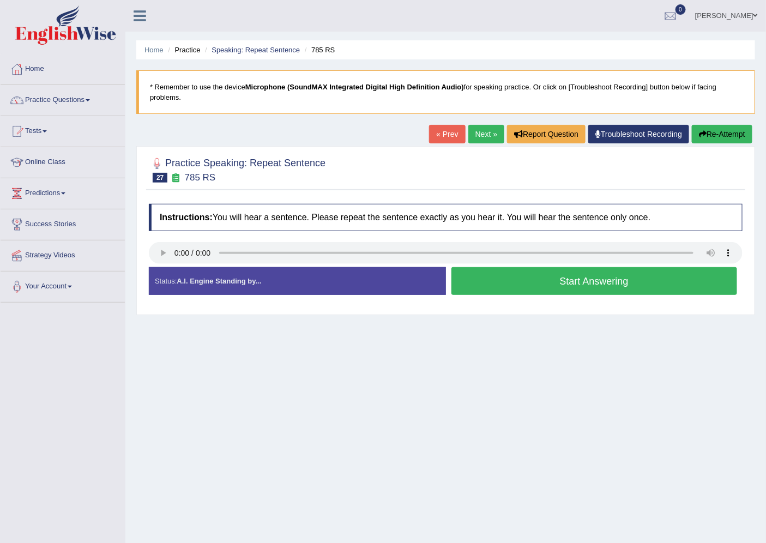
click at [494, 280] on button "Start Answering" at bounding box center [594, 281] width 286 height 28
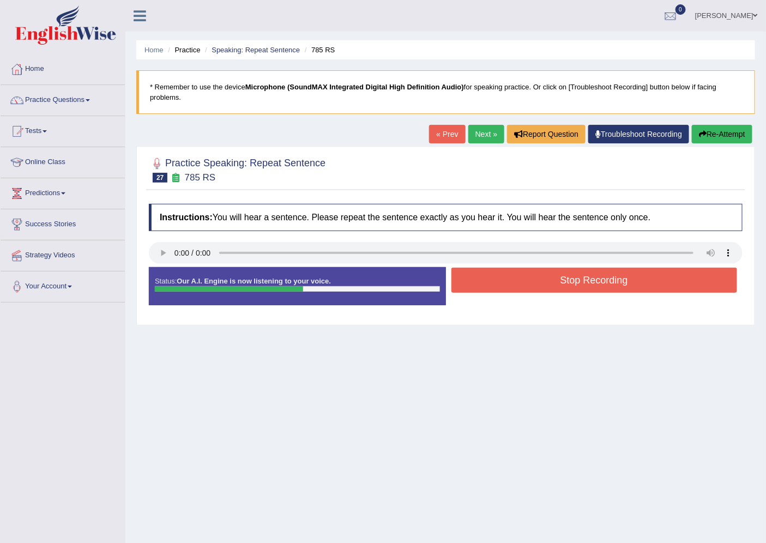
click at [504, 287] on button "Stop Recording" at bounding box center [594, 280] width 286 height 25
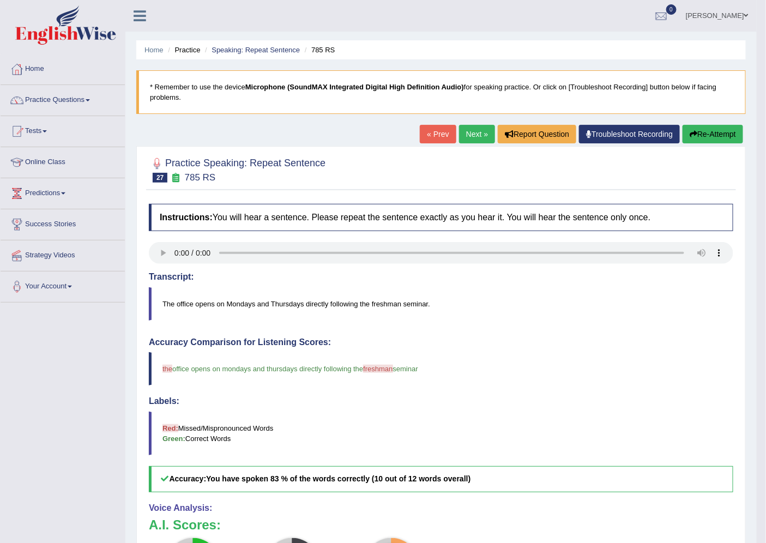
click at [476, 137] on link "Next »" at bounding box center [477, 134] width 36 height 19
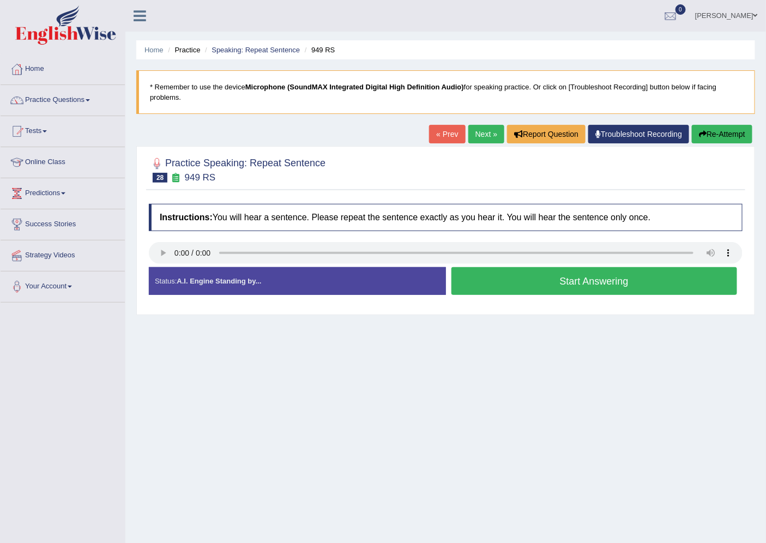
click at [502, 281] on button "Start Answering" at bounding box center [594, 281] width 286 height 28
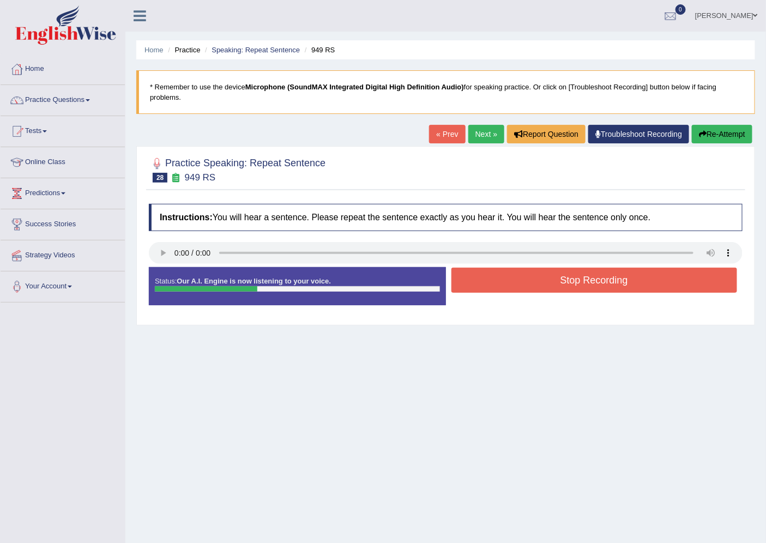
click at [541, 283] on button "Stop Recording" at bounding box center [594, 280] width 286 height 25
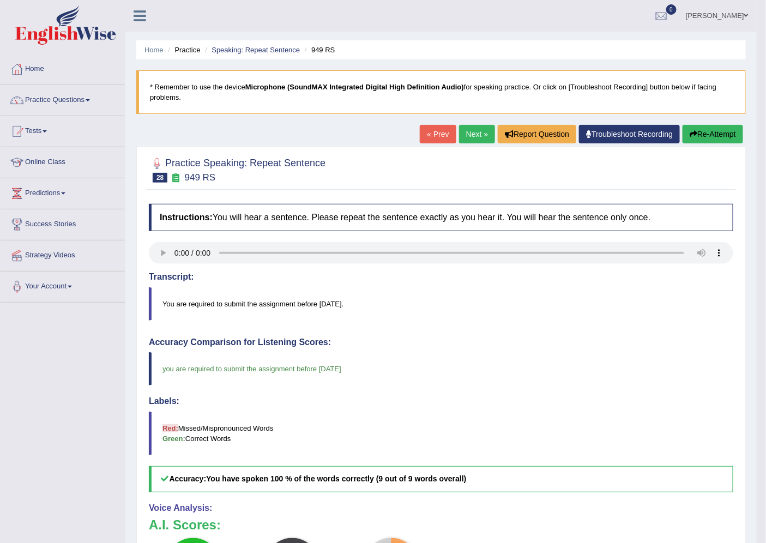
click at [468, 131] on link "Next »" at bounding box center [477, 134] width 36 height 19
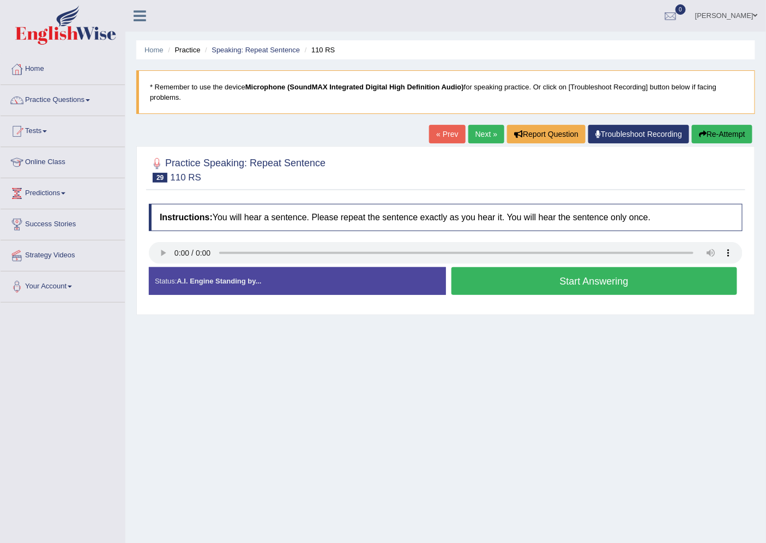
click at [612, 293] on button "Start Answering" at bounding box center [594, 281] width 286 height 28
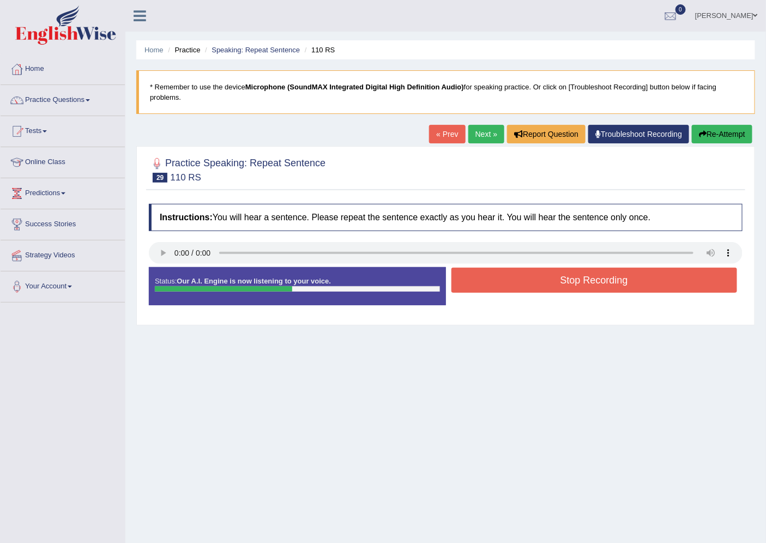
click at [504, 280] on button "Stop Recording" at bounding box center [594, 280] width 286 height 25
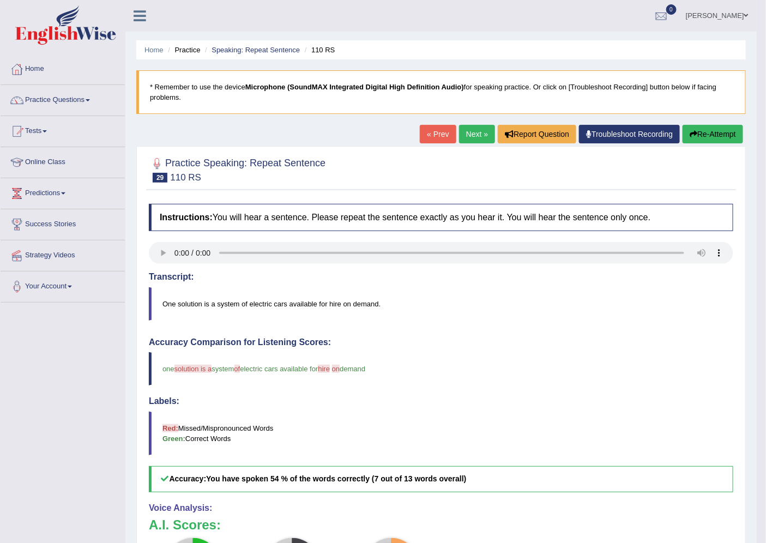
click at [475, 138] on link "Next »" at bounding box center [477, 134] width 36 height 19
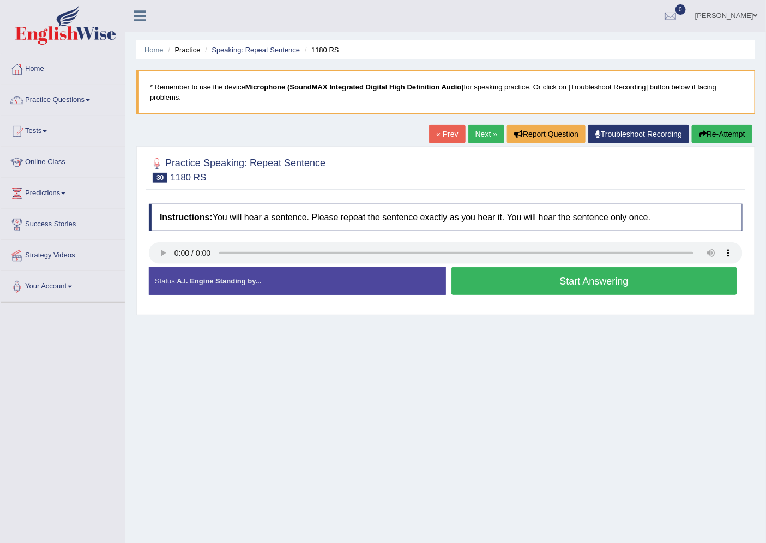
click at [547, 289] on button "Start Answering" at bounding box center [594, 281] width 286 height 28
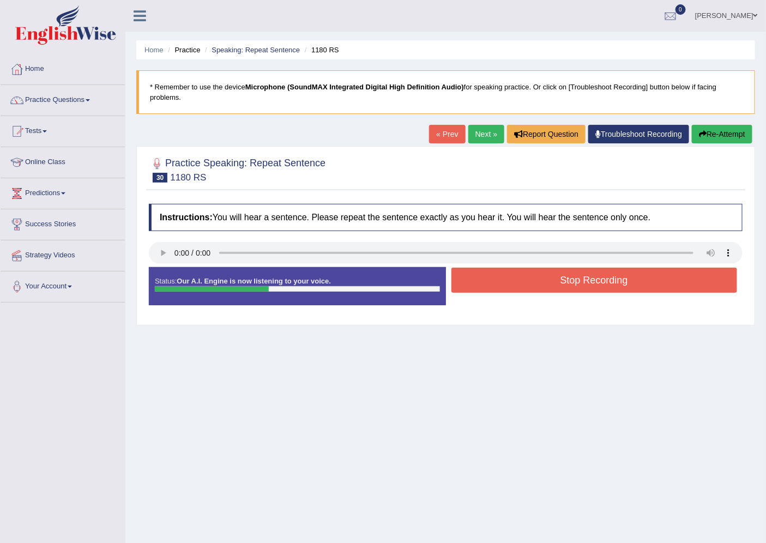
click at [560, 287] on button "Stop Recording" at bounding box center [594, 280] width 286 height 25
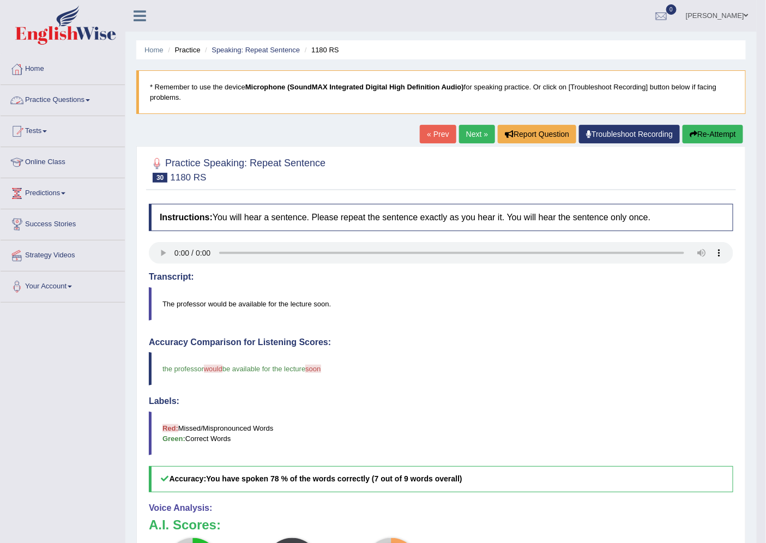
click at [89, 98] on link "Practice Questions" at bounding box center [63, 98] width 124 height 27
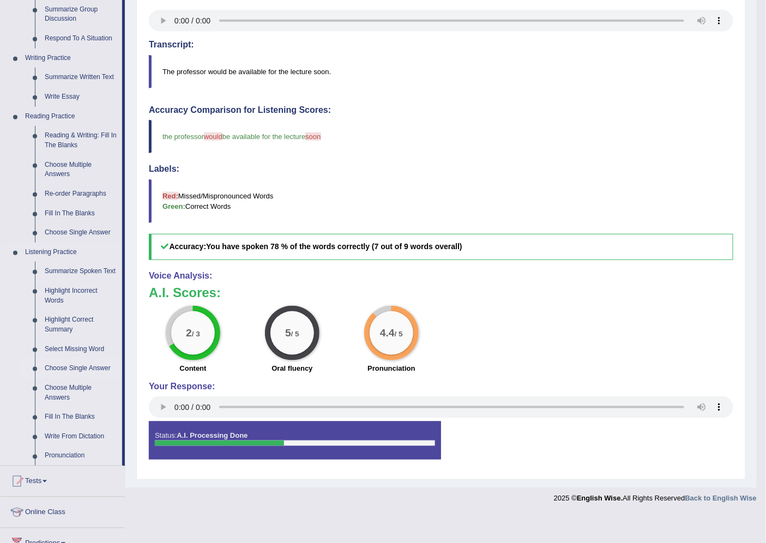
scroll to position [342, 0]
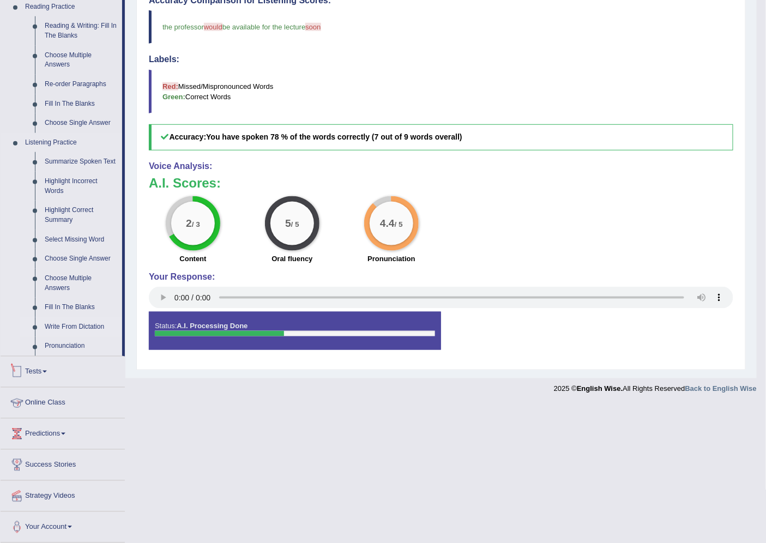
click at [72, 322] on link "Write From Dictation" at bounding box center [81, 327] width 82 height 20
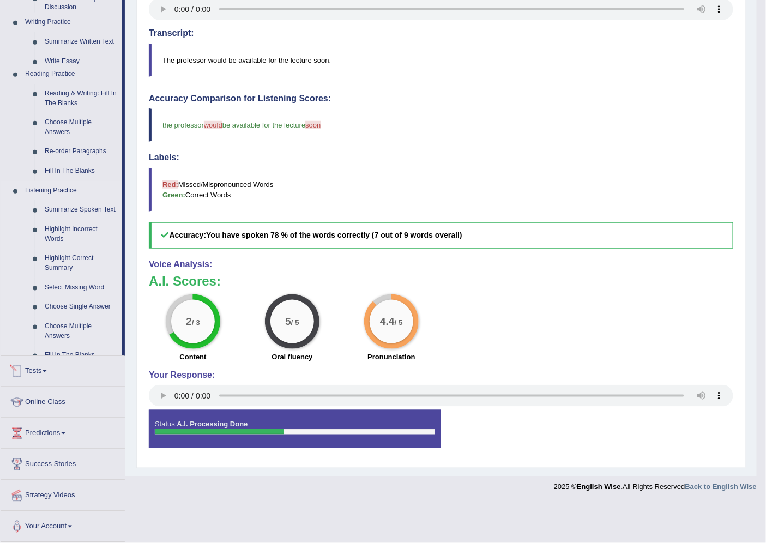
scroll to position [204, 0]
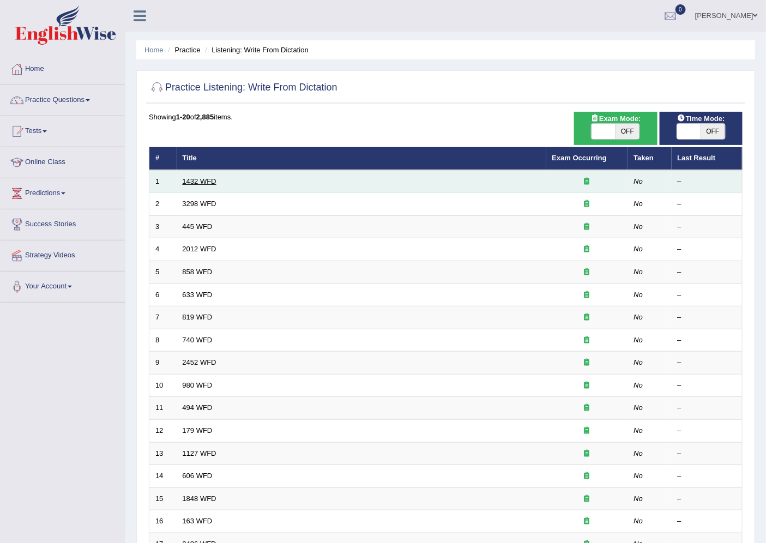
click at [202, 180] on link "1432 WFD" at bounding box center [200, 181] width 34 height 8
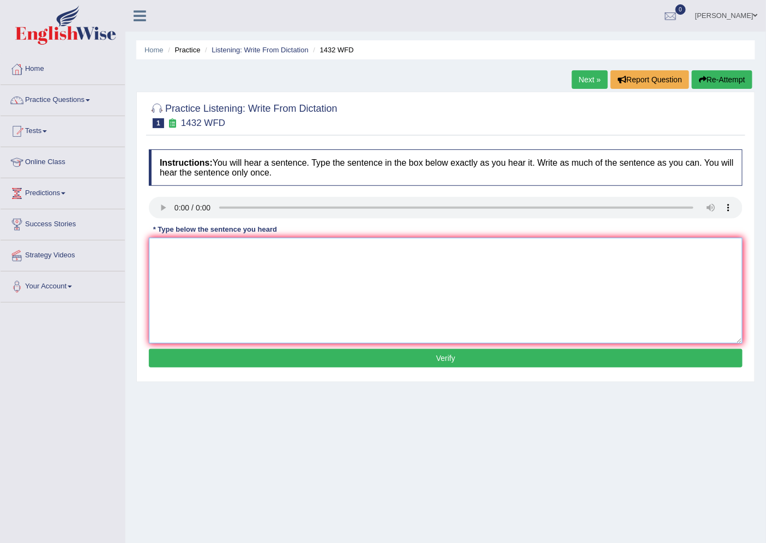
click at [186, 253] on textarea at bounding box center [446, 291] width 594 height 106
type textarea "More physical activities benefit for your health."
click at [298, 354] on button "Verify" at bounding box center [446, 358] width 594 height 19
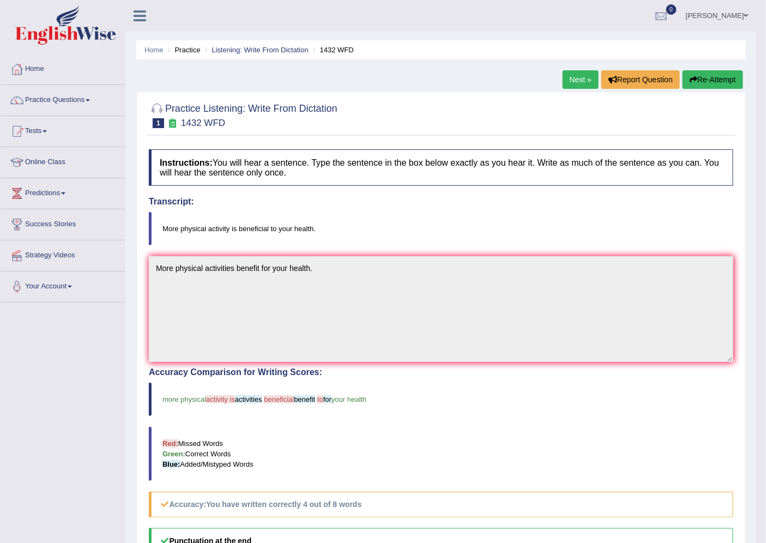
click at [582, 84] on link "Next »" at bounding box center [580, 79] width 36 height 19
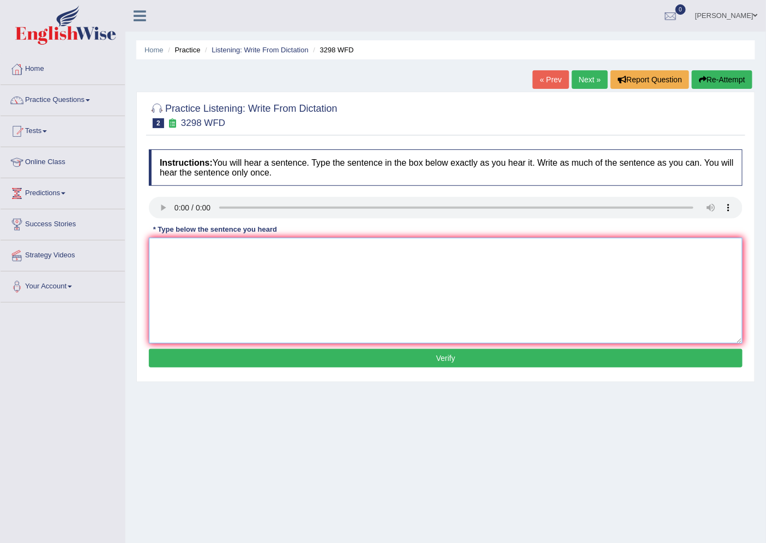
click at [167, 246] on textarea at bounding box center [446, 291] width 594 height 106
type textarea "Animal behavior similar to contain aspects."
click at [232, 353] on button "Verify" at bounding box center [446, 358] width 594 height 19
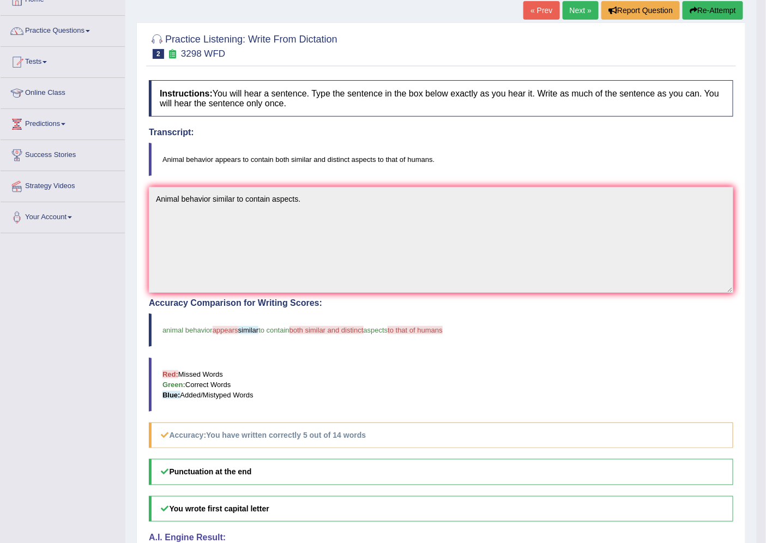
scroll to position [42, 0]
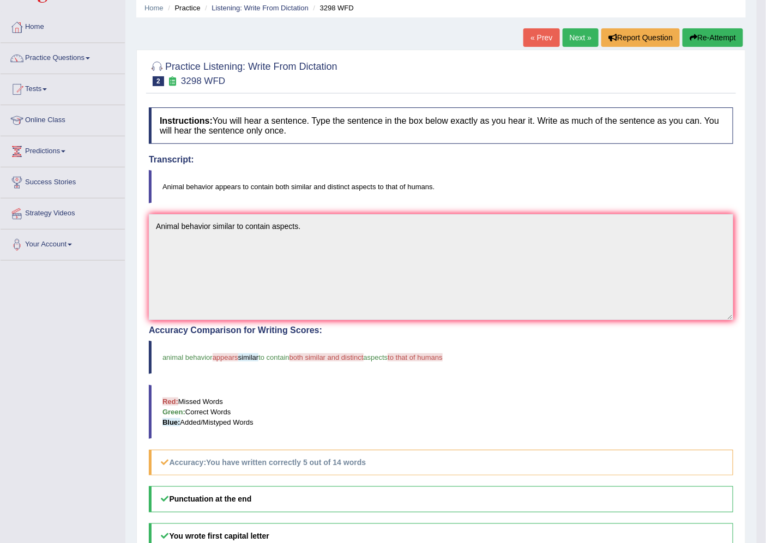
click at [568, 37] on link "Next »" at bounding box center [580, 37] width 36 height 19
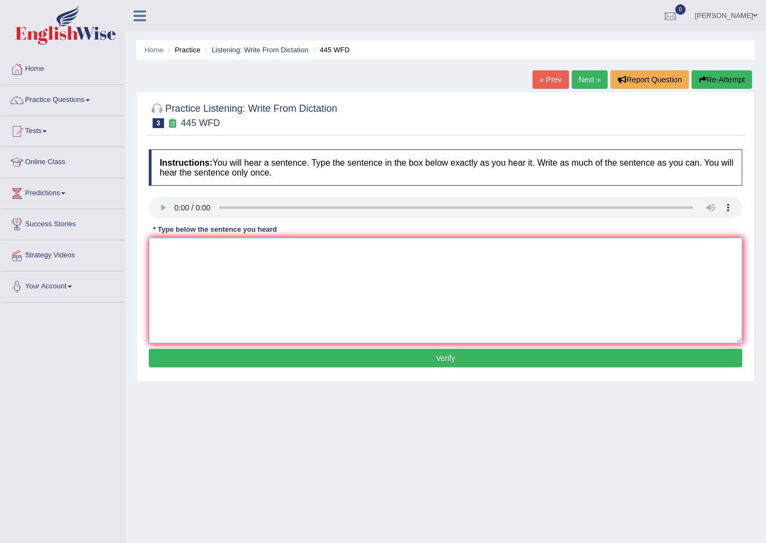
click at [180, 253] on textarea at bounding box center [446, 291] width 594 height 106
type textarea "The american astonter make plan for landind spaceship on mars."
click at [217, 367] on div "Instructions: You will hear a sentence. Type the sentence in the box below exac…" at bounding box center [445, 260] width 599 height 232
click at [227, 360] on button "Verify" at bounding box center [446, 358] width 594 height 19
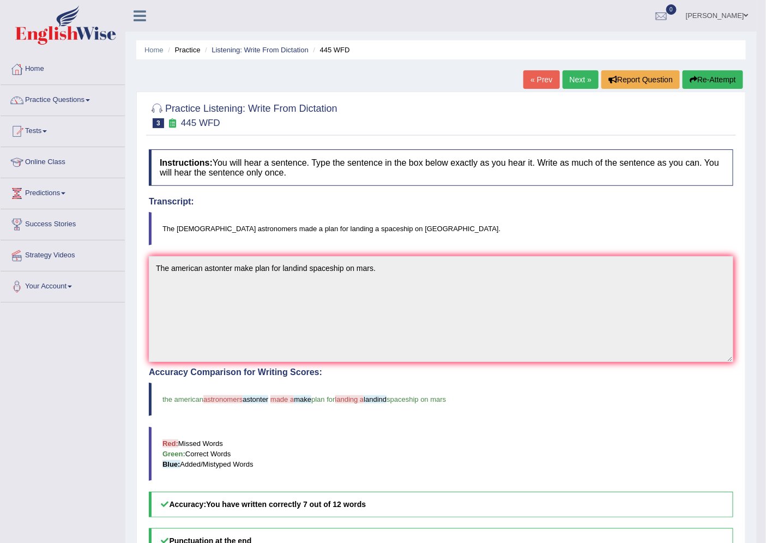
click at [576, 80] on link "Next »" at bounding box center [580, 79] width 36 height 19
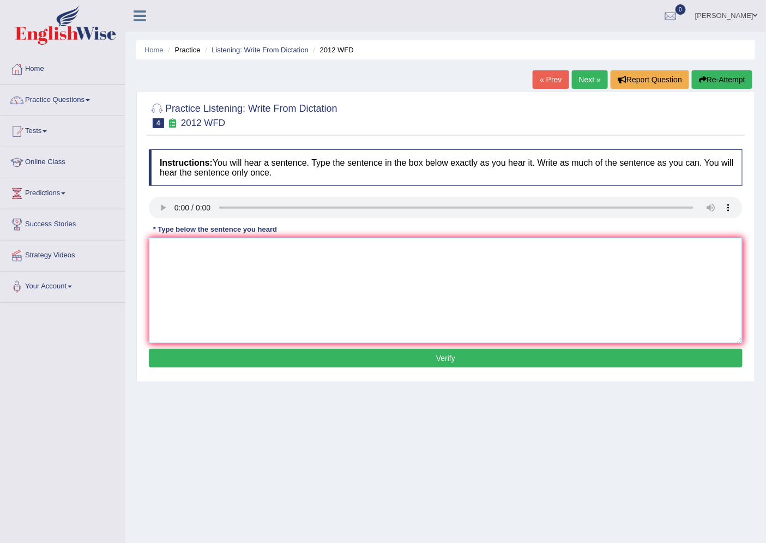
click at [165, 244] on textarea at bounding box center [446, 291] width 594 height 106
type textarea "There is a great deal of debate on this topic."
click at [307, 359] on button "Verify" at bounding box center [446, 358] width 594 height 19
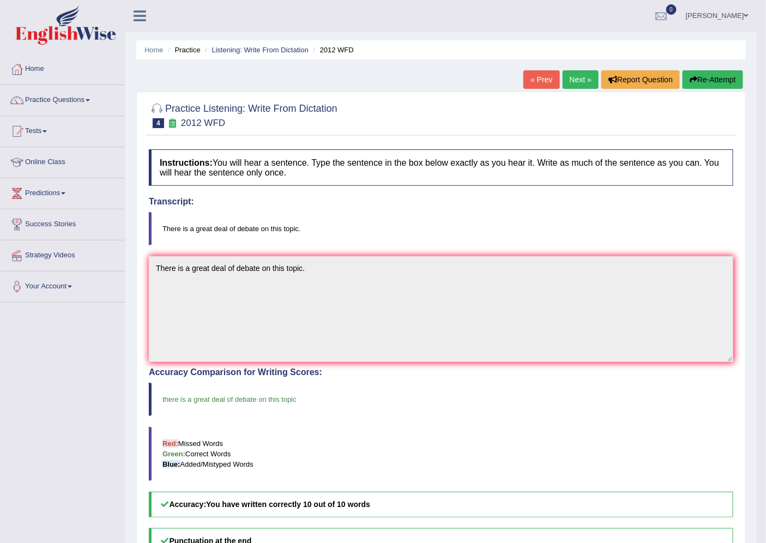
click at [578, 80] on link "Next »" at bounding box center [580, 79] width 36 height 19
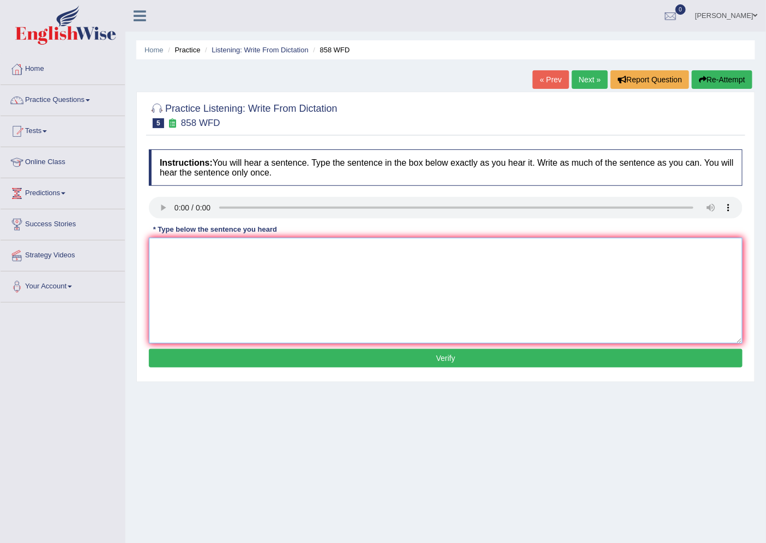
click at [170, 257] on textarea at bounding box center [446, 291] width 594 height 106
type textarea "The year when shiper were attacks historians."
click at [251, 353] on button "Verify" at bounding box center [446, 358] width 594 height 19
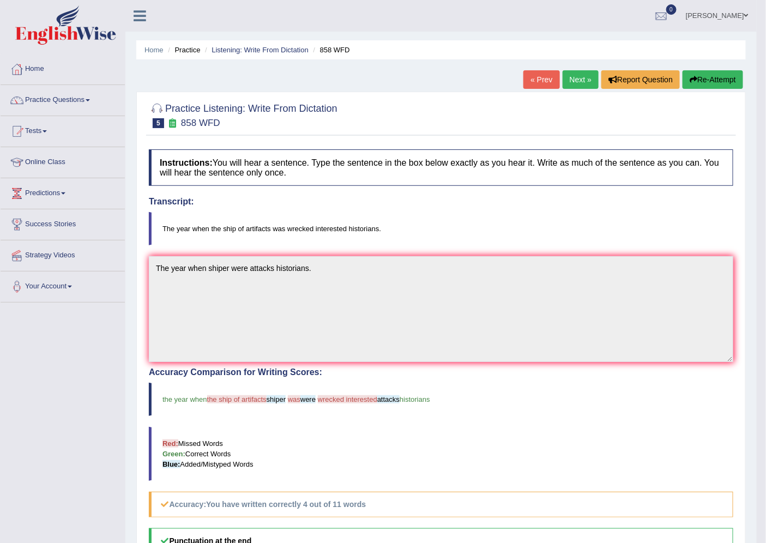
click at [583, 84] on link "Next »" at bounding box center [580, 79] width 36 height 19
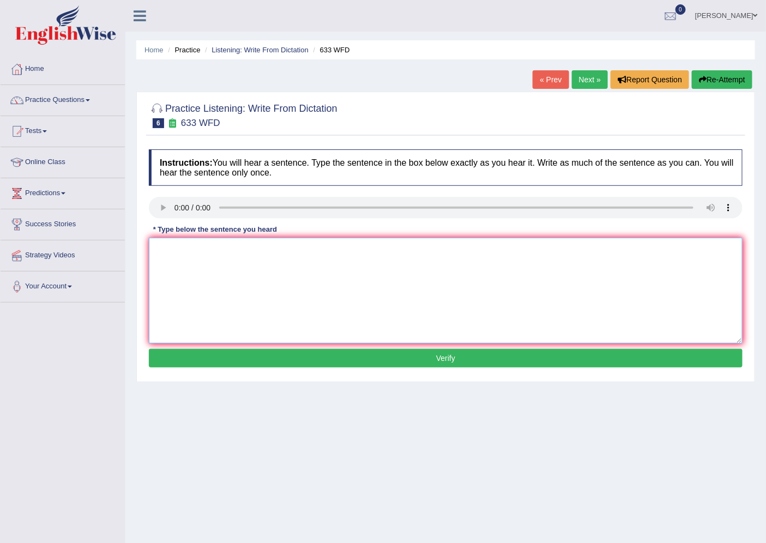
click at [169, 245] on textarea at bounding box center [446, 291] width 594 height 106
type textarea "Research shows that exercising makes us feel better."
click at [313, 364] on button "Verify" at bounding box center [446, 358] width 594 height 19
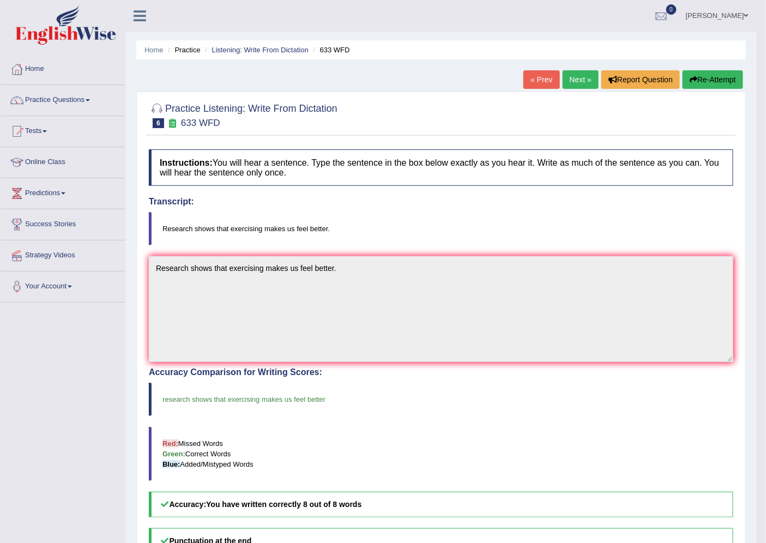
click at [573, 80] on link "Next »" at bounding box center [580, 79] width 36 height 19
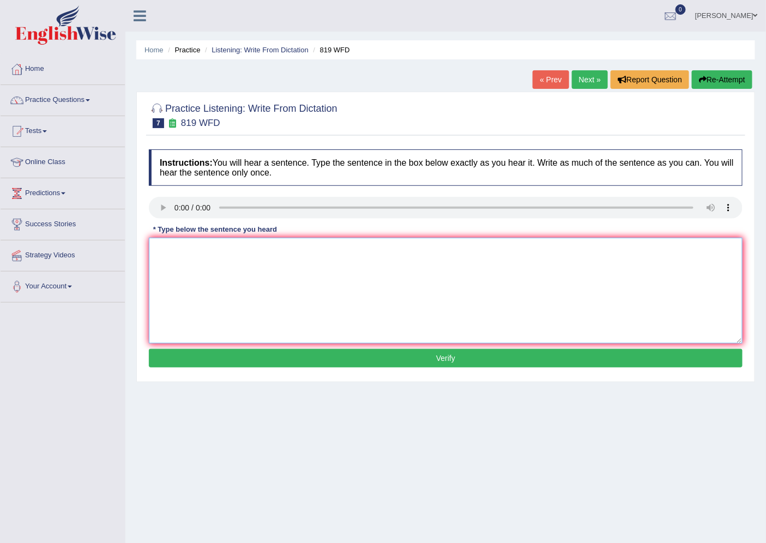
click at [166, 248] on textarea at bounding box center [446, 291] width 594 height 106
click at [173, 249] on textarea "Plant are able to continue growing throughout their lives." at bounding box center [446, 291] width 594 height 106
type textarea "Plants are able to continue growing throughout their lives."
click at [206, 361] on button "Verify" at bounding box center [446, 358] width 594 height 19
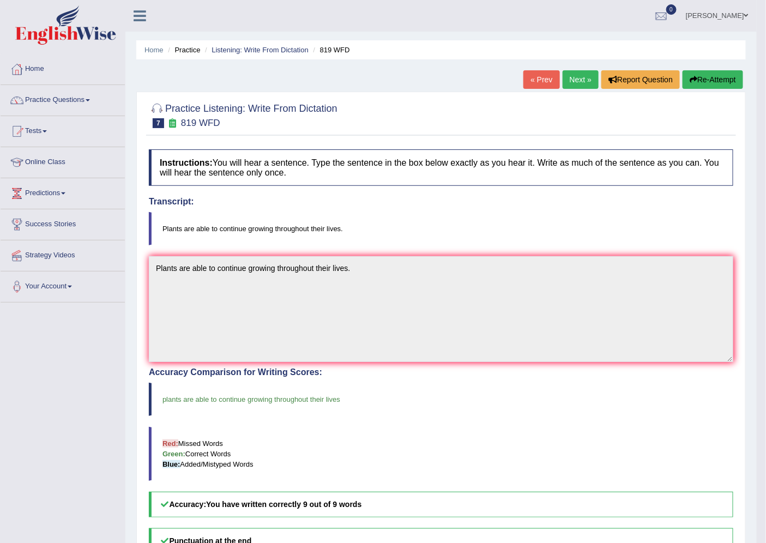
click at [582, 82] on link "Next »" at bounding box center [580, 79] width 36 height 19
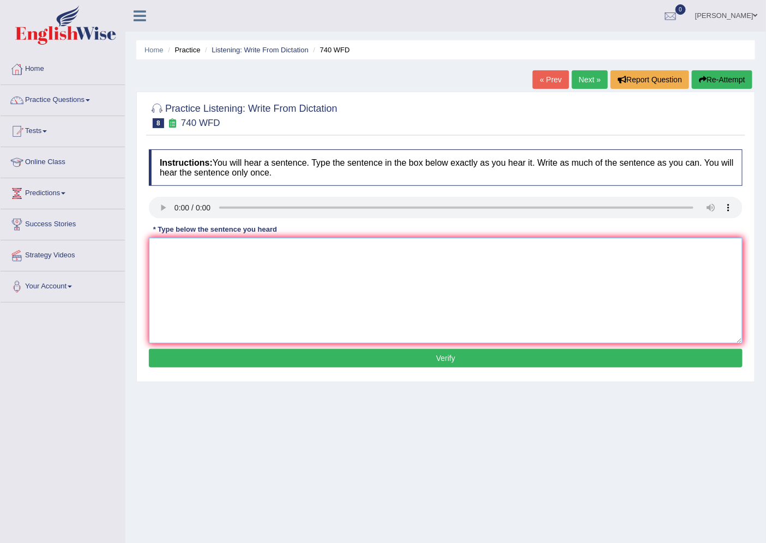
click at [169, 252] on textarea at bounding box center [446, 291] width 594 height 106
type textarea "A serious of the observation carring in classroom."
click at [267, 353] on button "Verify" at bounding box center [446, 358] width 594 height 19
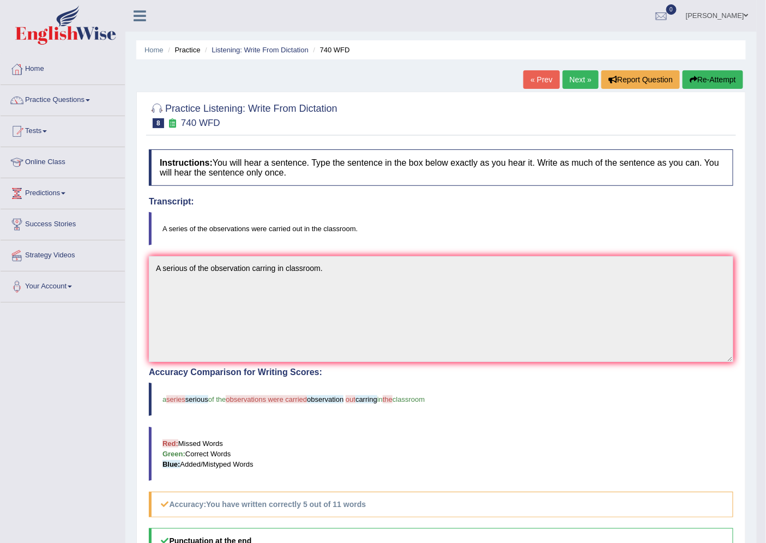
click at [583, 80] on link "Next »" at bounding box center [580, 79] width 36 height 19
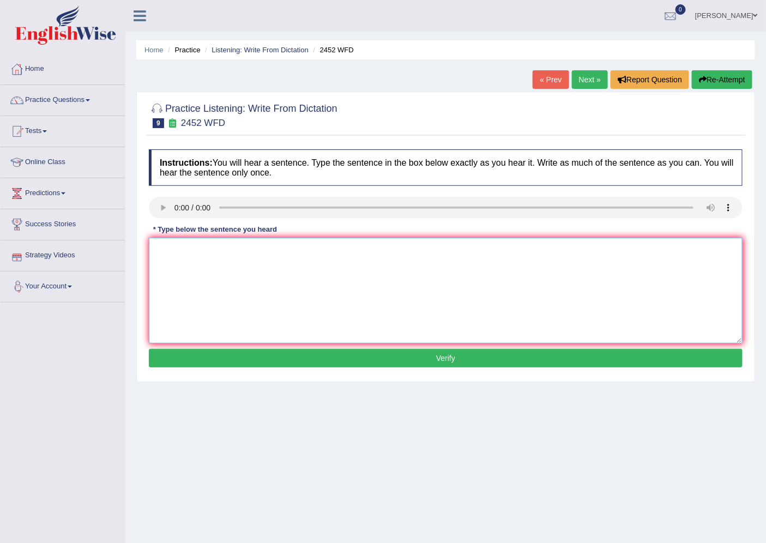
click at [161, 247] on textarea at bounding box center [446, 291] width 594 height 106
type textarea "It is a debte of the value of knoweldge."
click at [227, 359] on button "Verify" at bounding box center [446, 358] width 594 height 19
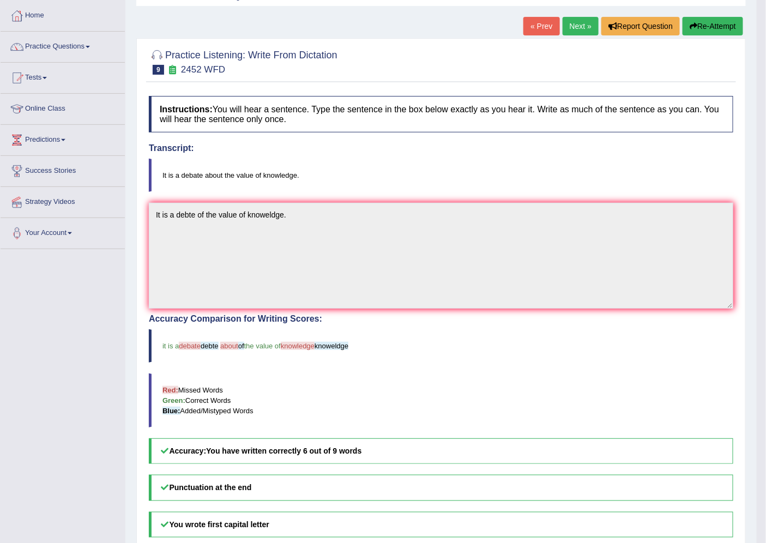
scroll to position [42, 0]
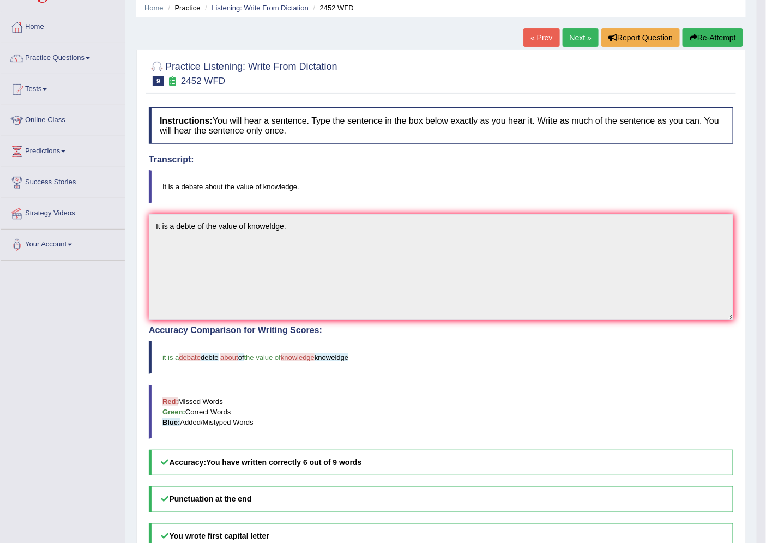
click at [573, 34] on link "Next »" at bounding box center [580, 37] width 36 height 19
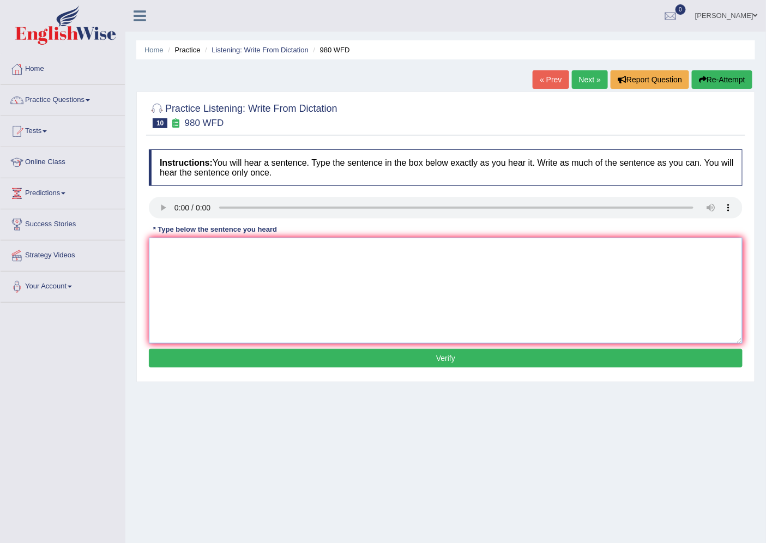
click at [156, 246] on textarea at bounding box center [446, 291] width 594 height 106
click at [294, 248] on textarea "Your ideas have been discussed and" at bounding box center [446, 291] width 594 height 106
type textarea "Your ideas have been discussed and debated in seminar tutorial."
click at [320, 358] on button "Verify" at bounding box center [446, 358] width 594 height 19
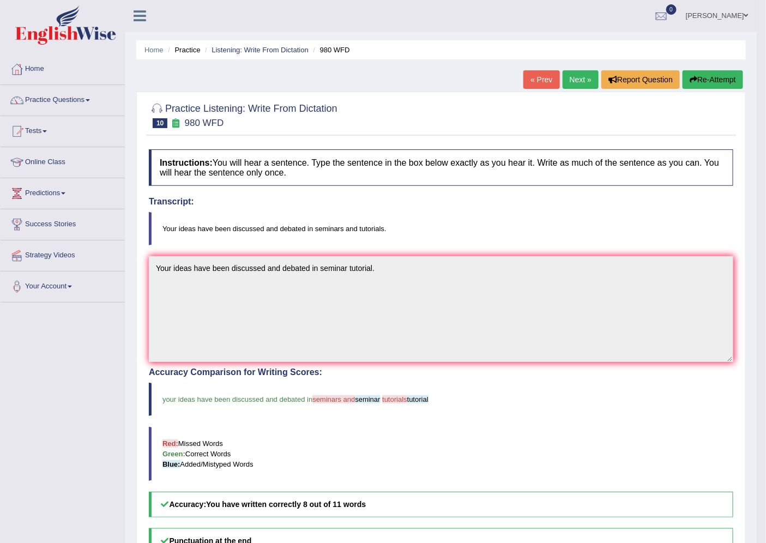
click at [565, 77] on link "Next »" at bounding box center [580, 79] width 36 height 19
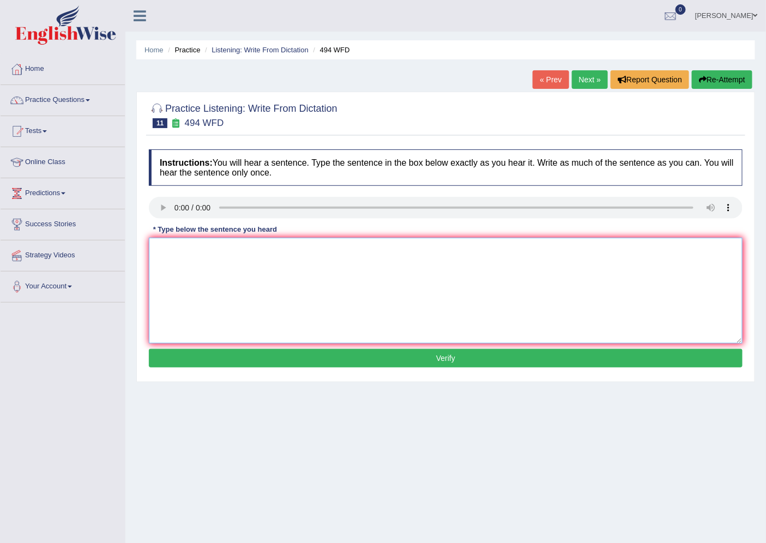
click at [161, 251] on textarea at bounding box center [446, 291] width 594 height 106
type textarea "The vocabilary that call yogaduan."
click at [241, 356] on button "Verify" at bounding box center [446, 358] width 594 height 19
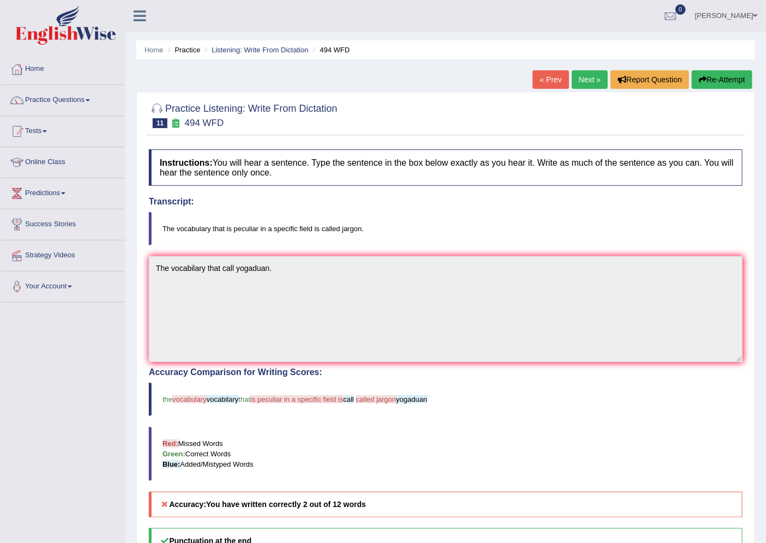
scroll to position [61, 0]
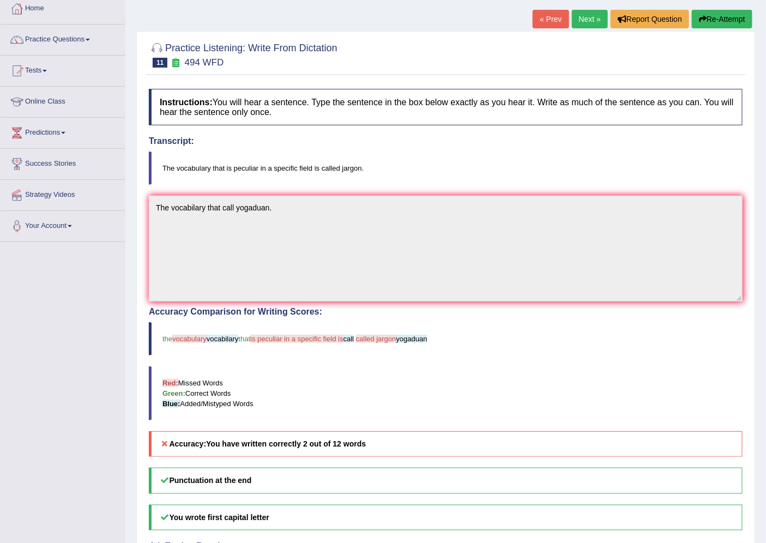
click at [717, 17] on button "Re-Attempt" at bounding box center [722, 19] width 61 height 19
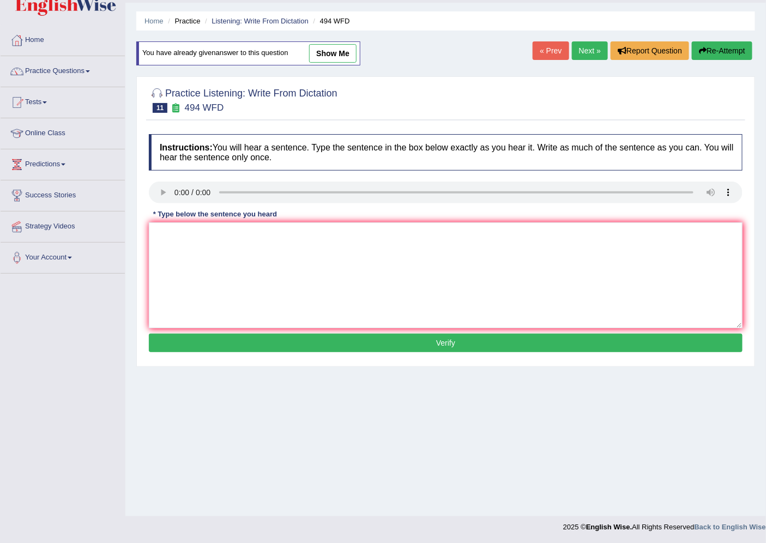
scroll to position [29, 0]
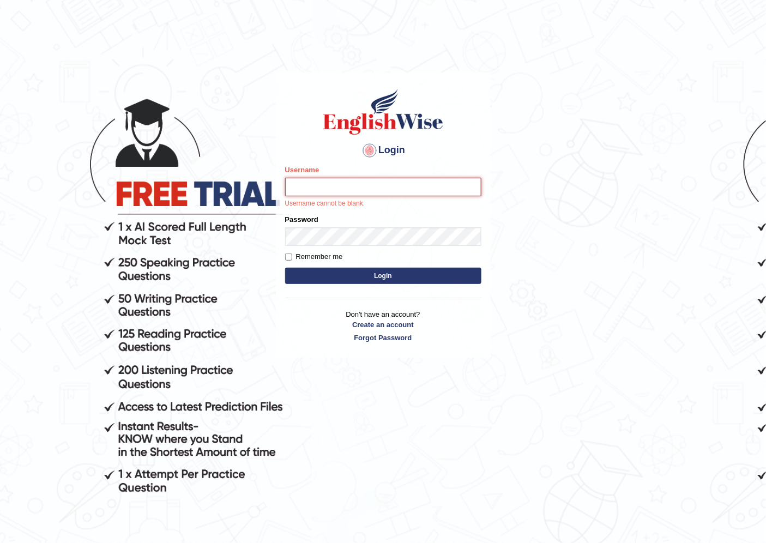
click at [388, 189] on input "Username" at bounding box center [383, 187] width 196 height 19
type input "0425200959"
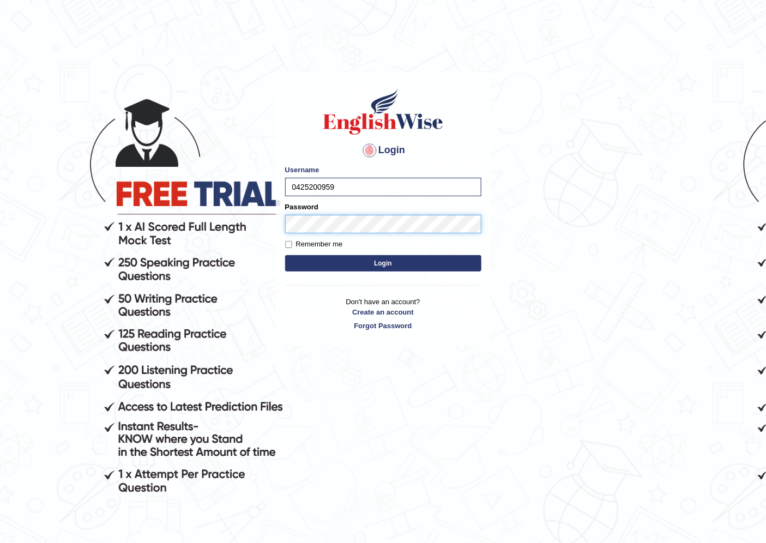
click at [285, 255] on button "Login" at bounding box center [383, 263] width 196 height 16
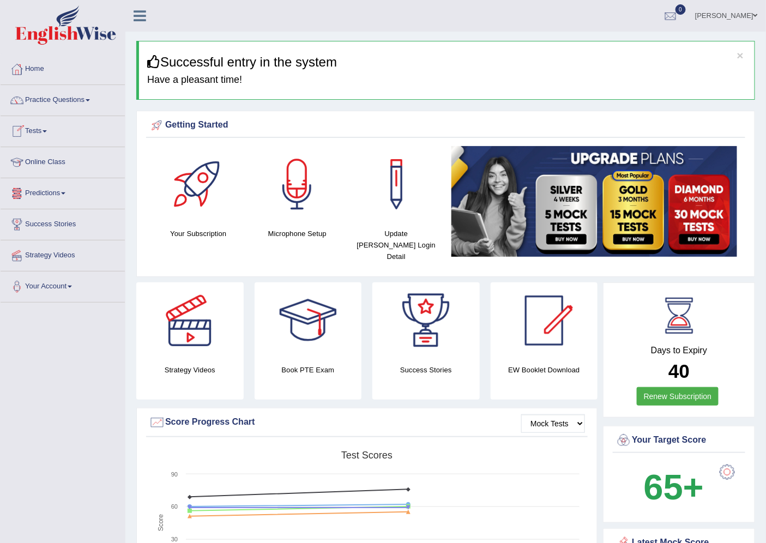
click at [46, 132] on link "Tests" at bounding box center [63, 129] width 124 height 27
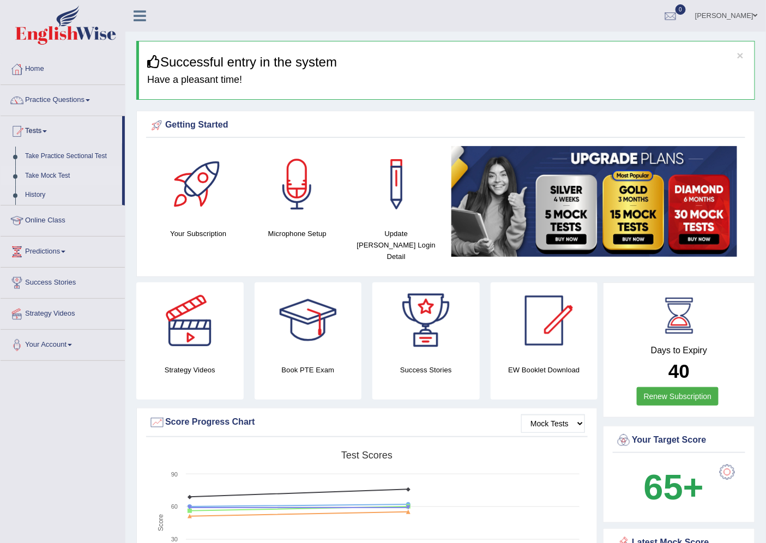
click at [61, 170] on link "Take Mock Test" at bounding box center [71, 176] width 102 height 20
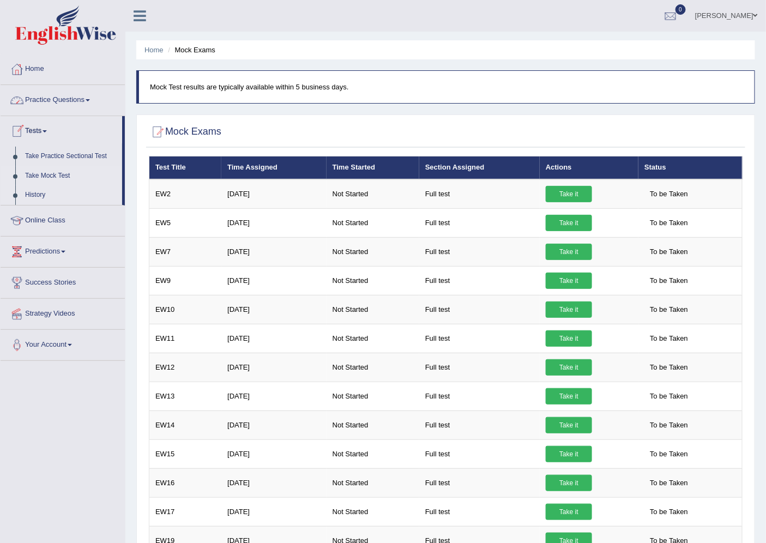
click at [34, 189] on link "History" at bounding box center [71, 195] width 102 height 20
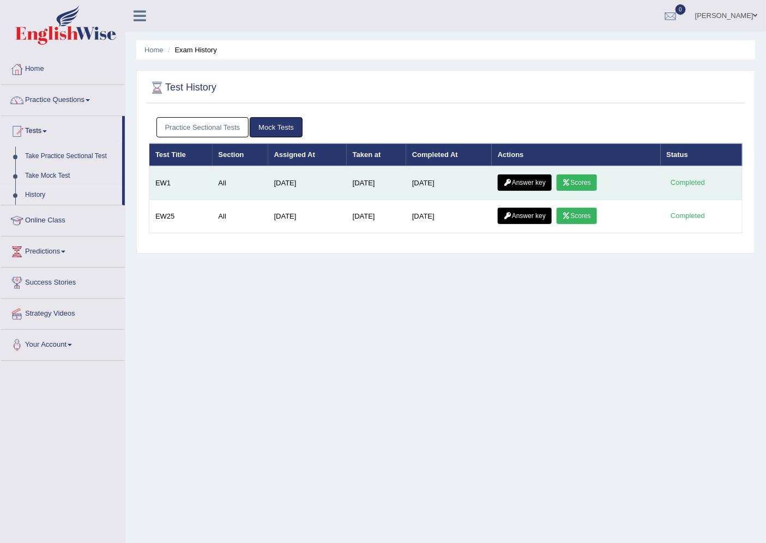
click at [587, 183] on link "Scores" at bounding box center [577, 182] width 40 height 16
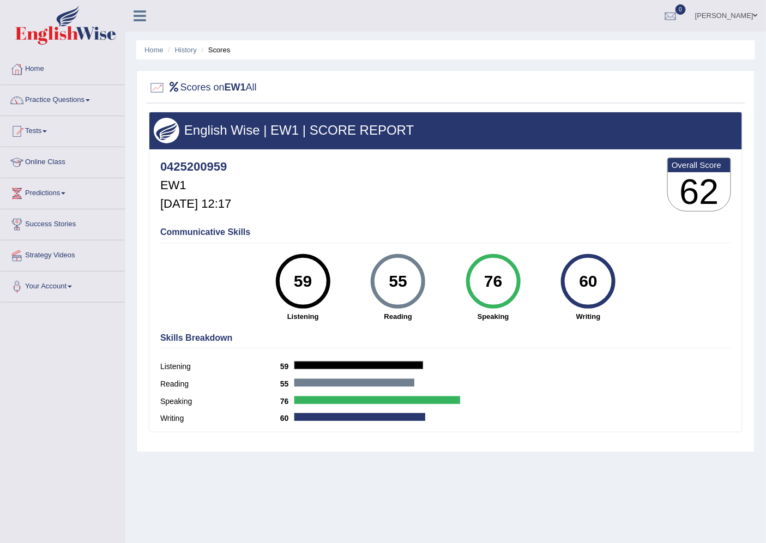
click at [160, 86] on div at bounding box center [157, 88] width 16 height 16
drag, startPoint x: 225, startPoint y: 129, endPoint x: 209, endPoint y: 147, distance: 23.6
click at [224, 129] on h3 "English Wise | EW1 | SCORE REPORT" at bounding box center [446, 130] width 584 height 14
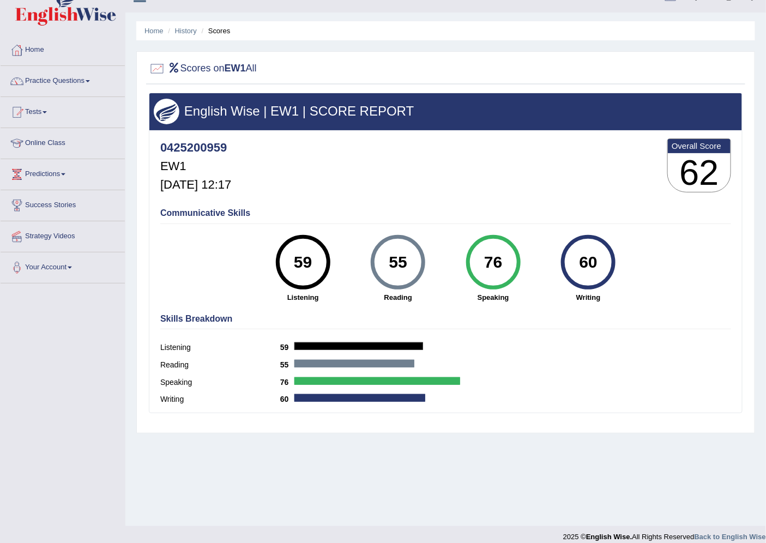
scroll to position [29, 0]
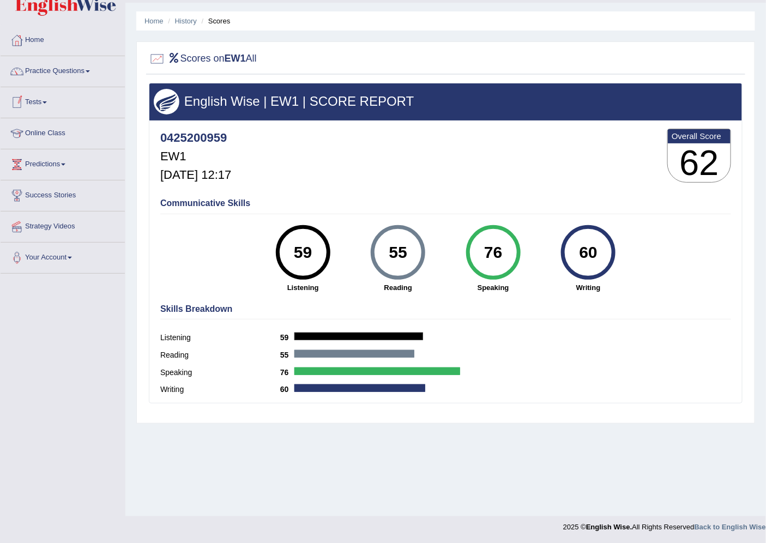
click at [46, 100] on link "Tests" at bounding box center [63, 100] width 124 height 27
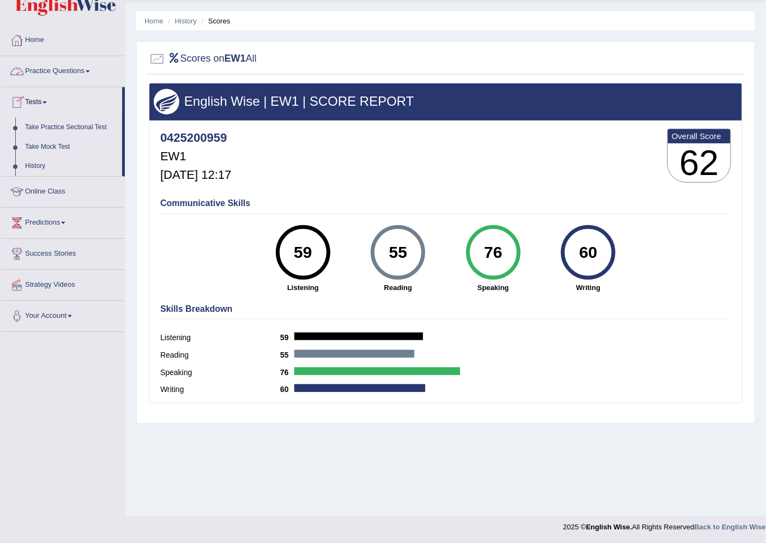
click at [82, 66] on link "Practice Questions" at bounding box center [63, 69] width 124 height 27
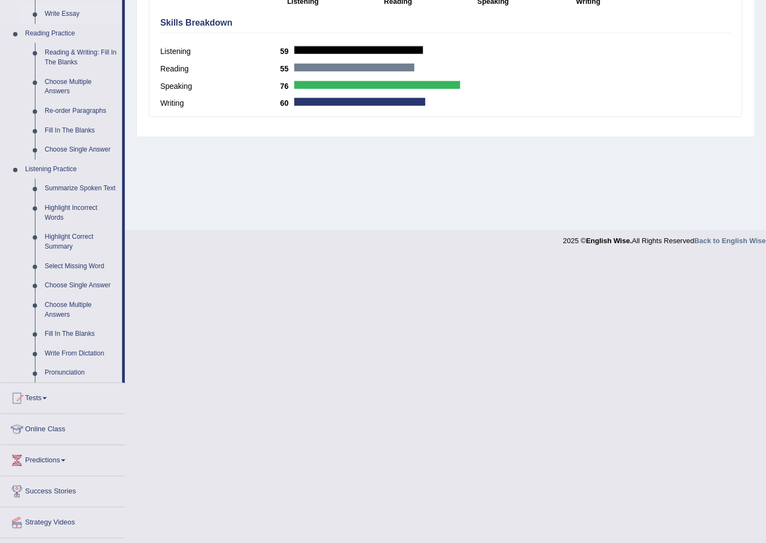
scroll to position [331, 0]
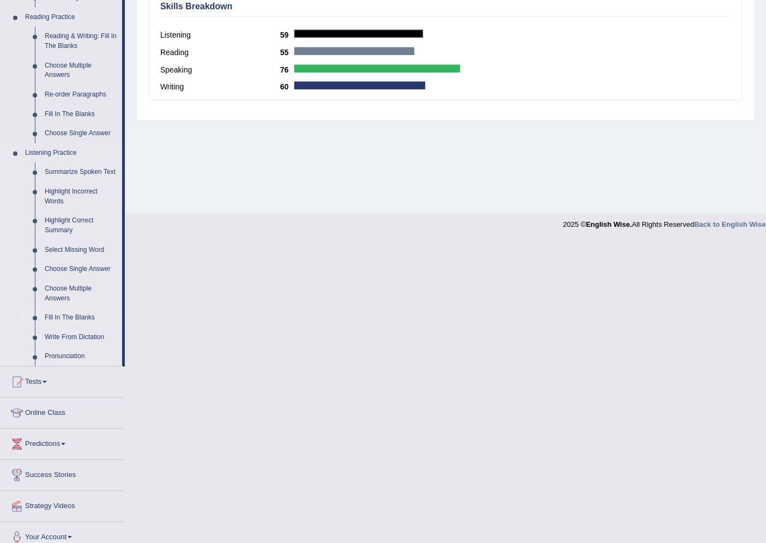
click at [88, 322] on link "Fill In The Blanks" at bounding box center [81, 318] width 82 height 20
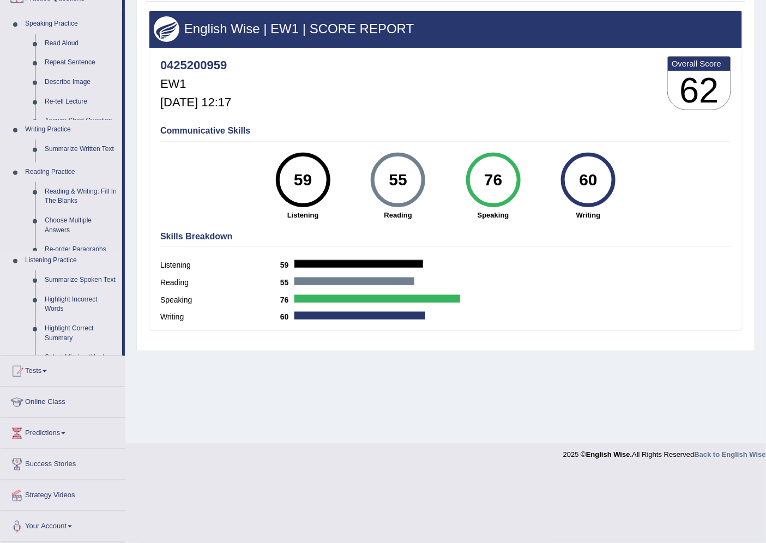
scroll to position [29, 0]
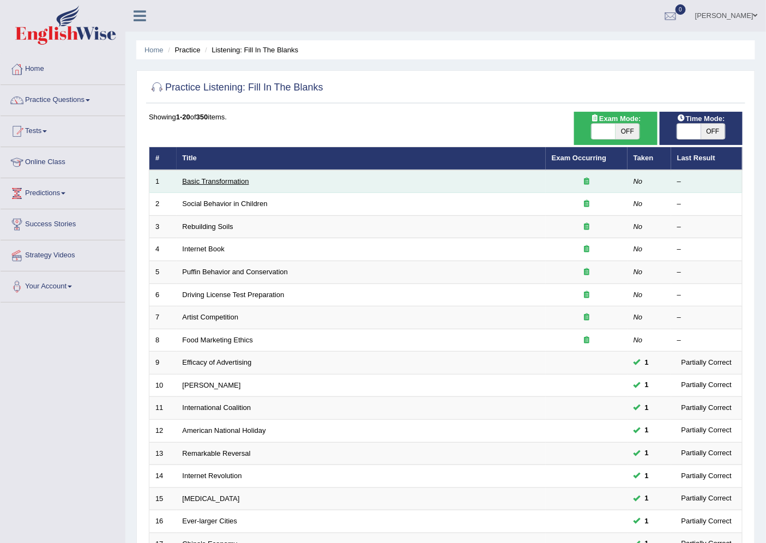
click at [215, 183] on link "Basic Transformation" at bounding box center [216, 181] width 66 height 8
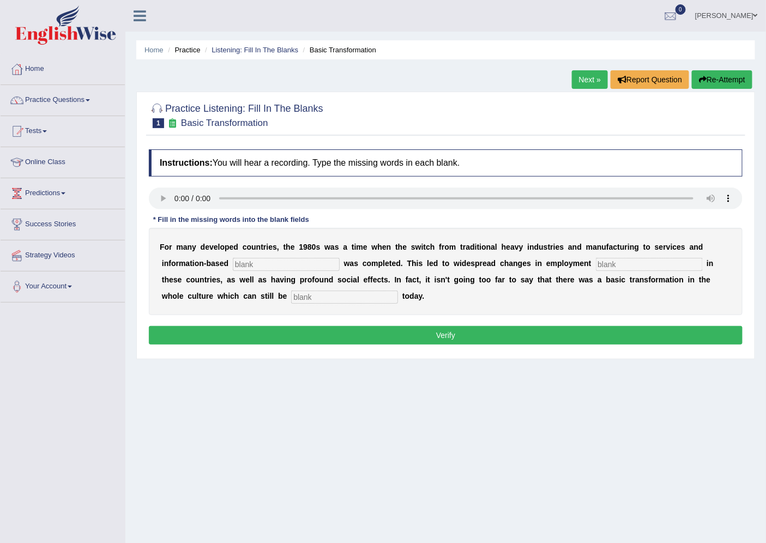
click at [246, 260] on input "text" at bounding box center [286, 264] width 107 height 13
click at [268, 258] on input "text" at bounding box center [286, 264] width 107 height 13
click at [233, 262] on input "text" at bounding box center [286, 264] width 107 height 13
click at [247, 264] on input "text" at bounding box center [286, 264] width 107 height 13
type input "enterprise"
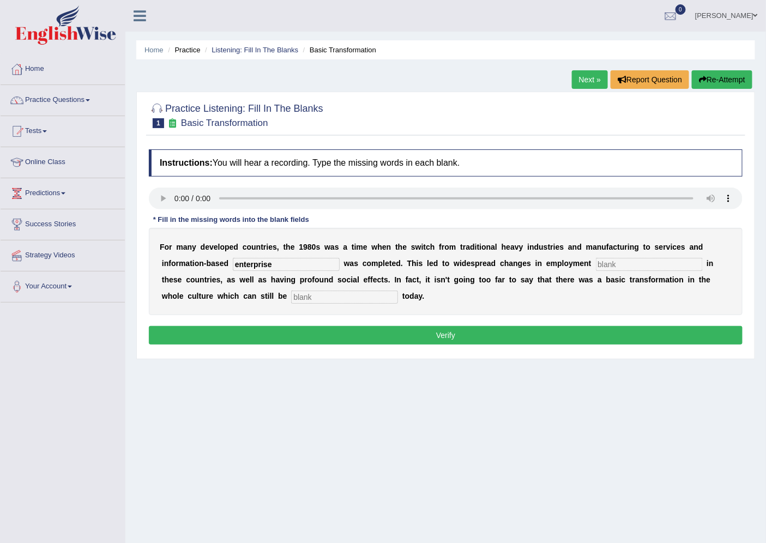
click at [639, 267] on input "text" at bounding box center [649, 264] width 107 height 13
type input "pattrens"
click at [305, 293] on input "text" at bounding box center [344, 297] width 107 height 13
type input "observed"
click at [597, 331] on button "Verify" at bounding box center [446, 335] width 594 height 19
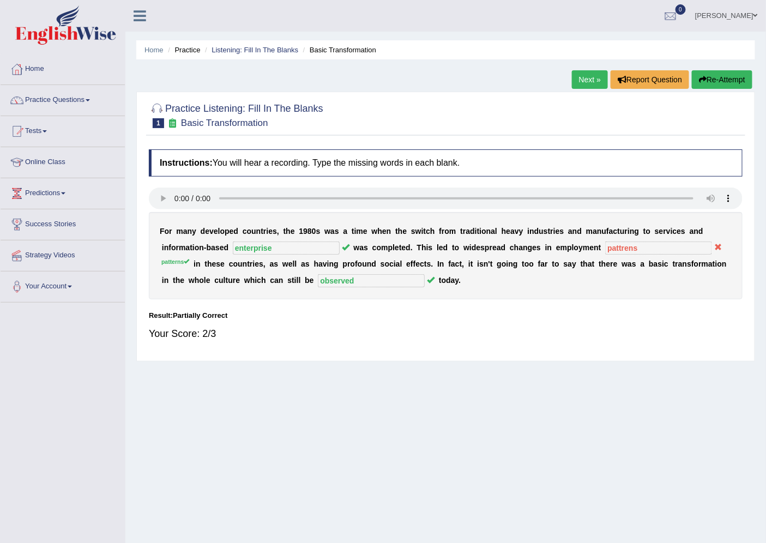
click at [593, 79] on link "Next »" at bounding box center [590, 79] width 36 height 19
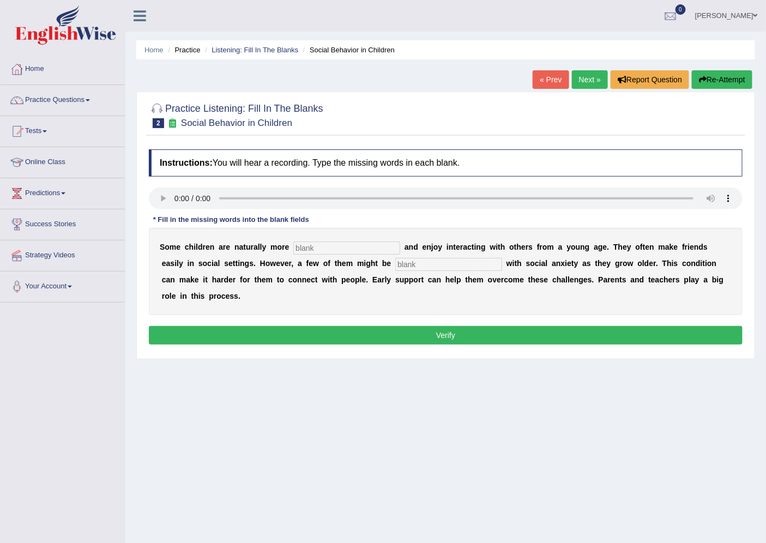
click at [311, 245] on input "text" at bounding box center [346, 247] width 107 height 13
type input "sociable"
click at [417, 260] on input "text" at bounding box center [448, 264] width 107 height 13
type input "diagnosed"
click at [314, 244] on input "sociable" at bounding box center [346, 247] width 107 height 13
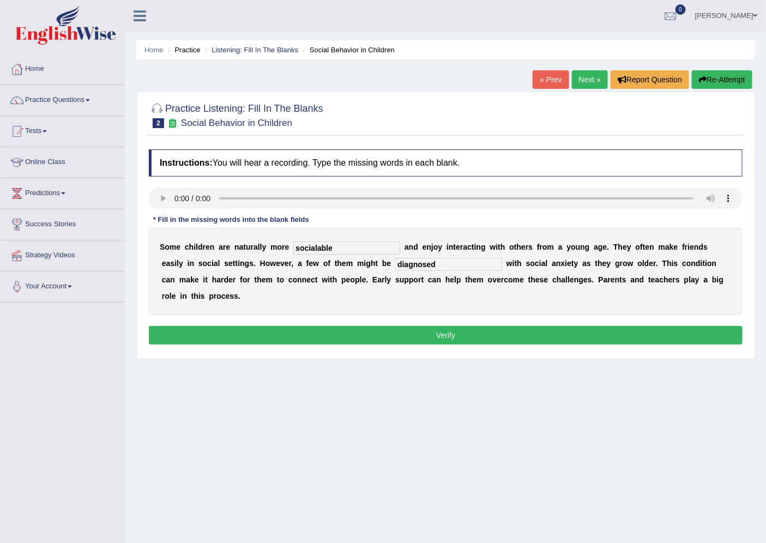
type input "socialable"
click at [410, 335] on button "Verify" at bounding box center [446, 335] width 594 height 19
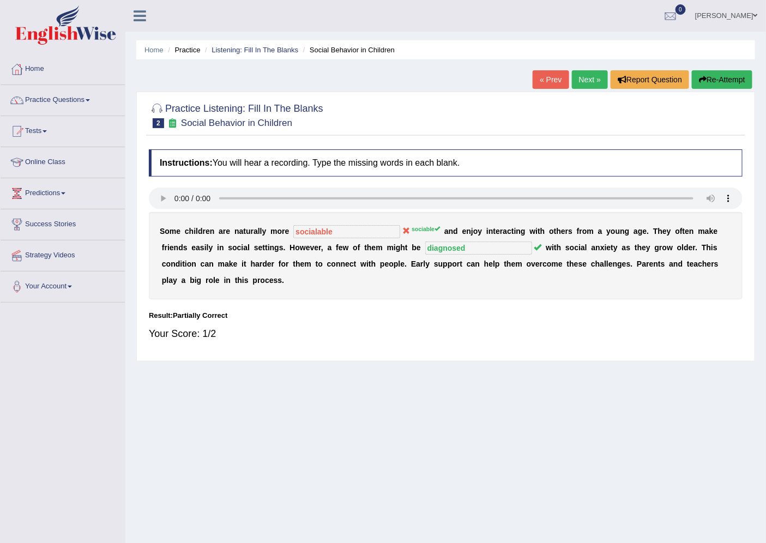
click at [721, 72] on button "Re-Attempt" at bounding box center [722, 79] width 61 height 19
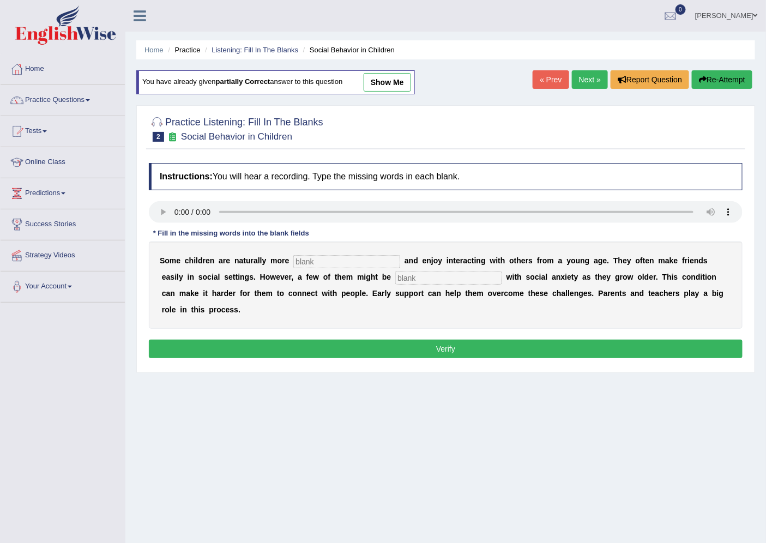
click at [325, 253] on div "S o m e c h i l d r e n a r e n a t u r a l l y m o r e a n d e n j o y i n t e…" at bounding box center [446, 284] width 594 height 87
click at [324, 259] on input "text" at bounding box center [346, 261] width 107 height 13
type input "sociable"
click at [401, 281] on input "text" at bounding box center [448, 277] width 107 height 13
type input "diagnosed"
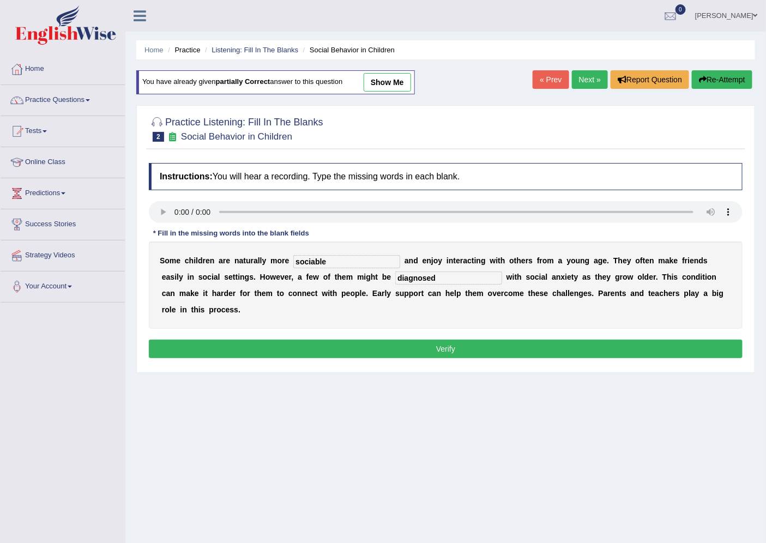
click at [433, 349] on button "Verify" at bounding box center [446, 349] width 594 height 19
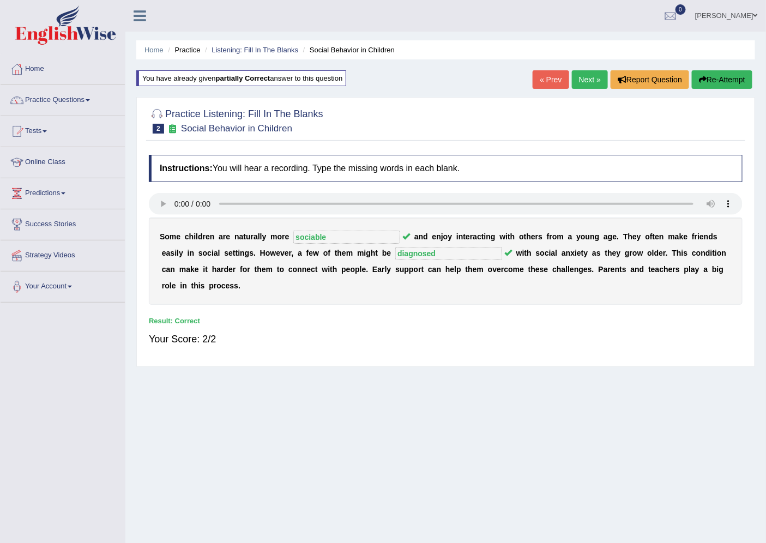
click at [595, 84] on link "Next »" at bounding box center [590, 79] width 36 height 19
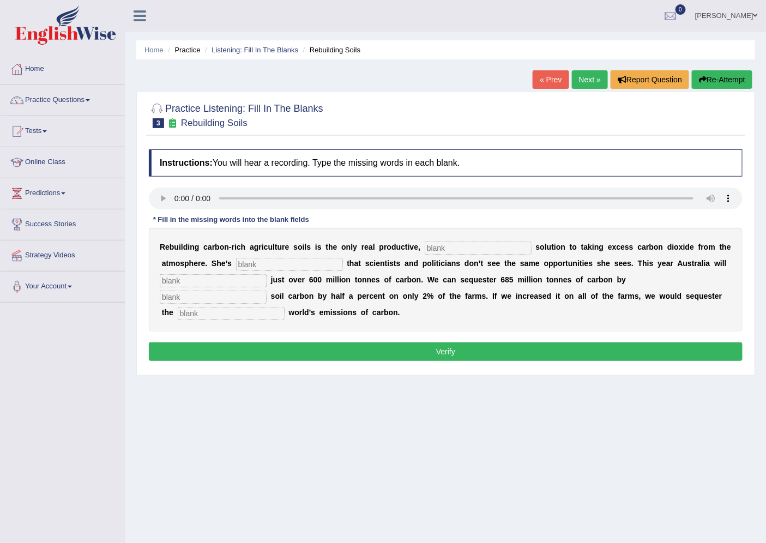
click at [431, 245] on input "text" at bounding box center [478, 247] width 107 height 13
click at [434, 243] on input "text" at bounding box center [478, 247] width 107 height 13
type input "permanent"
click at [291, 265] on input "text" at bounding box center [289, 264] width 107 height 13
type input "frustrated"
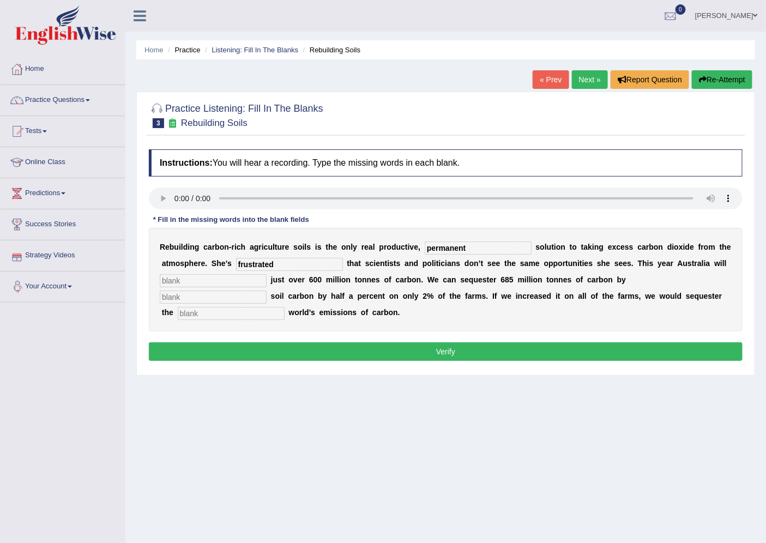
click at [173, 278] on input "text" at bounding box center [213, 280] width 107 height 13
type input "admited"
click at [178, 297] on input "text" at bounding box center [213, 297] width 107 height 13
type input "increasing"
click at [193, 312] on input "text" at bounding box center [231, 313] width 107 height 13
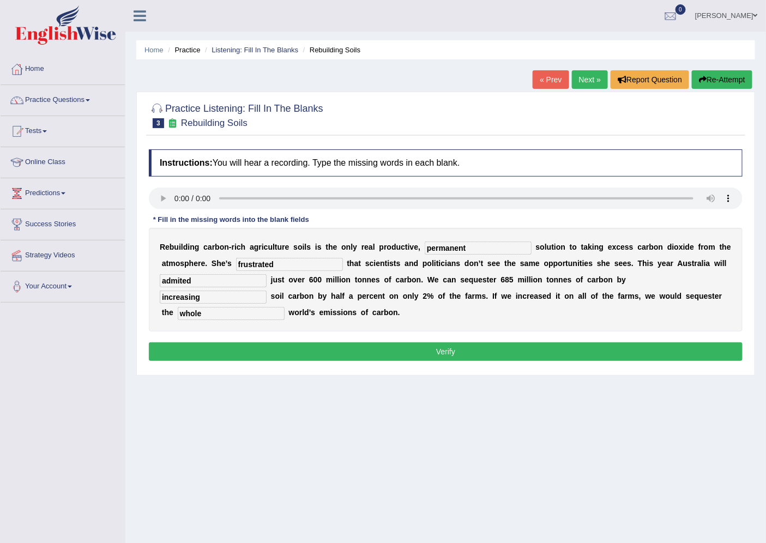
type input "whole"
click at [395, 348] on button "Verify" at bounding box center [446, 351] width 594 height 19
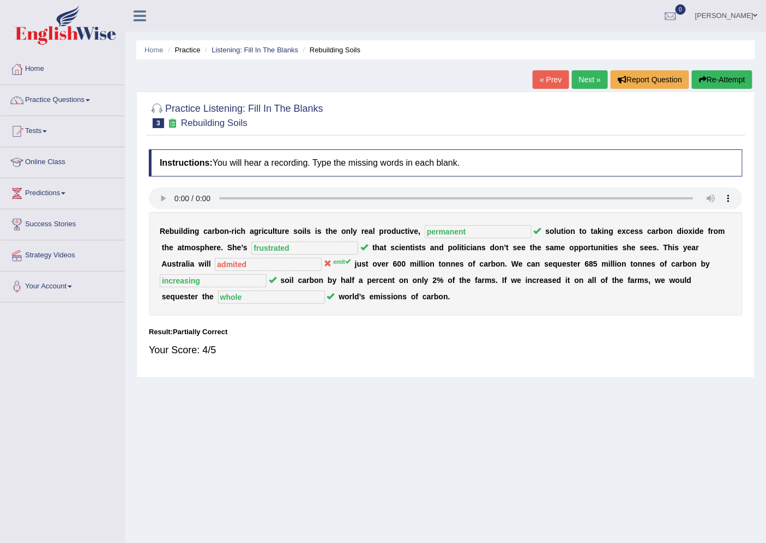
click at [590, 83] on link "Next »" at bounding box center [590, 79] width 36 height 19
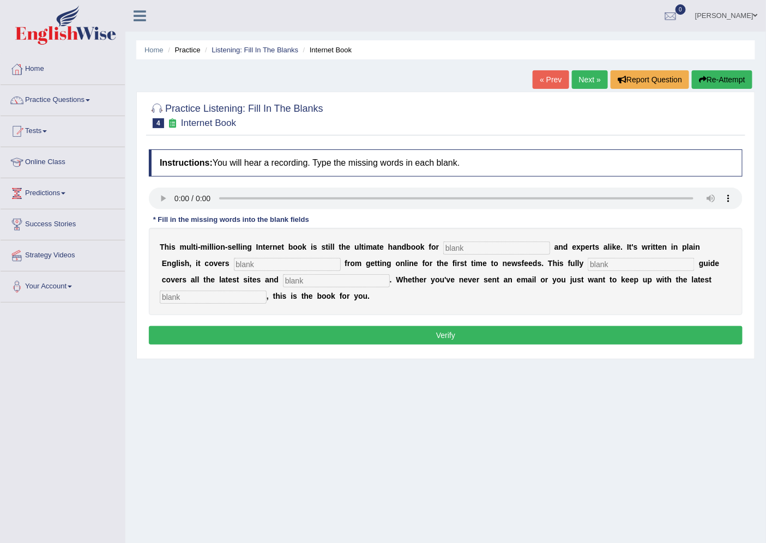
click at [449, 244] on input "text" at bounding box center [496, 247] width 107 height 13
click at [470, 247] on input "text" at bounding box center [496, 247] width 107 height 13
type input "novalises"
click at [279, 258] on input "text" at bounding box center [287, 264] width 107 height 13
type input "everythings"
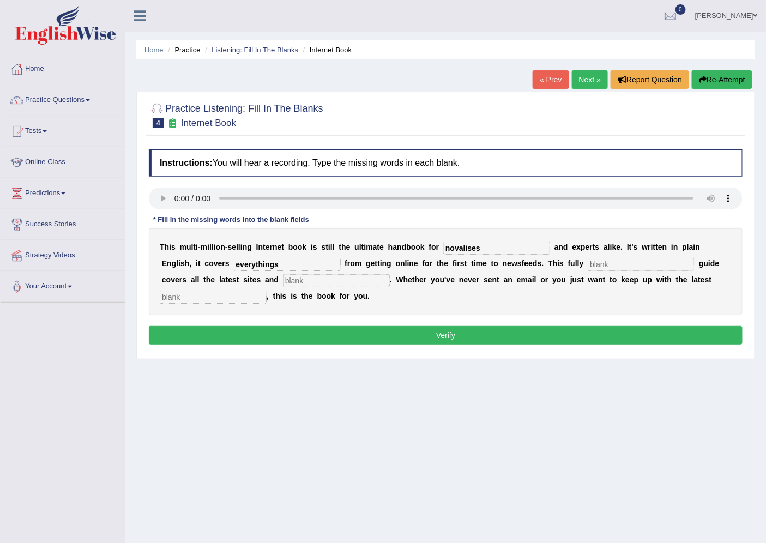
click at [622, 263] on input "text" at bounding box center [641, 264] width 107 height 13
type input "revised"
click at [214, 292] on input "text" at bounding box center [213, 297] width 107 height 13
type input "dvelopments"
click at [316, 280] on input "text" at bounding box center [336, 280] width 107 height 13
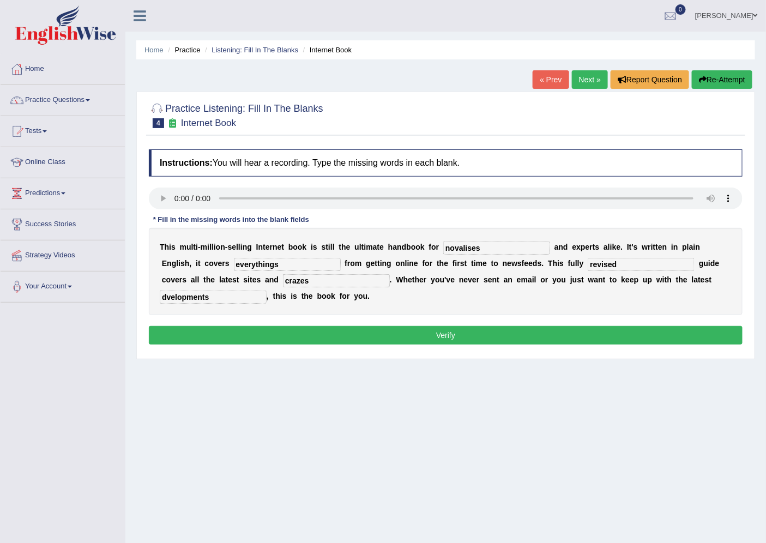
type input "crazes"
click at [483, 249] on input "novalises" at bounding box center [496, 247] width 107 height 13
type input "novalits"
click at [449, 335] on button "Verify" at bounding box center [446, 335] width 594 height 19
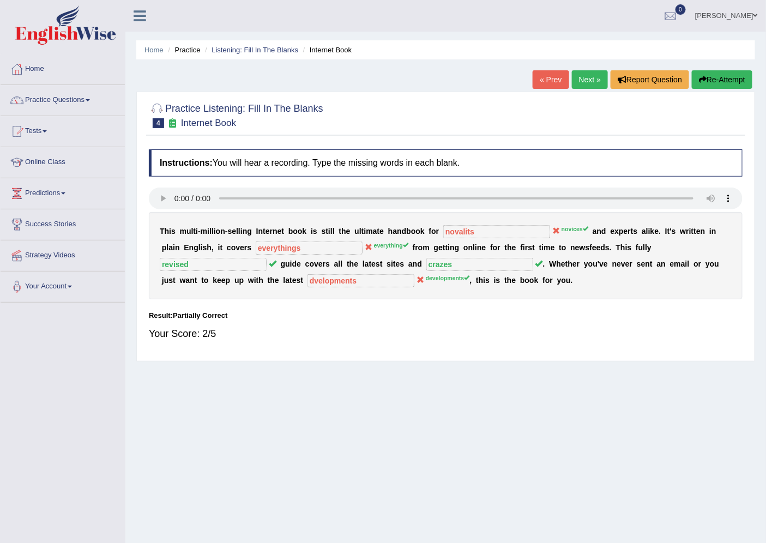
click at [722, 78] on button "Re-Attempt" at bounding box center [722, 79] width 61 height 19
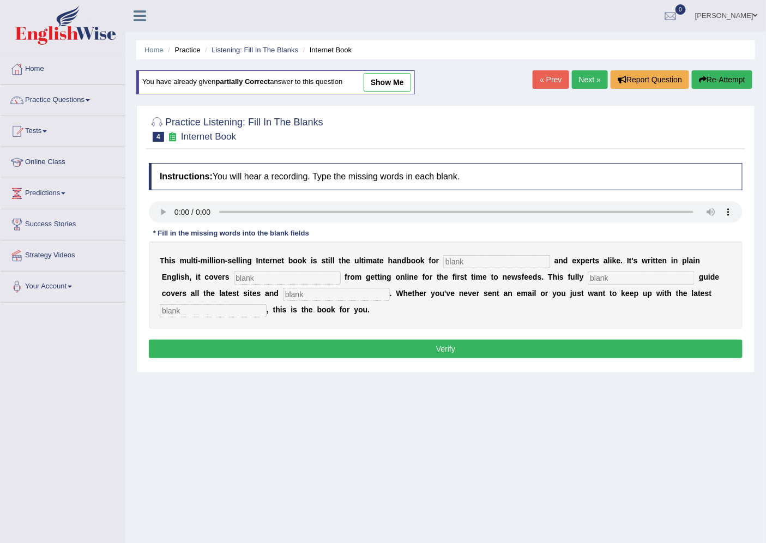
click at [456, 258] on input "text" at bounding box center [496, 261] width 107 height 13
click at [458, 261] on input "n" at bounding box center [496, 261] width 107 height 13
type input "novices"
click at [281, 275] on input "text" at bounding box center [287, 277] width 107 height 13
type input "everything"
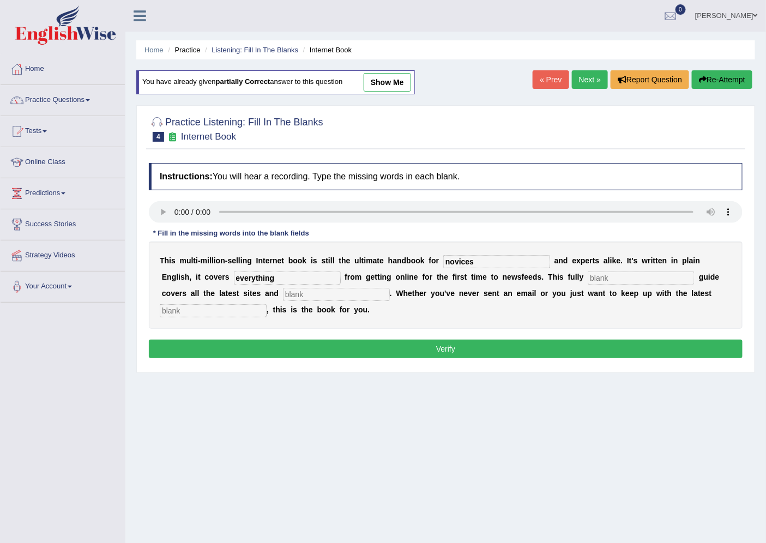
click at [589, 275] on input "text" at bounding box center [641, 277] width 107 height 13
type input "revised"
click at [338, 293] on input "text" at bounding box center [336, 294] width 107 height 13
type input "crazes"
click at [184, 308] on input "text" at bounding box center [213, 310] width 107 height 13
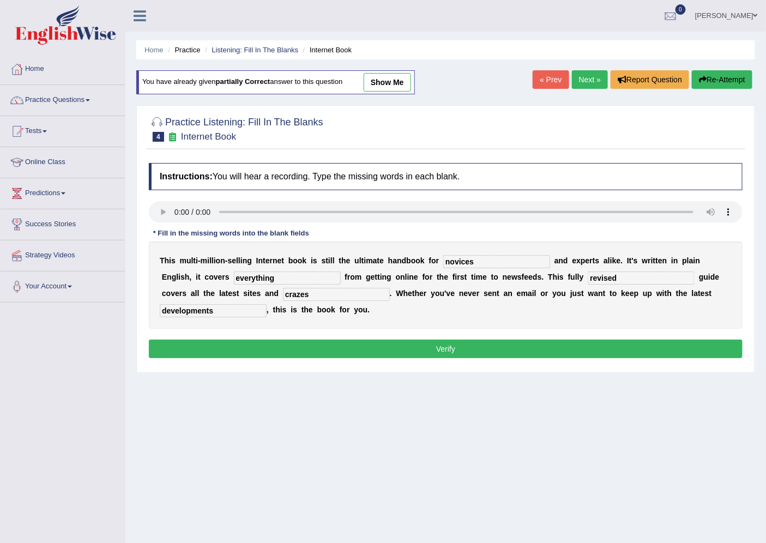
type input "developments"
click at [226, 337] on div "Instructions: You will hear a recording. Type the missing words in each blank. …" at bounding box center [445, 262] width 599 height 209
click at [226, 344] on button "Verify" at bounding box center [446, 349] width 594 height 19
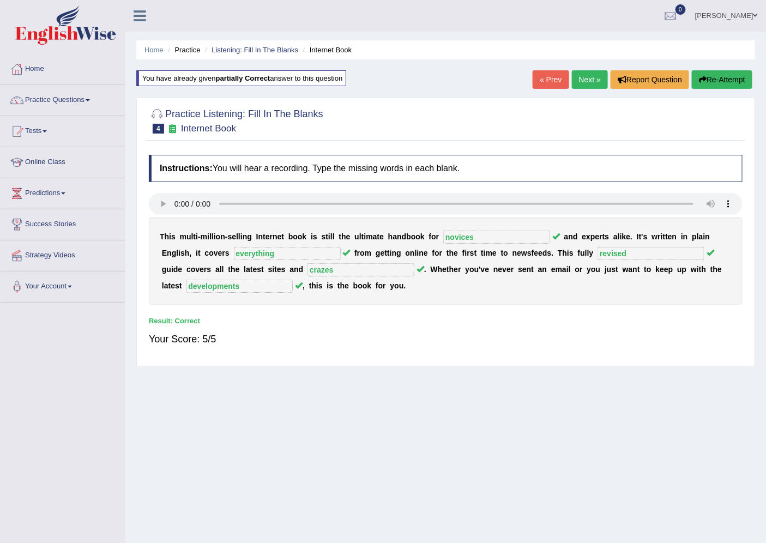
click at [590, 82] on link "Next »" at bounding box center [590, 79] width 36 height 19
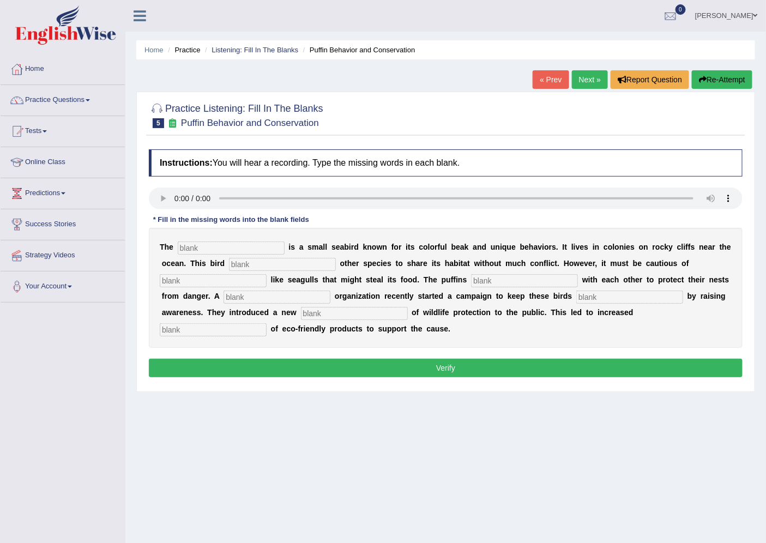
click at [232, 241] on input "text" at bounding box center [231, 247] width 107 height 13
click at [195, 247] on input "text" at bounding box center [231, 247] width 107 height 13
type input "paffin"
click at [244, 267] on input "text" at bounding box center [282, 264] width 107 height 13
type input "allowes"
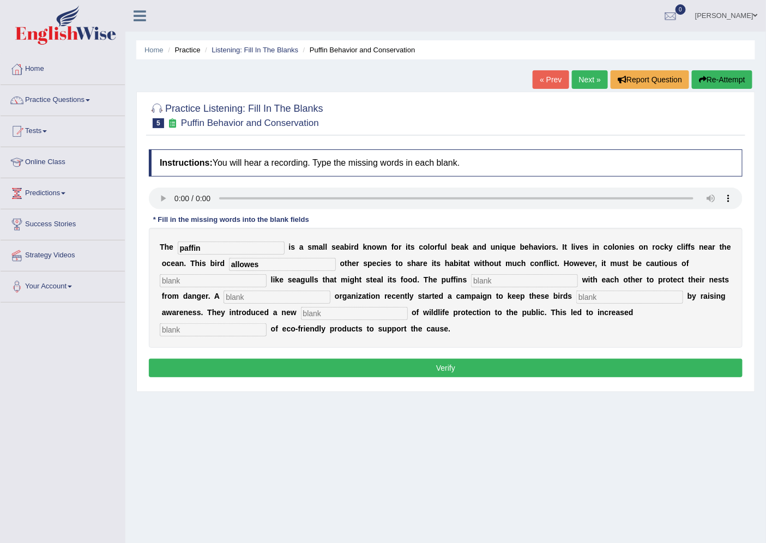
click at [229, 281] on input "text" at bounding box center [213, 280] width 107 height 13
type input "predetors"
click at [500, 284] on input "text" at bounding box center [524, 280] width 107 height 13
type input "coporate"
click at [287, 296] on input "text" at bounding box center [276, 297] width 107 height 13
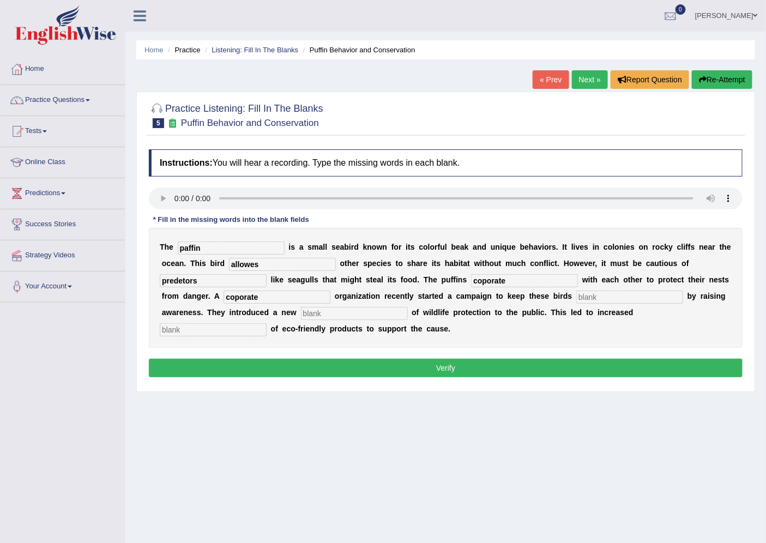
type input "coporate"
click at [589, 297] on input "text" at bounding box center [629, 297] width 107 height 13
type input "safe"
click at [352, 311] on input "text" at bounding box center [354, 313] width 107 height 13
type input "conset"
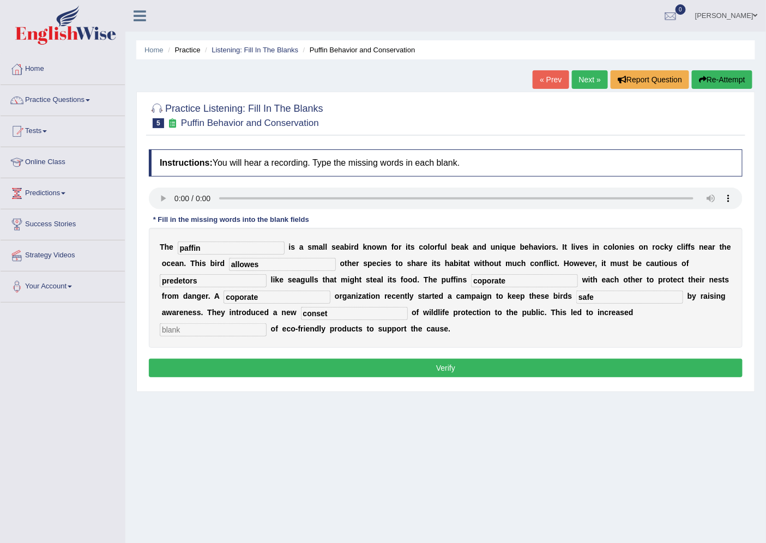
click at [206, 330] on input "text" at bounding box center [213, 329] width 107 height 13
type input "consumptions"
click at [341, 315] on input "conset" at bounding box center [354, 313] width 107 height 13
type input "conception"
click at [188, 242] on input "paffin" at bounding box center [231, 247] width 107 height 13
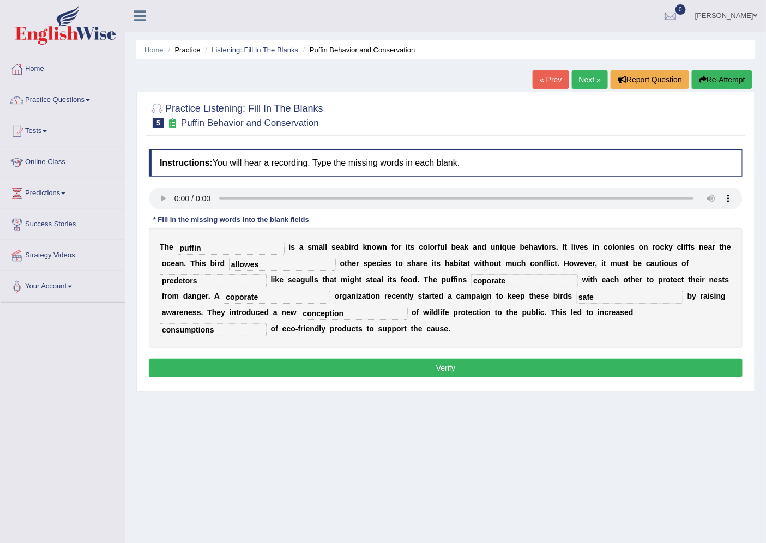
type input "puffin"
click at [481, 278] on input "coporate" at bounding box center [524, 280] width 107 height 13
type input "coporate"
click at [434, 367] on button "Verify" at bounding box center [446, 368] width 594 height 19
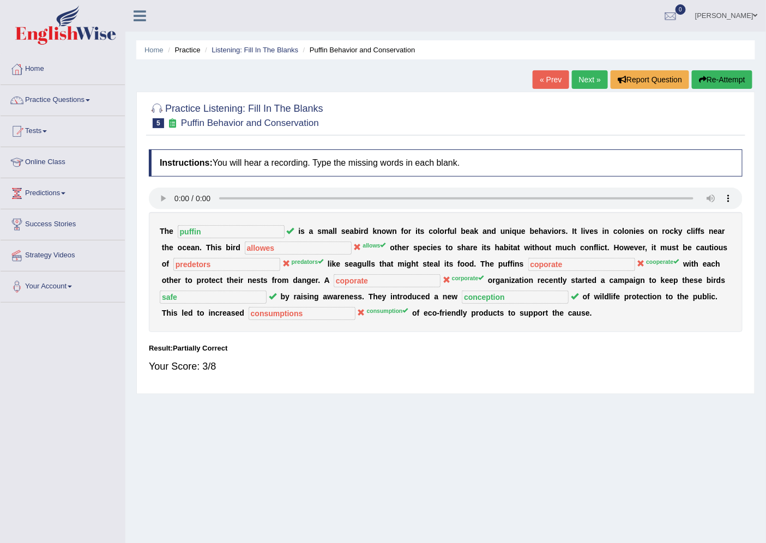
click at [718, 74] on button "Re-Attempt" at bounding box center [722, 79] width 61 height 19
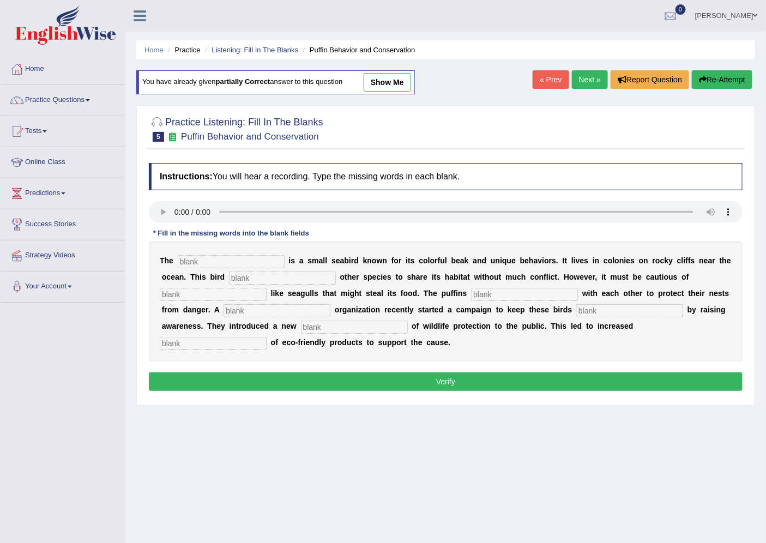
click at [191, 259] on input "text" at bounding box center [231, 261] width 107 height 13
type input "puffin"
click at [237, 274] on input "text" at bounding box center [282, 277] width 107 height 13
type input "allows"
click at [215, 291] on input "text" at bounding box center [213, 294] width 107 height 13
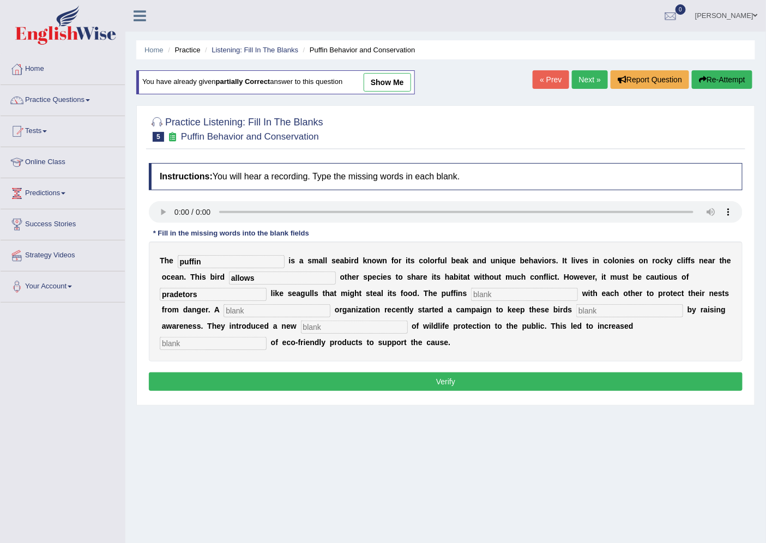
type input "pradetors"
click at [491, 293] on input "text" at bounding box center [524, 294] width 107 height 13
type input "cooprates"
click at [253, 304] on input "text" at bounding box center [276, 310] width 107 height 13
type input "cooprate"
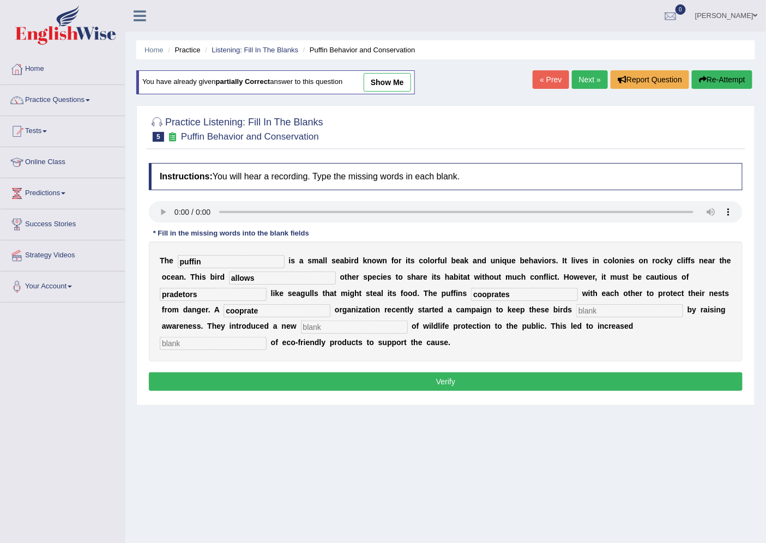
click at [619, 309] on input "text" at bounding box center [629, 310] width 107 height 13
type input "safe"
click at [341, 328] on input "text" at bounding box center [354, 326] width 107 height 13
type input "conception"
click at [169, 342] on input "text" at bounding box center [213, 343] width 107 height 13
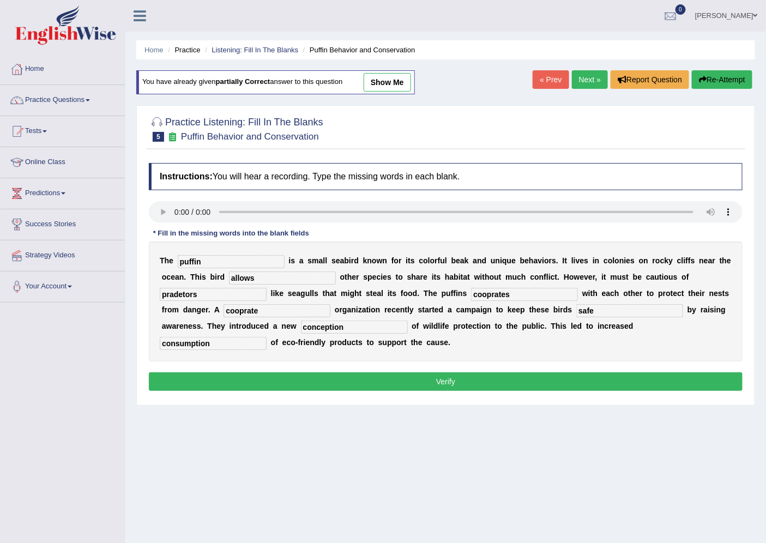
type input "consumption"
click at [345, 330] on input "conception" at bounding box center [354, 326] width 107 height 13
type input "conceptions"
click at [362, 374] on button "Verify" at bounding box center [446, 381] width 594 height 19
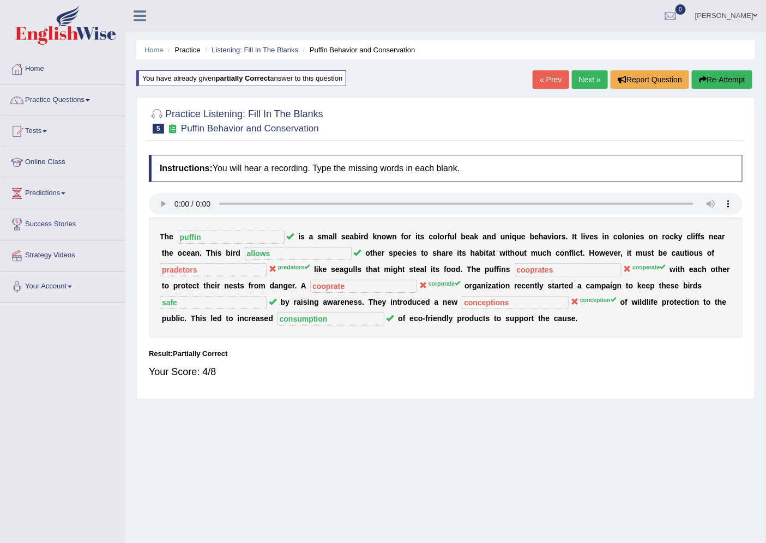
click at [702, 74] on button "Re-Attempt" at bounding box center [722, 79] width 61 height 19
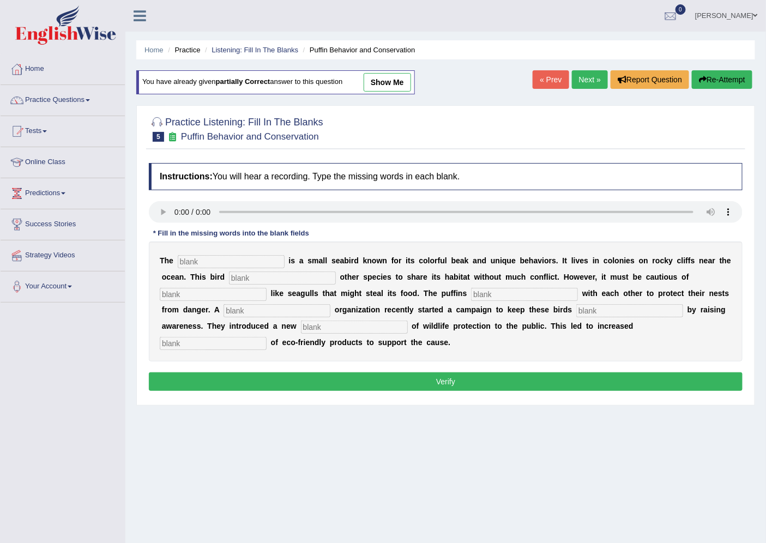
click at [191, 257] on input "text" at bounding box center [231, 261] width 107 height 13
click at [191, 258] on input "text" at bounding box center [231, 261] width 107 height 13
type input "puffin"
click at [263, 282] on input "text" at bounding box center [282, 277] width 107 height 13
type input "allows"
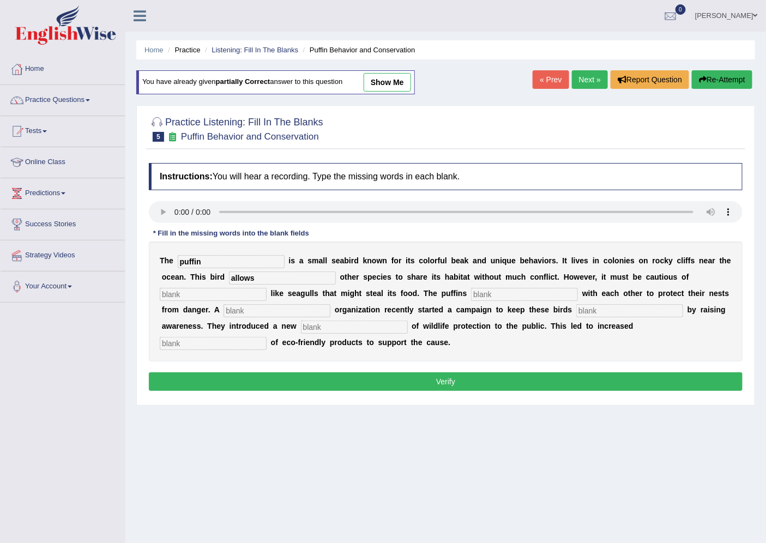
click at [233, 294] on input "text" at bounding box center [213, 294] width 107 height 13
type input "predetaor"
click at [483, 292] on input "text" at bounding box center [524, 294] width 107 height 13
type input "cooperate"
click at [274, 310] on input "text" at bounding box center [276, 310] width 107 height 13
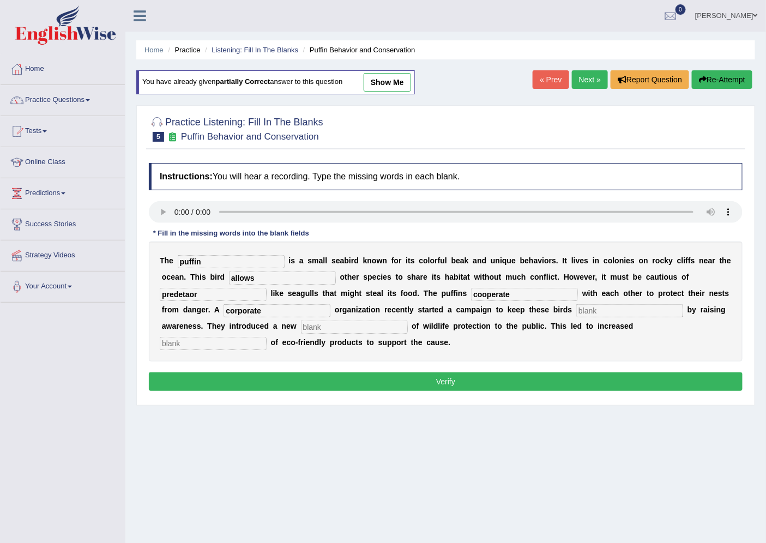
type input "corporate"
click at [589, 309] on input "text" at bounding box center [629, 310] width 107 height 13
type input "safe"
click at [368, 329] on input "text" at bounding box center [354, 326] width 107 height 13
type input "conception"
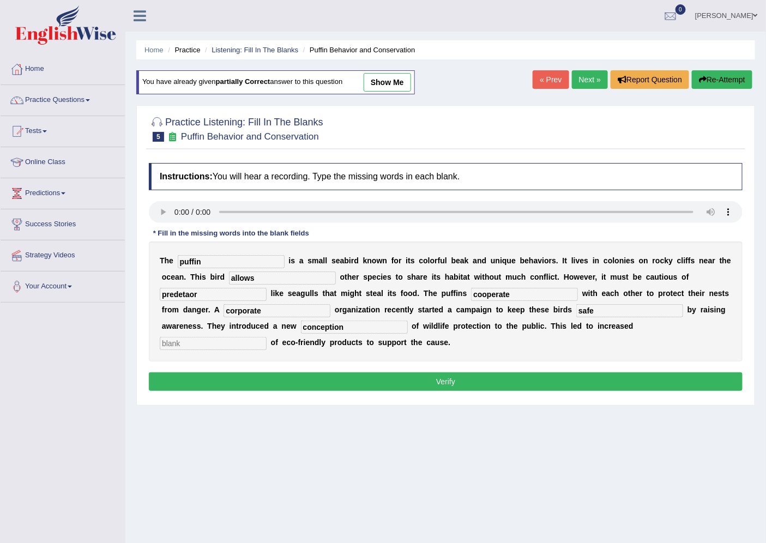
click at [213, 346] on input "text" at bounding box center [213, 343] width 107 height 13
type input "consumption"
click at [182, 295] on input "predetaor" at bounding box center [213, 294] width 107 height 13
click at [189, 292] on input "predataor" at bounding box center [213, 294] width 107 height 13
type input "predator"
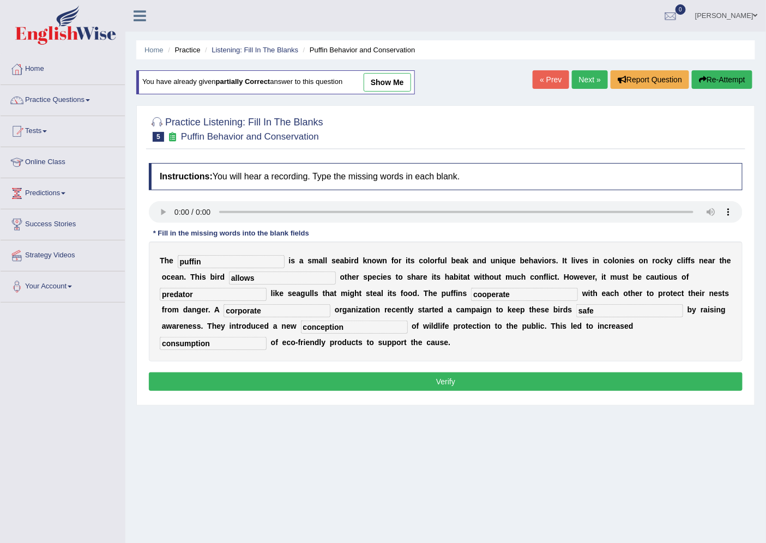
click at [281, 377] on button "Verify" at bounding box center [446, 381] width 594 height 19
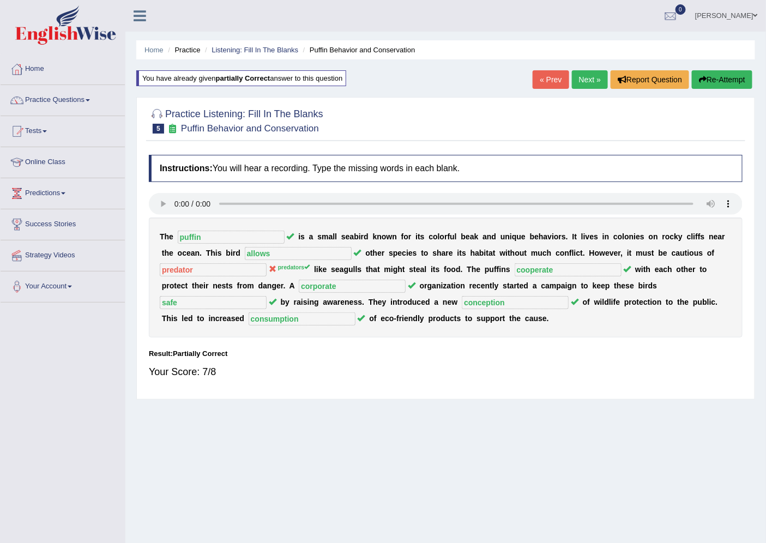
click at [585, 80] on link "Next »" at bounding box center [590, 79] width 36 height 19
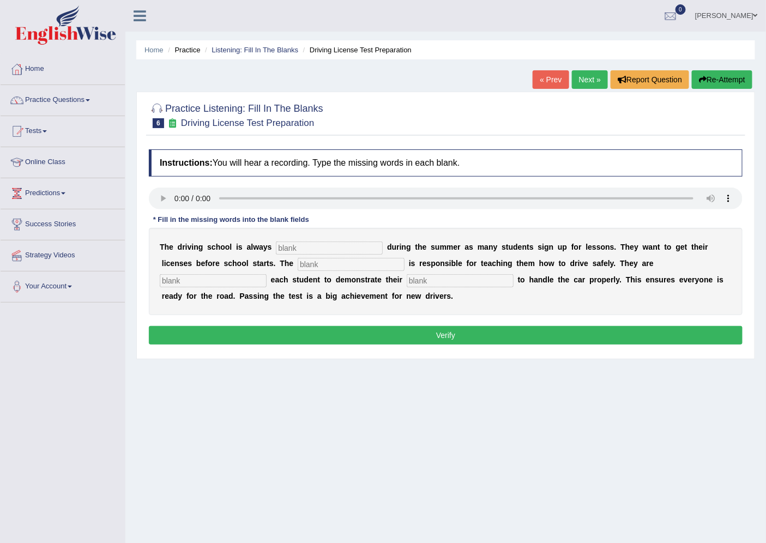
click at [295, 251] on input "text" at bounding box center [329, 247] width 107 height 13
click at [304, 249] on input "text" at bounding box center [329, 247] width 107 height 13
type input "busy"
click at [314, 264] on input "text" at bounding box center [351, 264] width 107 height 13
type input "instructor"
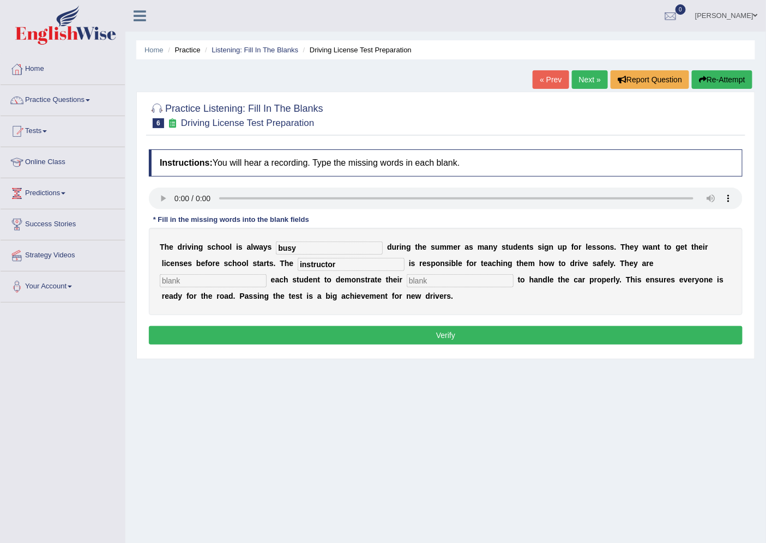
click at [196, 281] on input "text" at bounding box center [213, 280] width 107 height 13
type input "require"
click at [418, 278] on input "text" at bounding box center [460, 280] width 107 height 13
type input "ability"
click at [188, 328] on button "Verify" at bounding box center [446, 335] width 594 height 19
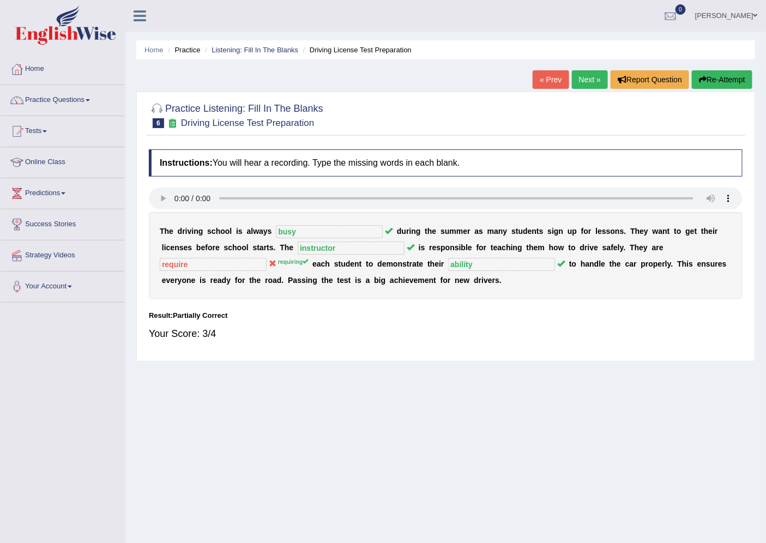
click at [586, 81] on link "Next »" at bounding box center [590, 79] width 36 height 19
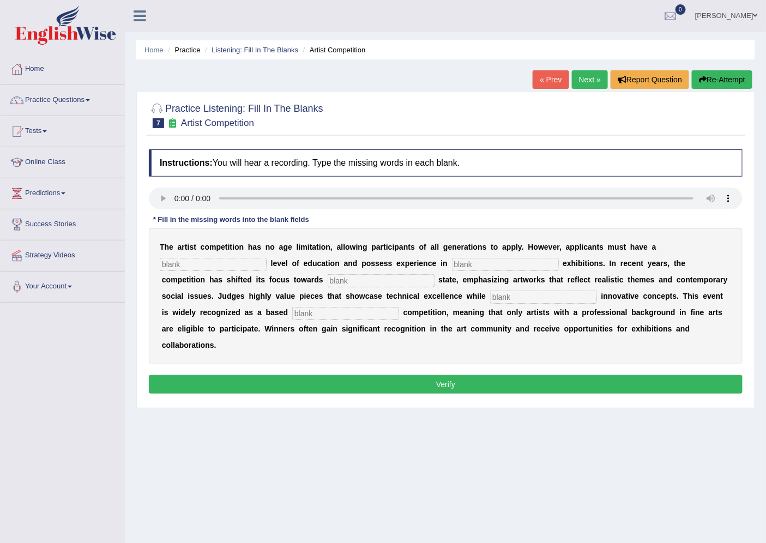
click at [220, 263] on input "text" at bounding box center [213, 264] width 107 height 13
click at [170, 264] on input "text" at bounding box center [213, 264] width 107 height 13
type input "graduated"
click at [482, 267] on input "text" at bounding box center [505, 264] width 107 height 13
type input "culture"
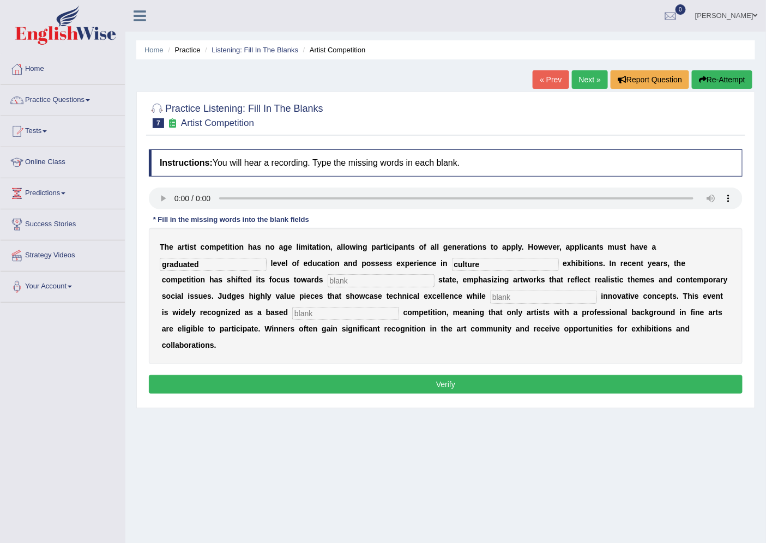
click at [329, 281] on input "text" at bounding box center [381, 280] width 107 height 13
type input "real"
click at [490, 294] on input "text" at bounding box center [543, 297] width 107 height 13
type input "incoprating"
click at [325, 312] on input "text" at bounding box center [345, 313] width 107 height 13
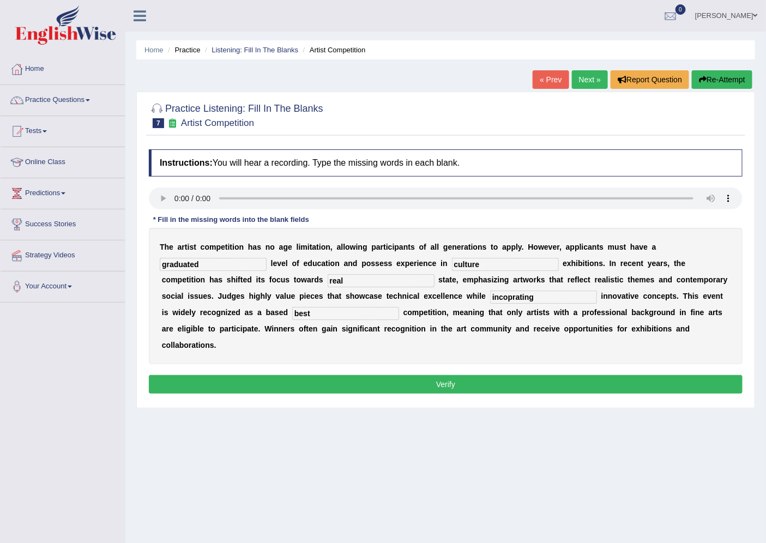
type input "best"
click at [490, 298] on input "incoprating" at bounding box center [543, 297] width 107 height 13
click at [490, 297] on input "incorprating" at bounding box center [543, 297] width 107 height 13
type input "incorporating"
click at [324, 382] on button "Verify" at bounding box center [446, 384] width 594 height 19
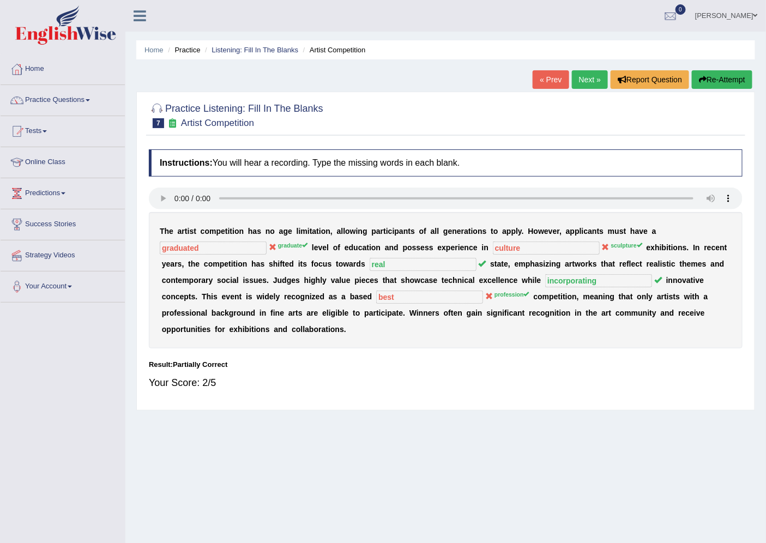
click at [718, 82] on button "Re-Attempt" at bounding box center [722, 79] width 61 height 19
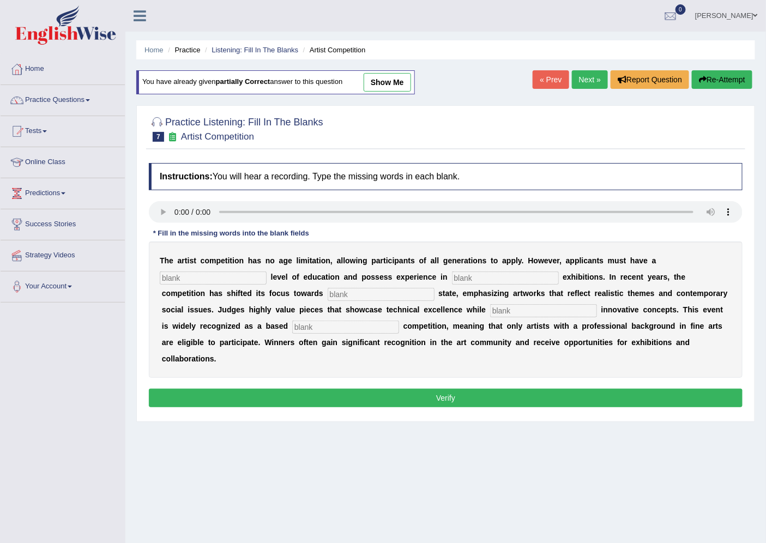
click at [221, 277] on input "text" at bounding box center [213, 277] width 107 height 13
click at [168, 279] on input "Graduate" at bounding box center [213, 277] width 107 height 13
type input "graduate"
click at [459, 276] on input "text" at bounding box center [505, 277] width 107 height 13
type input "sculputure"
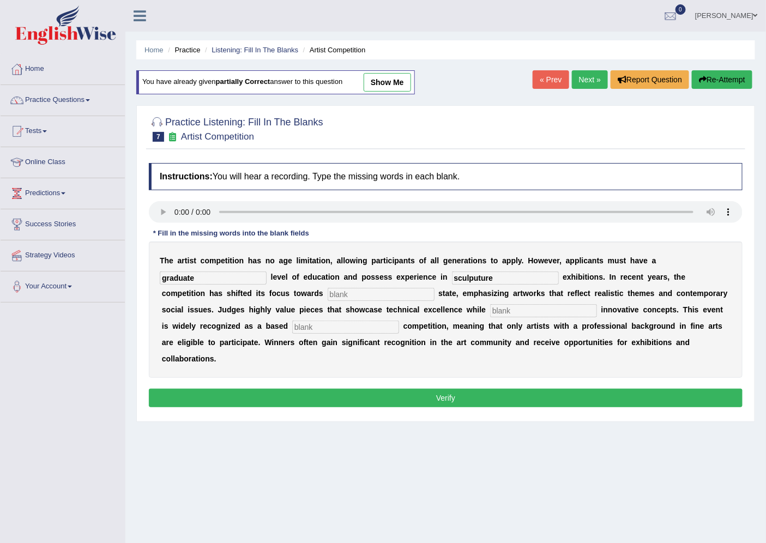
click at [337, 297] on input "text" at bounding box center [381, 294] width 107 height 13
type input "real"
click at [490, 312] on input "text" at bounding box center [543, 310] width 107 height 13
type input "icorporating"
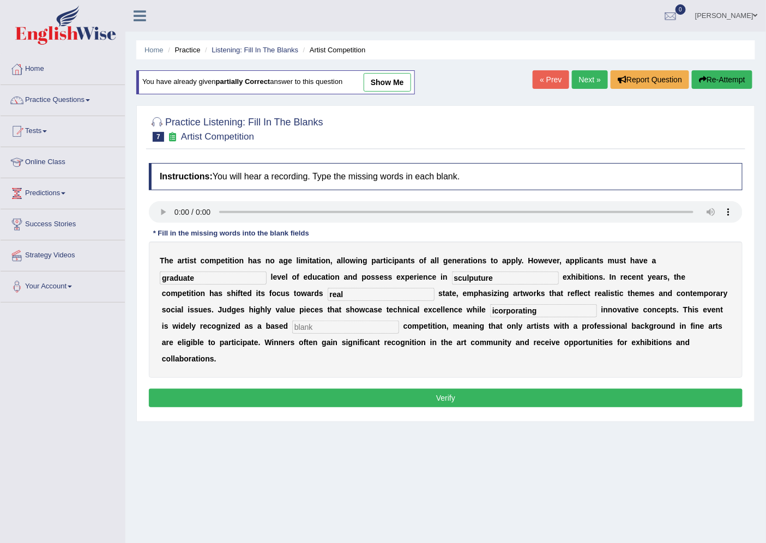
click at [345, 327] on input "text" at bounding box center [345, 326] width 107 height 13
click at [296, 328] on input "text" at bounding box center [345, 326] width 107 height 13
type input "profession"
click at [476, 275] on input "sculputure" at bounding box center [505, 277] width 107 height 13
type input "sculpture"
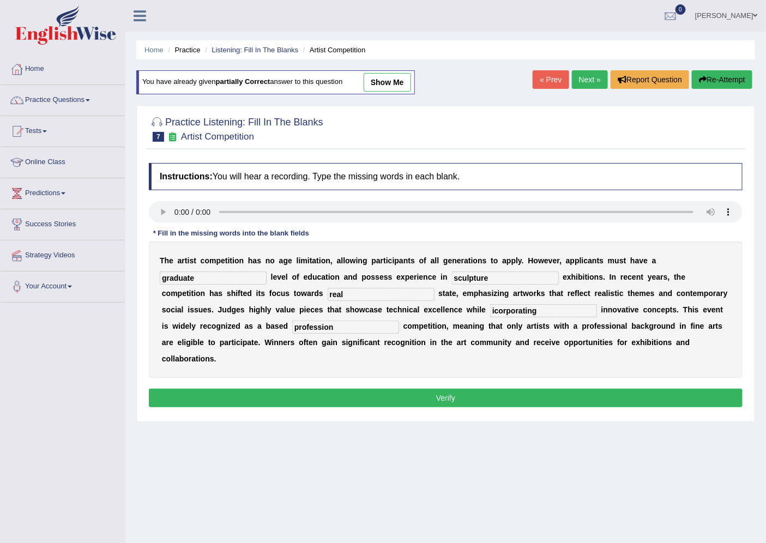
click at [519, 395] on button "Verify" at bounding box center [446, 398] width 594 height 19
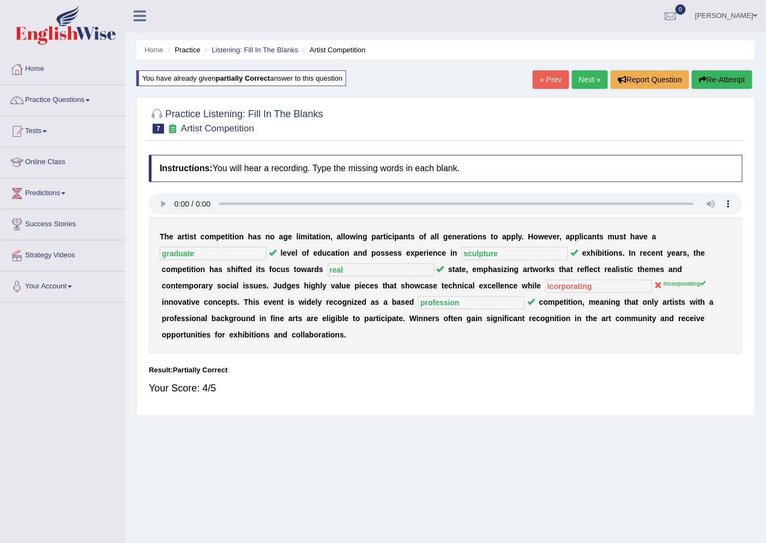
click at [584, 82] on link "Next »" at bounding box center [590, 79] width 36 height 19
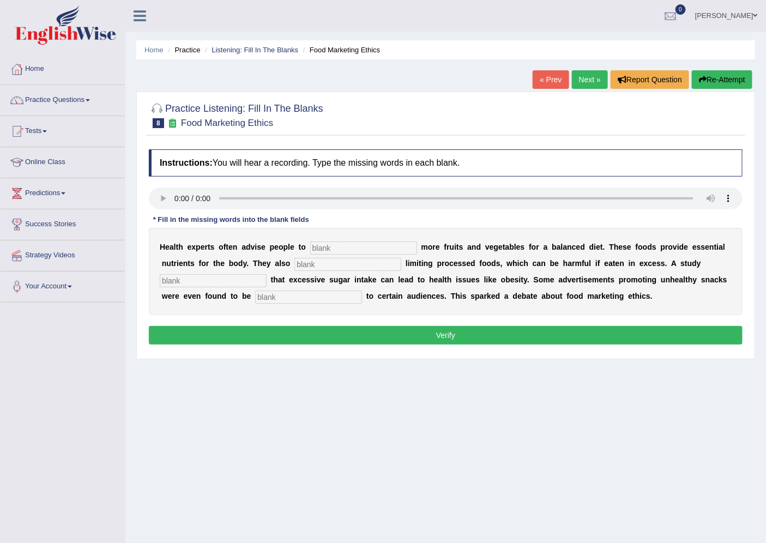
click at [327, 247] on input "text" at bounding box center [363, 247] width 107 height 13
type input "consume"
click at [316, 263] on input "text" at bounding box center [347, 264] width 107 height 13
type input "recomended"
click at [219, 281] on input "text" at bounding box center [213, 280] width 107 height 13
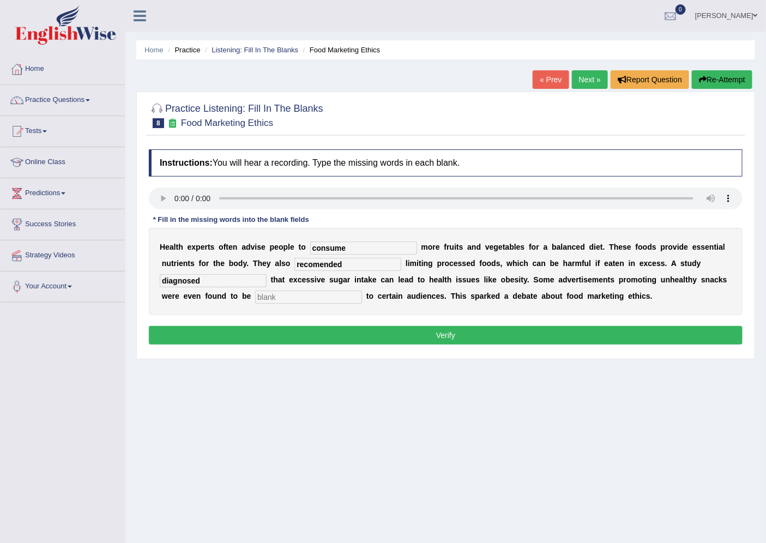
type input "diagnosed"
click at [268, 296] on input "text" at bounding box center [308, 297] width 107 height 13
type input "offensive"
click at [319, 266] on input "recomended" at bounding box center [347, 264] width 107 height 13
type input "recommended"
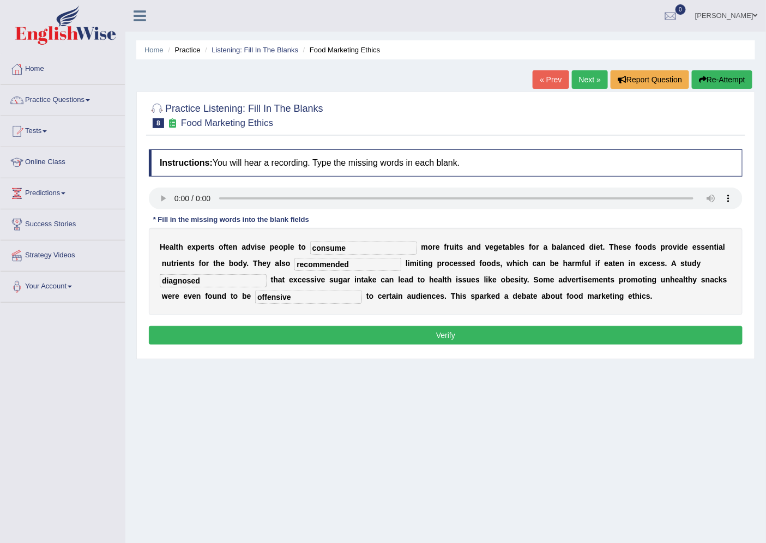
click at [329, 331] on button "Verify" at bounding box center [446, 335] width 594 height 19
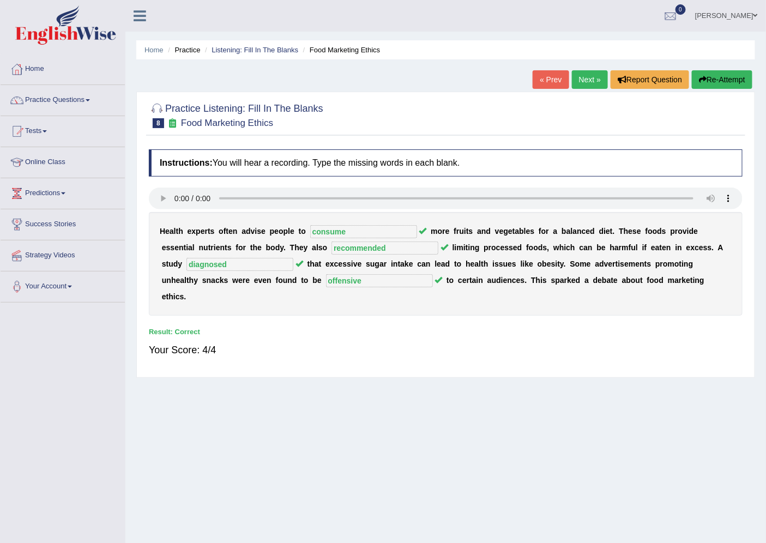
click at [584, 82] on link "Next »" at bounding box center [590, 79] width 36 height 19
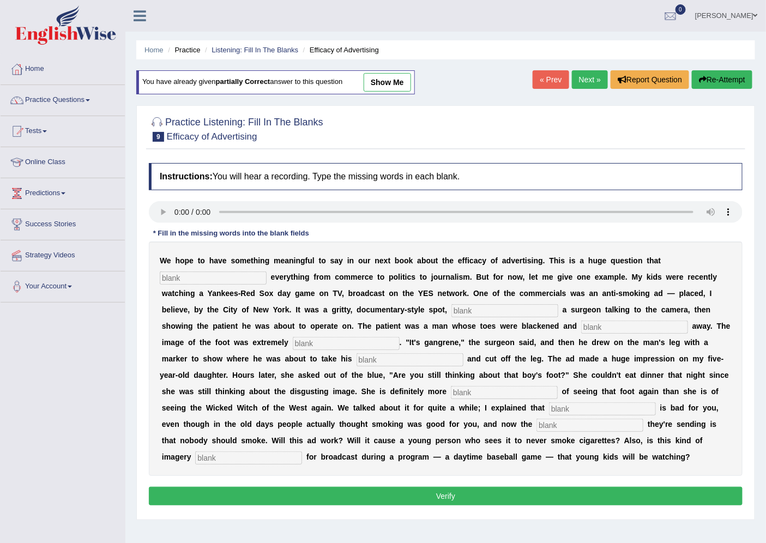
click at [180, 276] on input "text" at bounding box center [213, 277] width 107 height 13
type input "impacts"
click at [465, 310] on input "text" at bounding box center [504, 310] width 107 height 13
type input "featuring"
click at [598, 325] on input "text" at bounding box center [634, 326] width 107 height 13
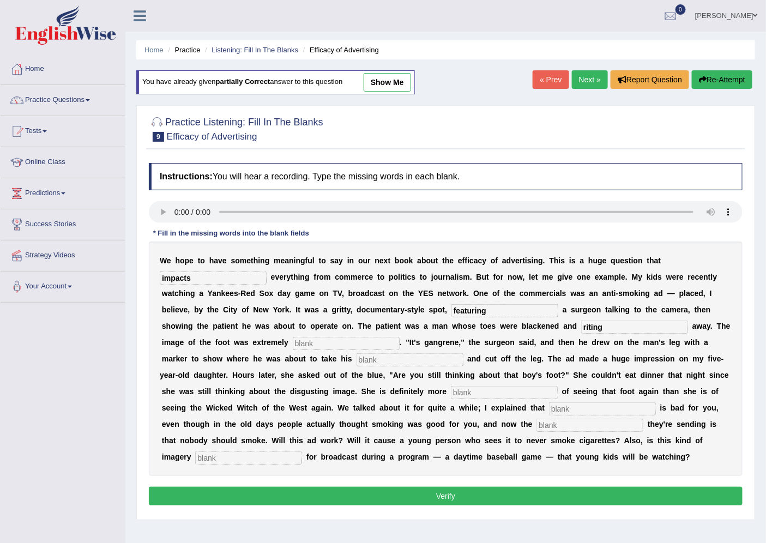
type input "riting"
click at [364, 360] on input "text" at bounding box center [409, 359] width 107 height 13
type input "hacks"
click at [461, 395] on input "text" at bounding box center [504, 392] width 107 height 13
type input "scared"
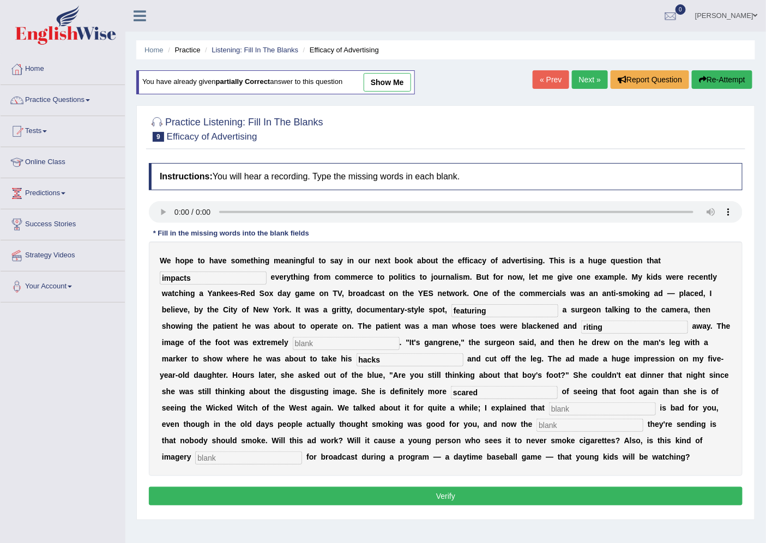
click at [563, 406] on input "text" at bounding box center [602, 408] width 107 height 13
type input "smoking"
click at [543, 421] on input "text" at bounding box center [589, 425] width 107 height 13
type input "massage"
click at [225, 458] on input "text" at bounding box center [248, 457] width 107 height 13
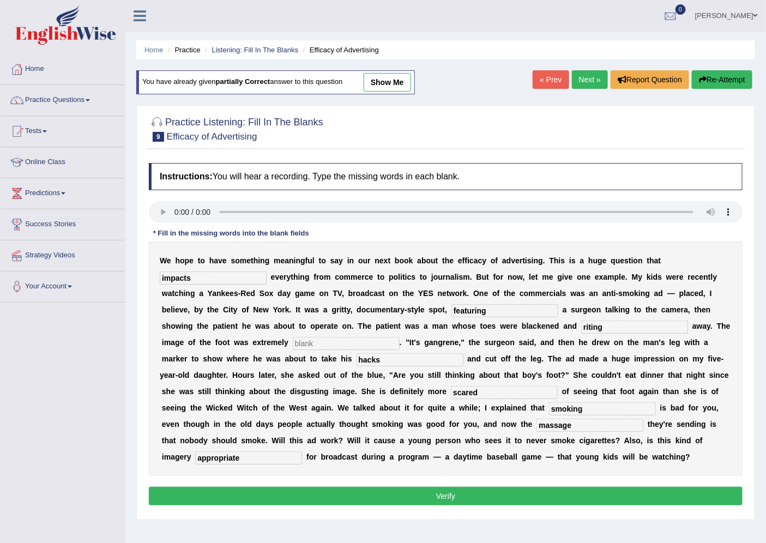
type input "appropriate"
click at [551, 507] on div "Instructions: You will hear a recording. Type the missing words in each blank. …" at bounding box center [445, 336] width 599 height 356
click at [553, 496] on button "Verify" at bounding box center [446, 496] width 594 height 19
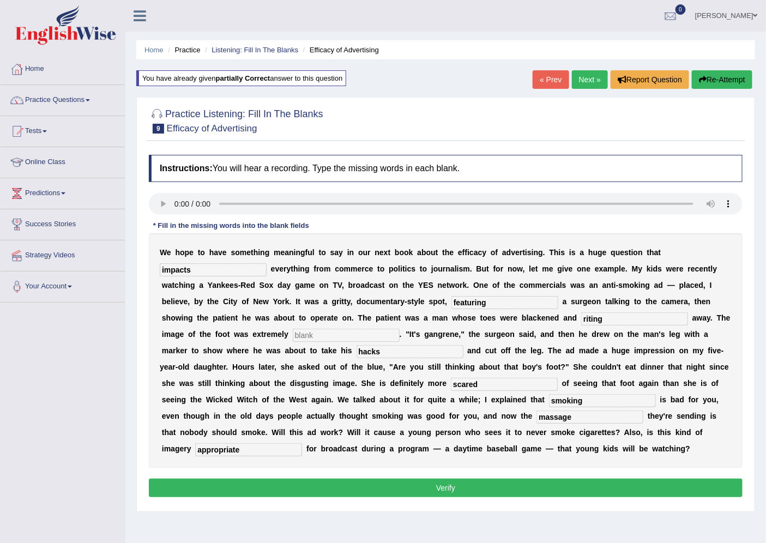
click at [309, 334] on input "text" at bounding box center [346, 335] width 107 height 13
click at [336, 335] on input "text" at bounding box center [346, 335] width 107 height 13
type input "discusting"
click at [418, 491] on button "Verify" at bounding box center [446, 488] width 594 height 19
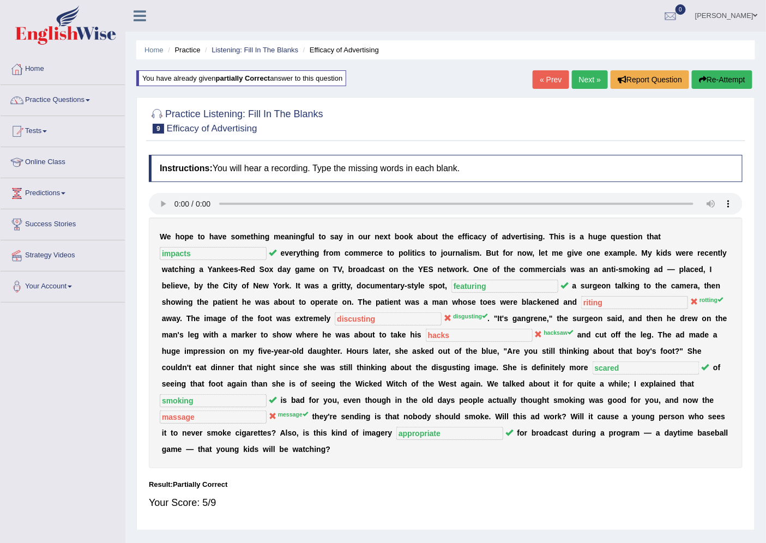
click at [710, 77] on button "Re-Attempt" at bounding box center [722, 79] width 61 height 19
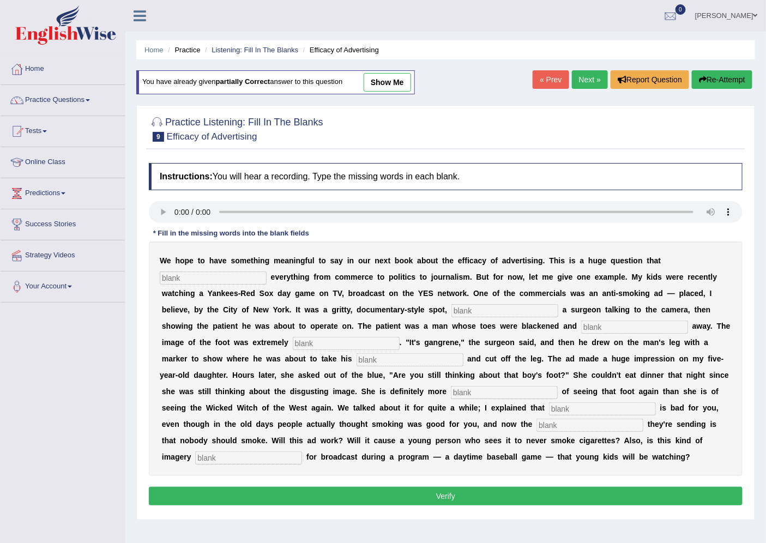
click at [200, 278] on input "text" at bounding box center [213, 277] width 107 height 13
type input "impacts"
click at [597, 326] on input "text" at bounding box center [634, 326] width 107 height 13
type input "rooting"
click at [464, 309] on input "text" at bounding box center [504, 310] width 107 height 13
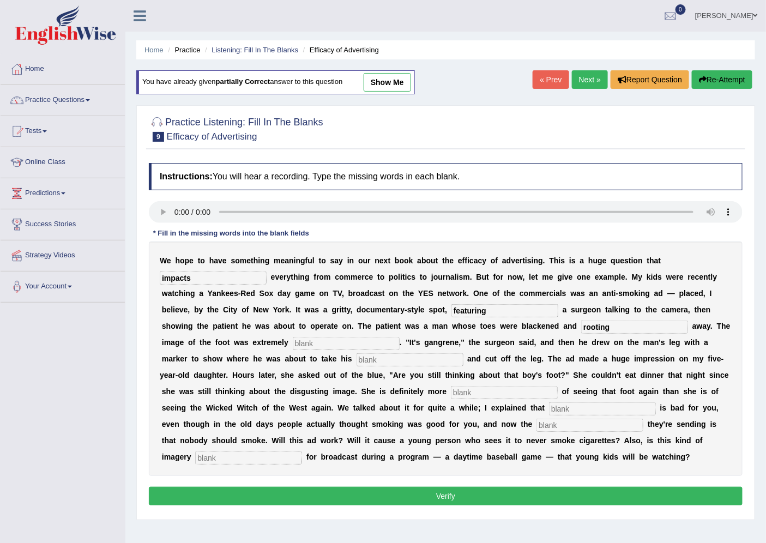
type input "featuring"
click at [354, 344] on input "text" at bounding box center [346, 343] width 107 height 13
type input "disgusting"
click at [373, 361] on input "text" at bounding box center [409, 359] width 107 height 13
type input "hacksaw"
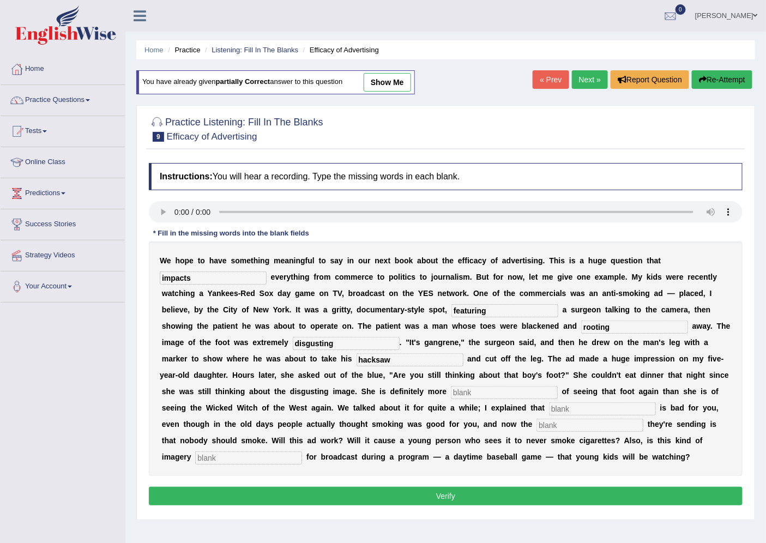
click at [465, 393] on input "text" at bounding box center [504, 392] width 107 height 13
type input "scareed"
click at [568, 410] on input "text" at bounding box center [602, 408] width 107 height 13
type input "smoking"
click at [555, 427] on input "text" at bounding box center [589, 425] width 107 height 13
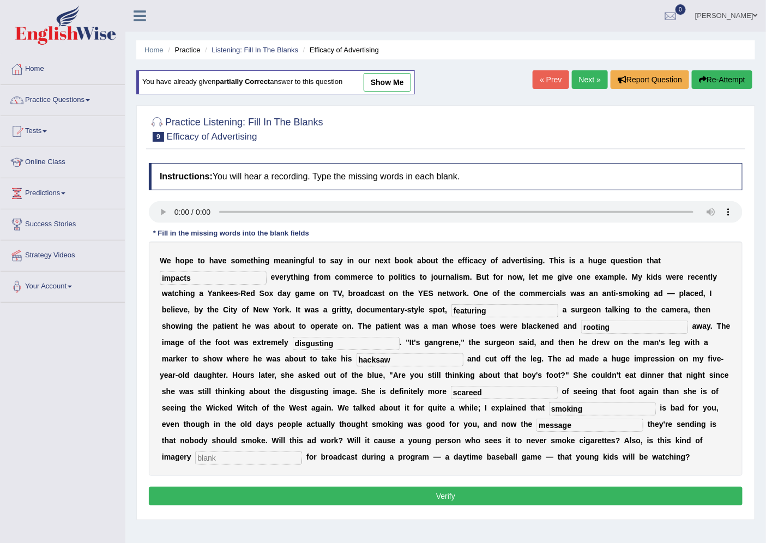
type input "message"
click at [235, 454] on input "text" at bounding box center [248, 457] width 107 height 13
type input "appropiriate"
click at [233, 498] on button "Verify" at bounding box center [446, 496] width 594 height 19
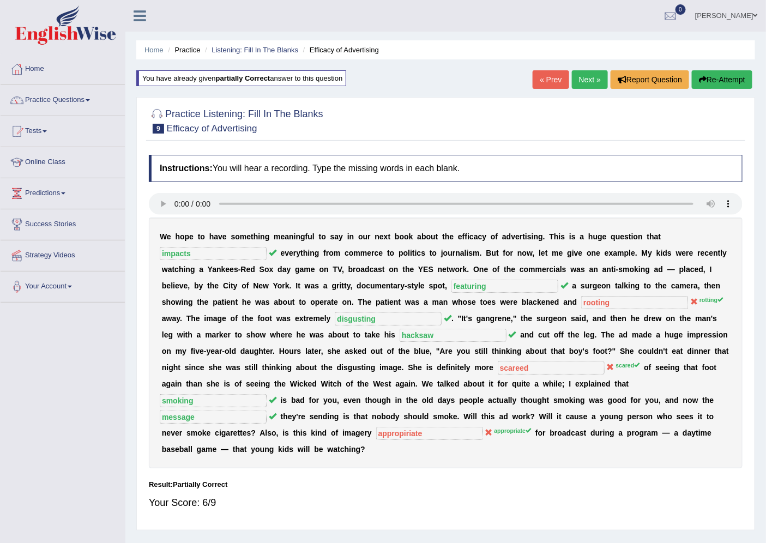
click at [593, 81] on link "Next »" at bounding box center [590, 79] width 36 height 19
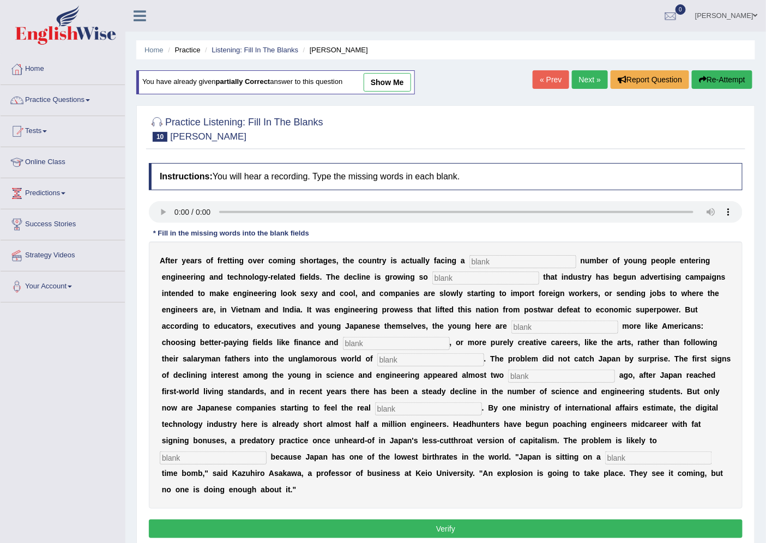
click at [486, 262] on input "text" at bounding box center [522, 261] width 107 height 13
type input "devindling"
click at [441, 276] on input "text" at bounding box center [485, 277] width 107 height 13
type input "drastick"
click at [539, 327] on input "text" at bounding box center [564, 326] width 107 height 13
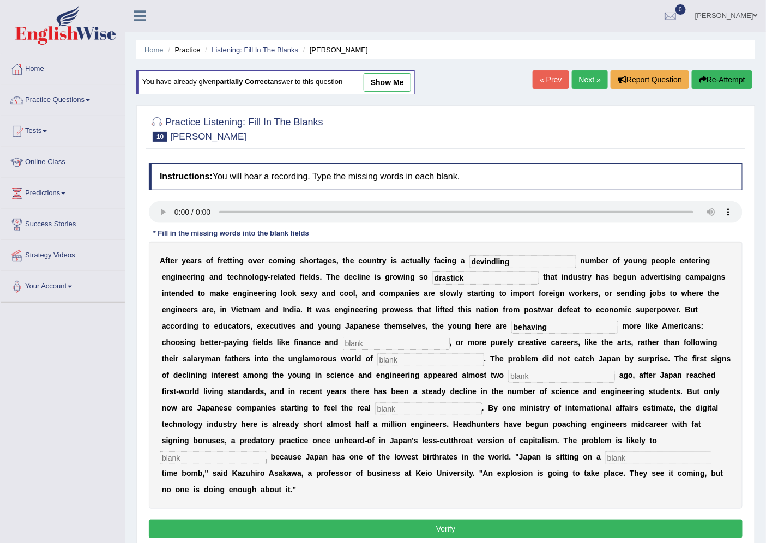
type input "behaving"
click at [394, 344] on input "text" at bounding box center [396, 343] width 107 height 13
type input "medicine"
click at [401, 360] on input "text" at bounding box center [430, 359] width 107 height 13
type input "manufacturing"
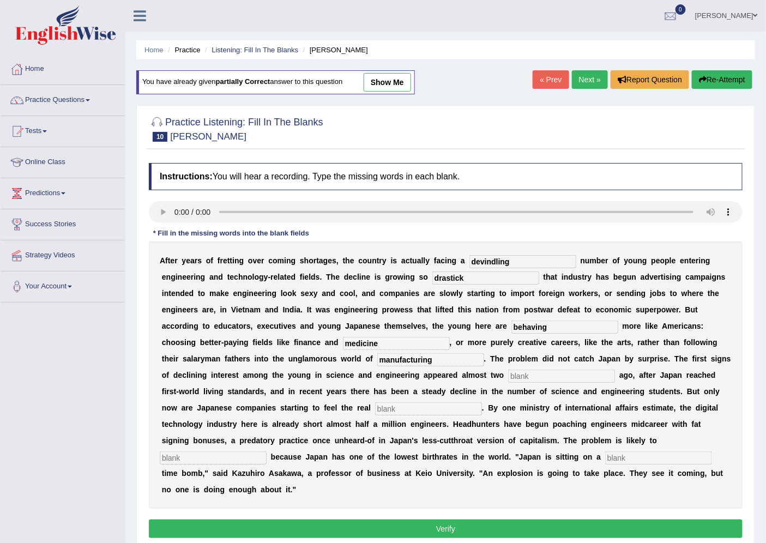
click at [513, 373] on input "text" at bounding box center [561, 376] width 107 height 13
type input "decade"
click at [416, 409] on input "text" at bounding box center [428, 408] width 107 height 13
type input "pinch"
click at [220, 461] on input "text" at bounding box center [213, 457] width 107 height 13
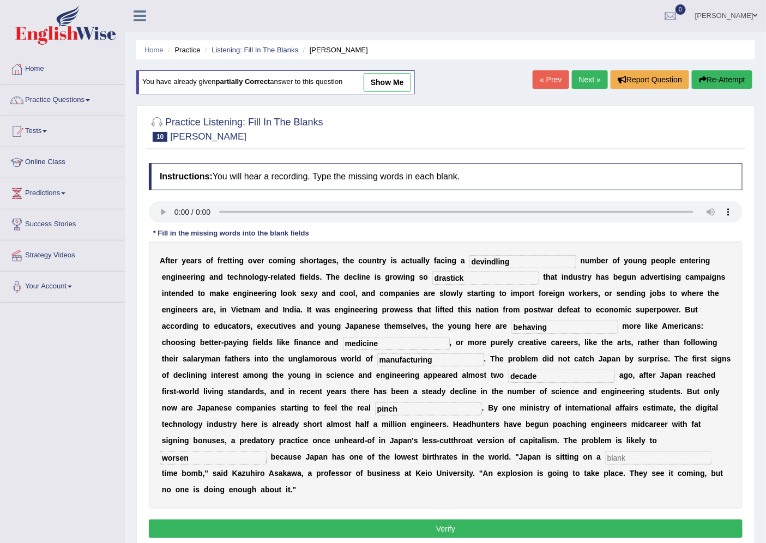
type input "worsen"
click at [619, 455] on input "text" at bounding box center [658, 457] width 107 height 13
type input "demographic"
click at [326, 530] on button "Verify" at bounding box center [446, 528] width 594 height 19
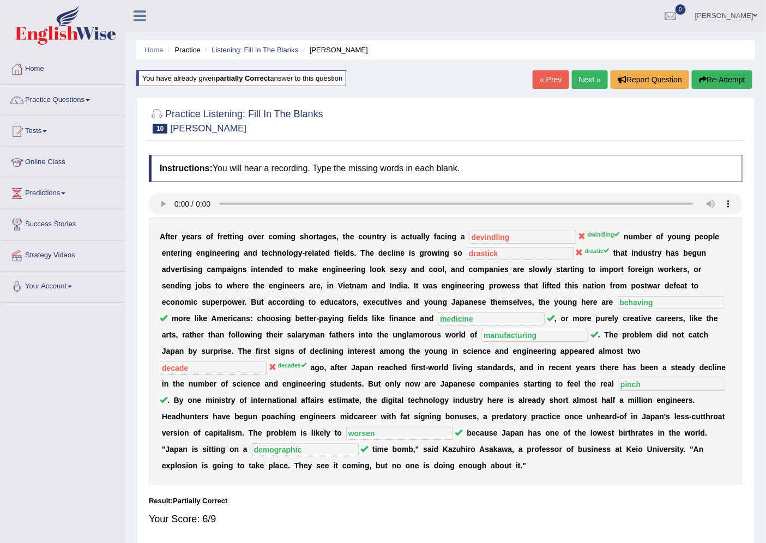
click at [579, 80] on link "Next »" at bounding box center [590, 79] width 36 height 19
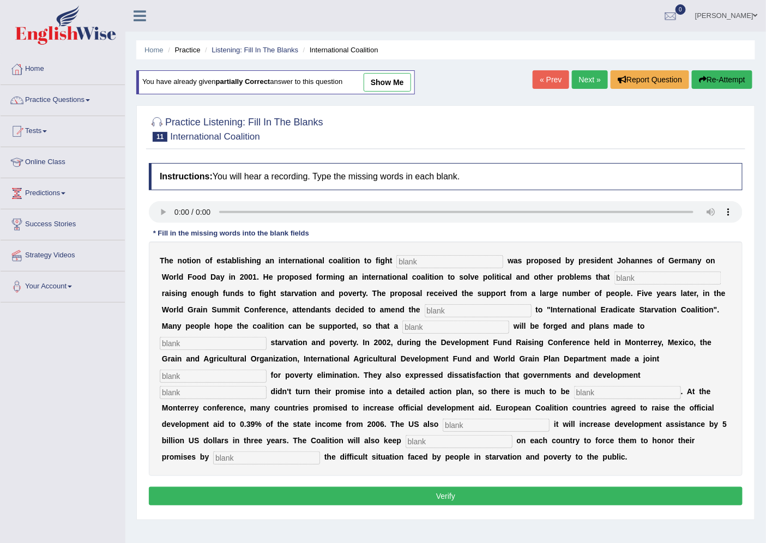
click at [414, 263] on input "text" at bounding box center [449, 261] width 107 height 13
type input "starvation"
click at [630, 276] on input "text" at bounding box center [667, 277] width 107 height 13
type input "abstruct"
click at [451, 309] on input "text" at bounding box center [478, 310] width 107 height 13
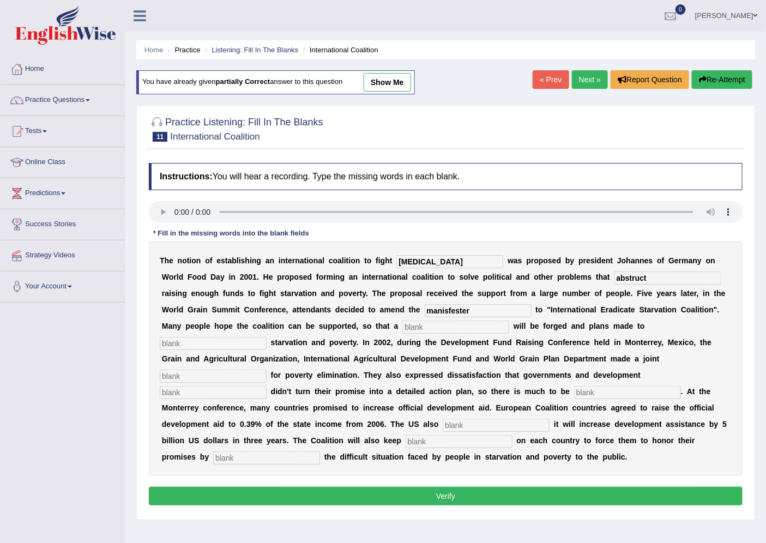
type input "manisfester"
click at [432, 325] on input "text" at bounding box center [455, 326] width 107 height 13
type input "resulution"
click at [226, 342] on input "text" at bounding box center [213, 343] width 107 height 13
click at [202, 343] on input "text" at bounding box center [213, 343] width 107 height 13
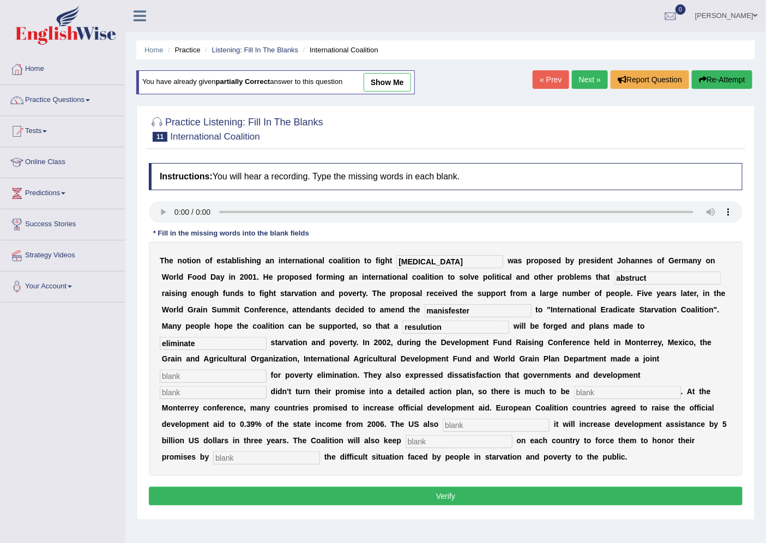
type input "eliminate"
click at [185, 375] on input "text" at bounding box center [213, 376] width 107 height 13
type input "appeal"
click at [248, 391] on input "text" at bounding box center [213, 392] width 107 height 13
type input "partners"
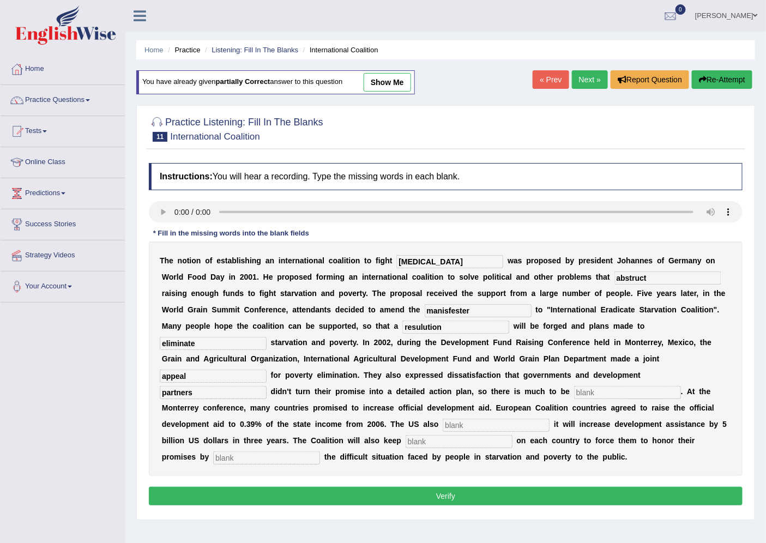
click at [581, 387] on input "text" at bounding box center [627, 392] width 107 height 13
type input "desired"
click at [453, 424] on input "text" at bounding box center [496, 425] width 107 height 13
type input "announced"
click at [422, 440] on input "text" at bounding box center [459, 441] width 107 height 13
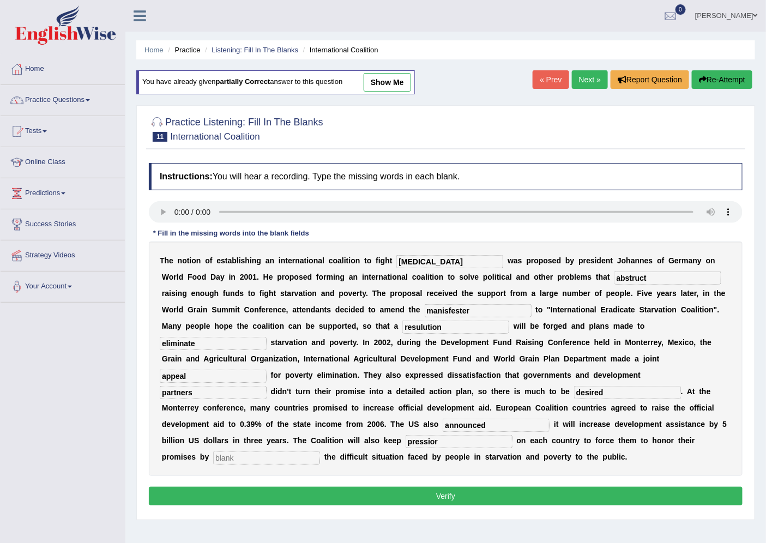
type input "pressior"
click at [270, 461] on input "text" at bounding box center [266, 457] width 107 height 13
type input "facing"
click at [421, 328] on input "resulution" at bounding box center [455, 326] width 107 height 13
type input "resolution"
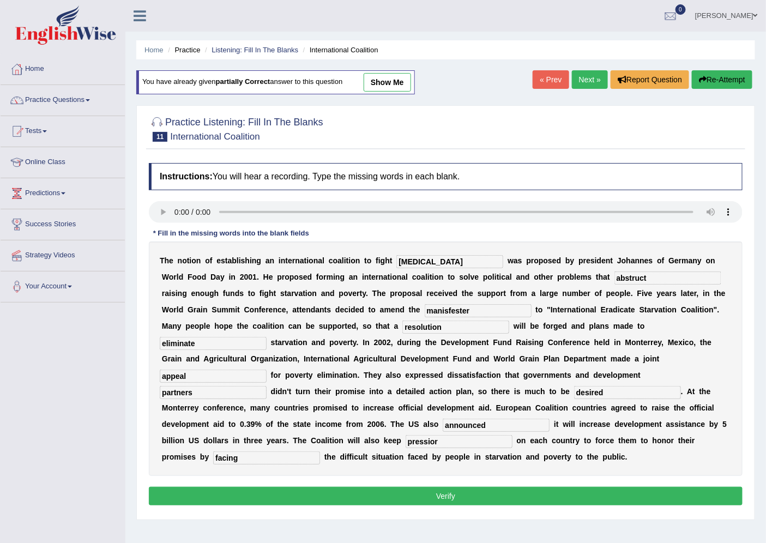
click at [446, 487] on button "Verify" at bounding box center [446, 496] width 594 height 19
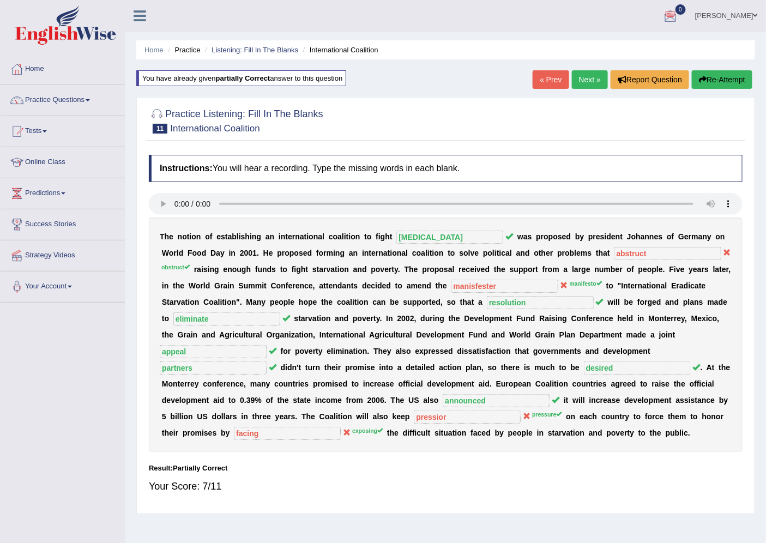
click at [584, 80] on link "Next »" at bounding box center [590, 79] width 36 height 19
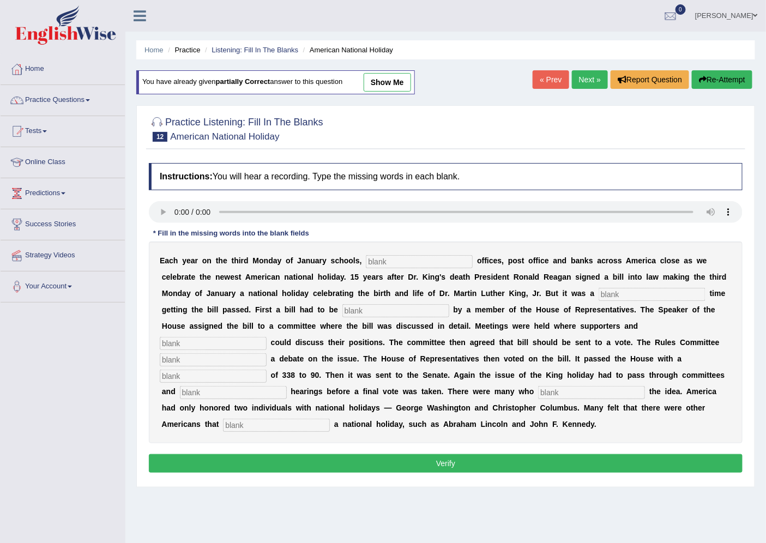
click at [380, 256] on input "text" at bounding box center [419, 261] width 107 height 13
type input "federal"
click at [616, 295] on input "text" at bounding box center [651, 294] width 107 height 13
type input "tough"
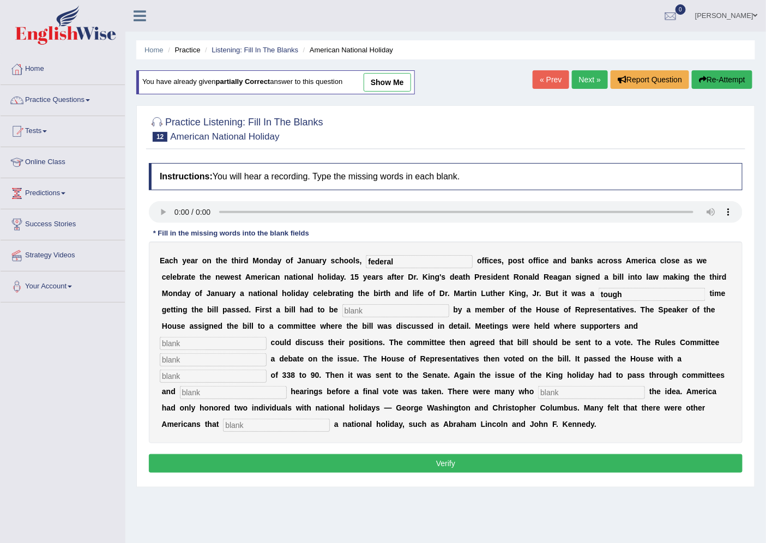
click at [378, 311] on input "text" at bounding box center [395, 310] width 107 height 13
type input "interduced"
click at [208, 341] on input "text" at bounding box center [213, 343] width 107 height 13
type input "apponents"
click at [199, 356] on input "text" at bounding box center [213, 359] width 107 height 13
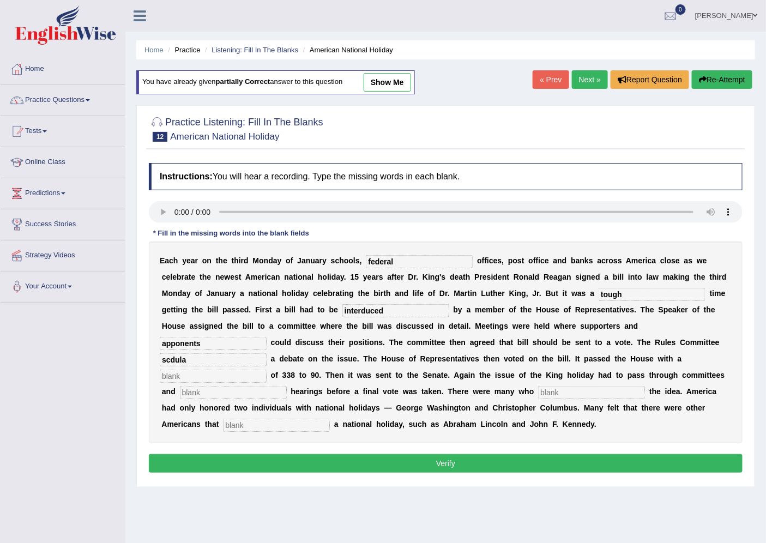
type input "scdula"
click at [228, 378] on input "text" at bounding box center [213, 376] width 107 height 13
type input "vote"
click at [263, 395] on input "text" at bounding box center [233, 392] width 107 height 13
type input "public"
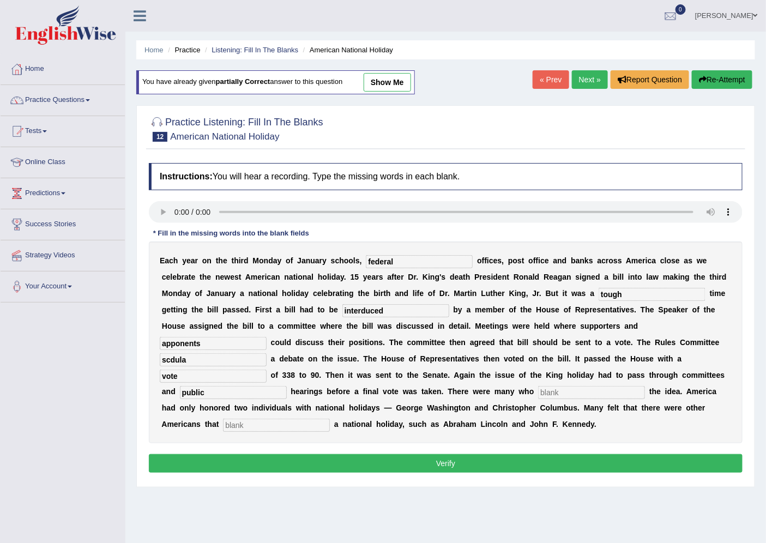
click at [571, 395] on input "text" at bounding box center [591, 392] width 107 height 13
type input "opposed"
click at [287, 426] on input "text" at bounding box center [276, 425] width 107 height 13
type input "deserved"
click at [191, 361] on input "scdula" at bounding box center [213, 359] width 107 height 13
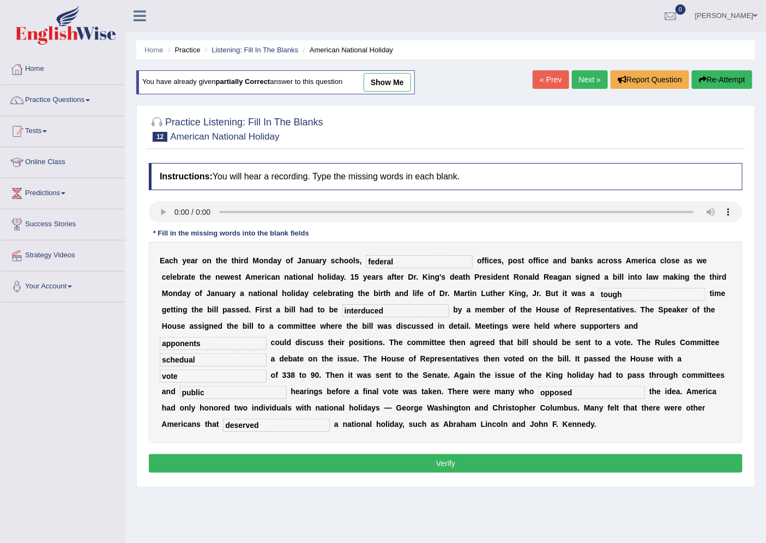
type input "schedual"
click at [239, 459] on button "Verify" at bounding box center [446, 463] width 594 height 19
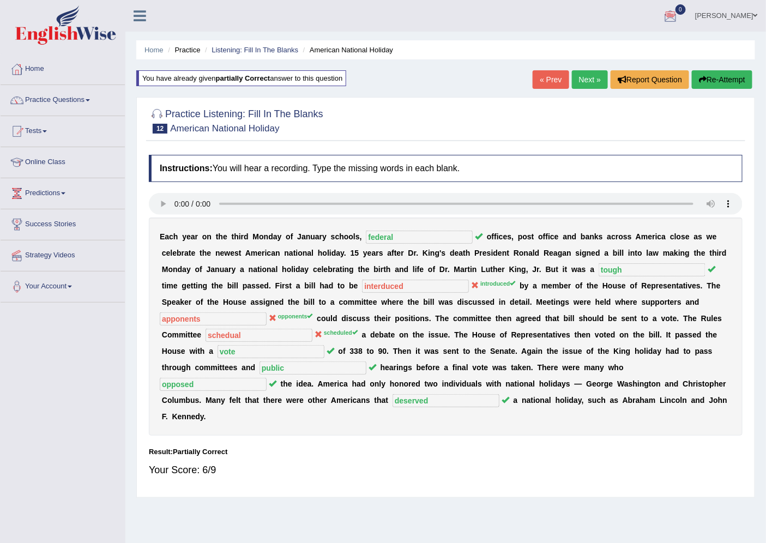
click at [718, 81] on button "Re-Attempt" at bounding box center [722, 79] width 61 height 19
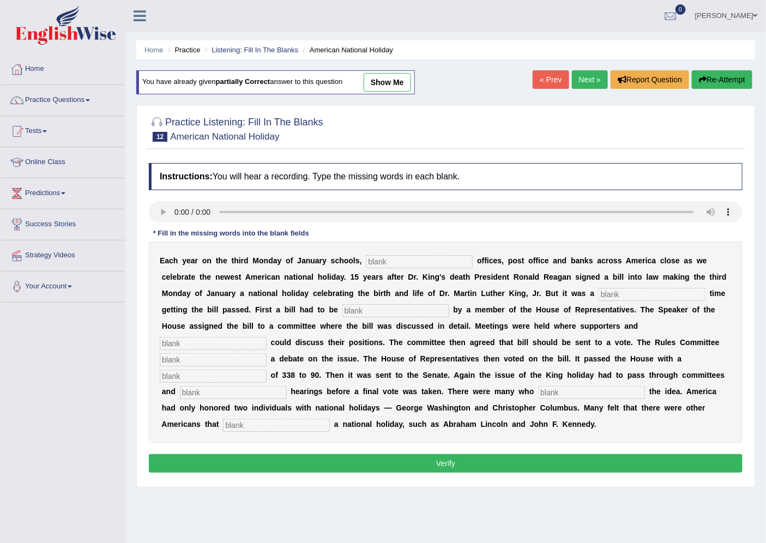
click at [395, 259] on input "text" at bounding box center [419, 261] width 107 height 13
click at [380, 262] on input "fedral" at bounding box center [419, 261] width 107 height 13
type input "federal"
click at [613, 291] on input "text" at bounding box center [651, 294] width 107 height 13
type input "tough"
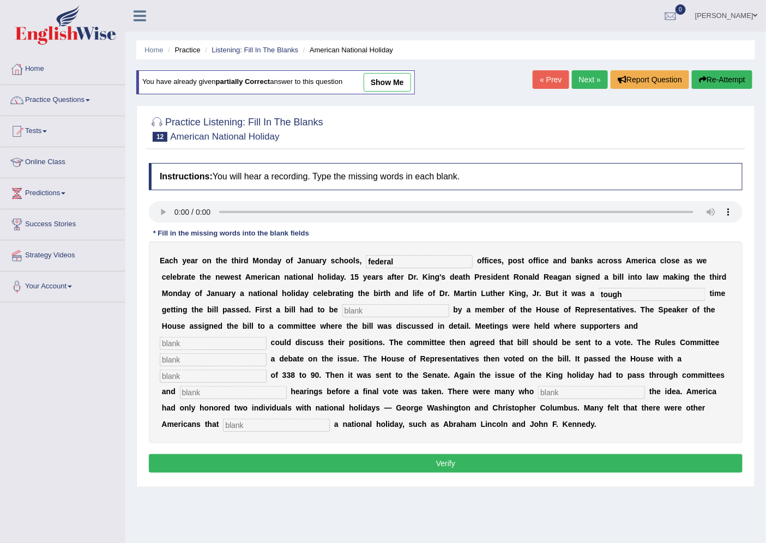
click at [370, 311] on input "text" at bounding box center [395, 310] width 107 height 13
type input "introduced"
click at [193, 342] on input "text" at bounding box center [213, 343] width 107 height 13
type input "opponenets"
click at [238, 356] on input "text" at bounding box center [213, 359] width 107 height 13
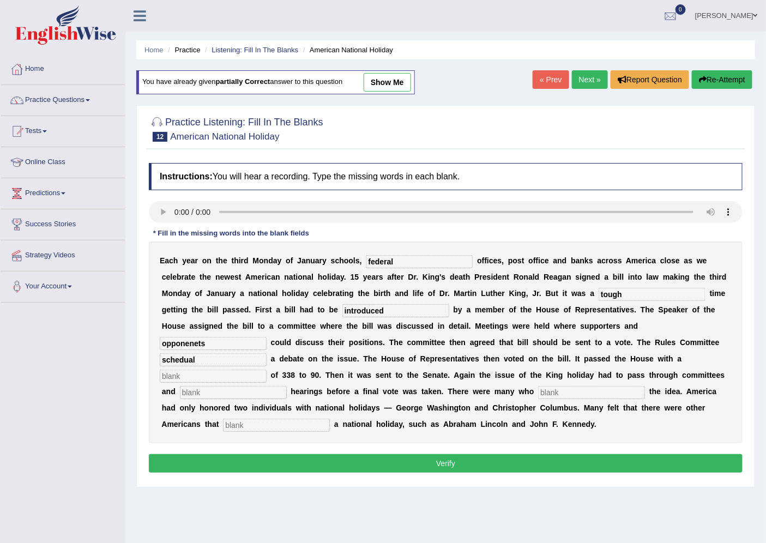
type input "schedual"
click at [217, 376] on input "text" at bounding box center [213, 376] width 107 height 13
type input "vote"
click at [203, 391] on input "text" at bounding box center [233, 392] width 107 height 13
type input "public"
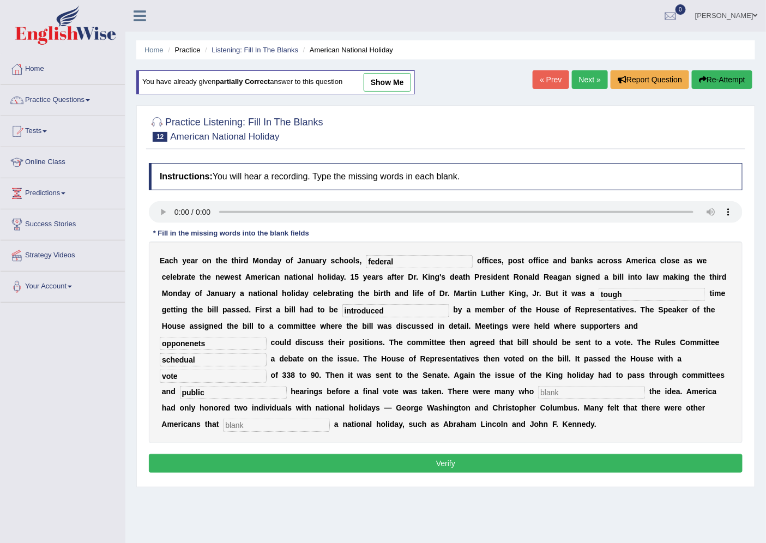
click at [560, 394] on input "text" at bounding box center [591, 392] width 107 height 13
type input "opposed"
click at [293, 422] on input "text" at bounding box center [276, 425] width 107 height 13
type input "deserved"
click at [356, 462] on button "Verify" at bounding box center [446, 463] width 594 height 19
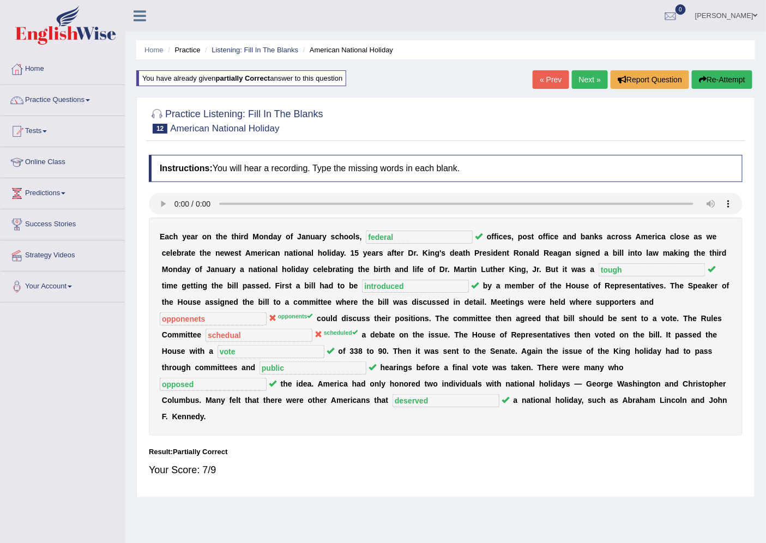
click at [583, 77] on link "Next »" at bounding box center [590, 79] width 36 height 19
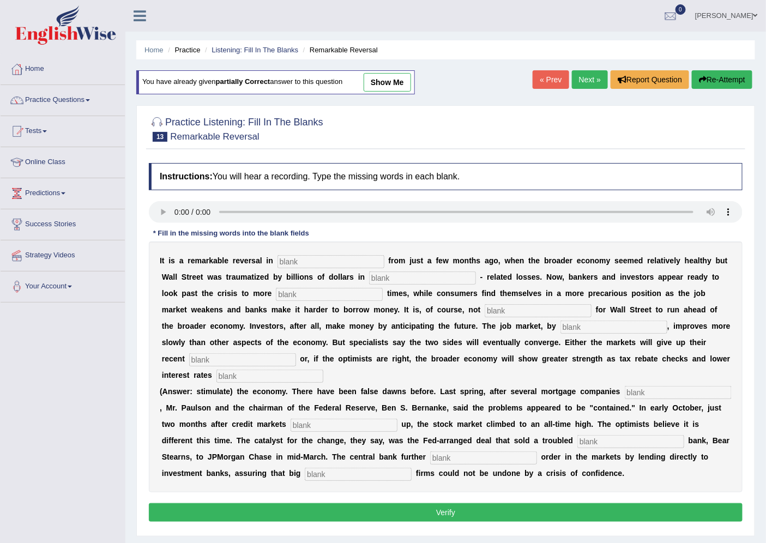
click at [287, 259] on input "text" at bounding box center [330, 261] width 107 height 13
type input "inattitues"
click at [390, 279] on input "text" at bounding box center [422, 277] width 107 height 13
type input "mortgage"
click at [307, 292] on input "text" at bounding box center [329, 294] width 107 height 13
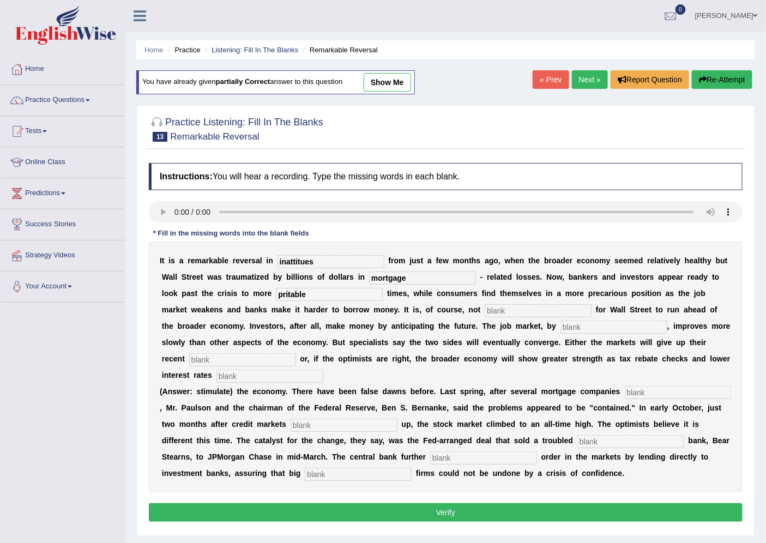
type input "pritable"
click at [498, 310] on input "text" at bounding box center [538, 310] width 107 height 13
type input "uncommomn"
click at [591, 327] on input "text" at bounding box center [613, 326] width 107 height 13
type input "contrast"
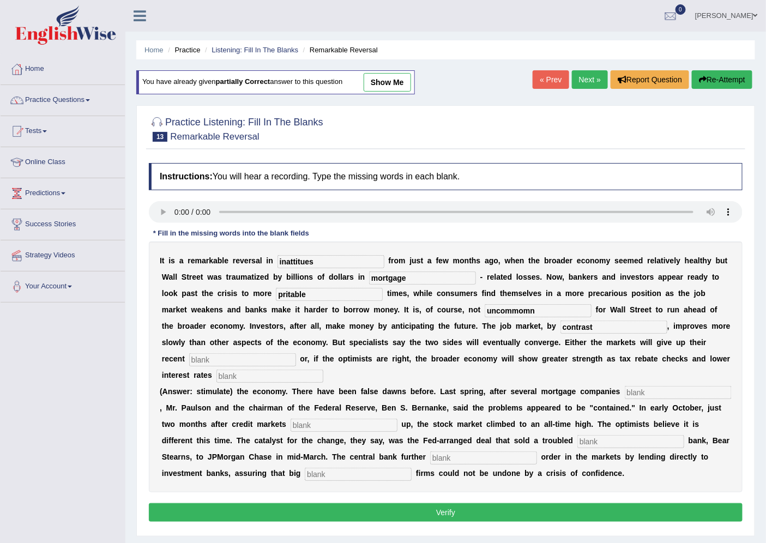
click at [246, 363] on input "text" at bounding box center [242, 359] width 107 height 13
type input "gains"
click at [268, 375] on input "text" at bounding box center [269, 376] width 107 height 13
type input "stimulates"
click at [640, 389] on input "text" at bounding box center [678, 392] width 107 height 13
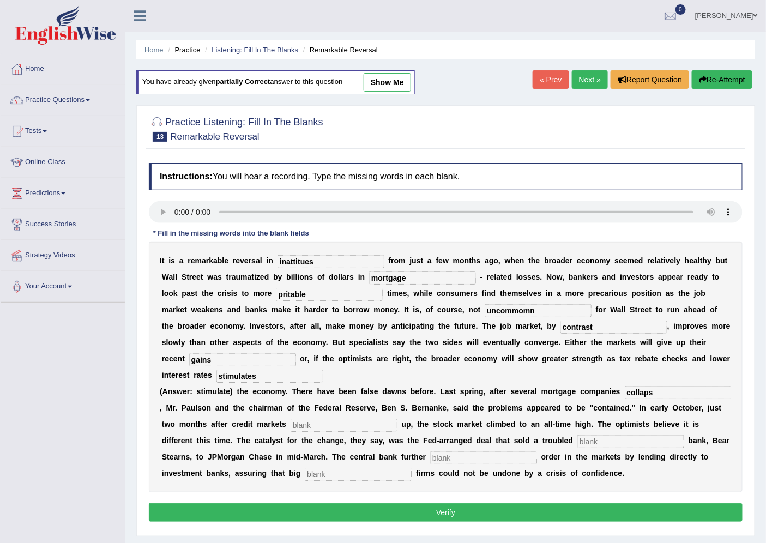
type input "collaps"
click at [324, 424] on input "text" at bounding box center [344, 425] width 107 height 13
type input "forze"
click at [589, 436] on input "text" at bounding box center [630, 441] width 107 height 13
type input "investment"
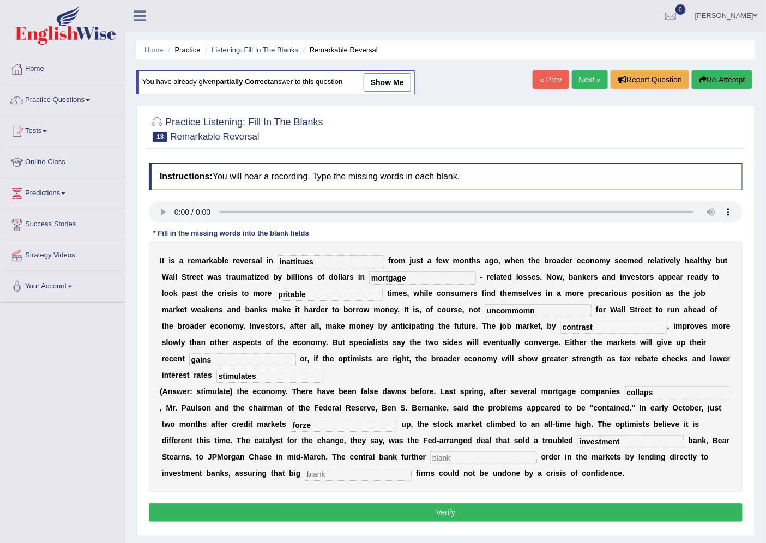
click at [458, 458] on input "text" at bounding box center [483, 457] width 107 height 13
type input "resored"
click at [349, 475] on input "text" at bounding box center [358, 474] width 107 height 13
click at [442, 458] on input "resored" at bounding box center [483, 457] width 107 height 13
type input "restored"
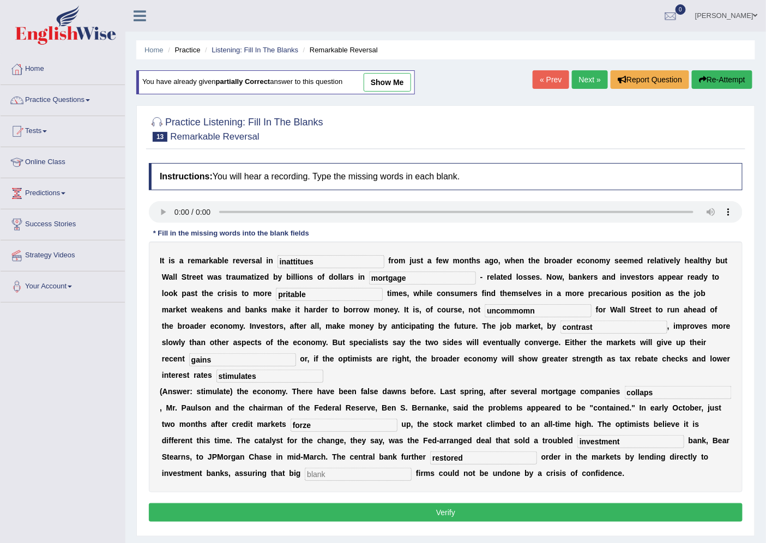
click at [369, 475] on input "text" at bounding box center [358, 474] width 107 height 13
type input "security"
click at [530, 311] on input "uncommomn" at bounding box center [538, 310] width 107 height 13
type input "uncommon"
click at [286, 295] on input "pritable" at bounding box center [329, 294] width 107 height 13
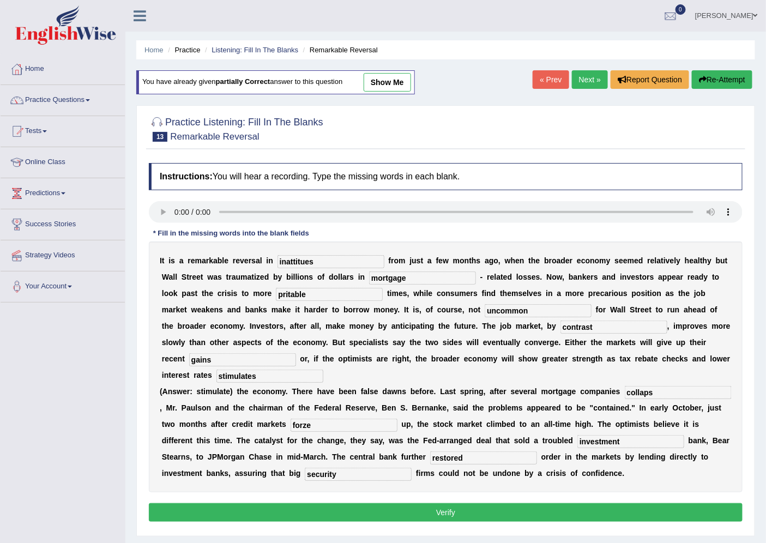
click at [293, 293] on input "pritable" at bounding box center [329, 294] width 107 height 13
type input "profitable"
click at [447, 517] on button "Verify" at bounding box center [446, 512] width 594 height 19
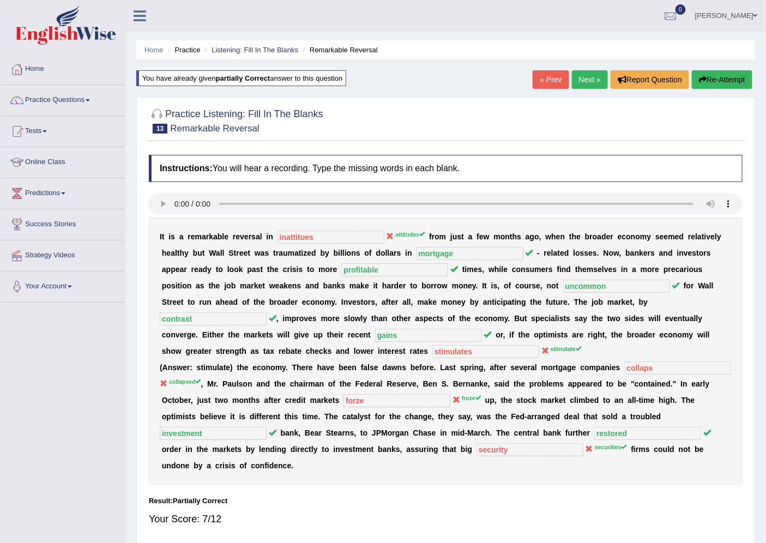
click at [755, 15] on span at bounding box center [755, 15] width 4 height 7
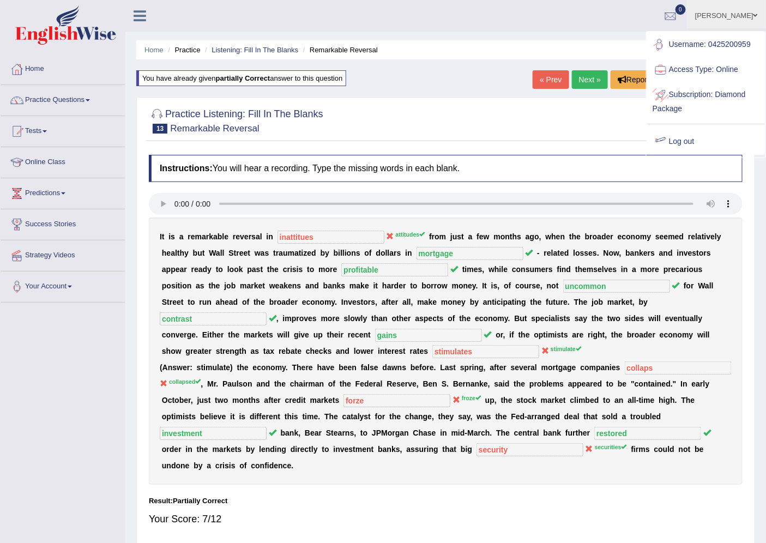
click at [674, 142] on link "Log out" at bounding box center [706, 141] width 118 height 25
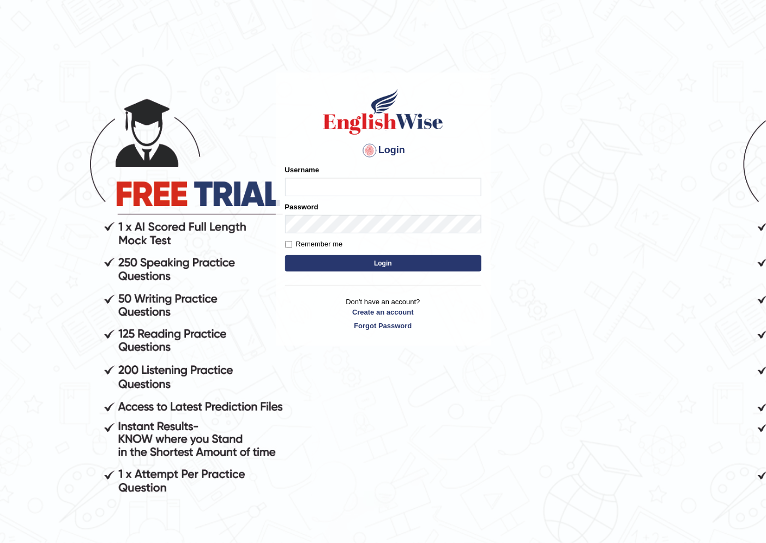
click at [289, 186] on input "Username" at bounding box center [383, 187] width 196 height 19
type input "0468300324"
click at [318, 215] on div "Password" at bounding box center [383, 218] width 196 height 32
click at [289, 246] on input "Remember me" at bounding box center [288, 244] width 7 height 7
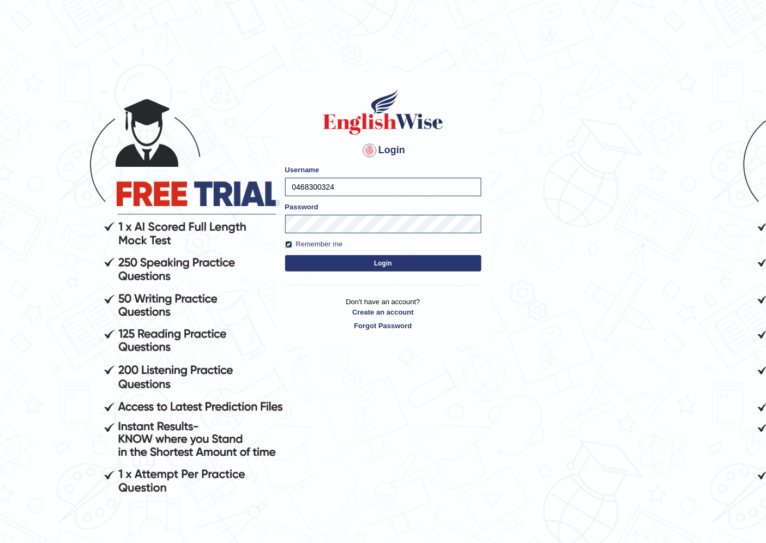
click at [289, 246] on input "Remember me" at bounding box center [288, 244] width 7 height 7
checkbox input "false"
click at [335, 262] on button "Login" at bounding box center [383, 263] width 196 height 16
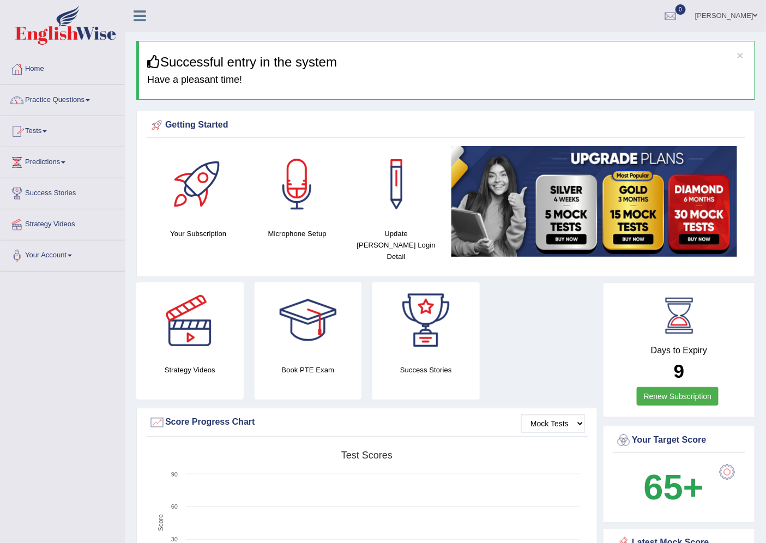
click at [55, 96] on link "Practice Questions" at bounding box center [63, 98] width 124 height 27
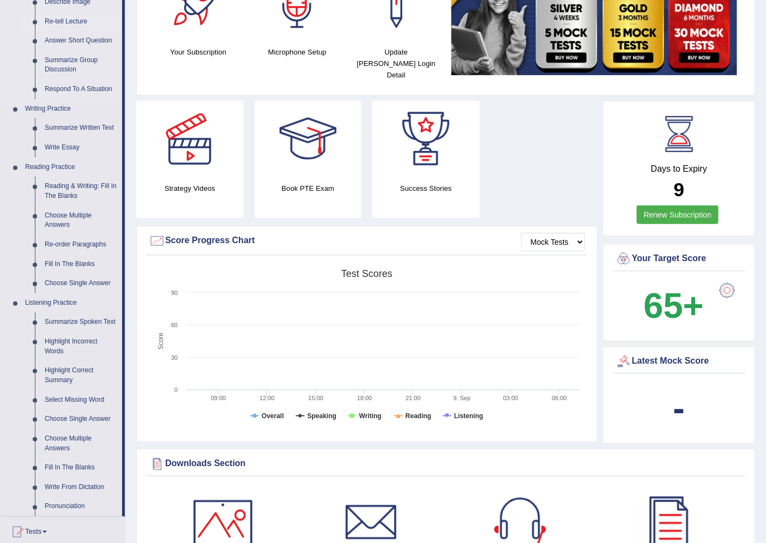
scroll to position [363, 0]
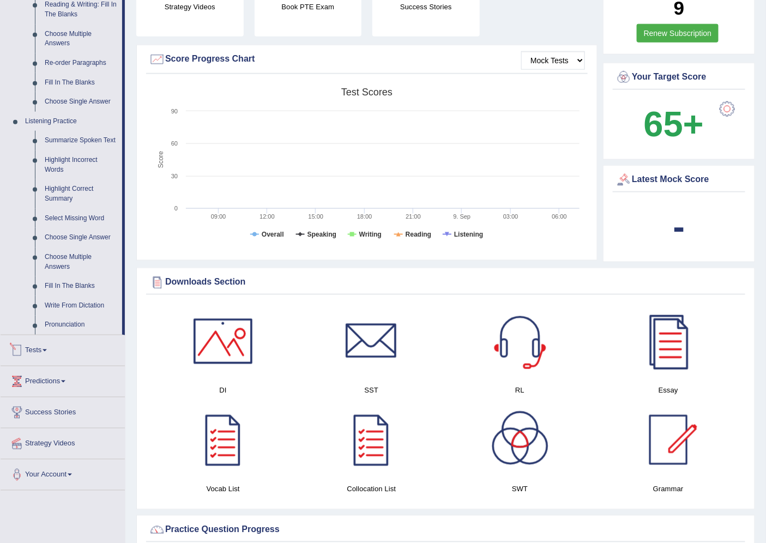
click at [40, 353] on link "Tests" at bounding box center [63, 348] width 124 height 27
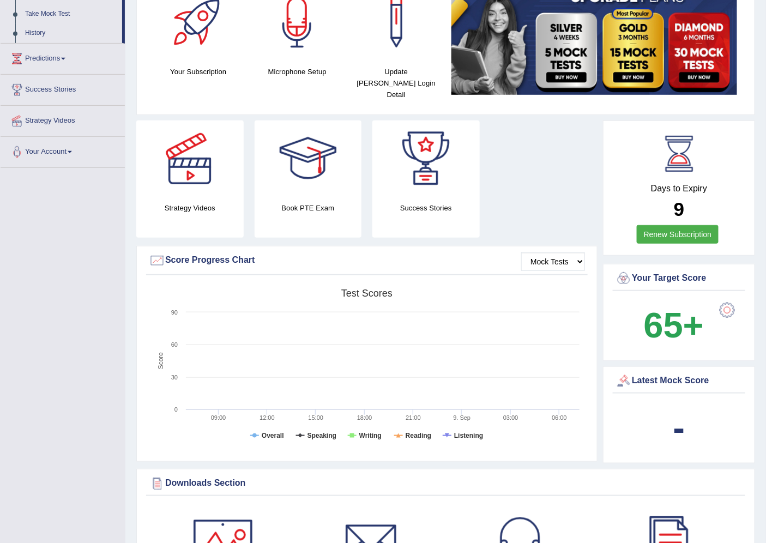
scroll to position [0, 0]
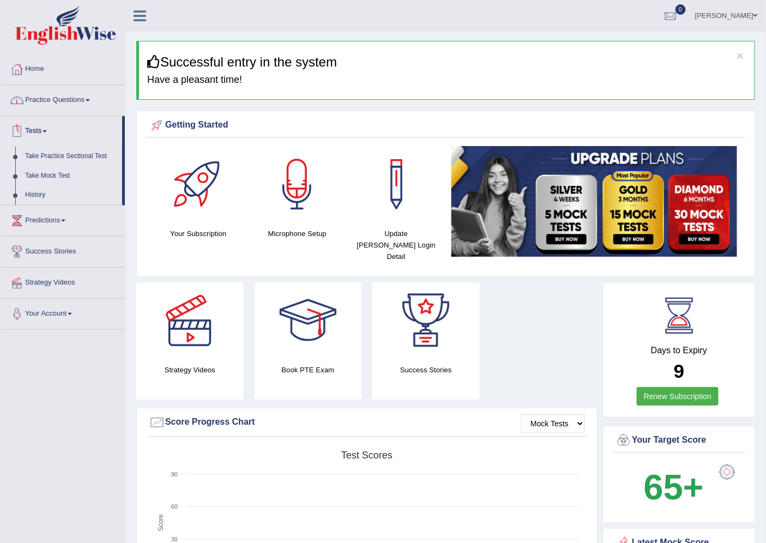
click at [48, 134] on link "Tests" at bounding box center [62, 129] width 122 height 27
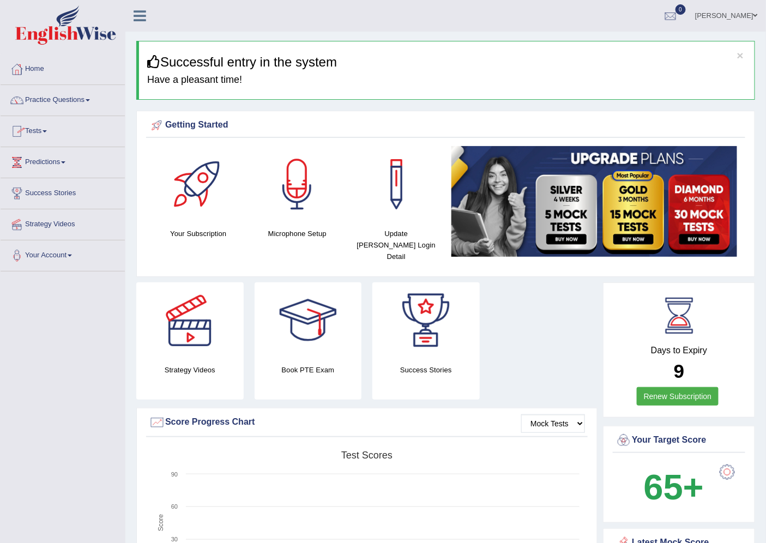
click at [45, 99] on link "Practice Questions" at bounding box center [63, 98] width 124 height 27
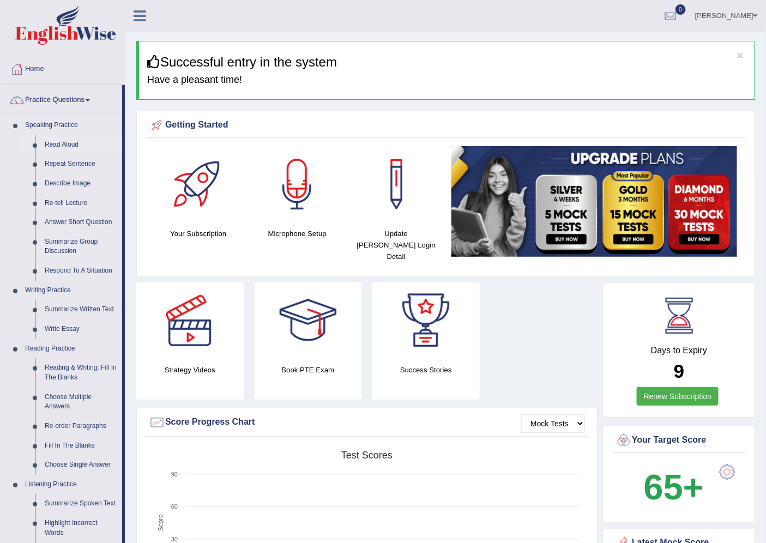
click at [47, 146] on link "Read Aloud" at bounding box center [81, 145] width 82 height 20
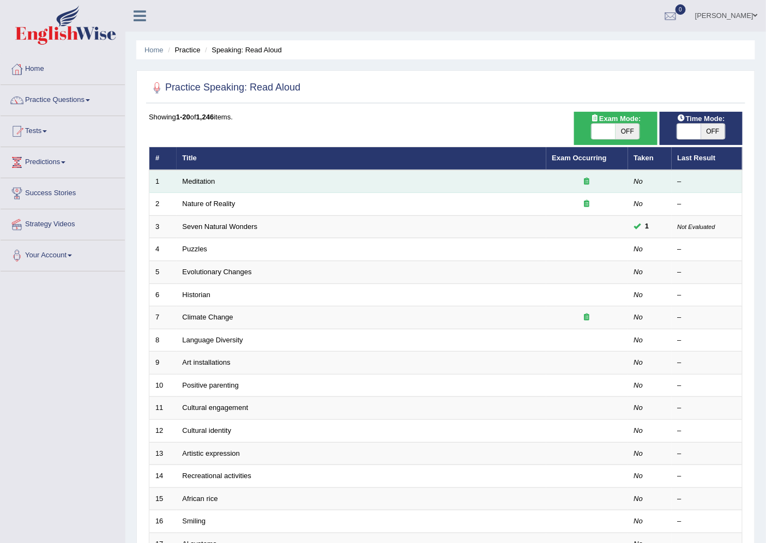
click at [252, 177] on td "Meditation" at bounding box center [362, 181] width 370 height 23
click at [208, 178] on link "Meditation" at bounding box center [199, 181] width 33 height 8
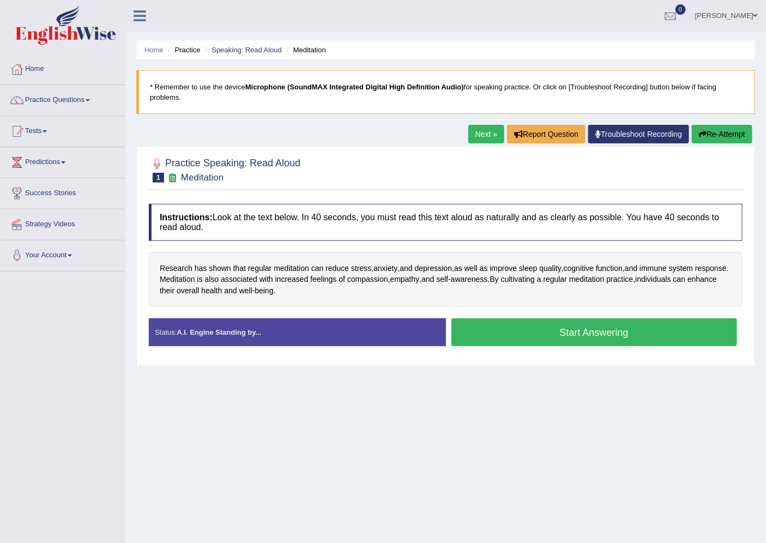
click at [589, 331] on button "Start Answering" at bounding box center [594, 332] width 286 height 28
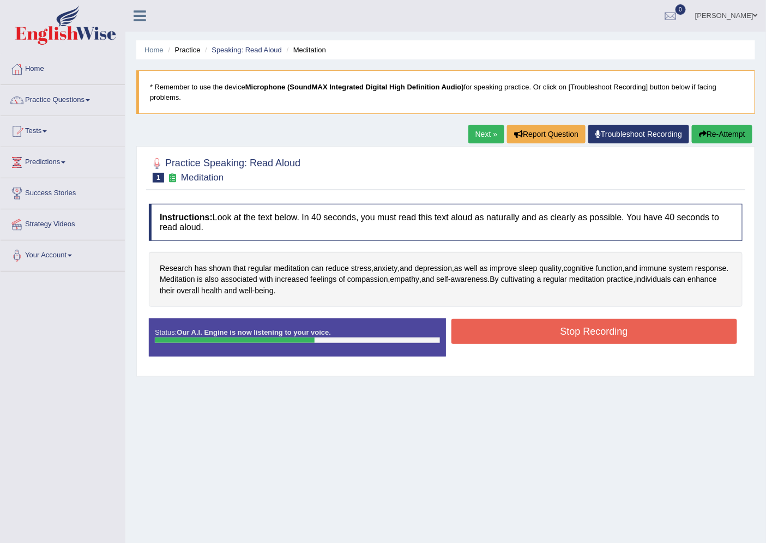
click at [589, 331] on button "Stop Recording" at bounding box center [594, 331] width 286 height 25
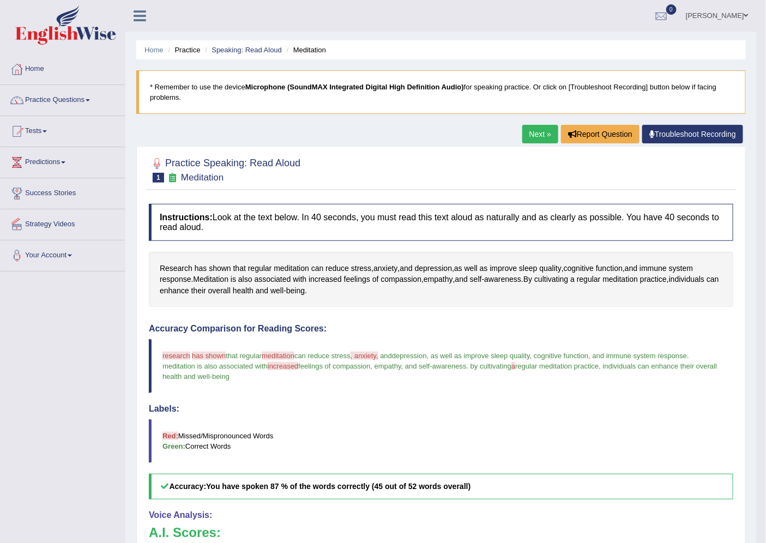
click at [537, 138] on link "Next »" at bounding box center [540, 134] width 36 height 19
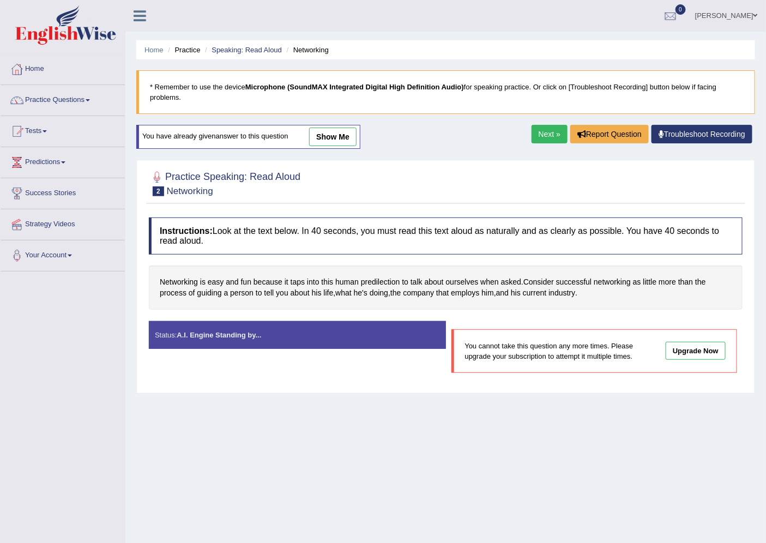
click at [527, 394] on div "Practice Speaking: Read Aloud 2 Networking Instructions: Look at the text below…" at bounding box center [445, 277] width 619 height 234
click at [270, 353] on div "Status: A.I. Engine Standing by... Start Answering You cannot take this questio…" at bounding box center [446, 352] width 594 height 63
click at [292, 338] on div "Status: A.I. Engine Standing by..." at bounding box center [297, 335] width 297 height 28
click at [481, 356] on div "You cannot take this question any more times. Please upgrade your subscription …" at bounding box center [594, 351] width 286 height 44
drag, startPoint x: 549, startPoint y: 347, endPoint x: 650, endPoint y: 347, distance: 100.8
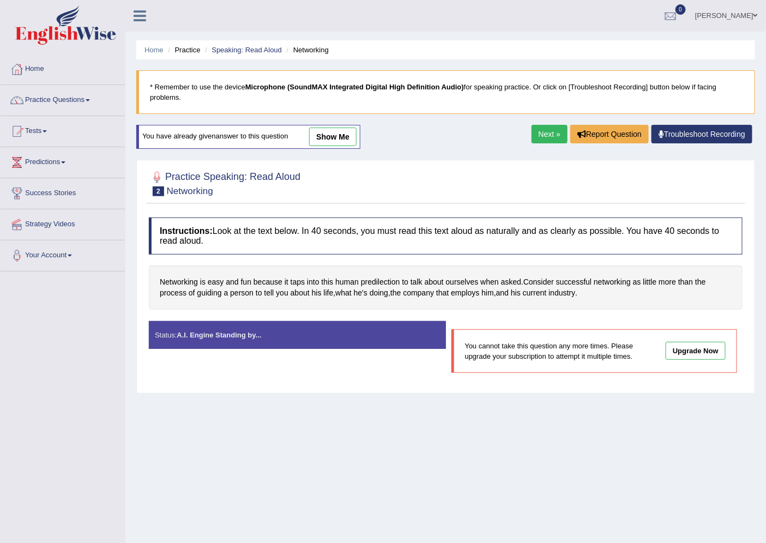
click at [582, 346] on p "You cannot take this question any more times. Please upgrade your subscription …" at bounding box center [563, 351] width 196 height 21
click at [691, 354] on link "Upgrade Now" at bounding box center [696, 351] width 60 height 18
click at [689, 126] on link "Troubleshoot Recording" at bounding box center [701, 134] width 101 height 19
click at [603, 324] on div "Start Answering You cannot take this question any more times. Please upgrade yo…" at bounding box center [594, 352] width 297 height 63
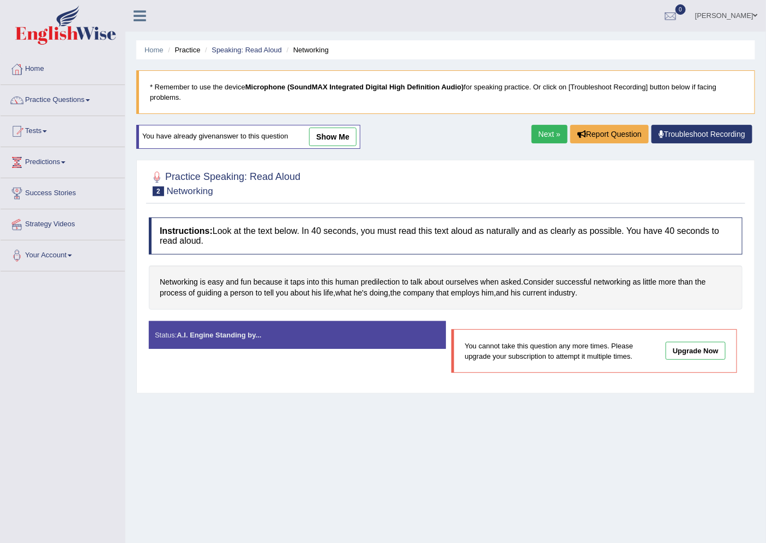
click at [239, 263] on div "Instructions: Look at the text below. In 40 seconds, you must read this text al…" at bounding box center [445, 300] width 599 height 176
click at [548, 135] on link "Next »" at bounding box center [549, 134] width 36 height 19
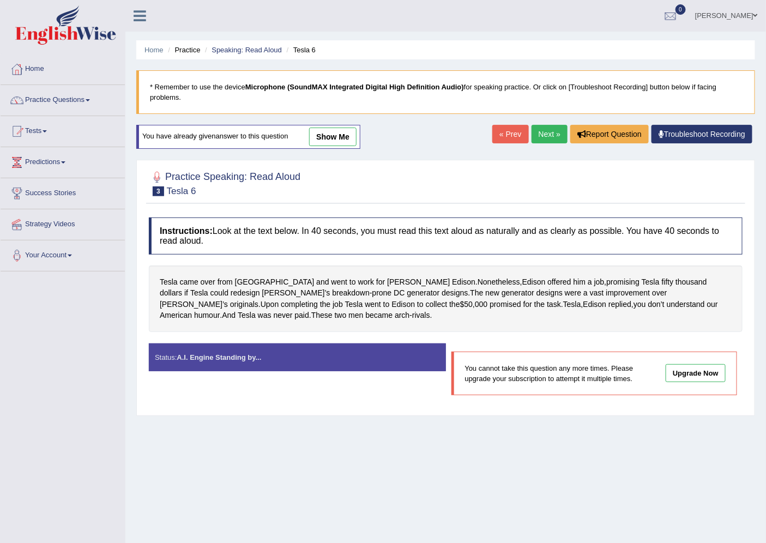
click at [548, 135] on link "Next »" at bounding box center [549, 134] width 36 height 19
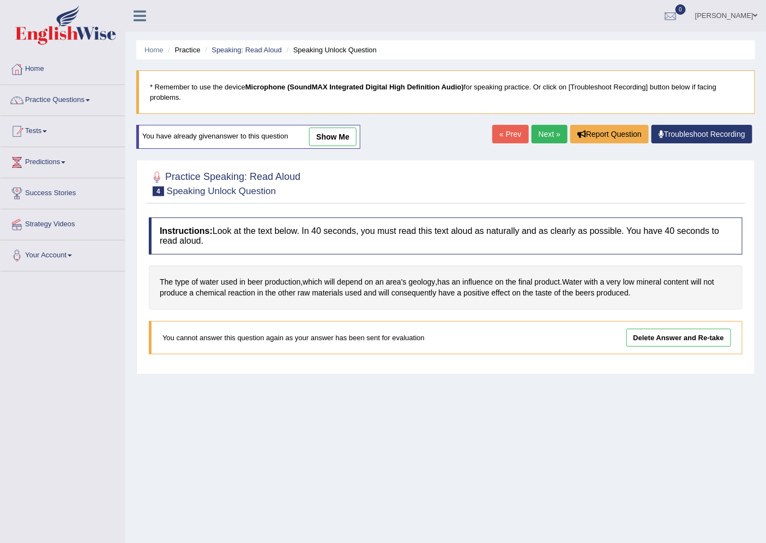
click at [548, 135] on link "Next »" at bounding box center [549, 134] width 36 height 19
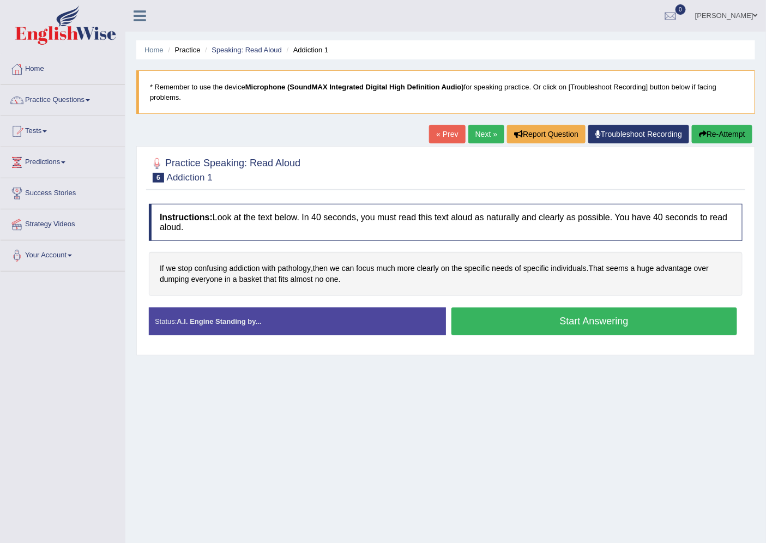
click at [596, 315] on button "Start Answering" at bounding box center [594, 321] width 286 height 28
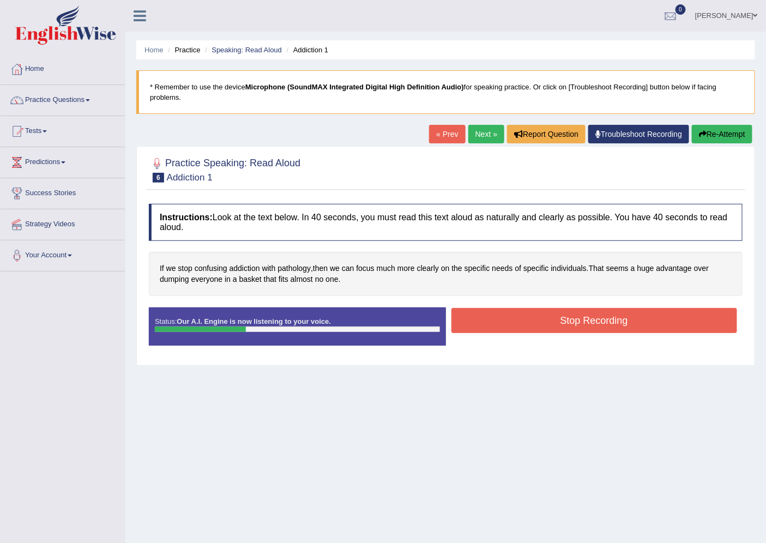
click at [596, 315] on button "Stop Recording" at bounding box center [594, 320] width 286 height 25
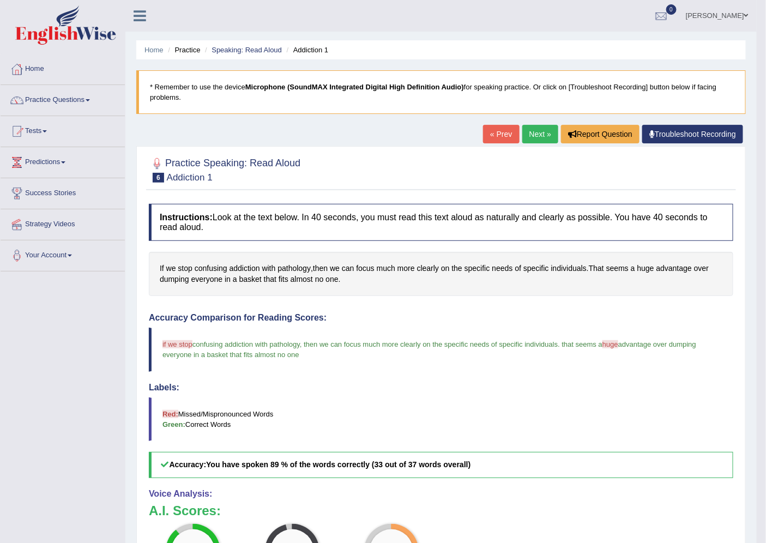
drag, startPoint x: 554, startPoint y: 402, endPoint x: 455, endPoint y: 390, distance: 99.9
click at [455, 390] on div "Labels: Red: Missed/Mispronounced Words Green: Correct Words" at bounding box center [441, 412] width 584 height 59
click at [532, 127] on link "Next »" at bounding box center [540, 134] width 36 height 19
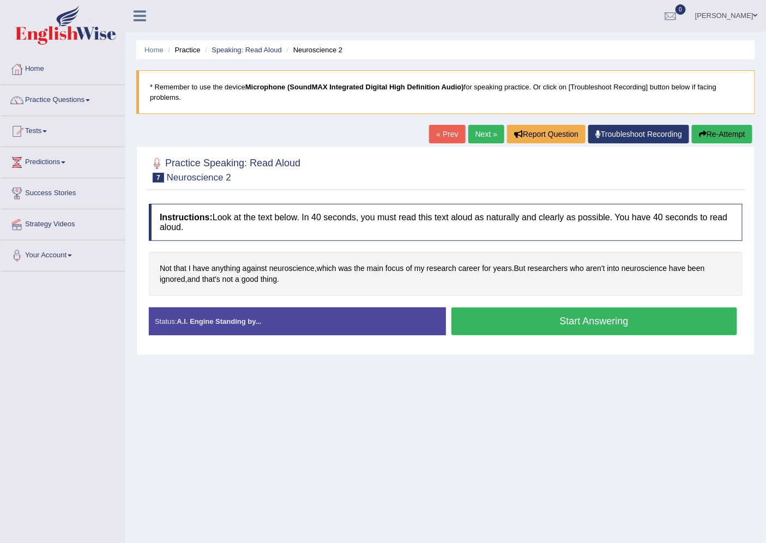
click at [559, 320] on button "Start Answering" at bounding box center [594, 321] width 286 height 28
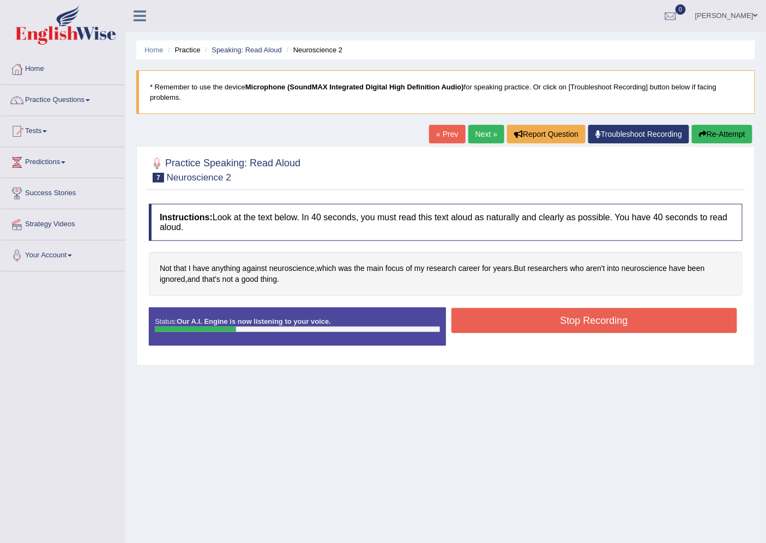
click at [559, 320] on button "Stop Recording" at bounding box center [594, 320] width 286 height 25
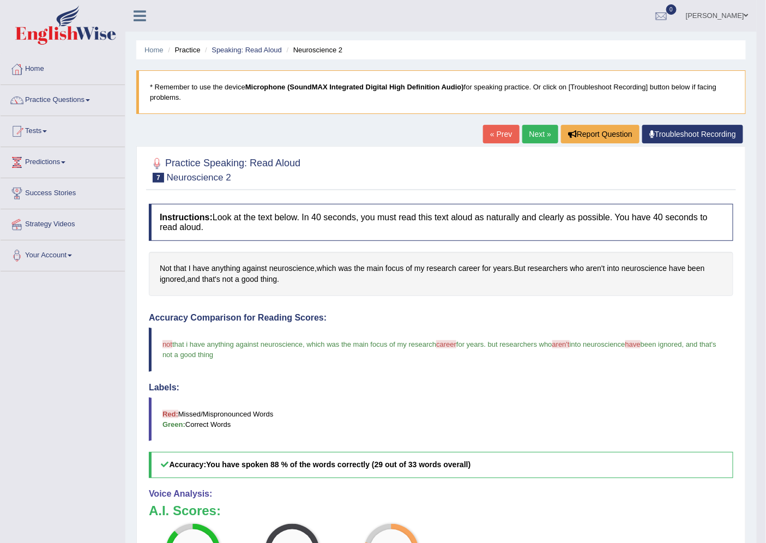
click at [540, 128] on link "Next »" at bounding box center [540, 134] width 36 height 19
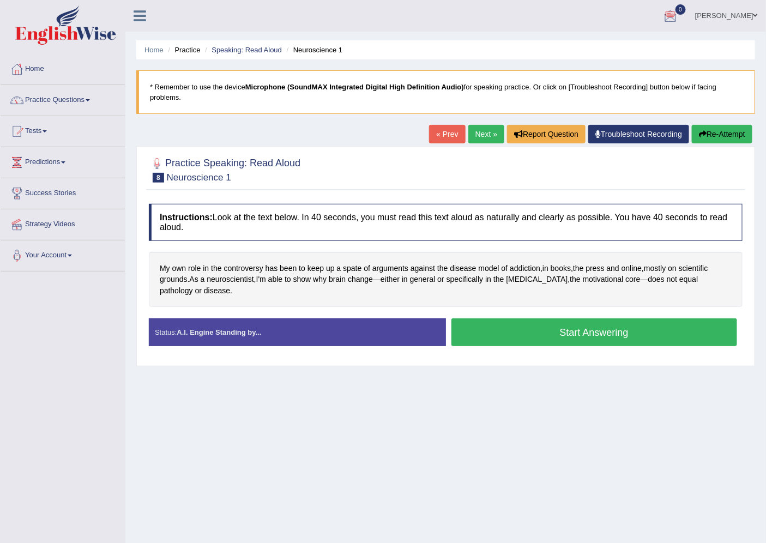
click at [505, 328] on button "Start Answering" at bounding box center [594, 332] width 286 height 28
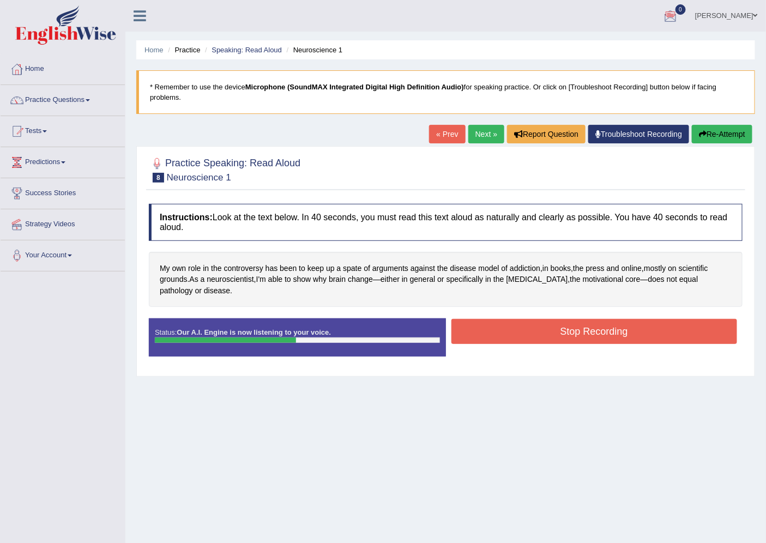
click at [505, 328] on button "Stop Recording" at bounding box center [594, 331] width 286 height 25
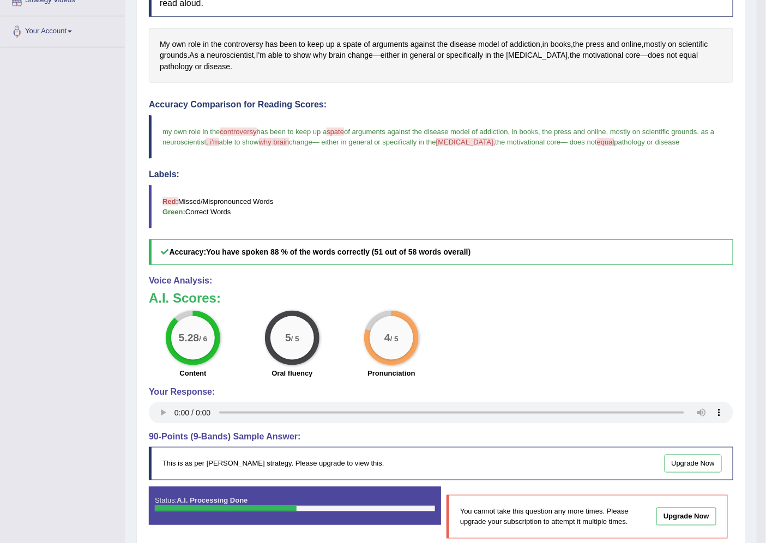
scroll to position [275, 0]
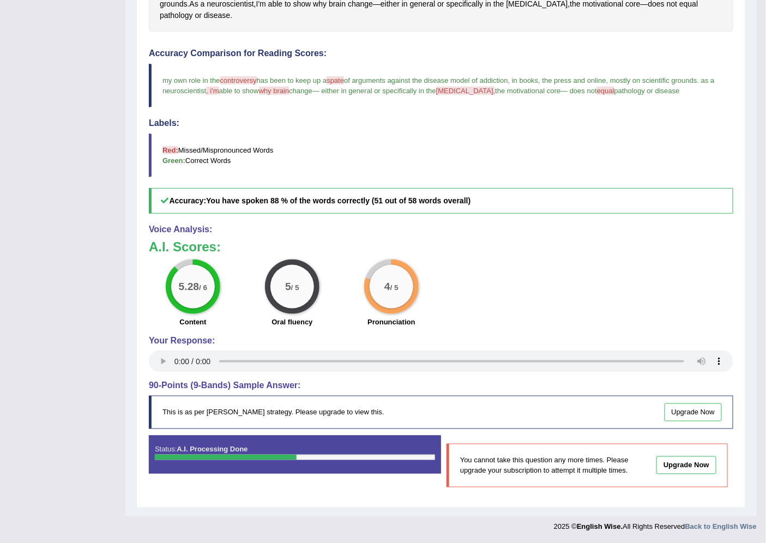
click at [701, 410] on link "Upgrade Now" at bounding box center [693, 412] width 58 height 18
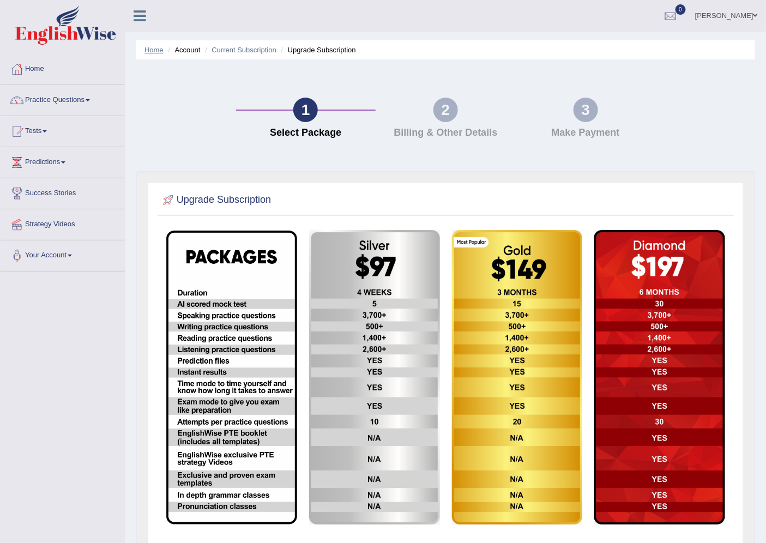
click at [154, 50] on link "Home" at bounding box center [153, 50] width 19 height 8
click at [243, 53] on ul "Home Account Current Subscription Upgrade Subscription" at bounding box center [445, 49] width 619 height 19
click at [222, 49] on link "Current Subscription" at bounding box center [243, 50] width 65 height 8
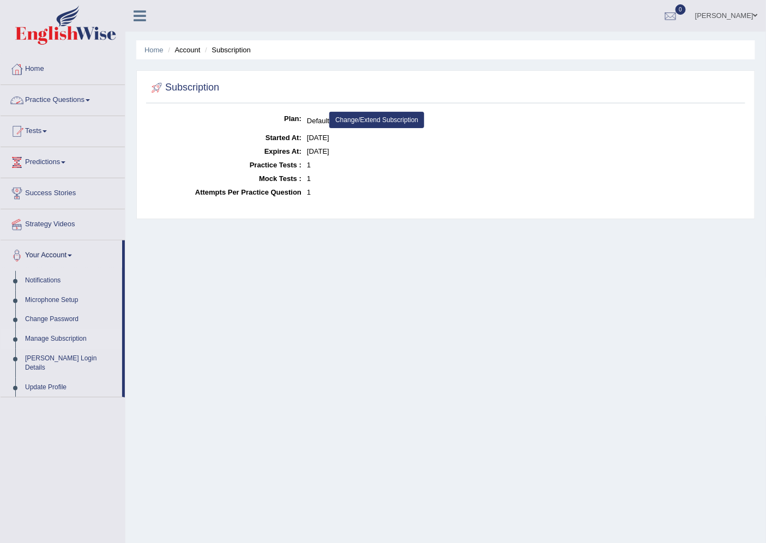
click at [80, 97] on link "Practice Questions" at bounding box center [63, 98] width 124 height 27
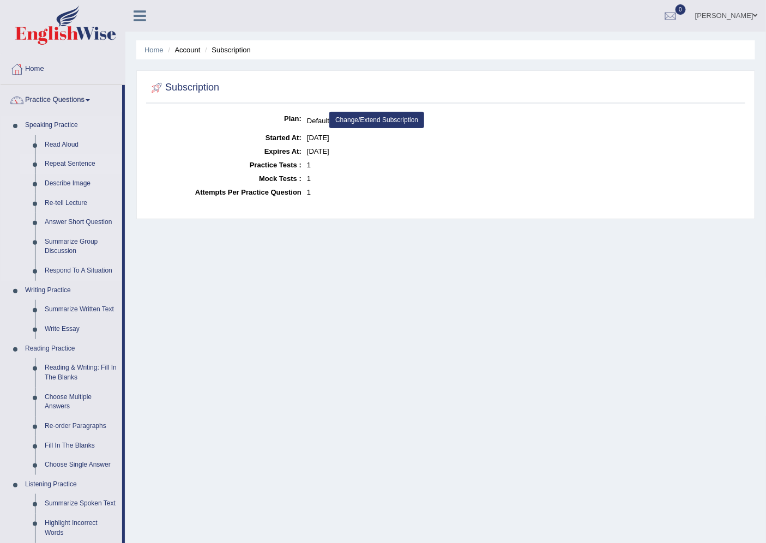
click at [57, 161] on link "Repeat Sentence" at bounding box center [81, 164] width 82 height 20
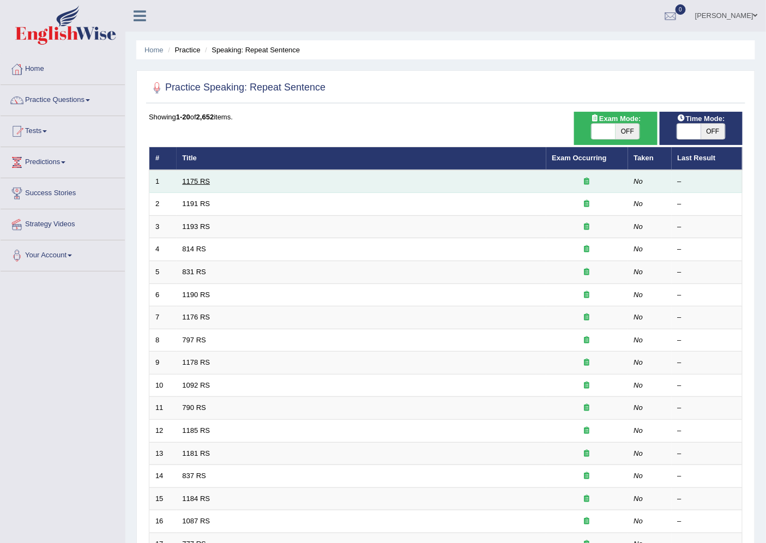
click at [198, 180] on link "1175 RS" at bounding box center [197, 181] width 28 height 8
